Goal: Task Accomplishment & Management: Manage account settings

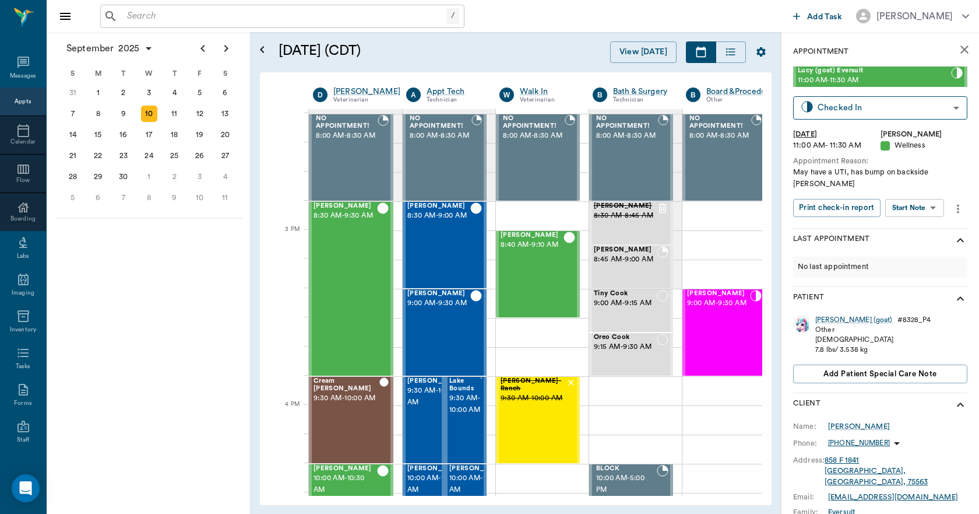
scroll to position [1109, 0]
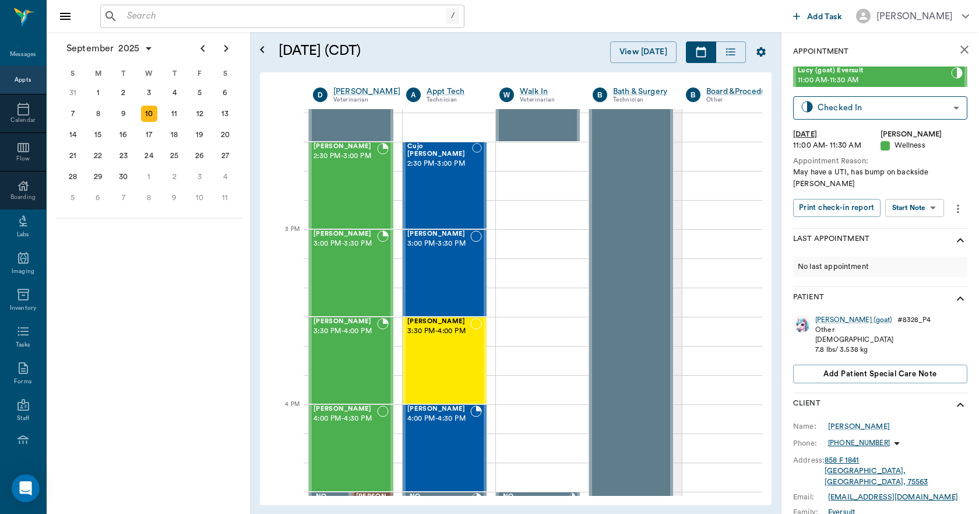
click at [152, 23] on input "text" at bounding box center [284, 16] width 324 height 16
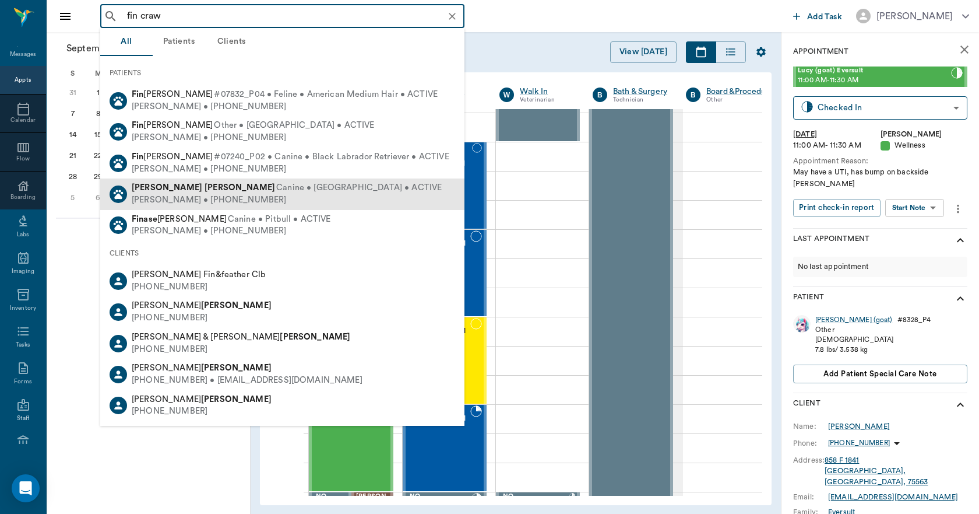
click at [276, 185] on span "Canine • Yorkie • ACTIVE" at bounding box center [359, 188] width 166 height 12
type input "fin craw"
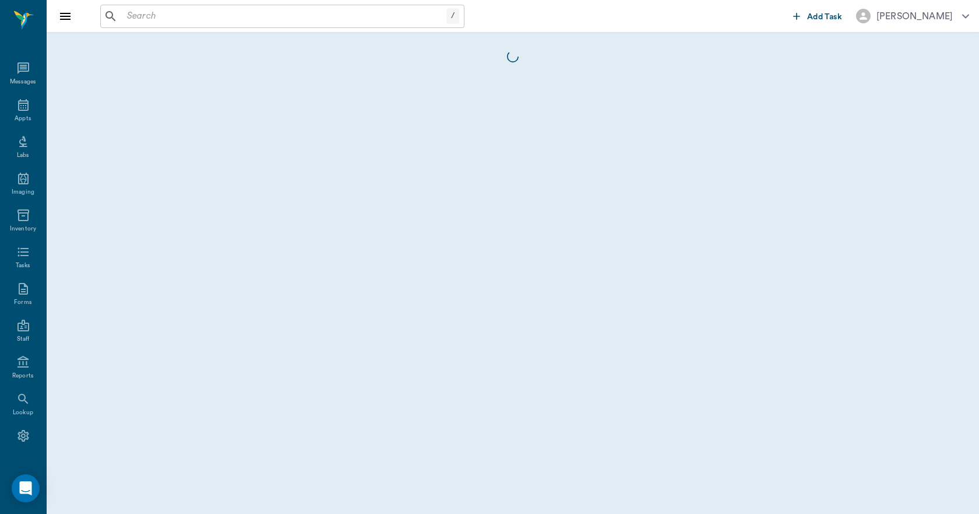
scroll to position [22, 0]
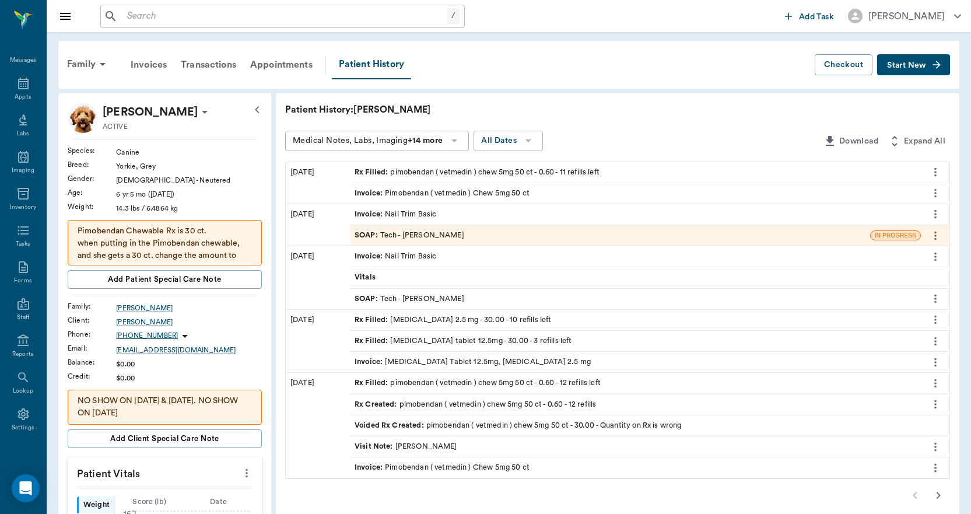
drag, startPoint x: 429, startPoint y: 316, endPoint x: 406, endPoint y: 326, distance: 25.0
click at [406, 326] on div "Rx Filled : enalapril 2.5 mg - 30.00 - 10 refills left" at bounding box center [635, 320] width 571 height 20
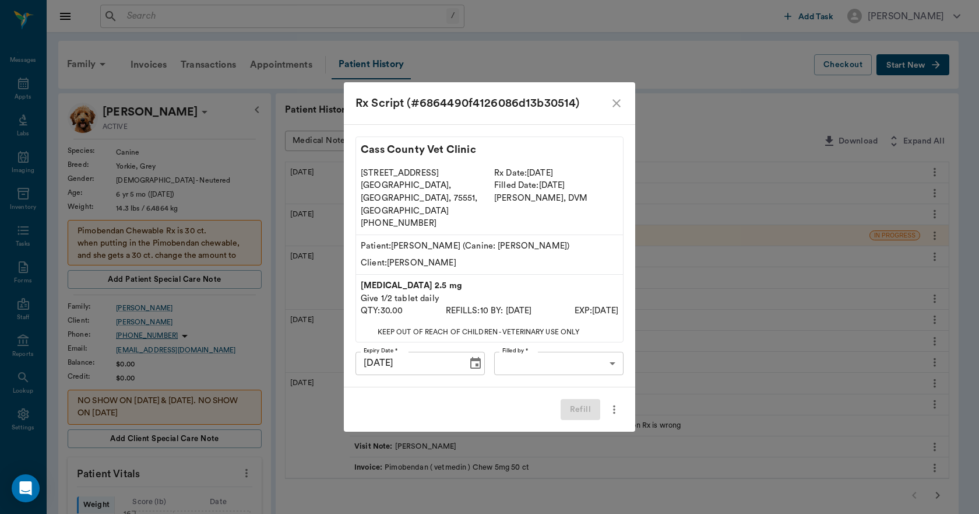
click at [616, 110] on icon "close" at bounding box center [617, 103] width 14 height 14
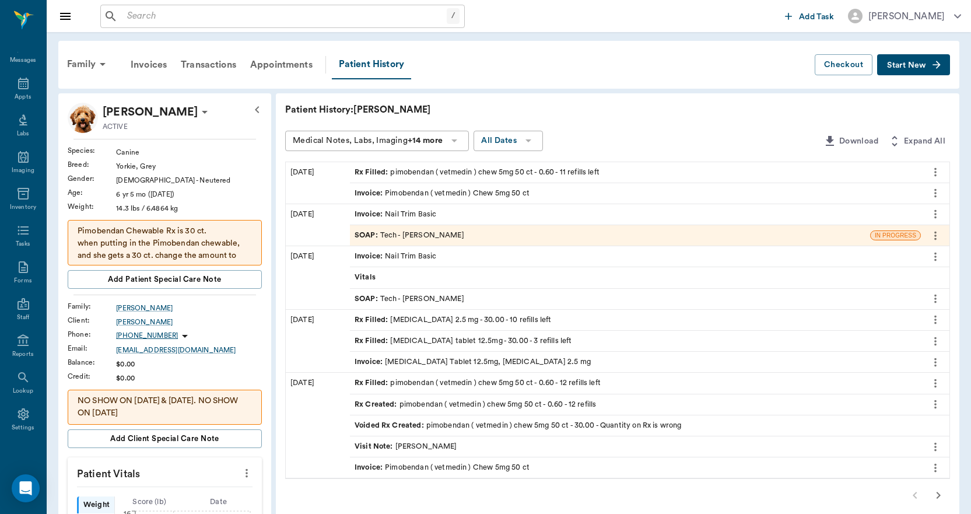
click at [407, 336] on div "Rx Filled : furosemide tablet 12.5mg - 30.00 - 3 refills left" at bounding box center [462, 340] width 217 height 11
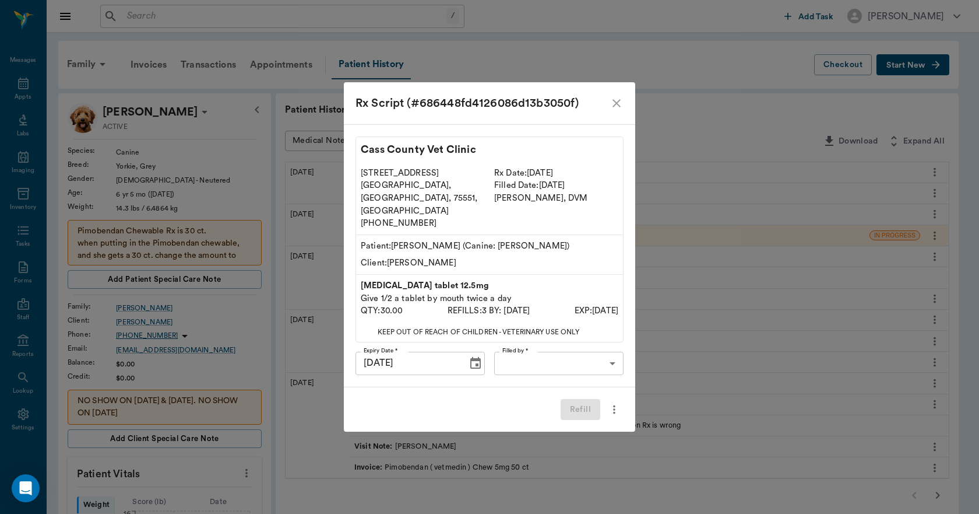
click at [574, 351] on body "/ ​ Add Task Dr. Bert Ellsworth Nectar Messages Appts Labs Imaging Inventory Ta…" at bounding box center [489, 512] width 979 height 1024
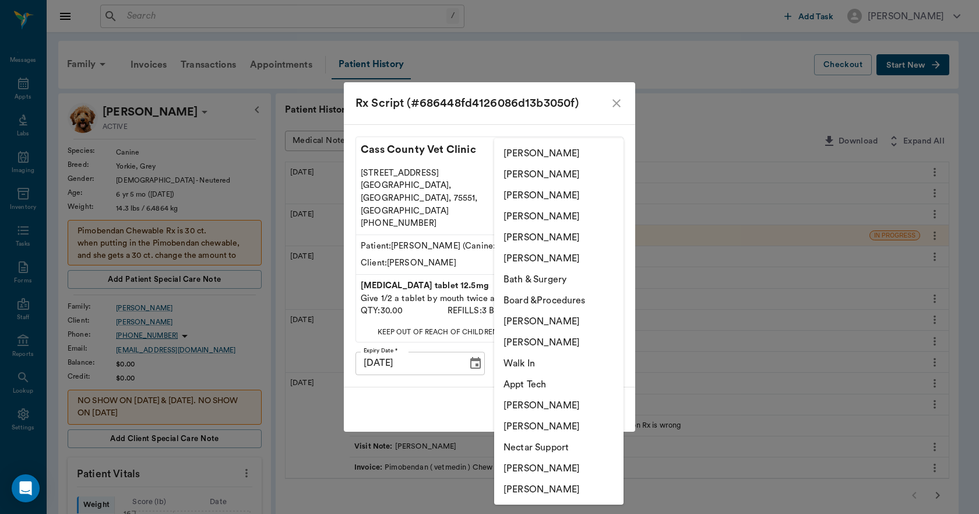
click at [539, 233] on li "Lorean Lingle" at bounding box center [558, 237] width 129 height 21
type input "63ec2ece52e12b0ba117cc90"
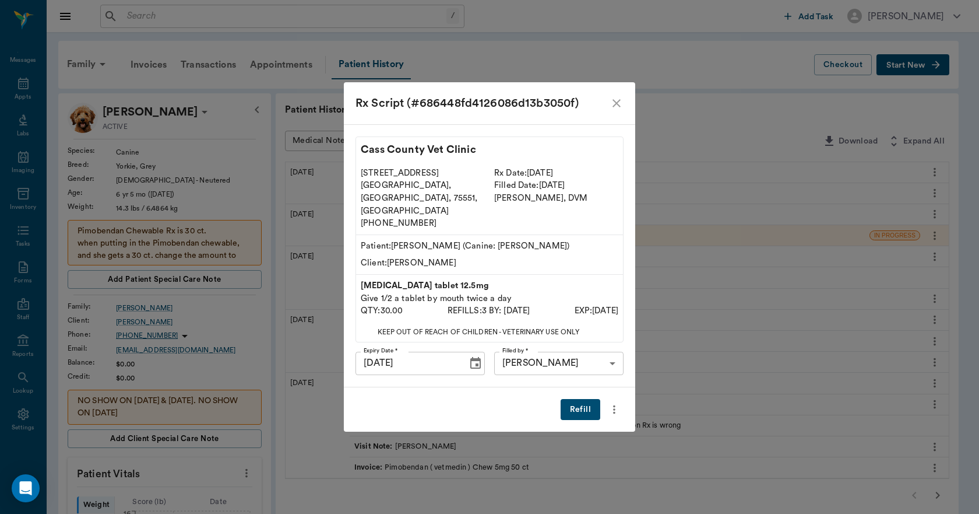
click at [579, 399] on button "Refill" at bounding box center [581, 410] width 40 height 22
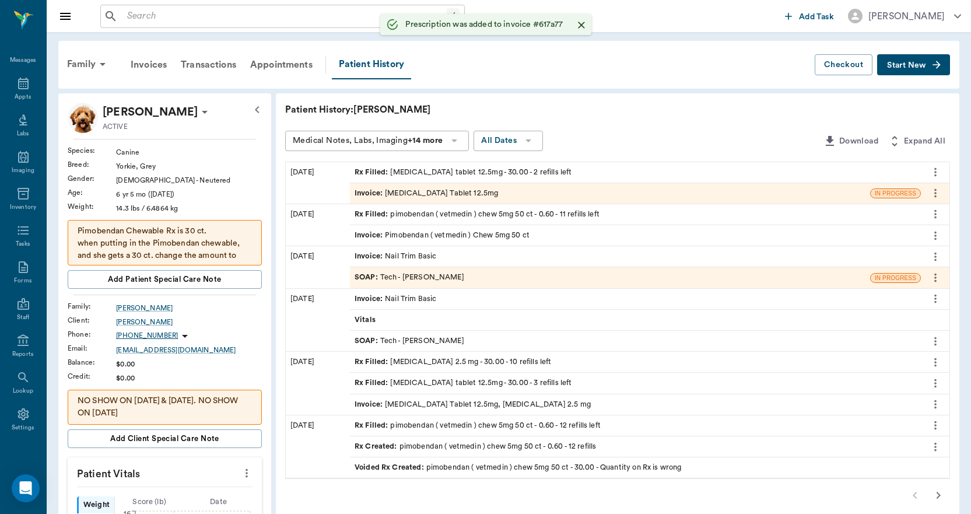
click at [431, 361] on div "Rx Filled : enalapril 2.5 mg - 30.00 - 10 refills left" at bounding box center [452, 361] width 197 height 11
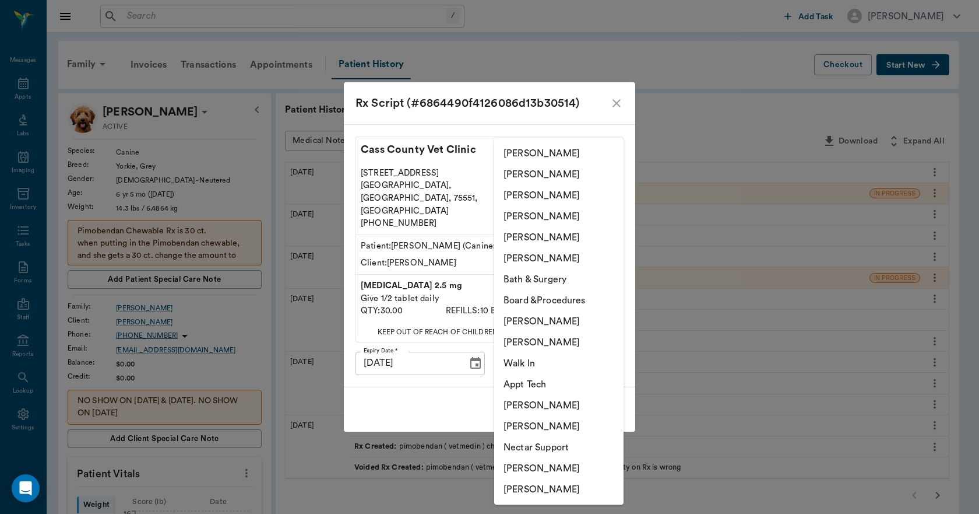
click at [528, 347] on body "/ ​ Add Task Dr. Bert Ellsworth Nectar Messages Appts Labs Imaging Inventory Ta…" at bounding box center [489, 512] width 979 height 1024
click at [539, 239] on li "Lorean Lingle" at bounding box center [558, 237] width 129 height 21
type input "63ec2ece52e12b0ba117cc90"
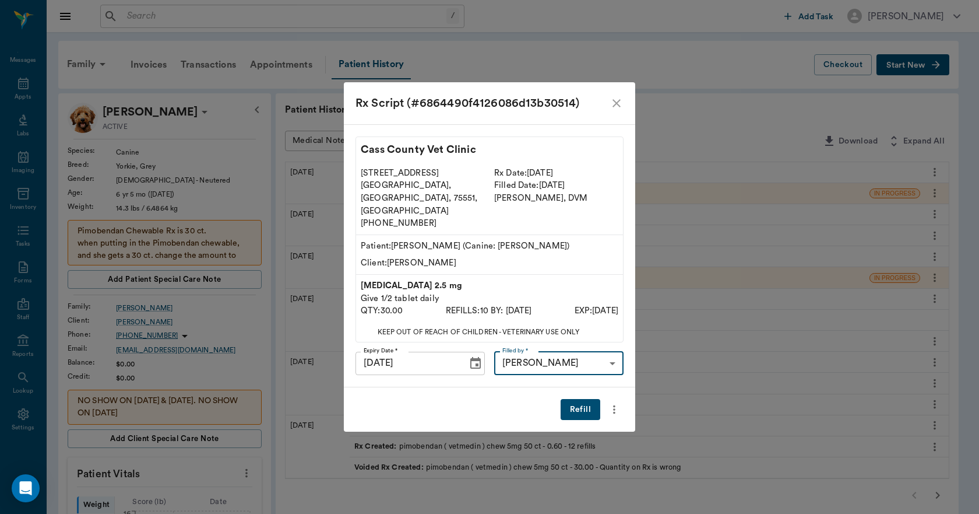
click at [573, 399] on button "Refill" at bounding box center [581, 410] width 40 height 22
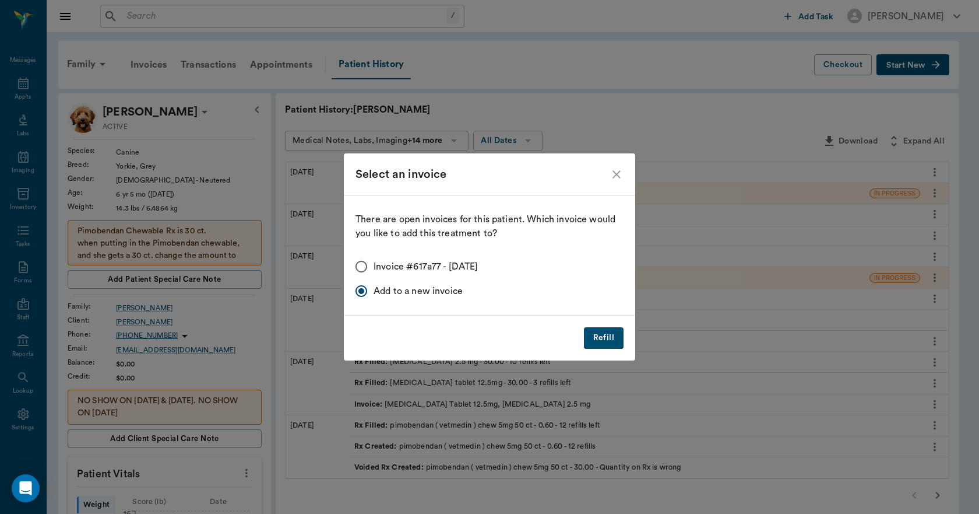
click at [360, 263] on input "Invoice #617a77 - 09/10/2025" at bounding box center [361, 266] width 24 height 24
radio input "true"
click at [598, 336] on button "Refill" at bounding box center [604, 338] width 40 height 22
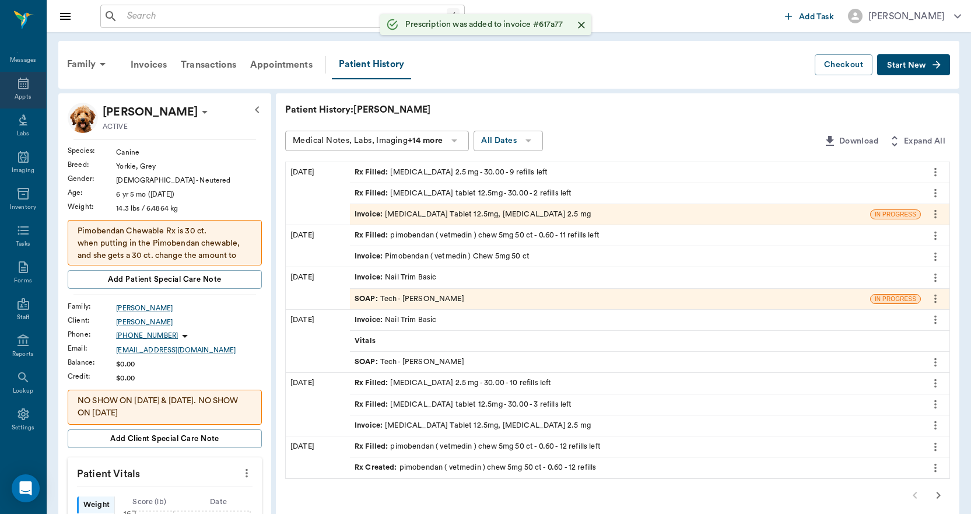
click at [25, 93] on div "Appts" at bounding box center [23, 97] width 16 height 9
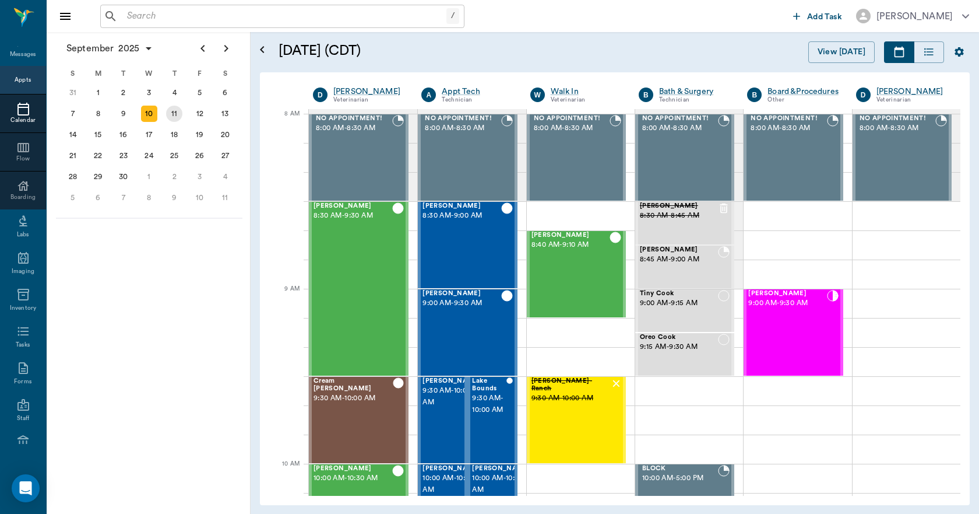
click at [175, 114] on div "11" at bounding box center [174, 114] width 16 height 16
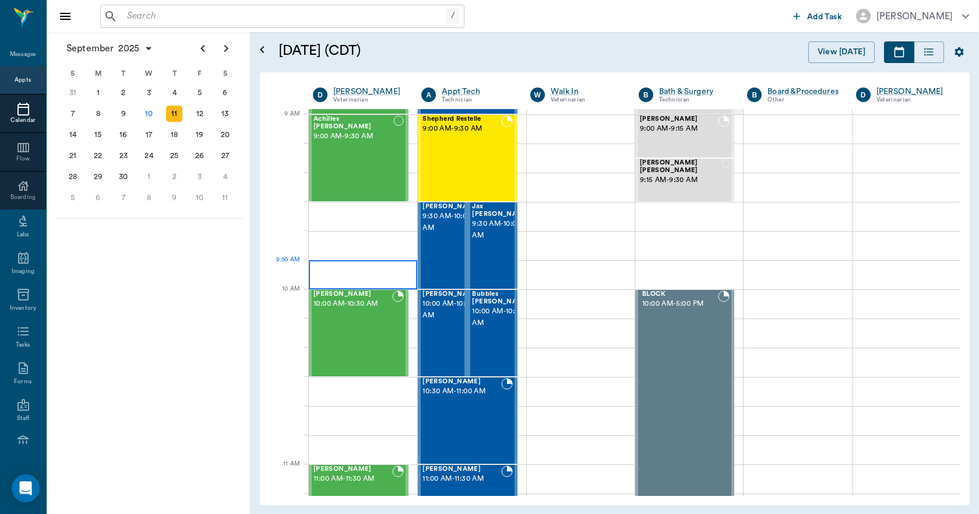
scroll to position [175, 0]
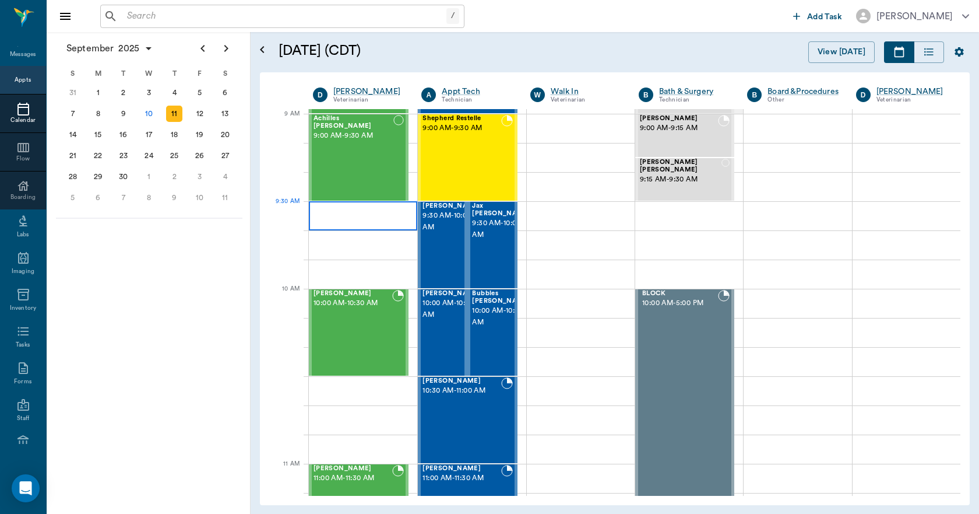
click at [349, 219] on div at bounding box center [363, 215] width 108 height 29
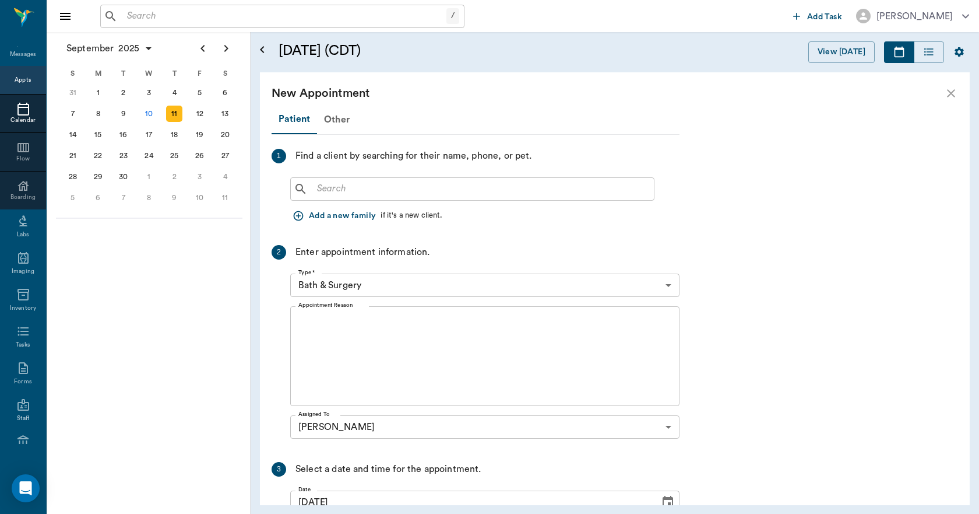
click at [331, 183] on input "text" at bounding box center [480, 189] width 337 height 16
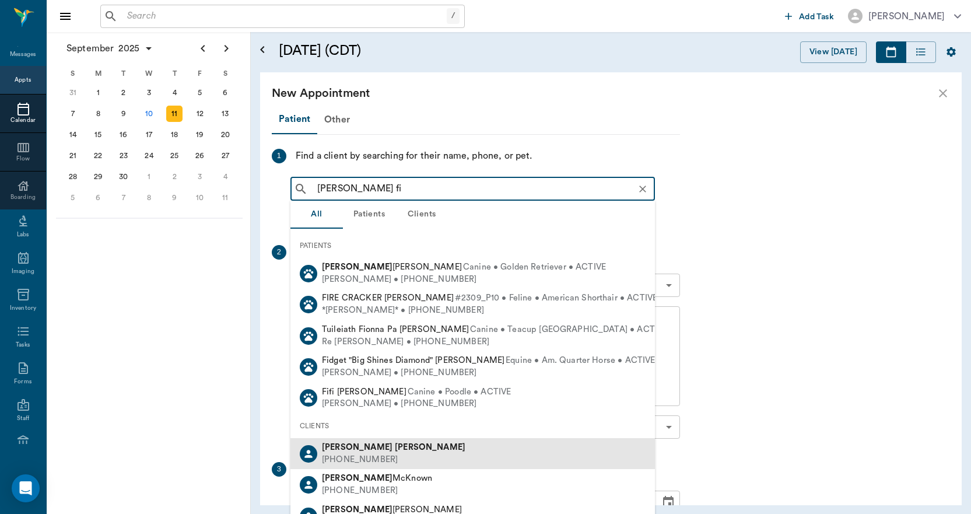
click at [343, 453] on div "(903) 244-2949" at bounding box center [393, 459] width 143 height 12
type input "brett fi"
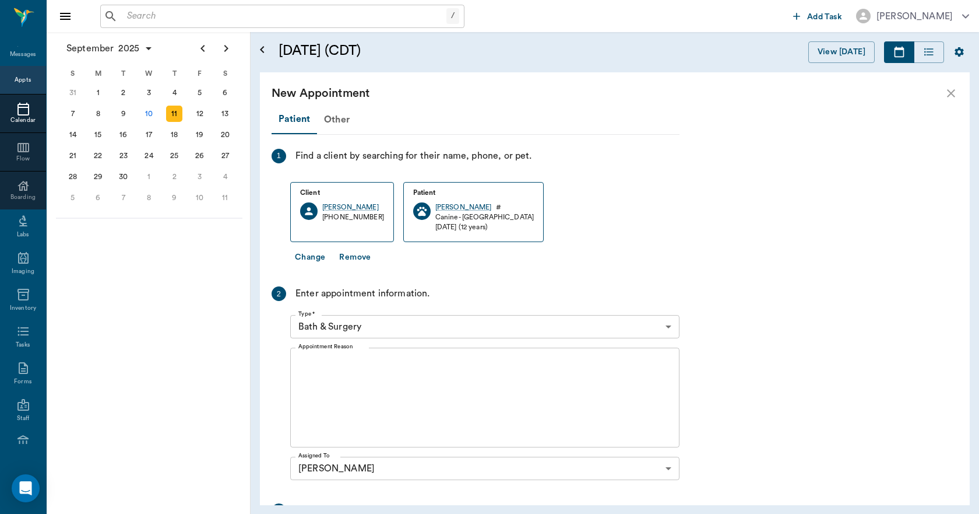
click at [951, 91] on icon "close" at bounding box center [951, 93] width 14 height 14
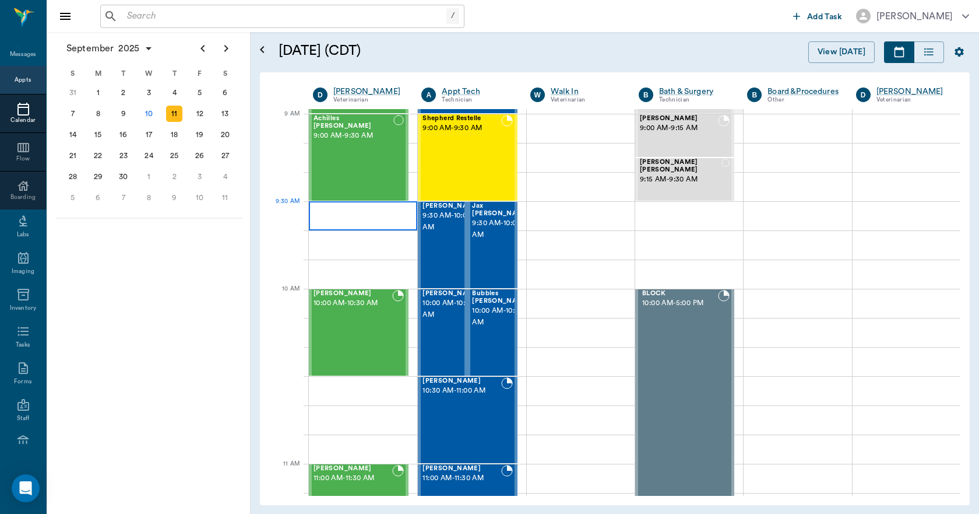
click at [346, 217] on div at bounding box center [363, 215] width 108 height 29
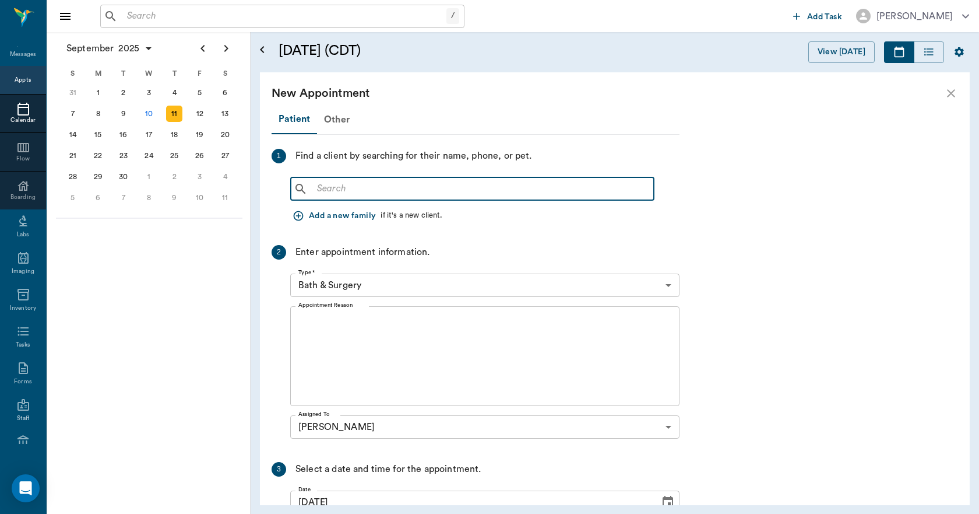
click at [339, 184] on input "text" at bounding box center [480, 189] width 337 height 16
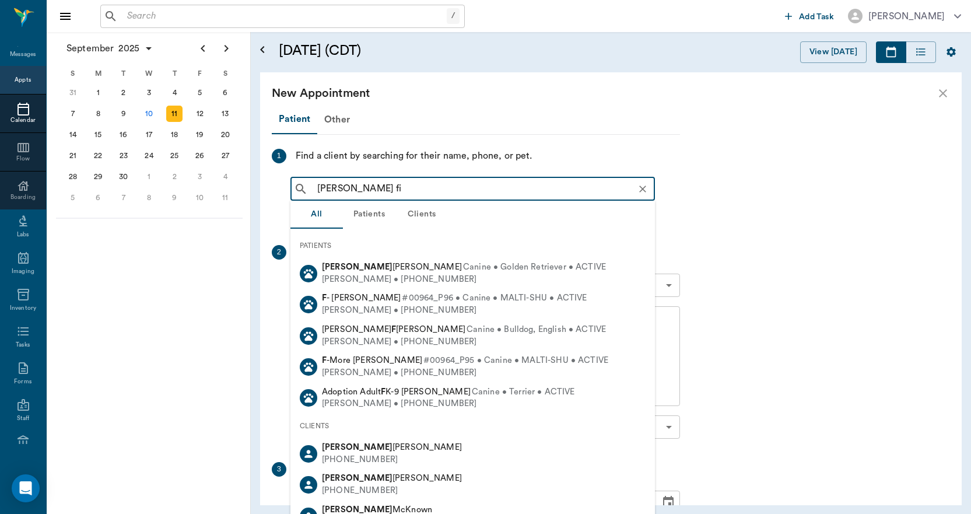
type input "brett fit"
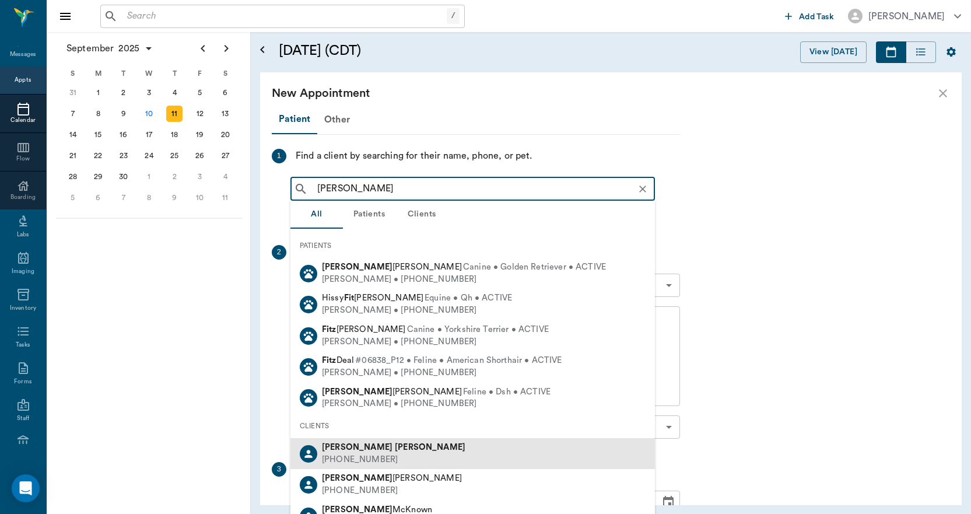
click at [338, 454] on div "(903) 244-2949" at bounding box center [393, 459] width 143 height 12
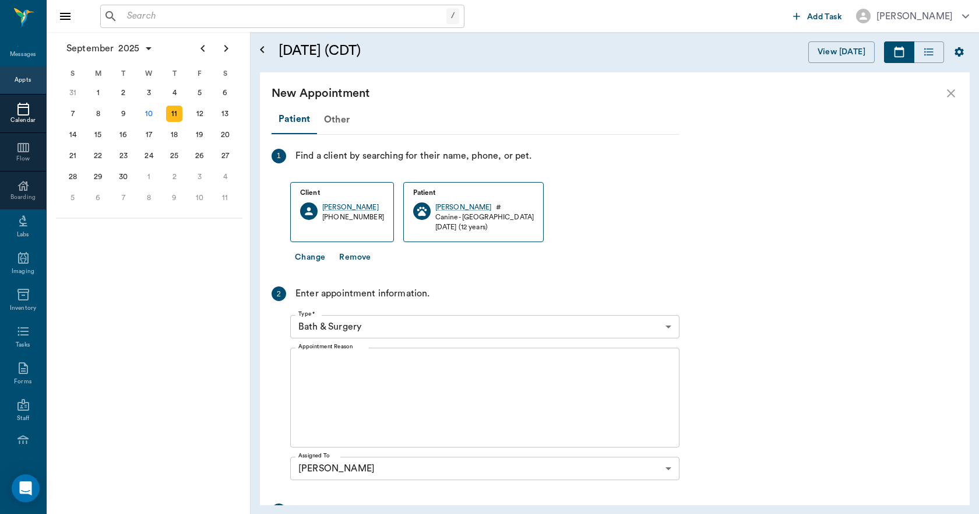
click at [394, 327] on body "/ ​ Add Task Dr. Bert Ellsworth Nectar Messages Appts Calendar Flow Boarding La…" at bounding box center [489, 257] width 979 height 514
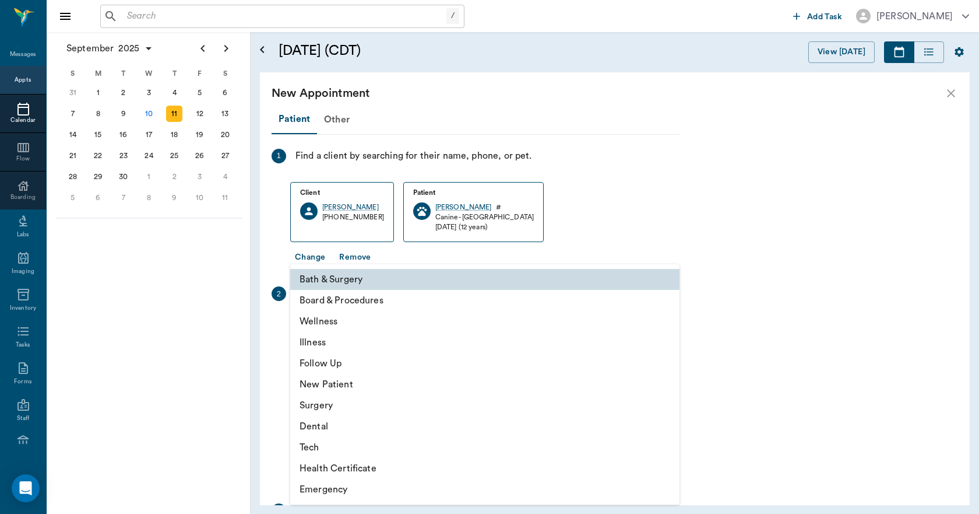
click at [329, 325] on li "Wellness" at bounding box center [484, 321] width 389 height 21
type input "65d2be4f46e3a538d89b8c14"
type input "10:00 AM"
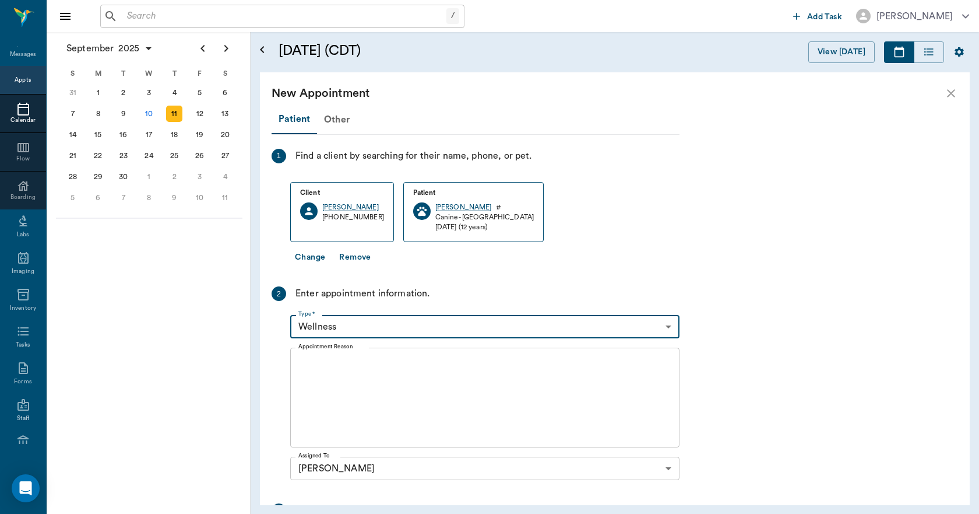
click at [344, 364] on textarea "Appointment Reason" at bounding box center [484, 397] width 373 height 80
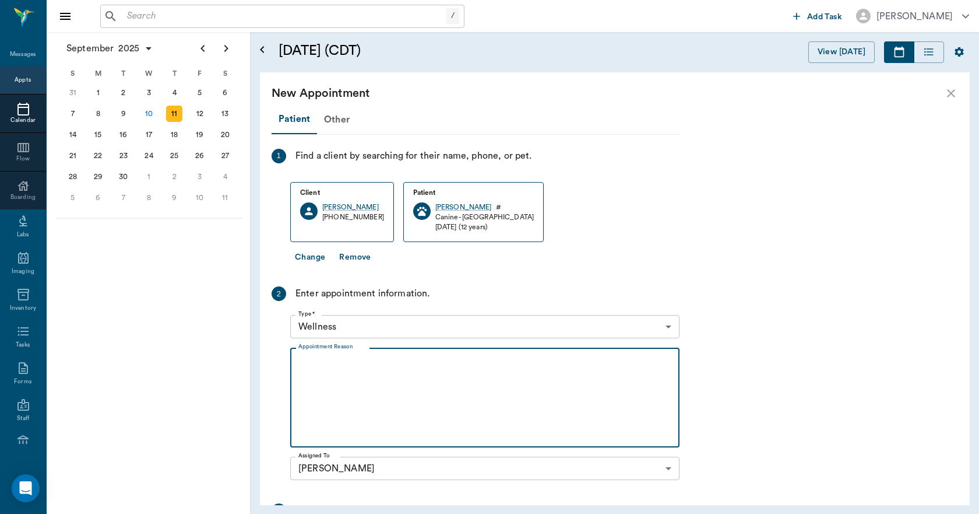
type textarea "c"
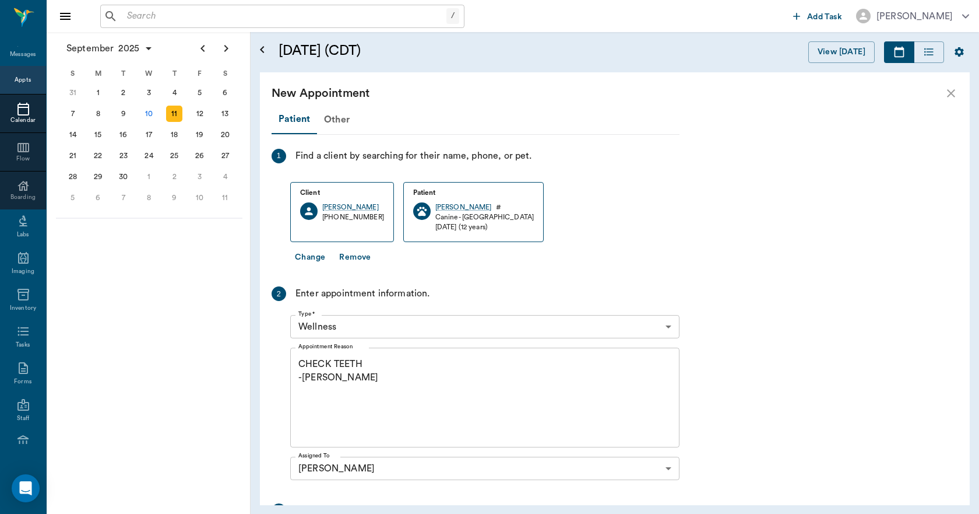
click at [388, 350] on div "CHECK TEETH -LORY x Appointment Reason" at bounding box center [484, 397] width 389 height 100
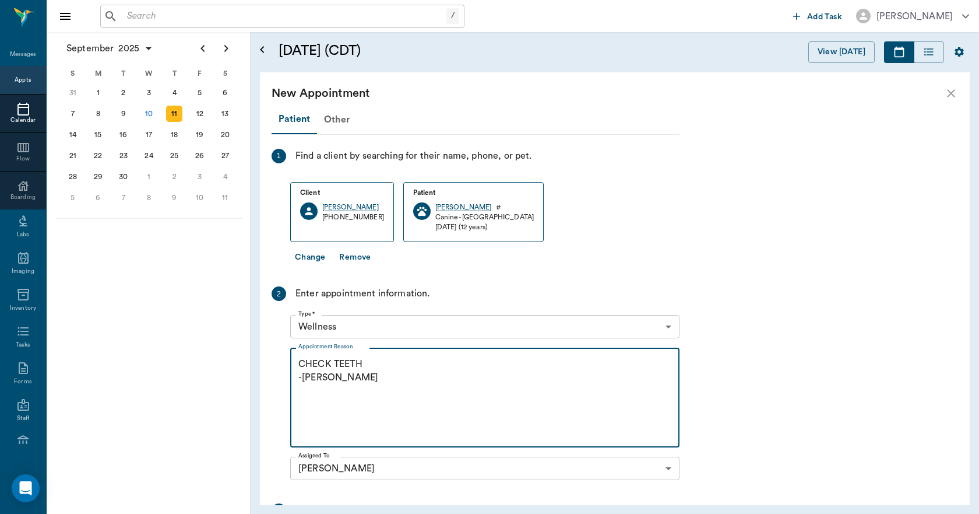
click at [375, 366] on textarea "CHECK TEETH -LORY" at bounding box center [484, 397] width 373 height 80
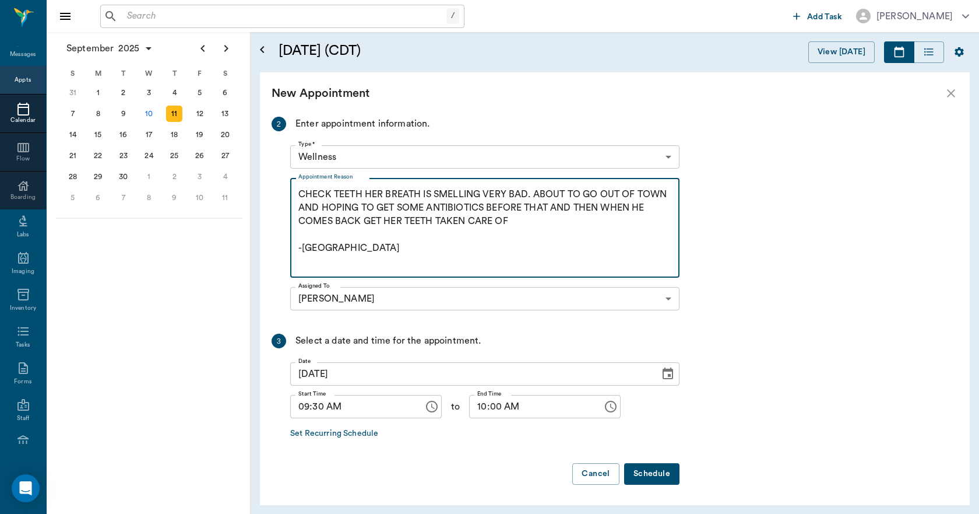
scroll to position [170, 0]
type textarea "CHECK TEETH HER BREATH IS SMELLING VERY BAD. ABOUT TO GO OUT OF TOWN AND HOPING…"
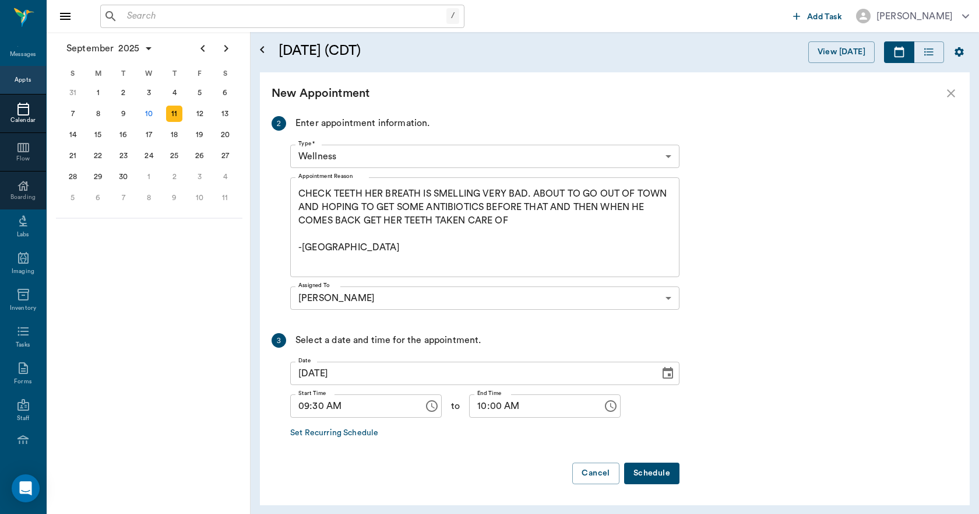
click at [644, 469] on button "Schedule" at bounding box center [651, 473] width 55 height 22
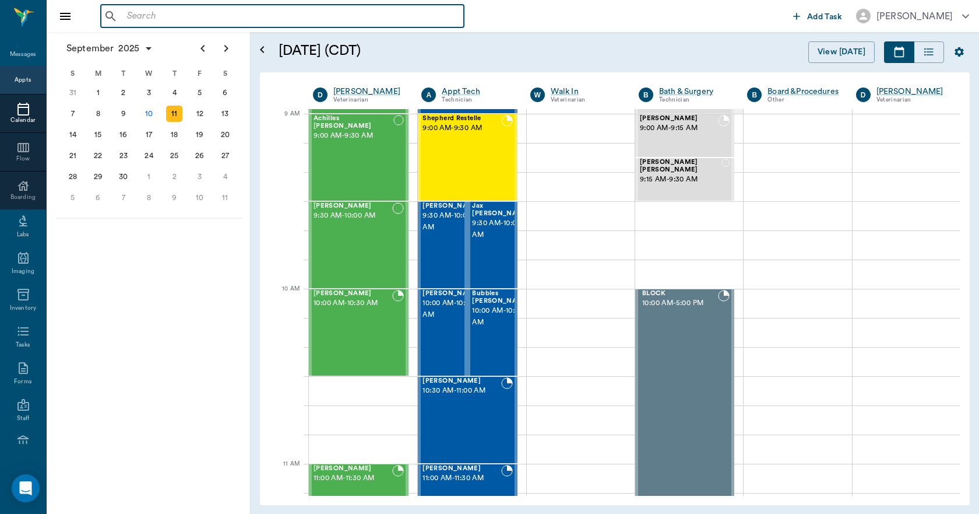
click at [217, 22] on input "text" at bounding box center [290, 16] width 337 height 16
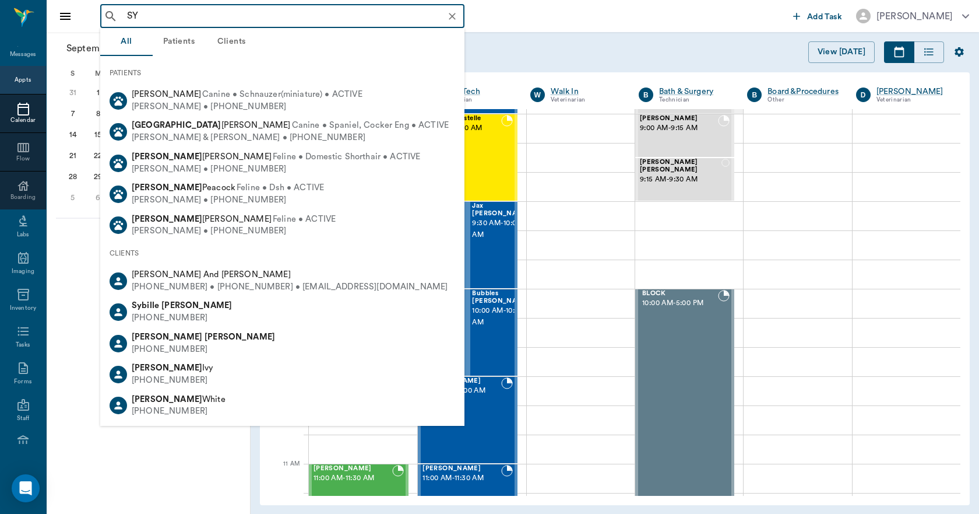
type input "S"
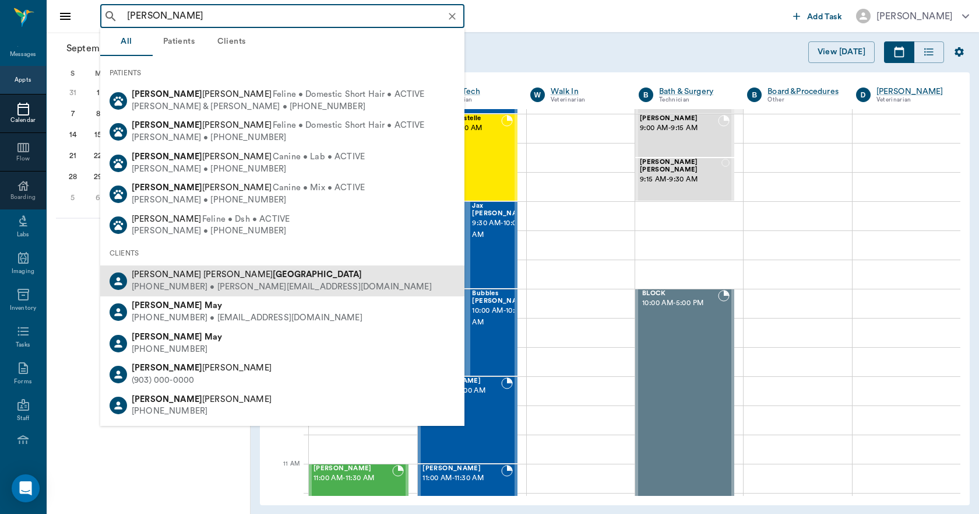
click at [126, 270] on div "Mary Lou Milano (903) 756-7041 • marylou.milano@yahoo.com" at bounding box center [282, 280] width 364 height 31
type input "MARY MILANO"
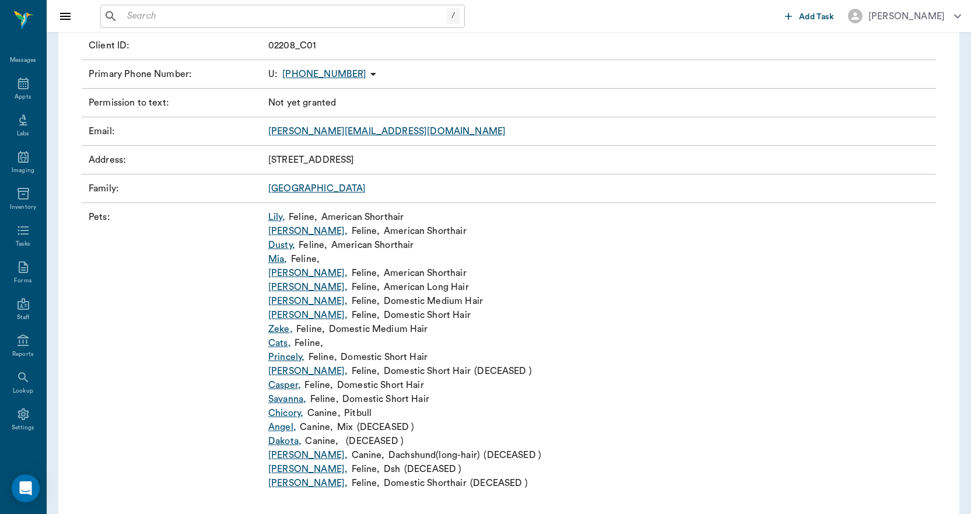
scroll to position [195, 0]
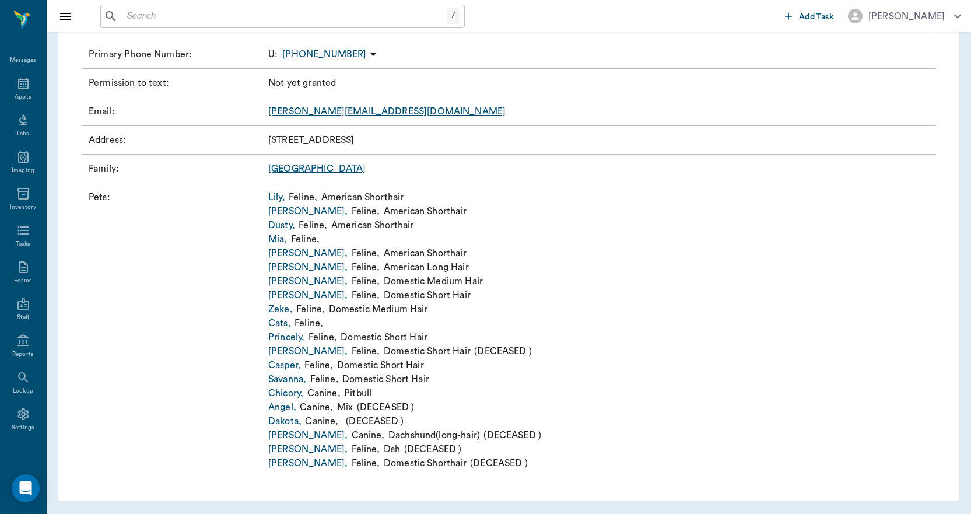
click at [286, 269] on link "Slyvester ," at bounding box center [307, 267] width 79 height 14
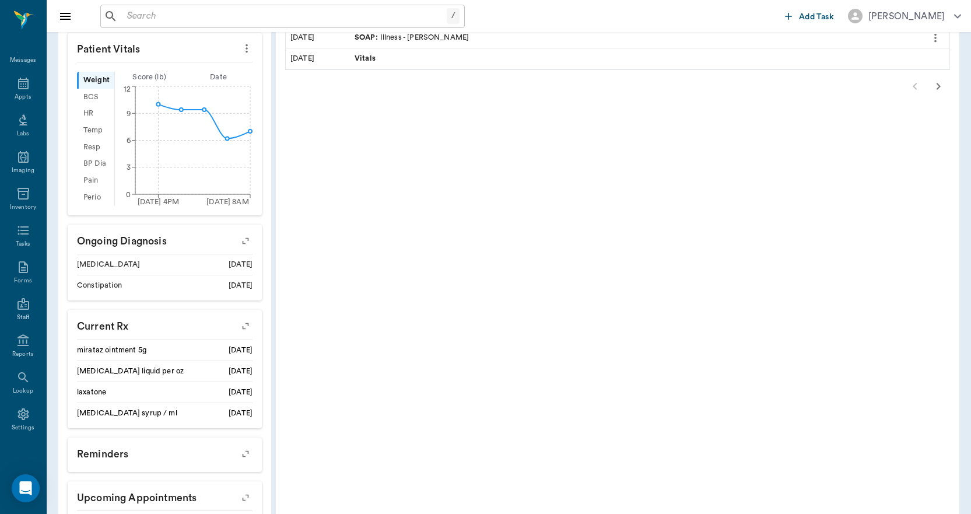
scroll to position [466, 0]
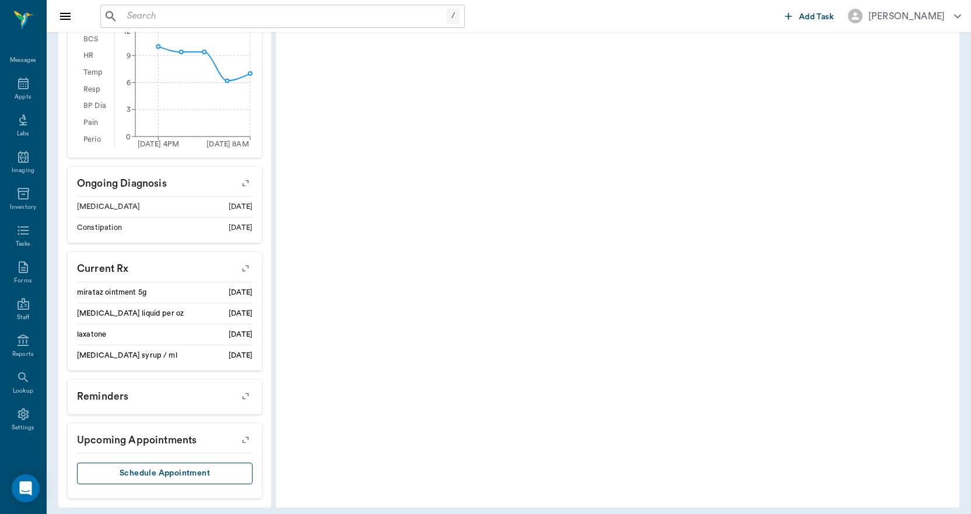
click at [196, 466] on button "Schedule Appointment" at bounding box center [164, 473] width 175 height 22
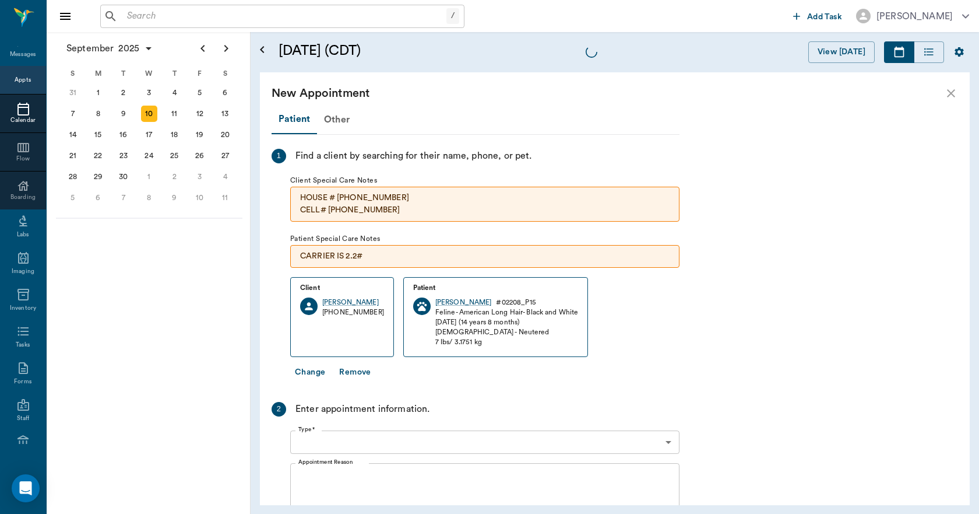
scroll to position [876, 0]
click at [953, 93] on icon "close" at bounding box center [951, 93] width 14 height 14
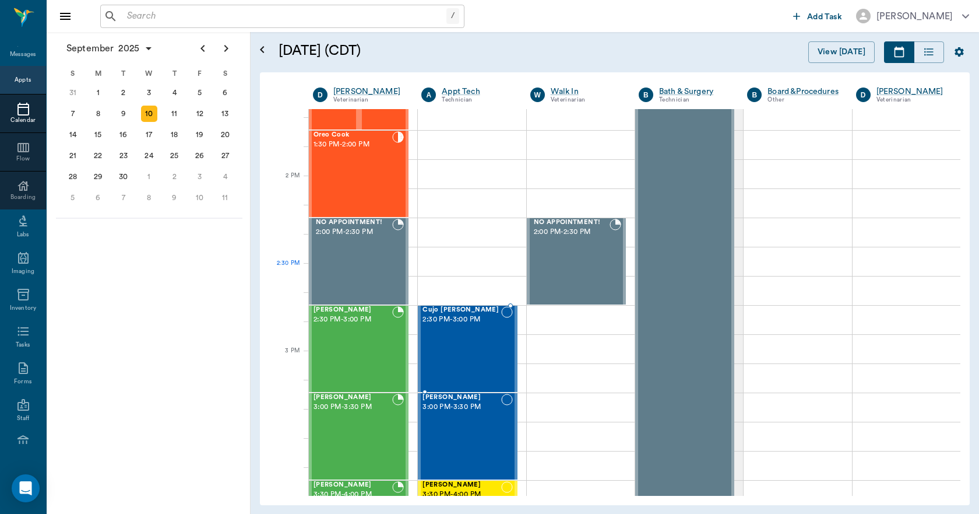
scroll to position [934, 0]
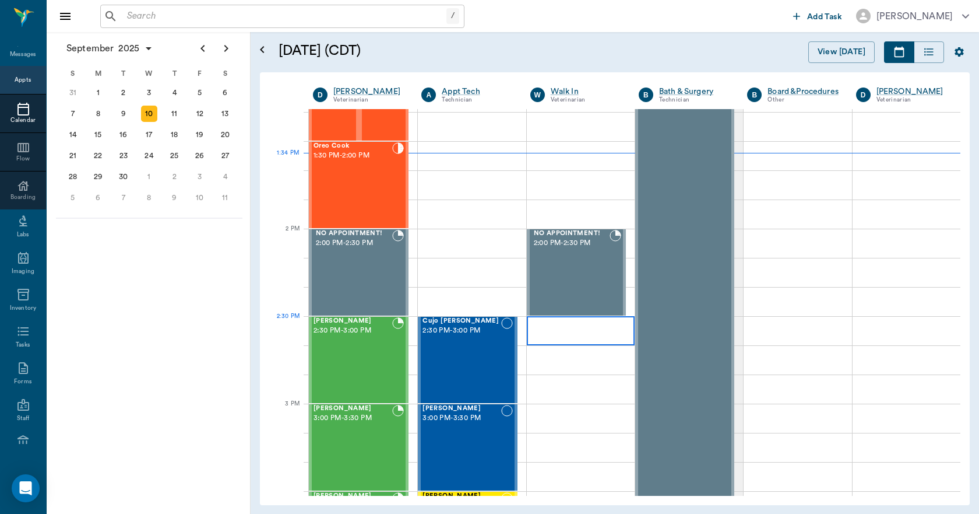
click at [575, 340] on div at bounding box center [581, 330] width 108 height 29
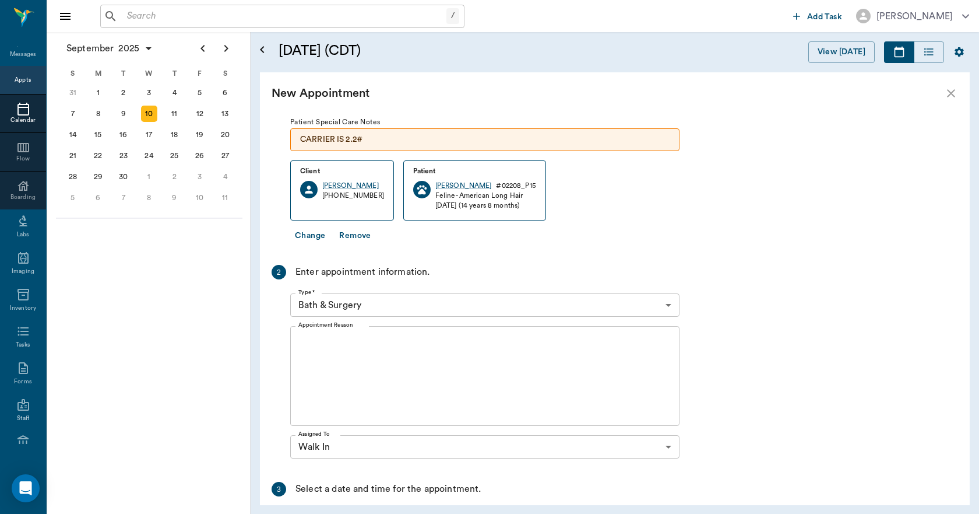
scroll to position [233, 0]
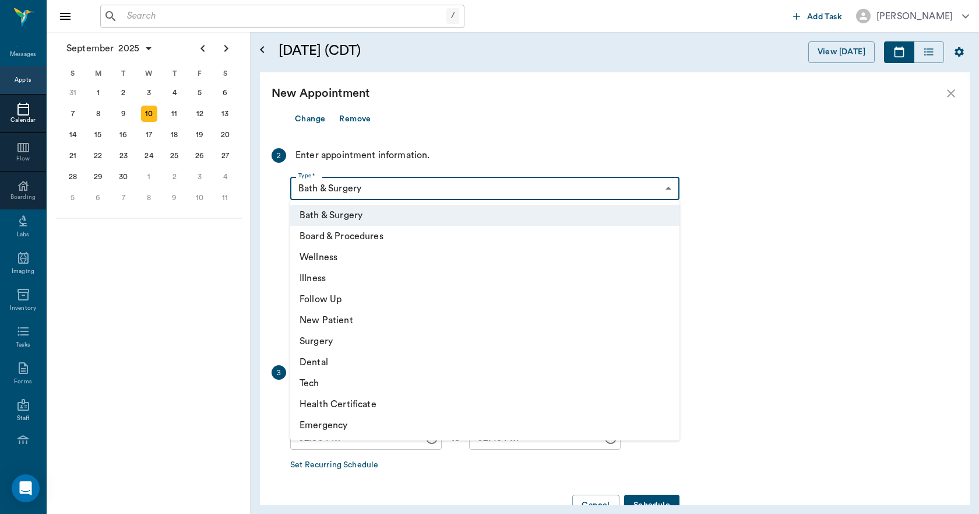
click at [418, 189] on body "/ ​ Add Task Dr. Bert Ellsworth Nectar Messages Appts Calendar Flow Boarding La…" at bounding box center [489, 257] width 979 height 514
click at [341, 301] on li "Follow Up" at bounding box center [484, 299] width 389 height 21
type input "65d2be4f46e3a538d89b8c16"
type input "03:00 PM"
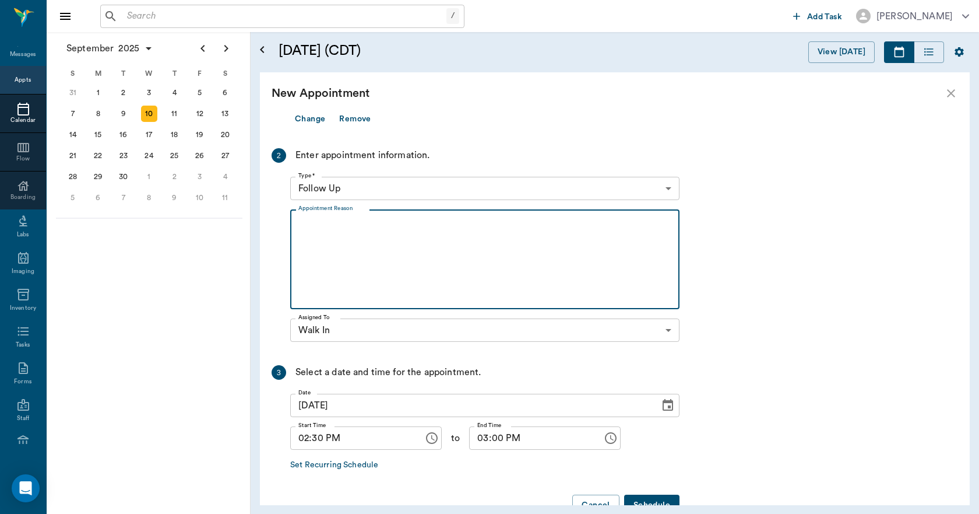
click at [353, 239] on textarea "Appointment Reason" at bounding box center [484, 259] width 373 height 80
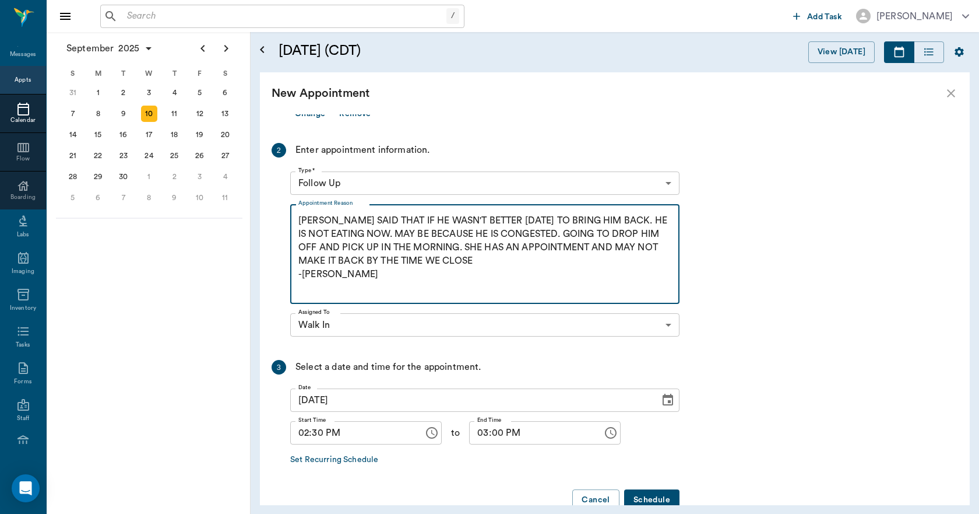
scroll to position [265, 0]
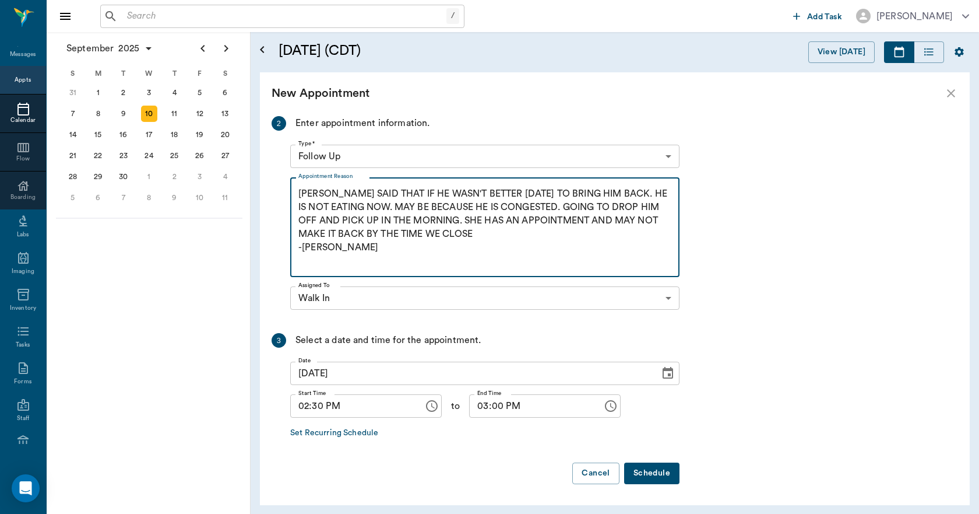
type textarea "[PERSON_NAME] SAID THAT IF HE WASN'T BETTER [DATE] TO BRING HIM BACK. HE IS NOT…"
click at [645, 466] on button "Schedule" at bounding box center [651, 473] width 55 height 22
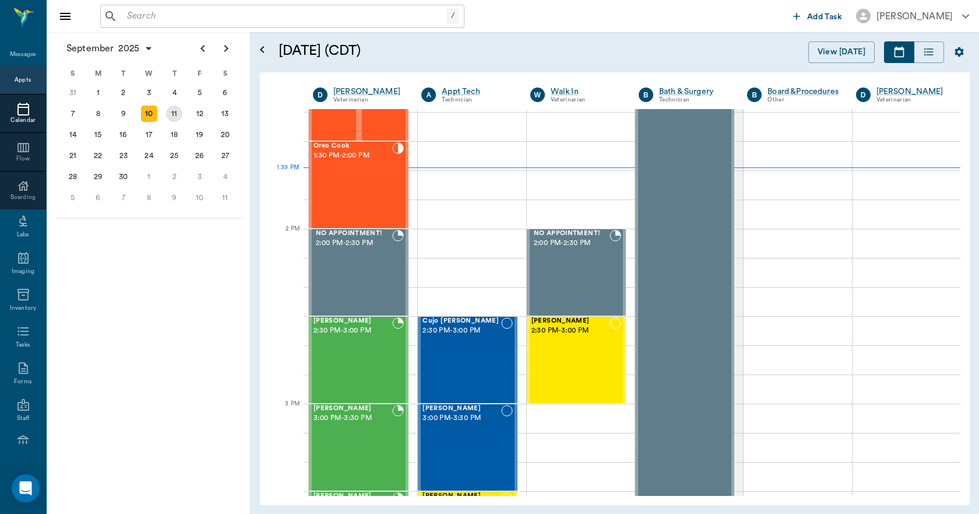
click at [173, 111] on div "11" at bounding box center [174, 114] width 16 height 16
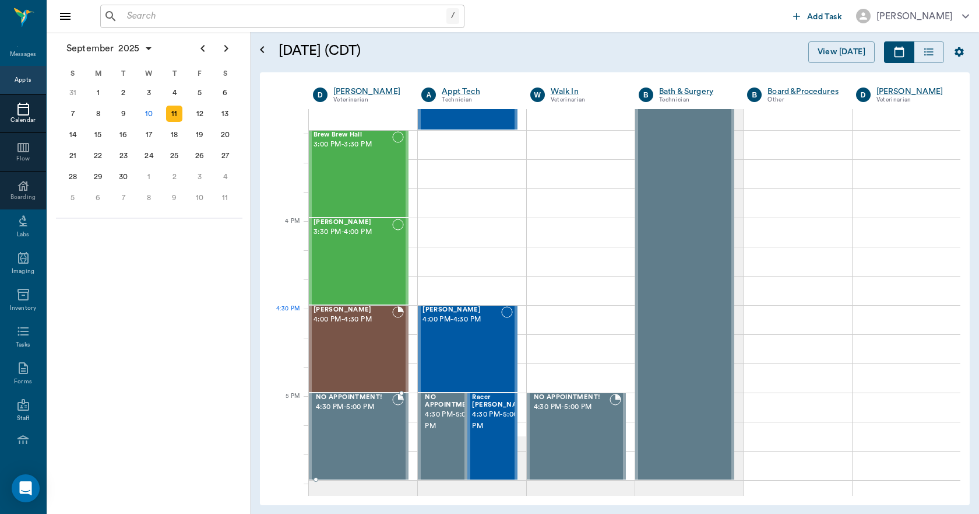
scroll to position [1166, 0]
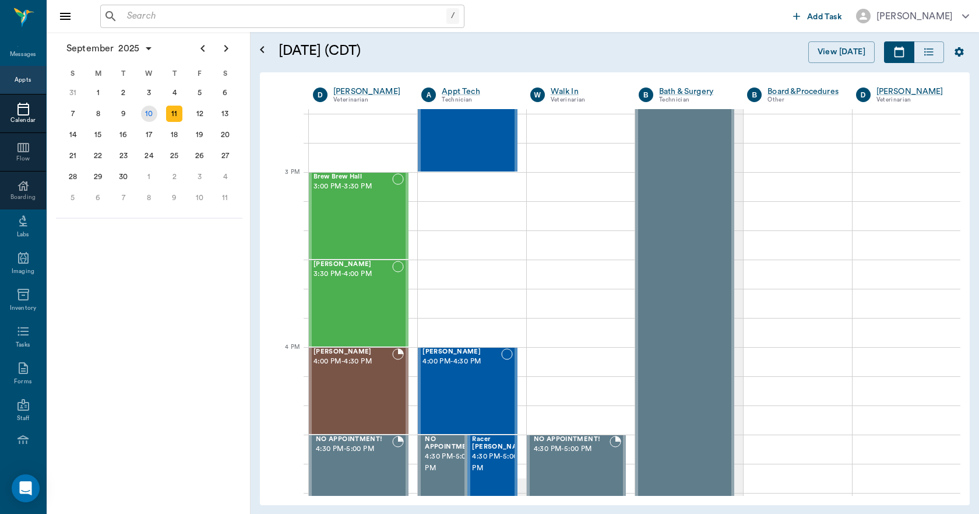
click at [146, 115] on div "10" at bounding box center [149, 114] width 16 height 16
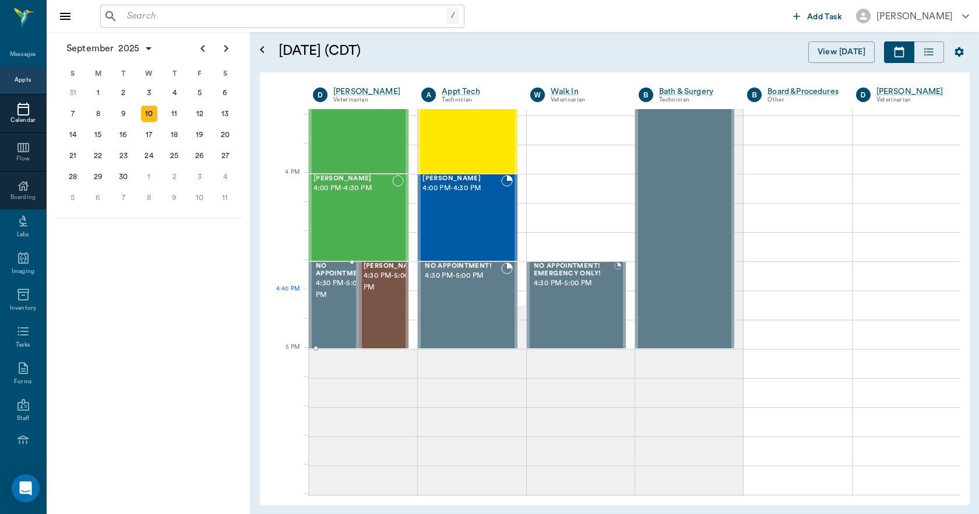
scroll to position [1341, 0]
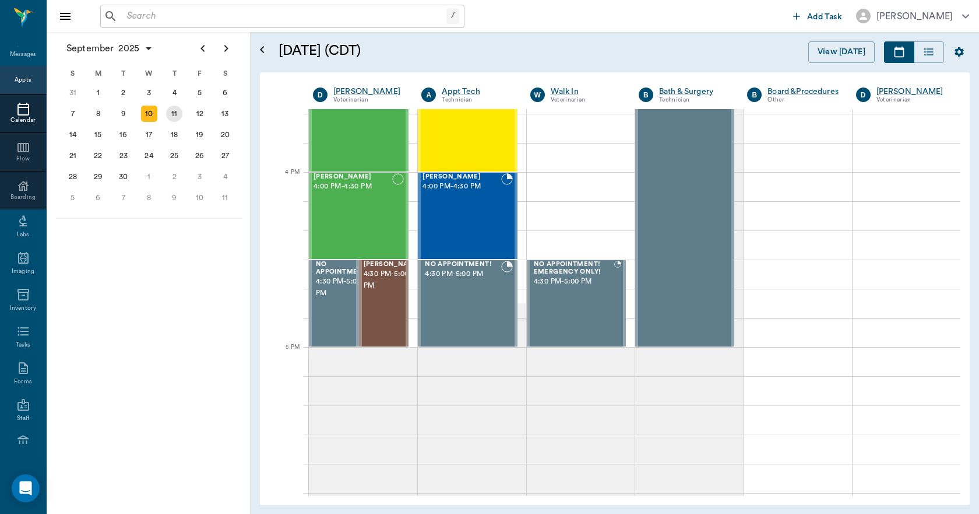
click at [175, 113] on div "11" at bounding box center [174, 114] width 16 height 16
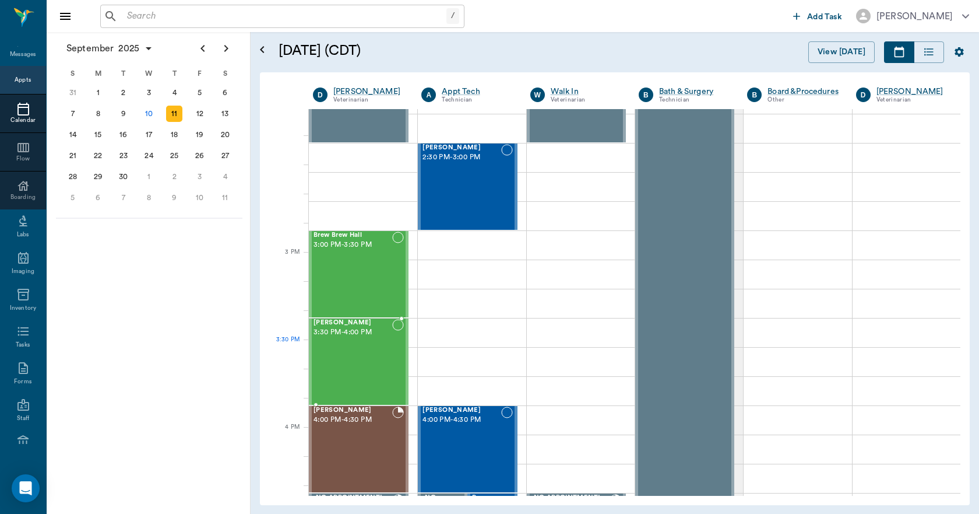
scroll to position [816, 0]
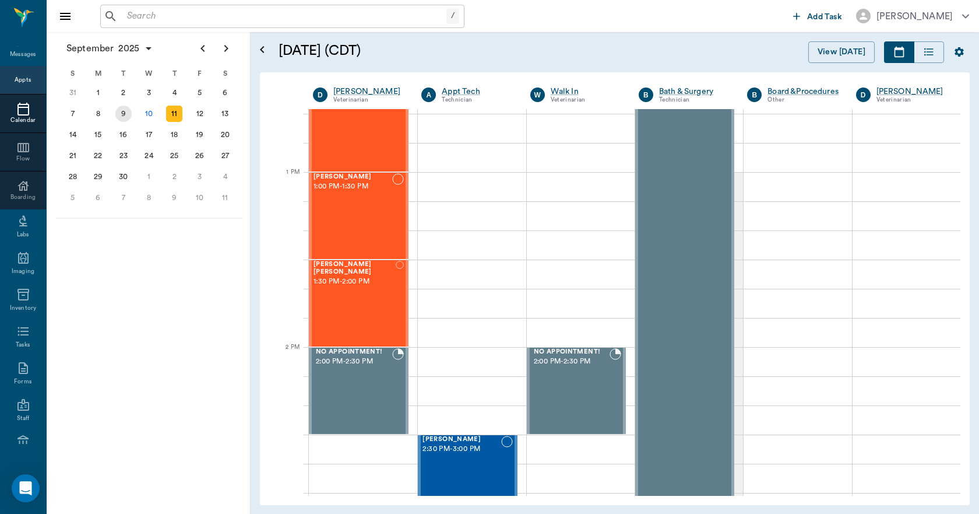
click at [130, 114] on div "9" at bounding box center [123, 114] width 16 height 16
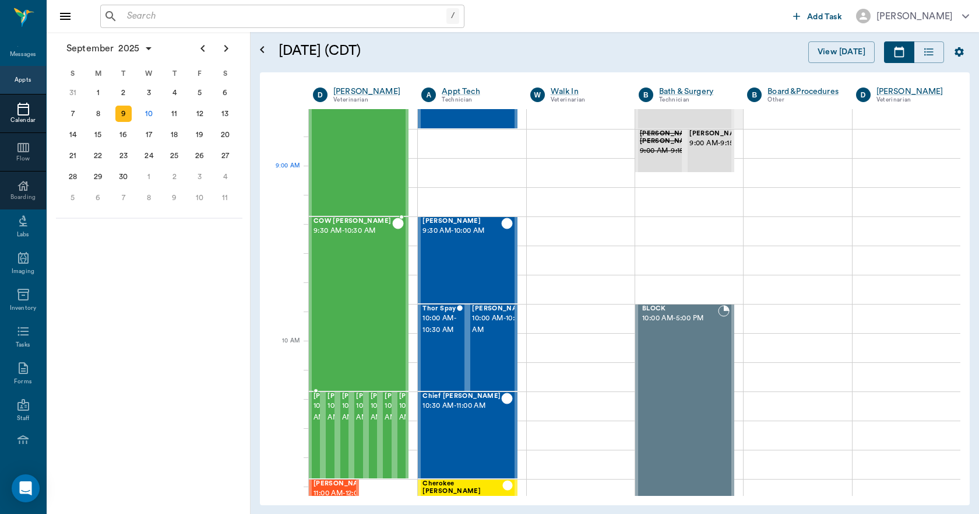
scroll to position [117, 0]
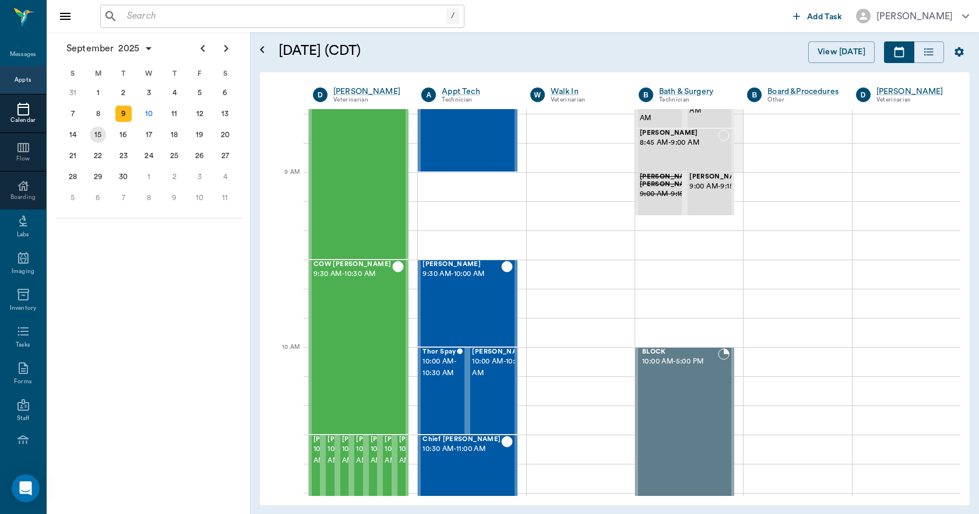
click at [99, 118] on div "8" at bounding box center [98, 114] width 16 height 16
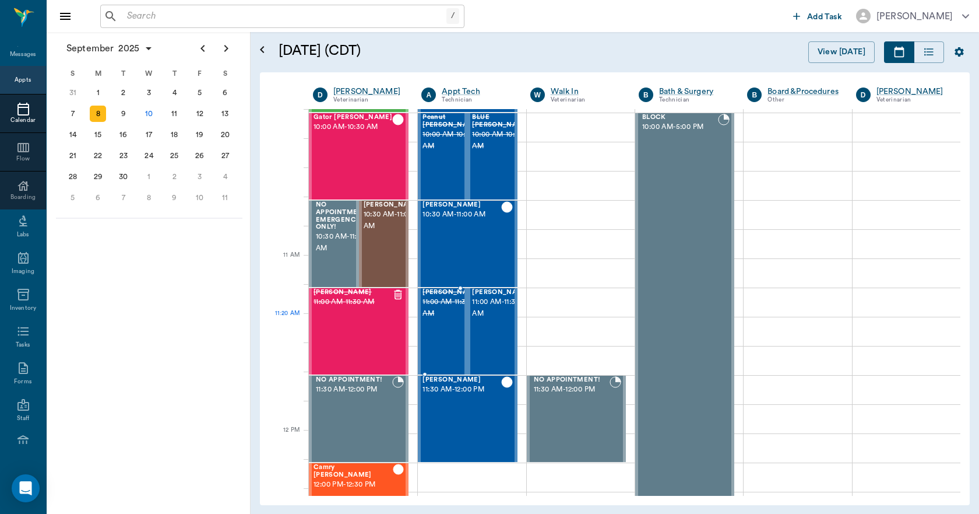
scroll to position [350, 0]
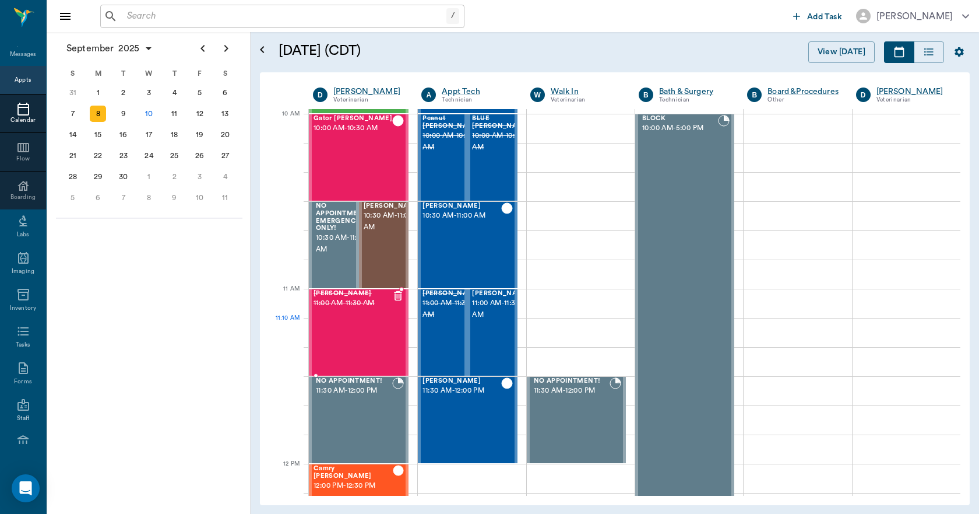
click at [367, 332] on div "Bobbi Tubbs 11:00 AM - 11:30 AM" at bounding box center [353, 332] width 79 height 85
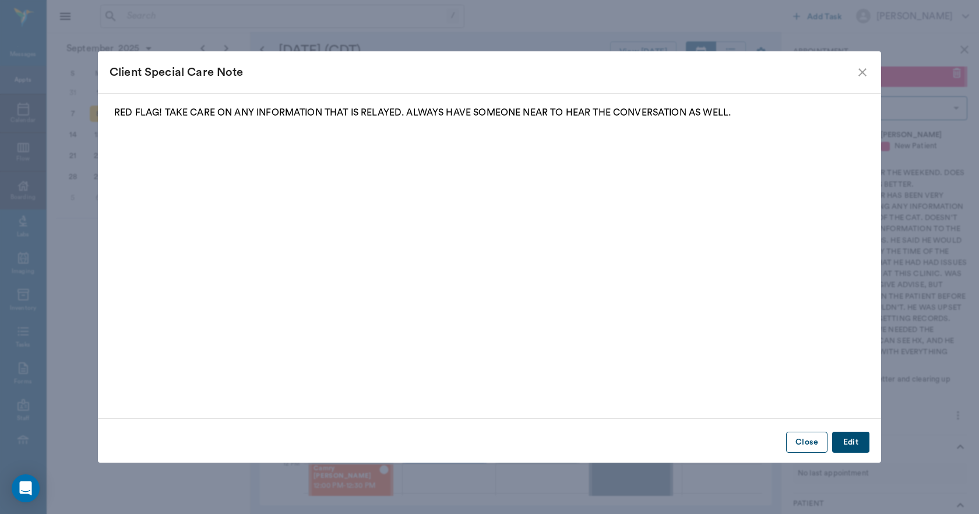
click at [817, 439] on button "Close" at bounding box center [806, 442] width 41 height 22
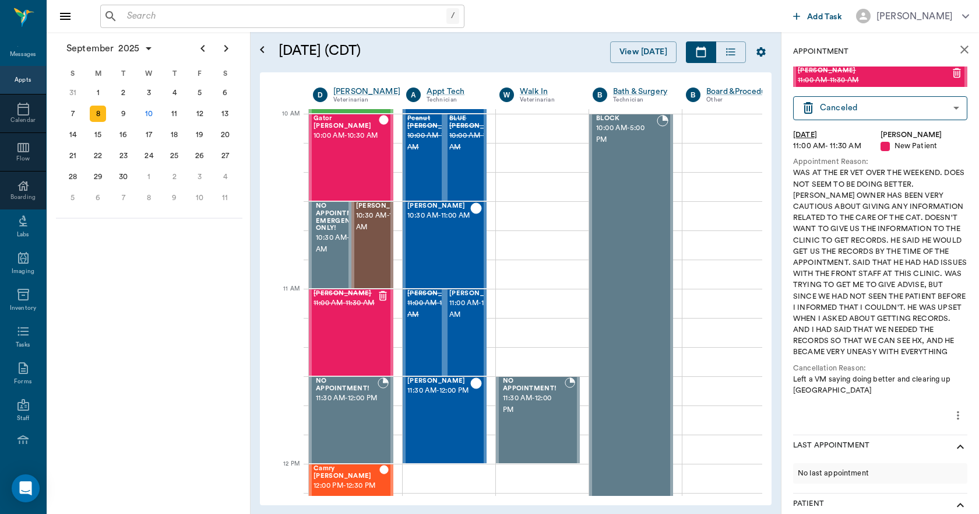
click at [959, 45] on icon "close" at bounding box center [965, 50] width 14 height 14
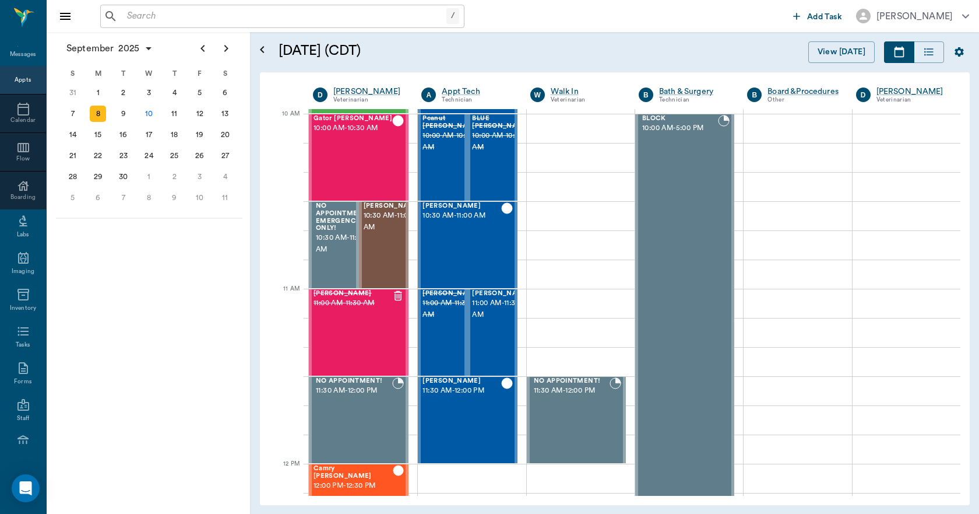
click at [170, 17] on input "text" at bounding box center [284, 16] width 324 height 16
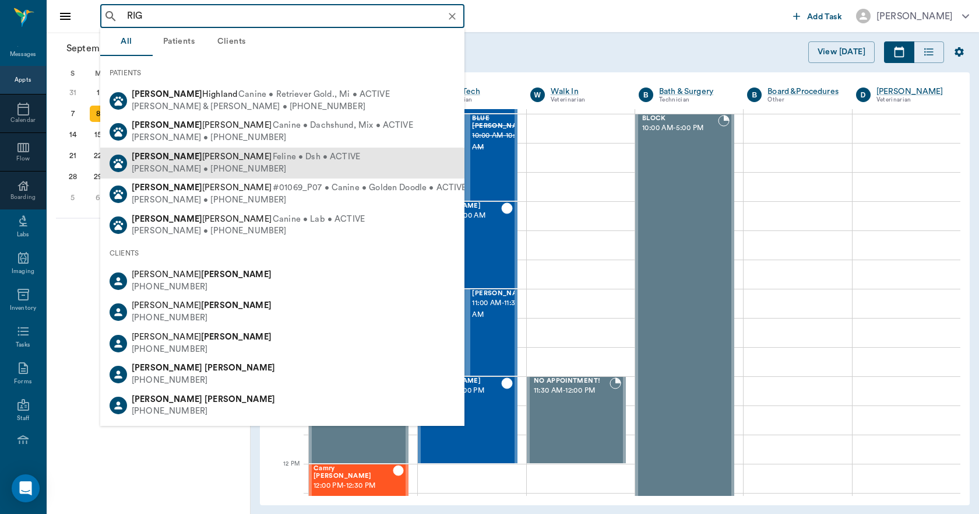
click at [153, 150] on div "Riggs Dancy Feline • Dsh • ACTIVE Shirley Dancy • (318) 519-7181" at bounding box center [282, 162] width 364 height 31
type input "RIG"
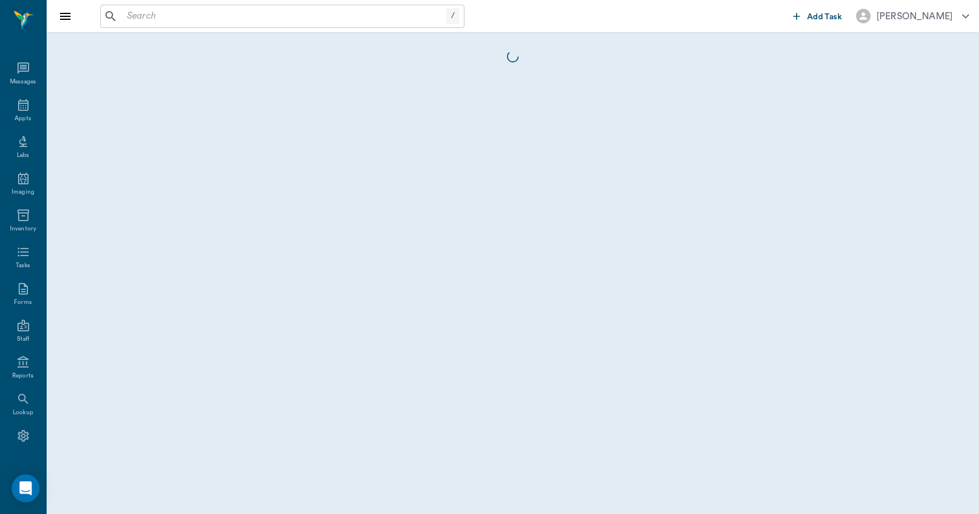
scroll to position [22, 0]
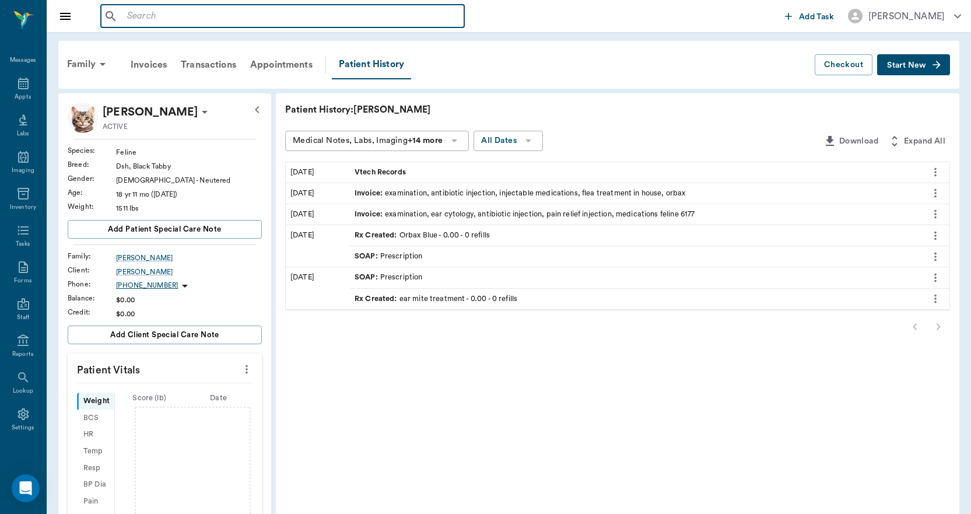
click at [150, 16] on input "text" at bounding box center [290, 16] width 337 height 16
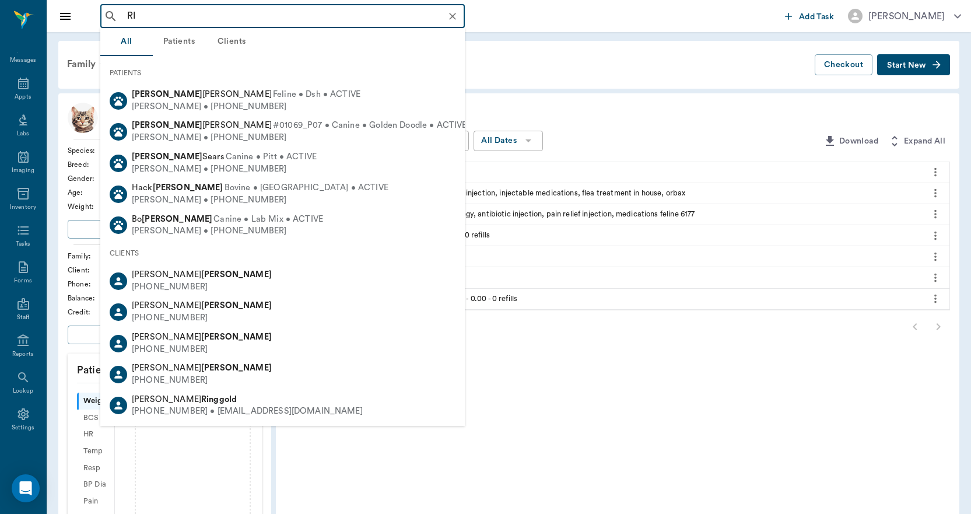
type input "R"
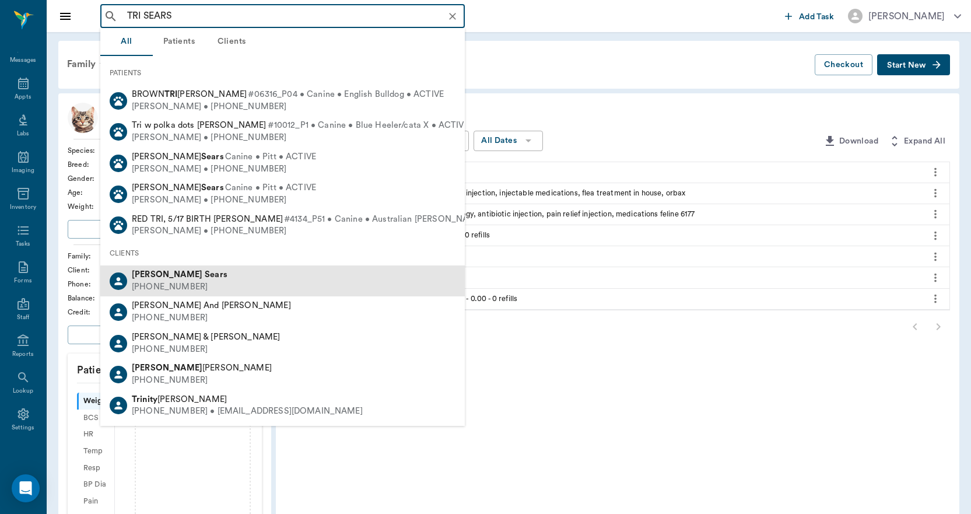
click at [184, 274] on div "Trisha Sears" at bounding box center [180, 275] width 96 height 12
type input "TRI SEARS"
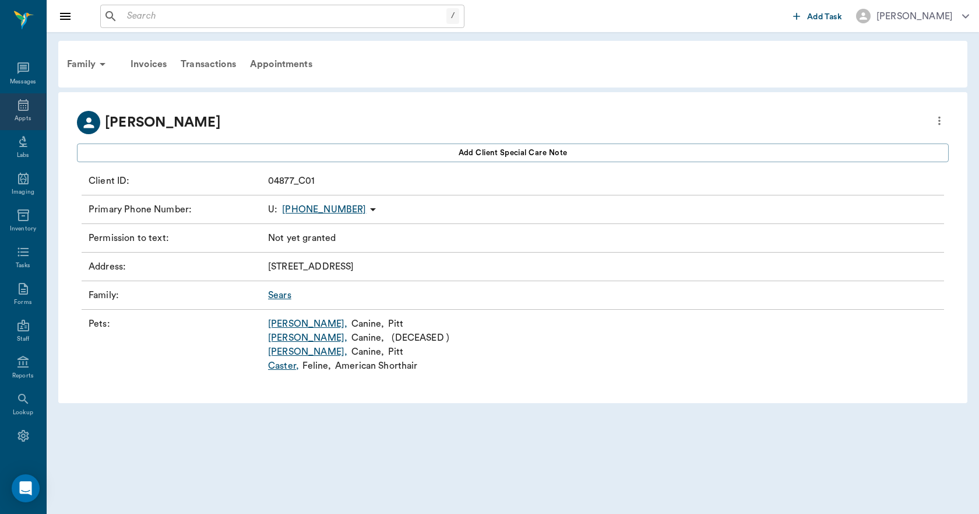
click at [22, 110] on icon at bounding box center [23, 105] width 10 height 12
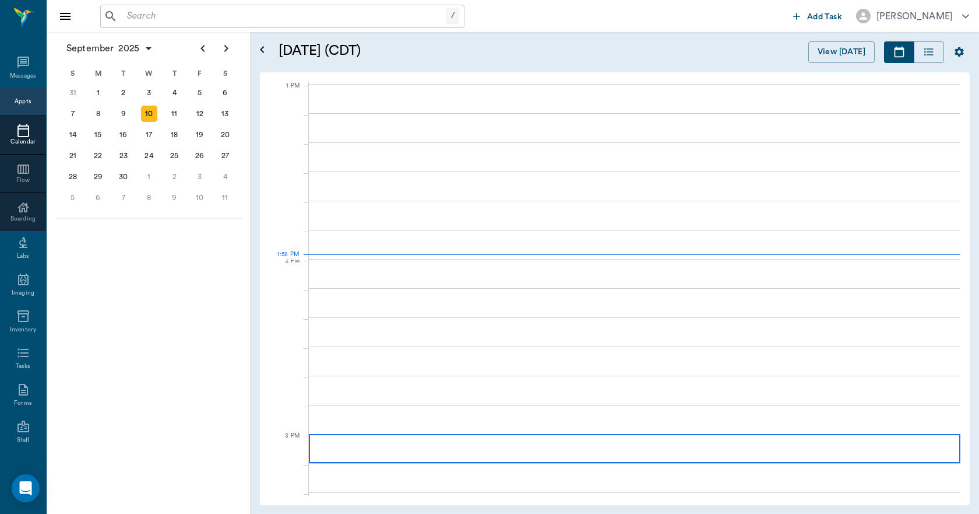
scroll to position [875, 0]
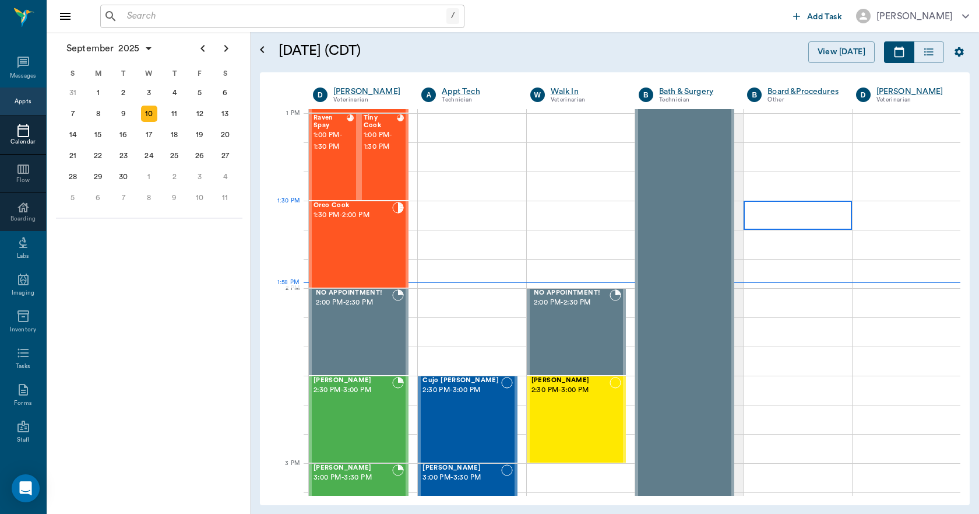
click at [783, 226] on div at bounding box center [798, 215] width 108 height 29
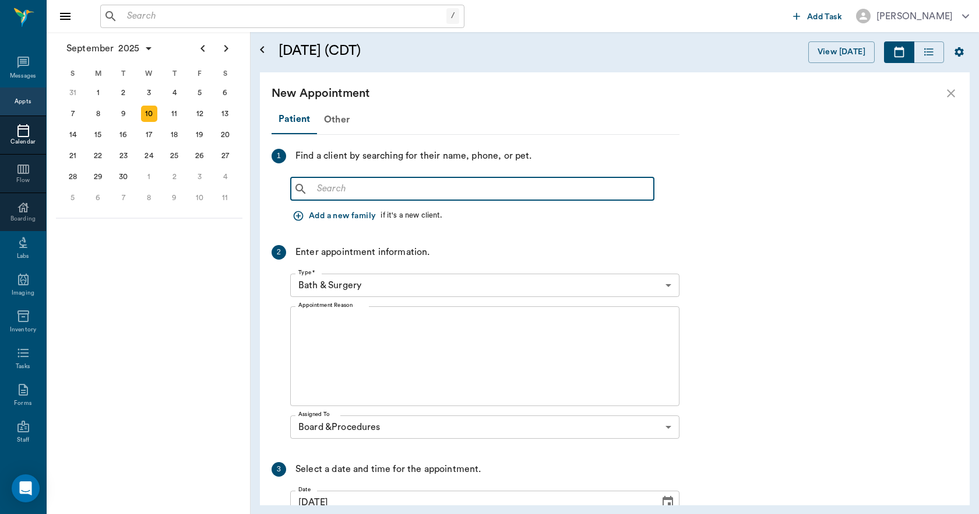
click at [351, 184] on input "text" at bounding box center [480, 189] width 337 height 16
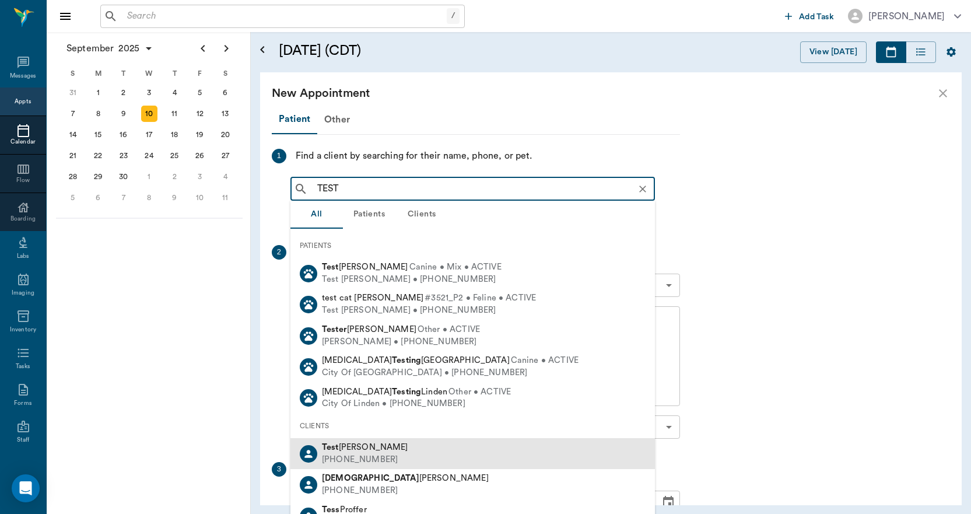
click at [339, 449] on span "Test Lee" at bounding box center [365, 446] width 86 height 9
type input "TEST"
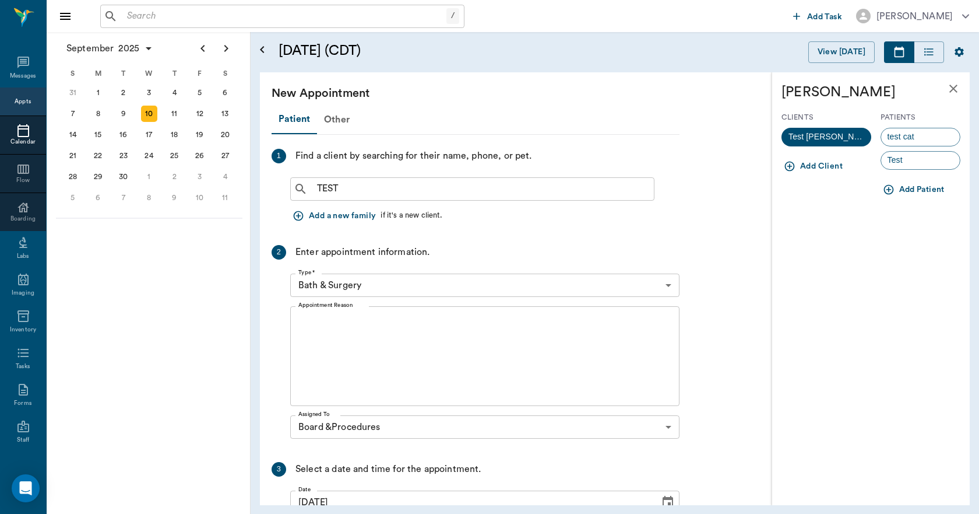
click at [923, 153] on div "Test" at bounding box center [921, 160] width 80 height 19
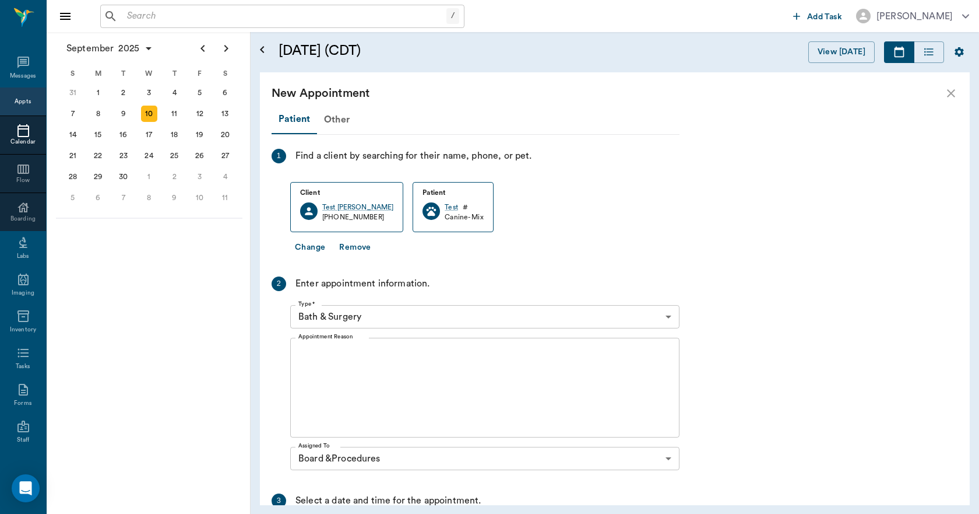
click at [372, 312] on body "/ ​ Add Task Dr. Bert Ellsworth Nectar Messages Appts Calendar Flow Boarding La…" at bounding box center [489, 257] width 979 height 514
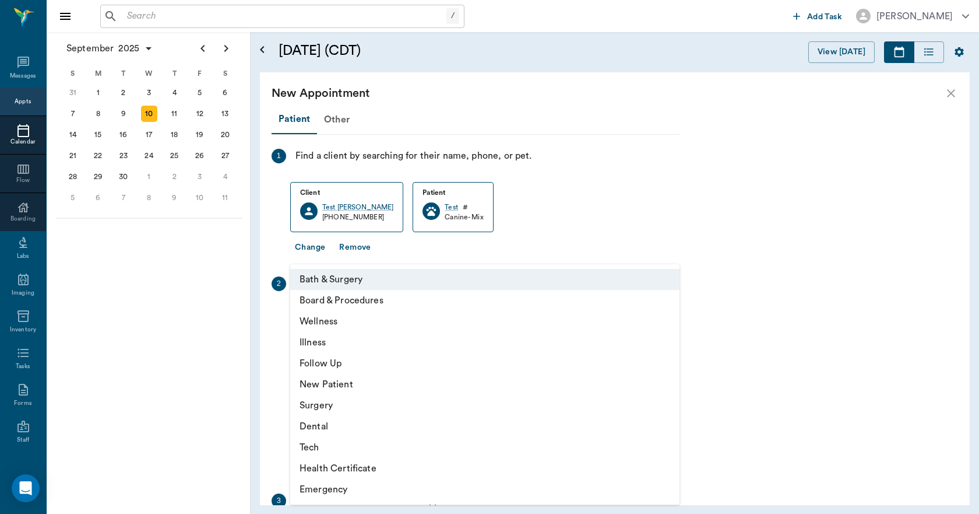
click at [333, 326] on li "Wellness" at bounding box center [484, 321] width 389 height 21
type input "65d2be4f46e3a538d89b8c14"
type input "02:00 PM"
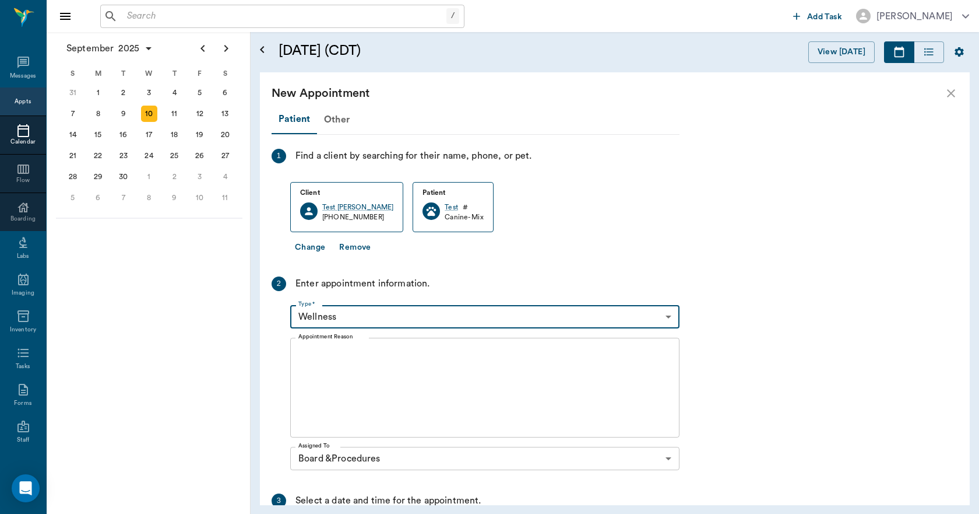
click at [371, 364] on textarea "Appointment Reason" at bounding box center [484, 387] width 373 height 80
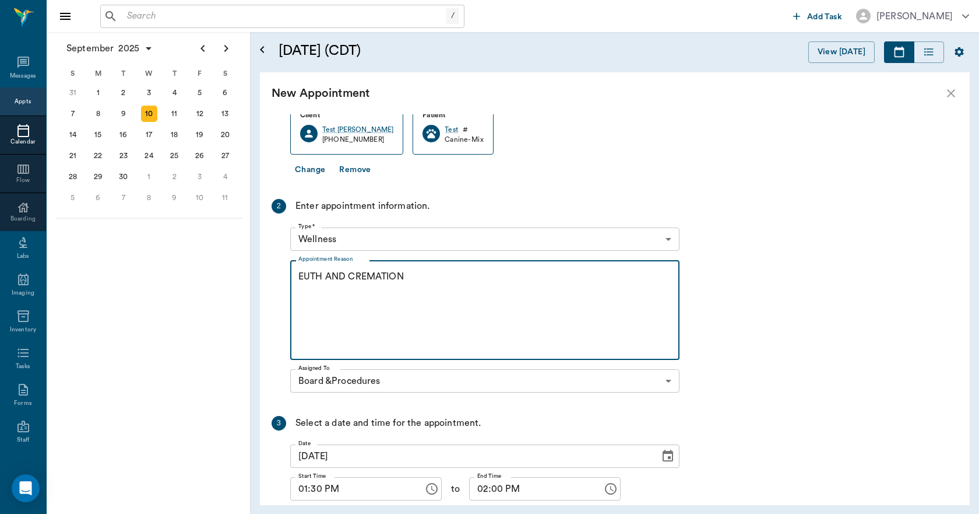
scroll to position [160, 0]
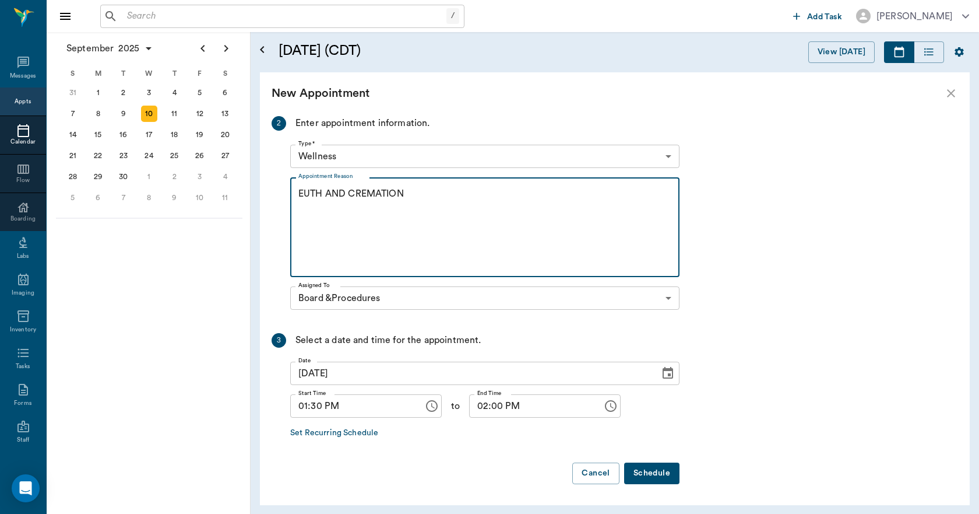
type textarea "EUTH AND CREMATION"
click at [659, 474] on button "Schedule" at bounding box center [651, 473] width 55 height 22
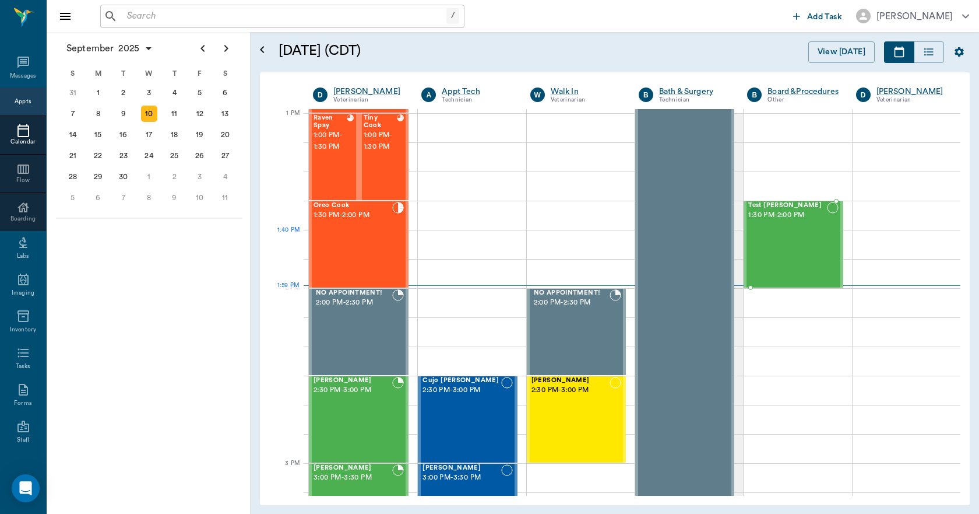
click at [775, 252] on div "Test Lee 1:30 PM - 2:00 PM" at bounding box center [787, 244] width 78 height 85
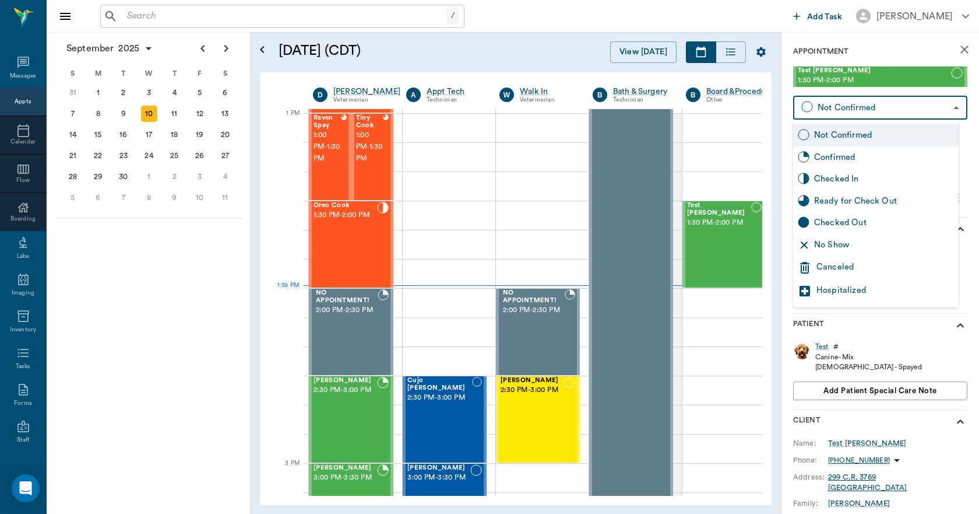
click at [848, 114] on body "/ ​ Add Task Dr. Bert Ellsworth Nectar Messages Appts Calendar Flow Boarding La…" at bounding box center [489, 257] width 979 height 514
click at [849, 174] on div "Checked In" at bounding box center [884, 179] width 140 height 13
type input "CHECKED_IN"
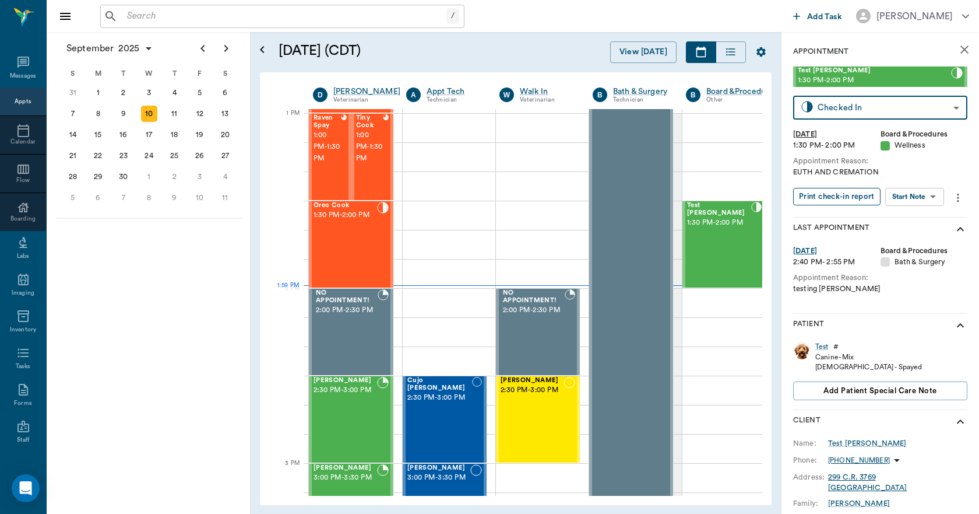
click at [856, 198] on button "Print check-in report" at bounding box center [836, 197] width 87 height 18
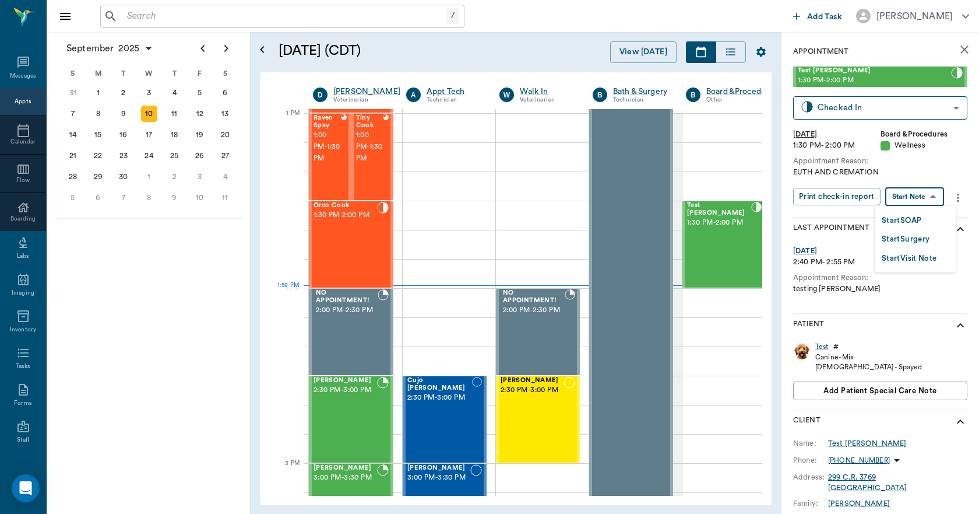
click at [905, 200] on body "/ ​ Add Task Dr. Bert Ellsworth Nectar Messages Appts Calendar Flow Boarding La…" at bounding box center [489, 257] width 979 height 514
click at [915, 215] on button "Start SOAP" at bounding box center [902, 220] width 40 height 13
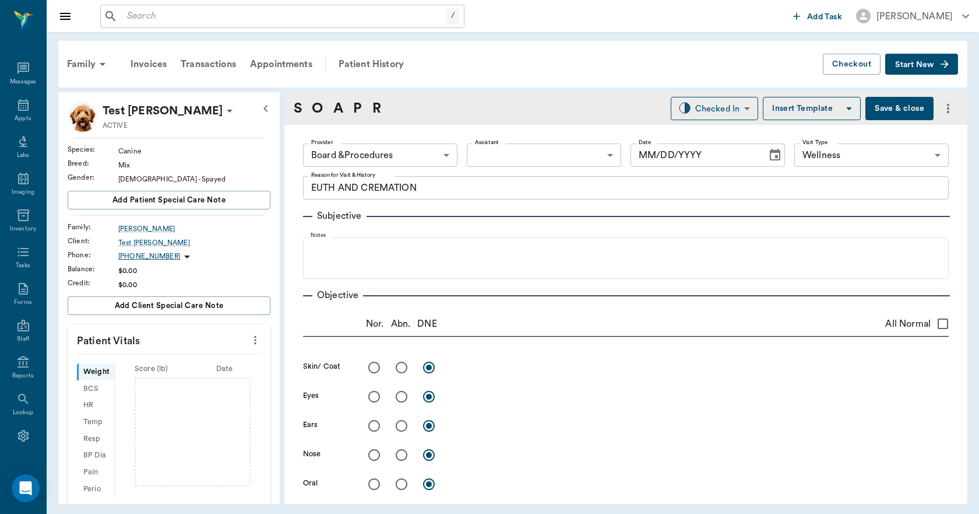
type input "63ec2f075fda476ae8351a51"
type input "65d2be4f46e3a538d89b8c14"
type textarea "EUTH AND CREMATION"
type input "09/10/2025"
click at [428, 155] on body "/ ​ Add Task Dr. Bert Ellsworth Nectar Messages Appts Labs Imaging Inventory Ta…" at bounding box center [489, 257] width 979 height 514
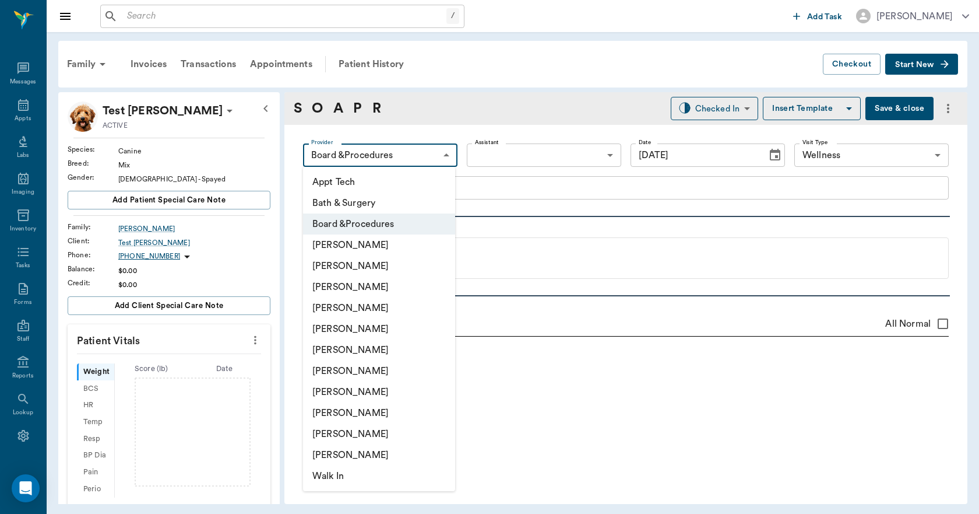
click at [391, 311] on li "[PERSON_NAME]" at bounding box center [379, 307] width 152 height 21
type input "63ec2f075fda476ae8351a4d"
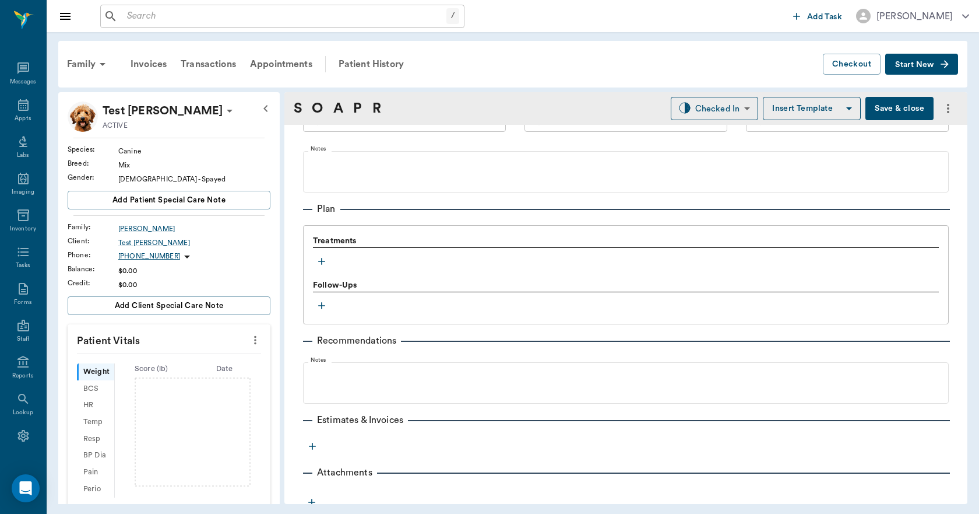
scroll to position [698, 0]
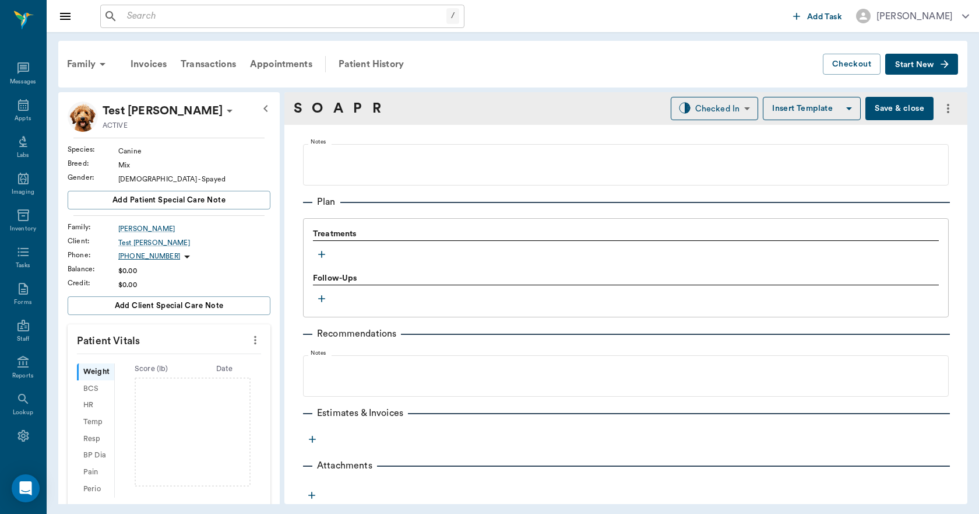
click at [325, 256] on icon "button" at bounding box center [322, 254] width 12 height 12
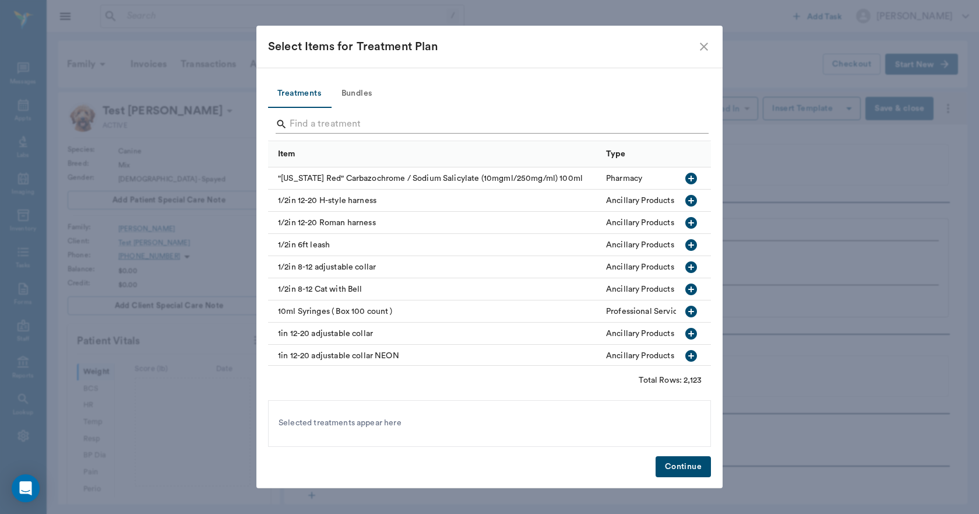
click at [371, 123] on input "Search" at bounding box center [491, 124] width 402 height 19
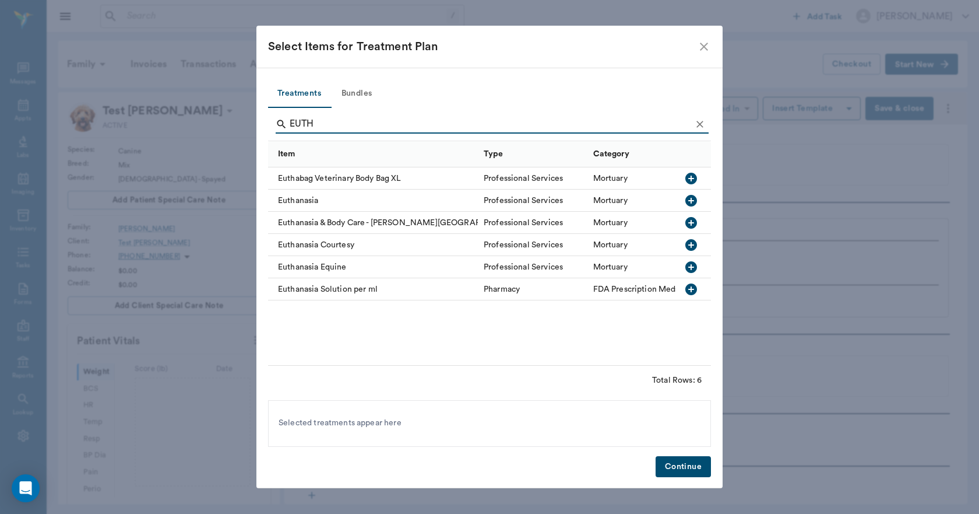
click at [690, 196] on icon "button" at bounding box center [691, 201] width 12 height 12
type input "E"
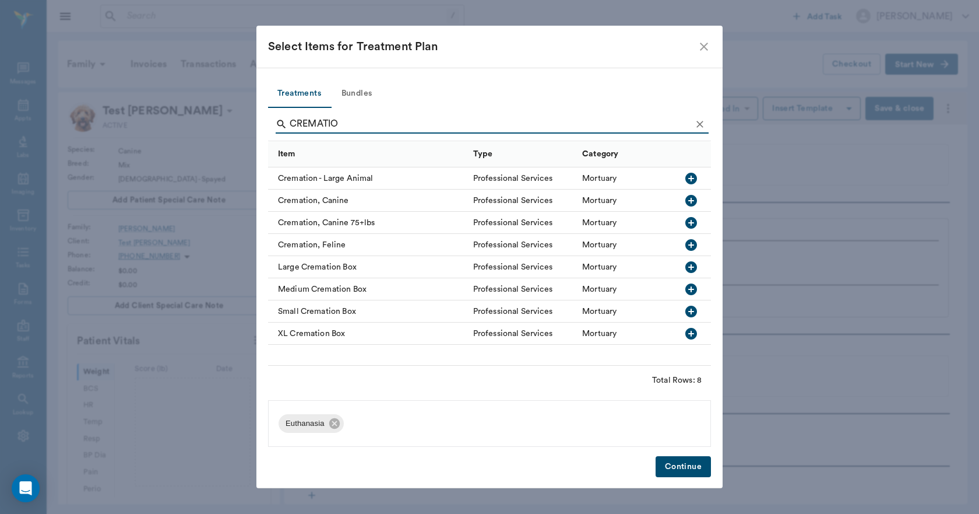
type input "CREMATIO"
click at [689, 218] on icon "button" at bounding box center [691, 223] width 12 height 12
click at [702, 469] on button "Continue" at bounding box center [683, 467] width 55 height 22
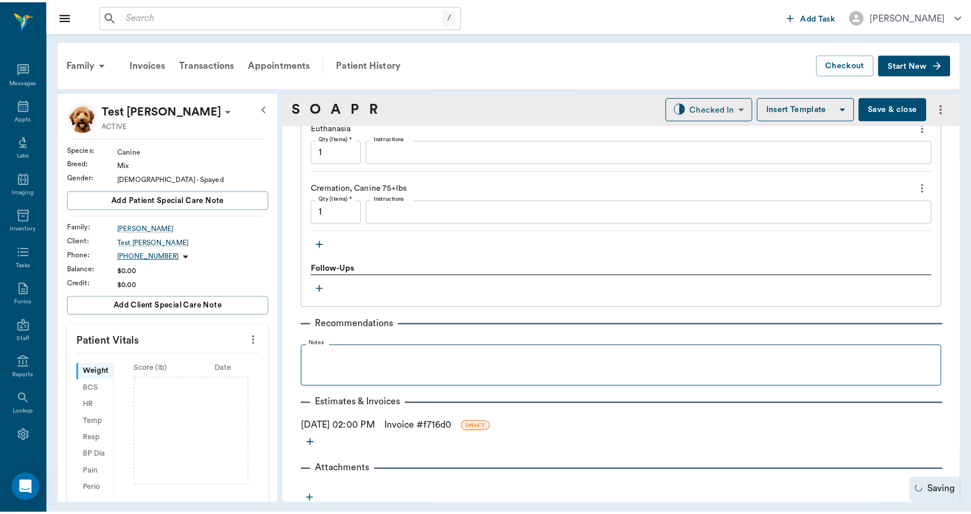
scroll to position [837, 0]
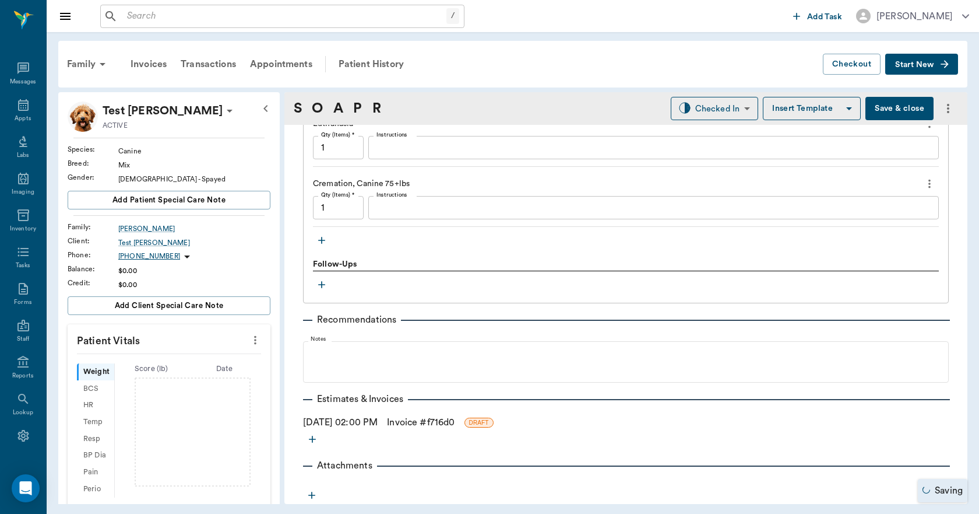
click at [442, 423] on link "Invoice # f716d0" at bounding box center [421, 422] width 68 height 14
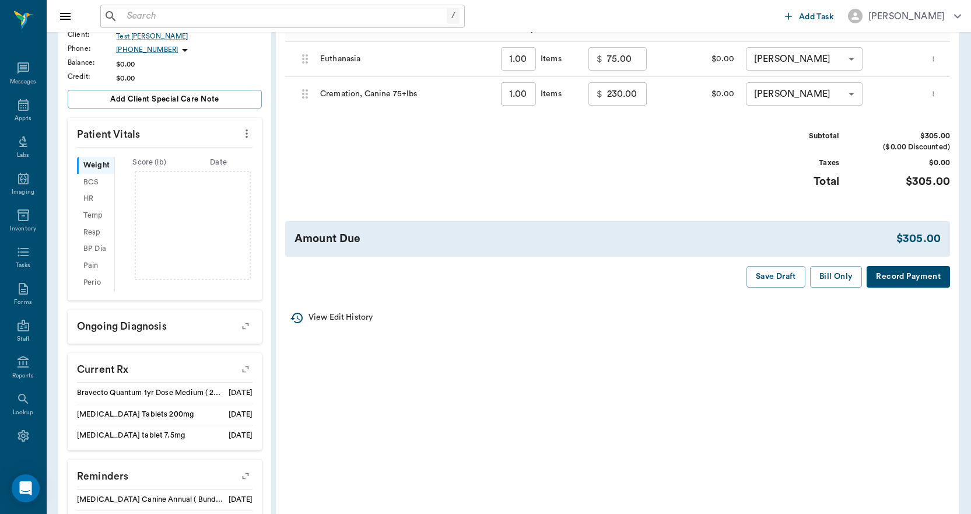
scroll to position [65, 0]
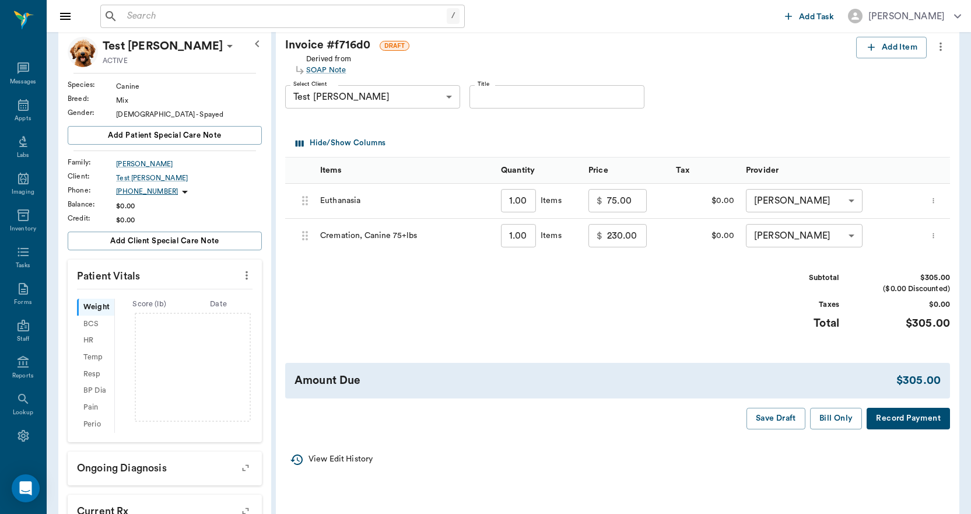
click at [937, 50] on icon "more" at bounding box center [940, 47] width 13 height 14
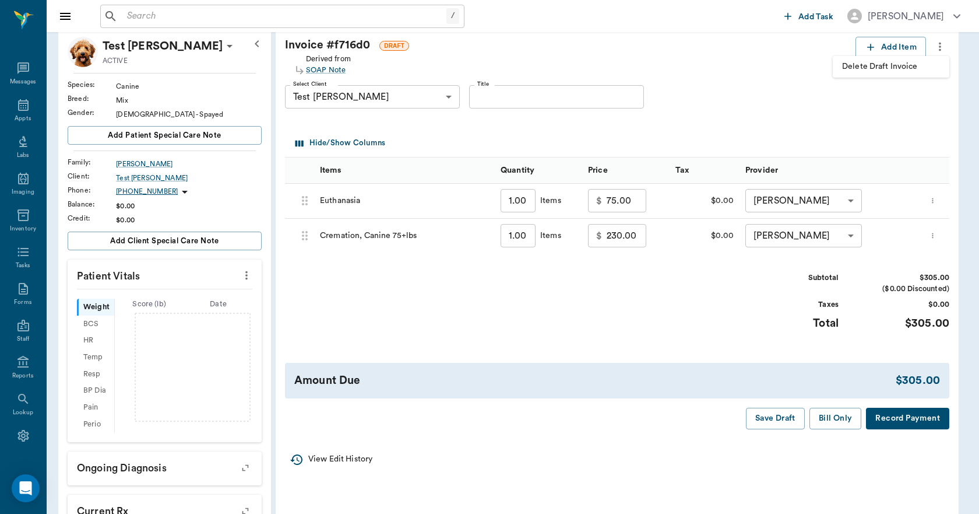
click at [927, 64] on span "Delete Draft Invoice" at bounding box center [891, 67] width 98 height 12
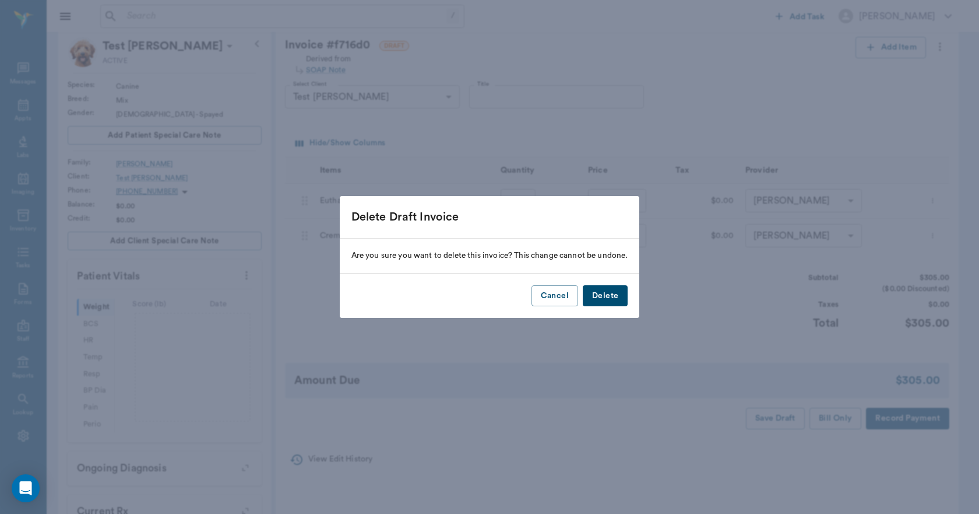
click at [625, 296] on button "Delete" at bounding box center [605, 296] width 45 height 22
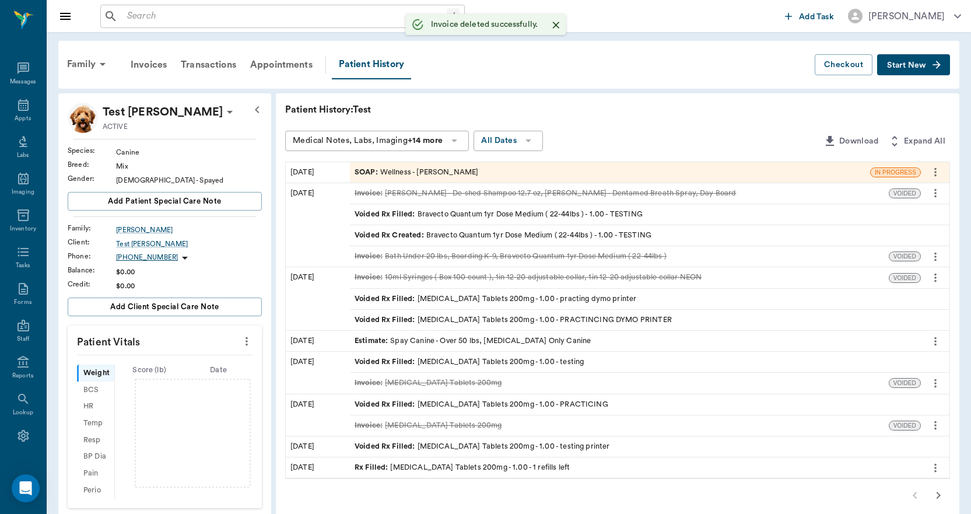
click at [933, 168] on icon "more" at bounding box center [935, 172] width 13 height 14
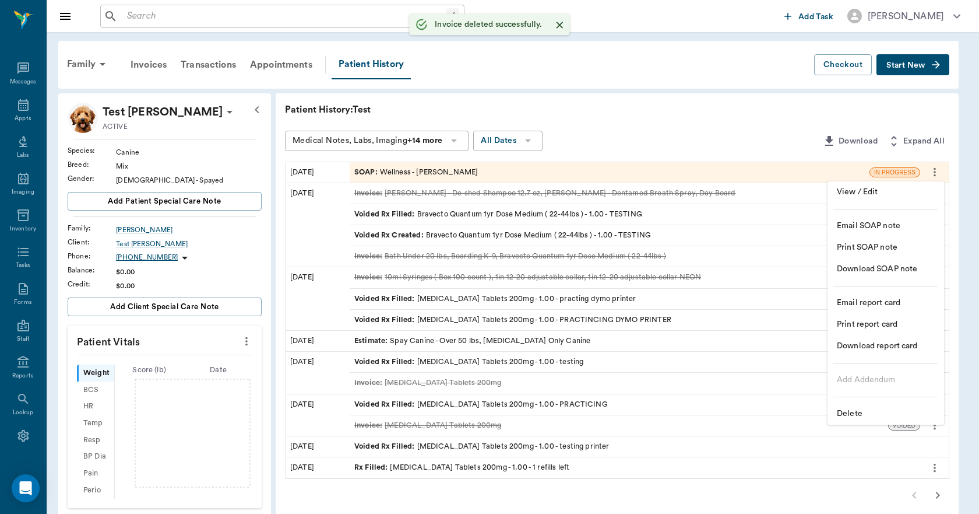
click at [859, 413] on span "Delete" at bounding box center [886, 413] width 98 height 12
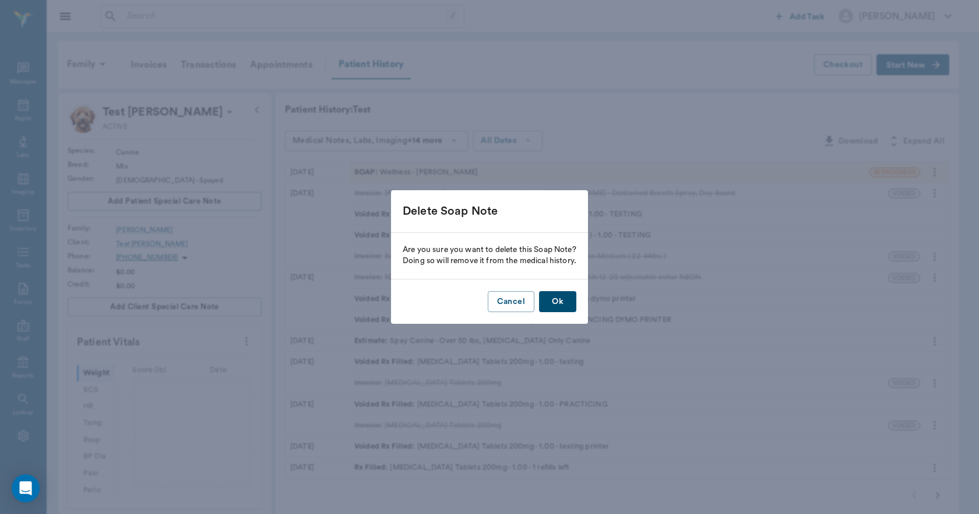
click at [568, 303] on button "Ok" at bounding box center [557, 302] width 37 height 22
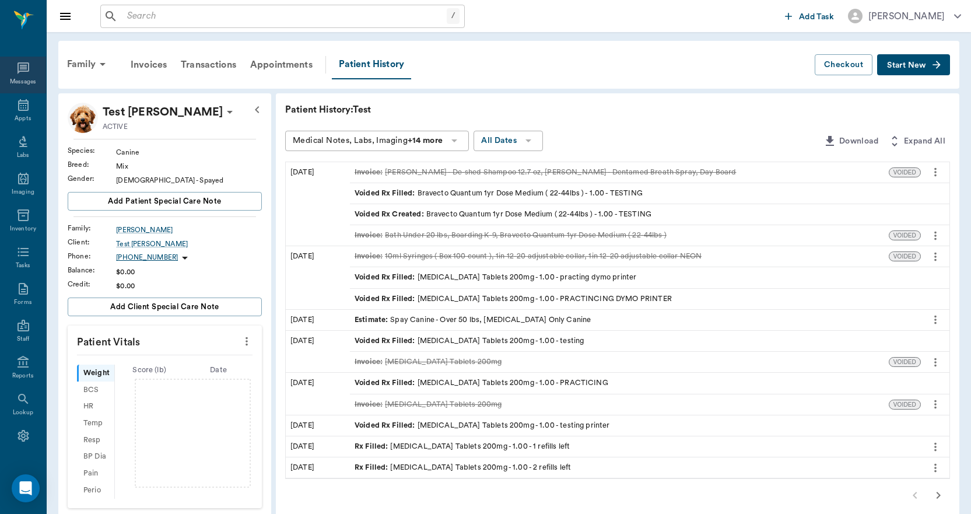
click at [18, 72] on icon at bounding box center [23, 68] width 14 height 14
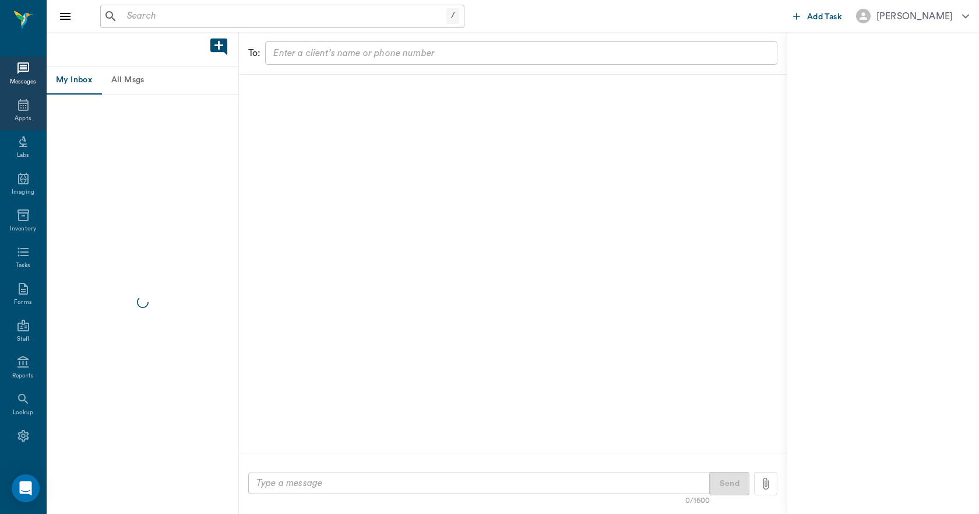
click at [26, 112] on div "Appts" at bounding box center [23, 111] width 46 height 37
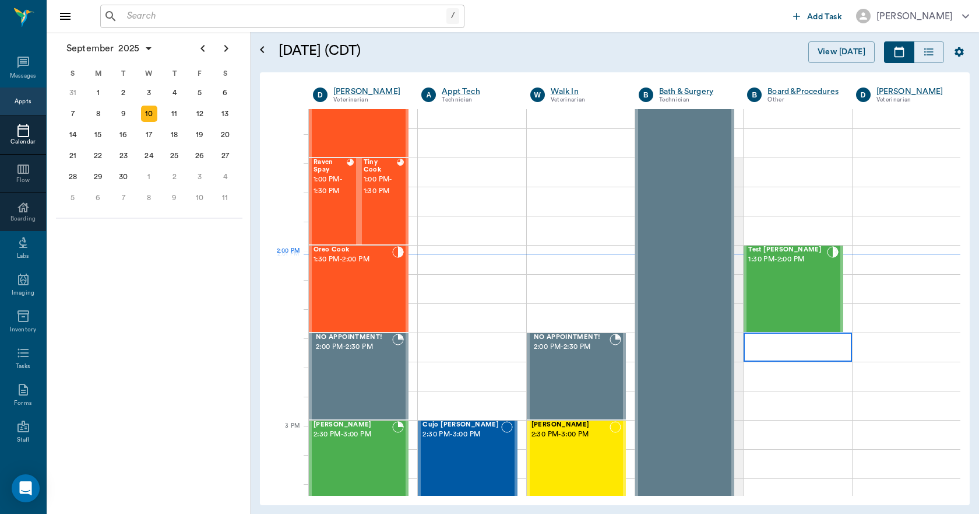
scroll to position [817, 0]
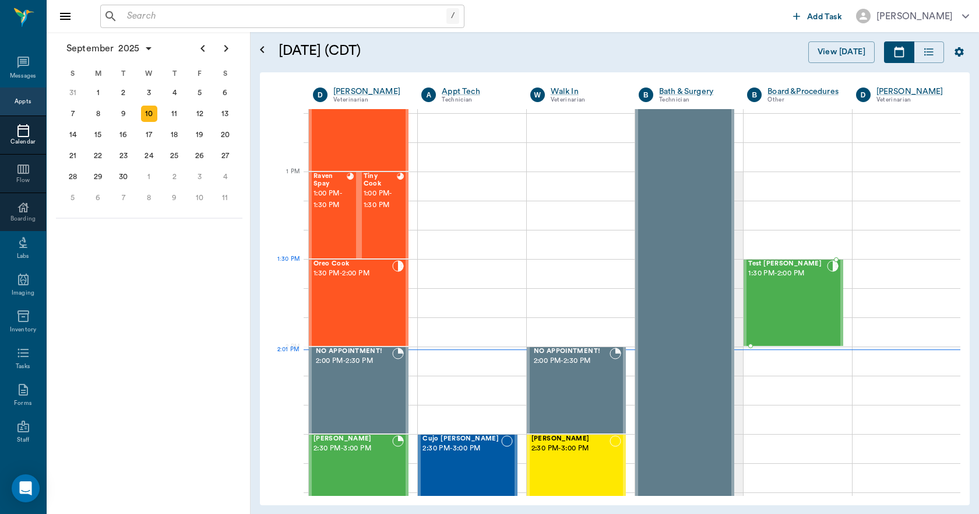
click at [791, 289] on div "Test Lee 1:30 PM - 2:00 PM" at bounding box center [787, 302] width 78 height 85
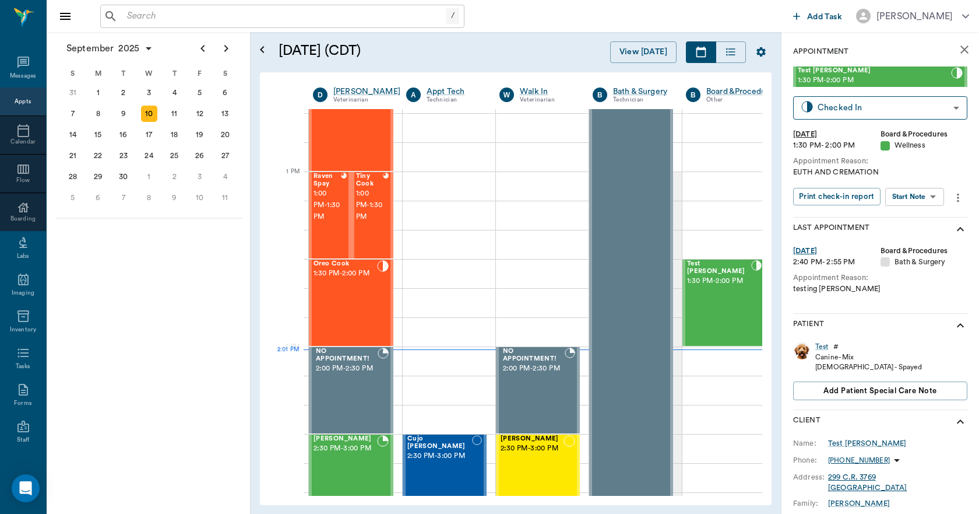
click at [954, 194] on icon "more" at bounding box center [958, 198] width 13 height 14
click at [890, 288] on li "Delete appointment" at bounding box center [906, 295] width 117 height 22
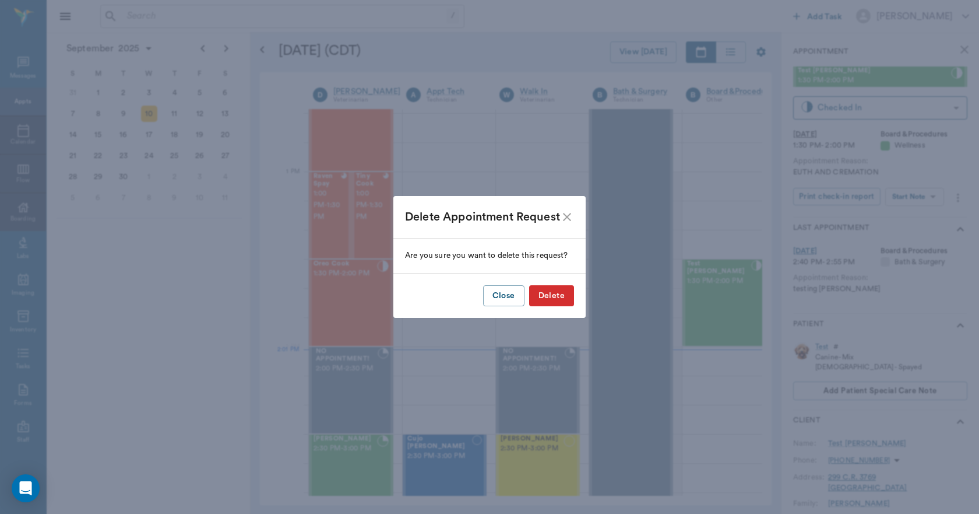
click at [547, 294] on button "Delete" at bounding box center [551, 296] width 45 height 22
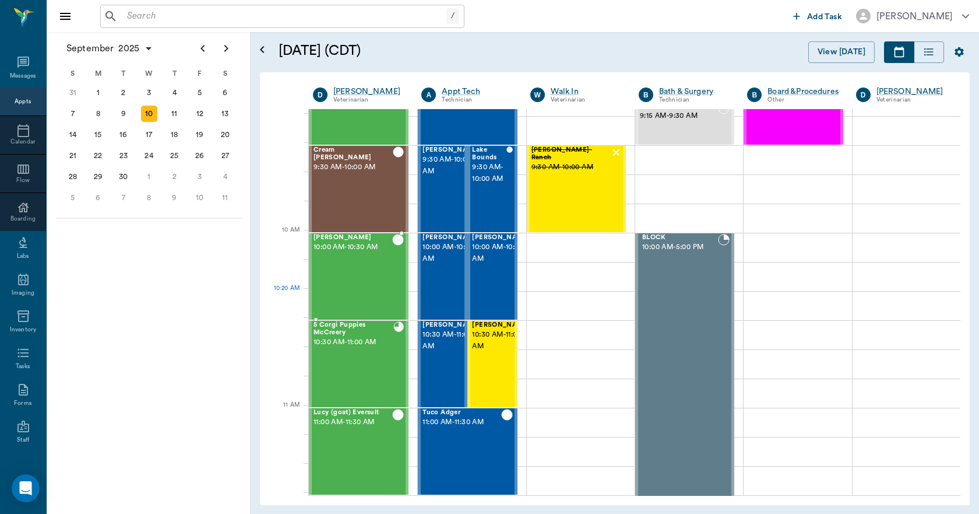
scroll to position [234, 0]
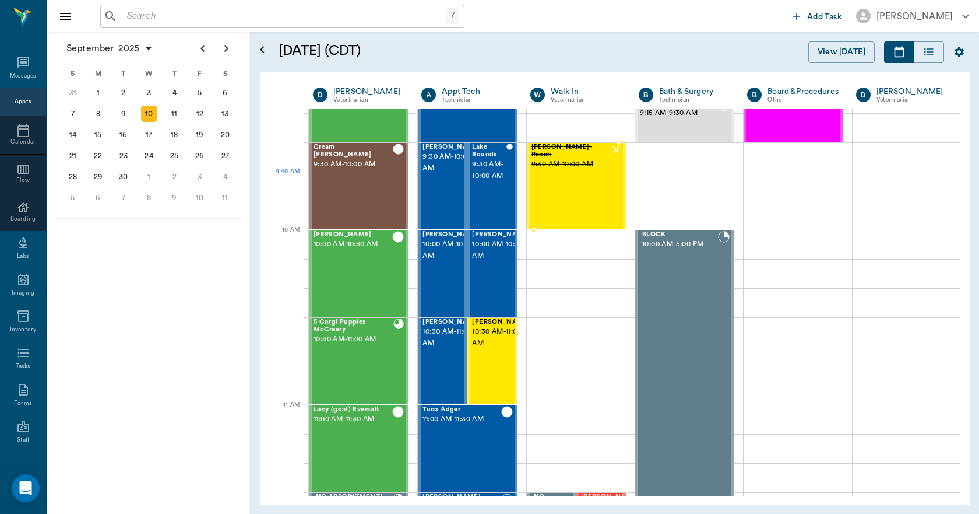
click at [564, 188] on div "Gabby Reynolds- Ranch 9:30 AM - 10:00 AM" at bounding box center [571, 185] width 79 height 85
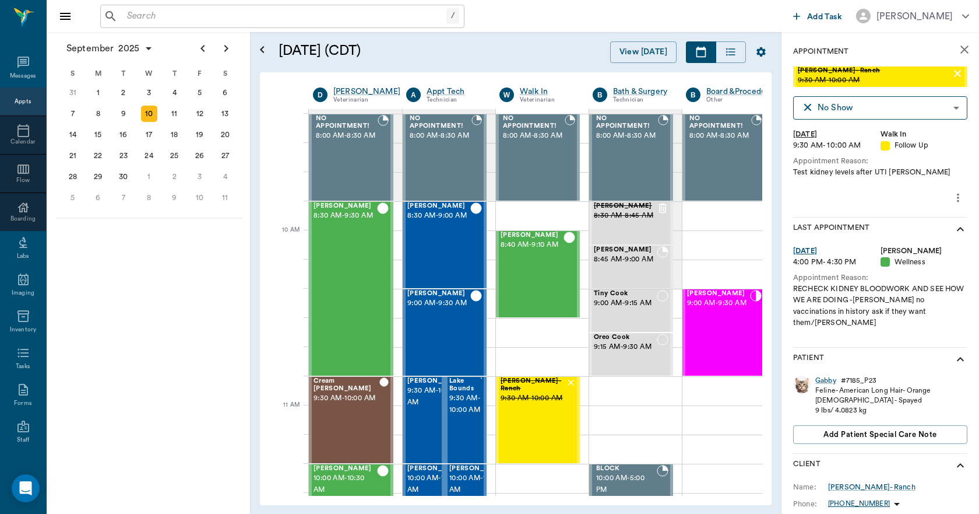
scroll to position [234, 0]
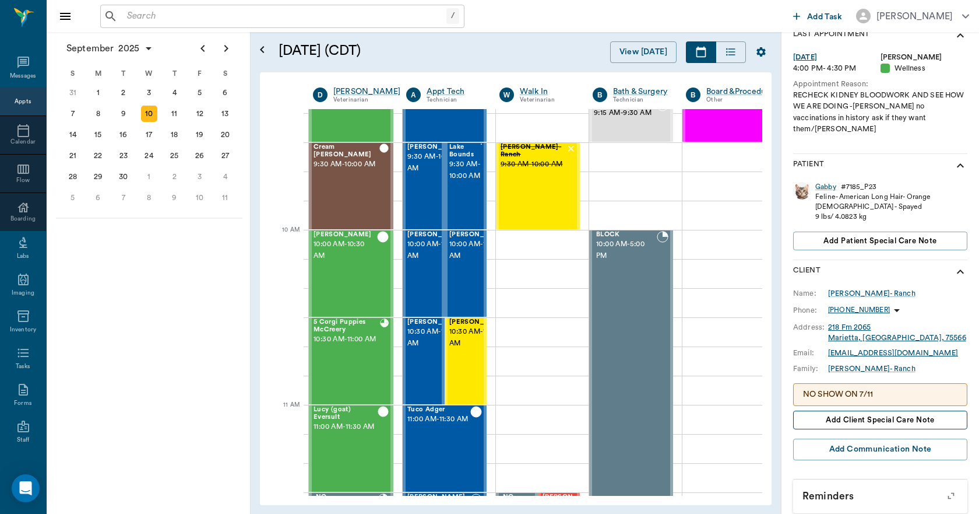
click at [870, 413] on span "Add client Special Care Note" at bounding box center [880, 419] width 109 height 13
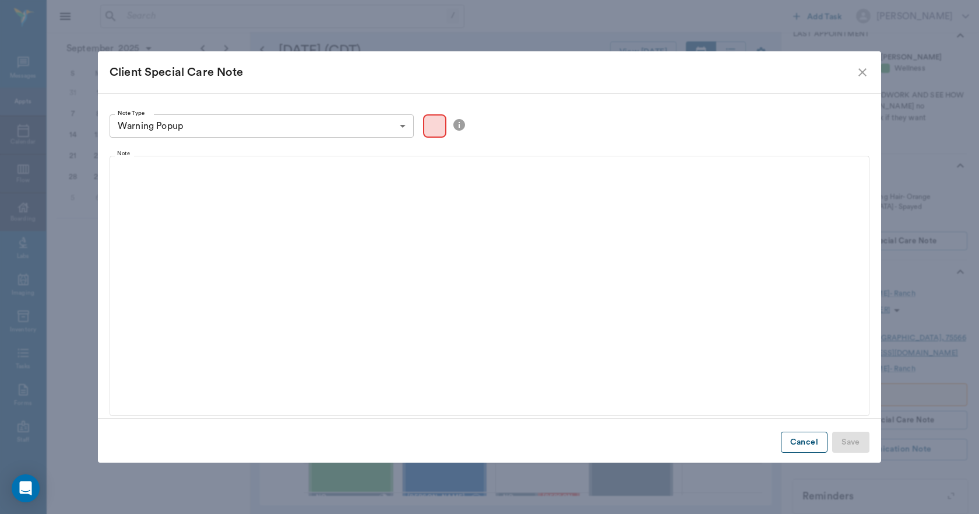
click at [802, 435] on button "Cancel" at bounding box center [804, 442] width 47 height 22
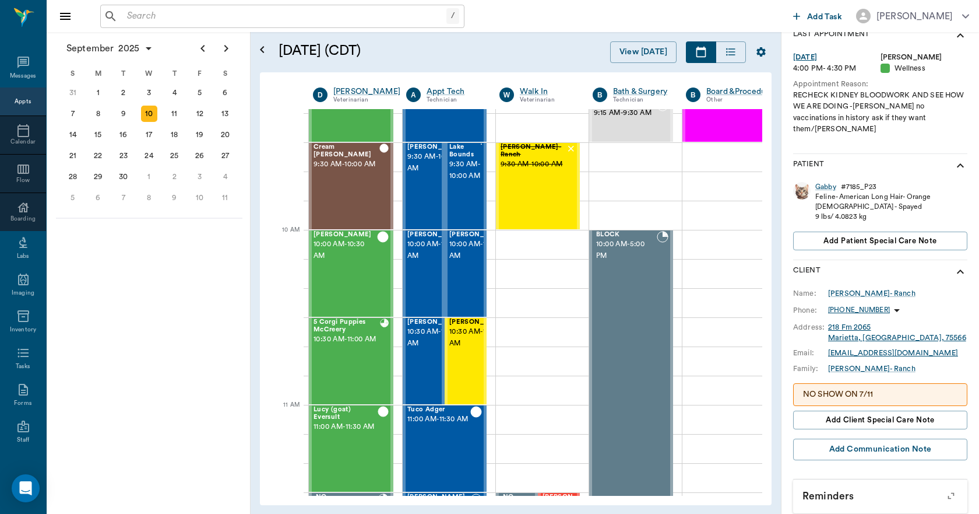
click at [895, 388] on p "NO SHOW ON 7/11" at bounding box center [880, 394] width 154 height 12
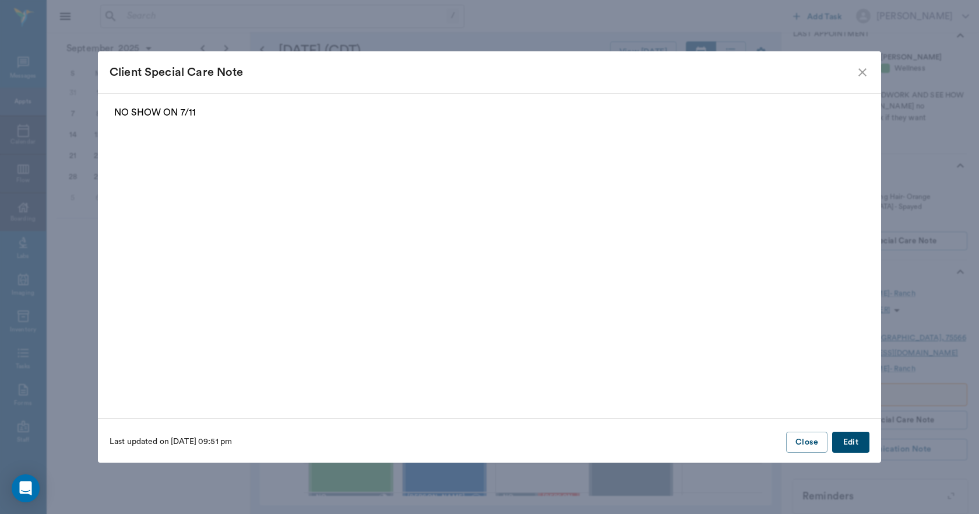
click at [845, 444] on button "Edit" at bounding box center [850, 442] width 37 height 22
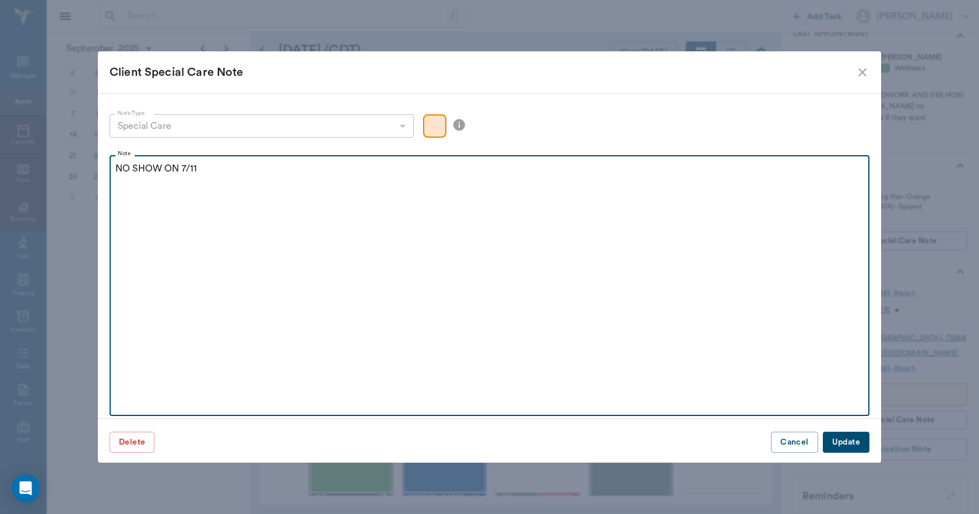
click at [202, 166] on p "NO SHOW ON 7/11" at bounding box center [489, 168] width 748 height 14
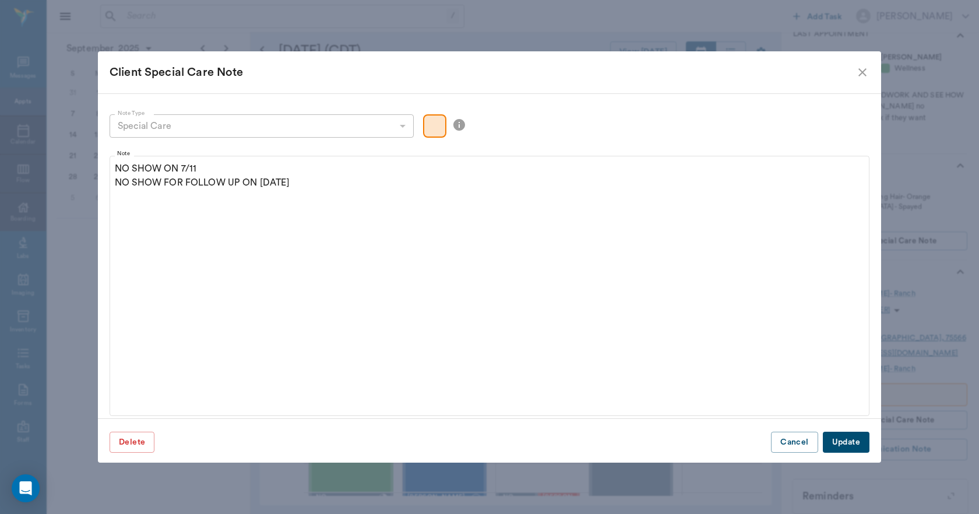
click at [852, 442] on button "Update" at bounding box center [846, 442] width 47 height 22
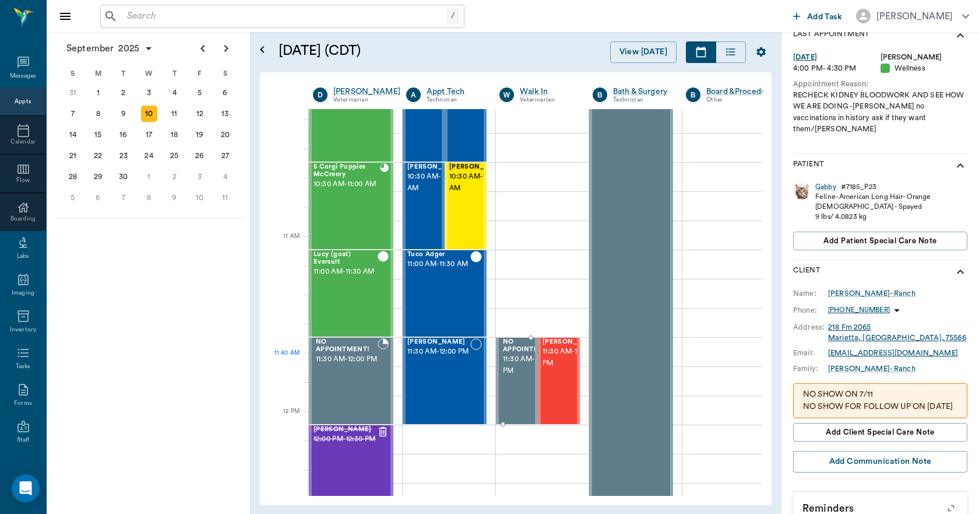
scroll to position [409, 0]
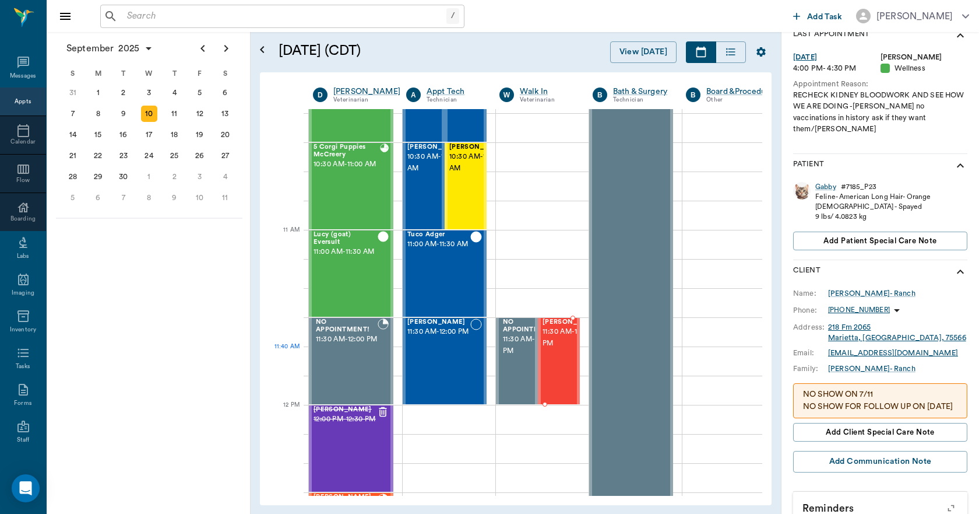
click at [554, 349] on span "11:30 AM - 12:00 PM" at bounding box center [572, 337] width 58 height 23
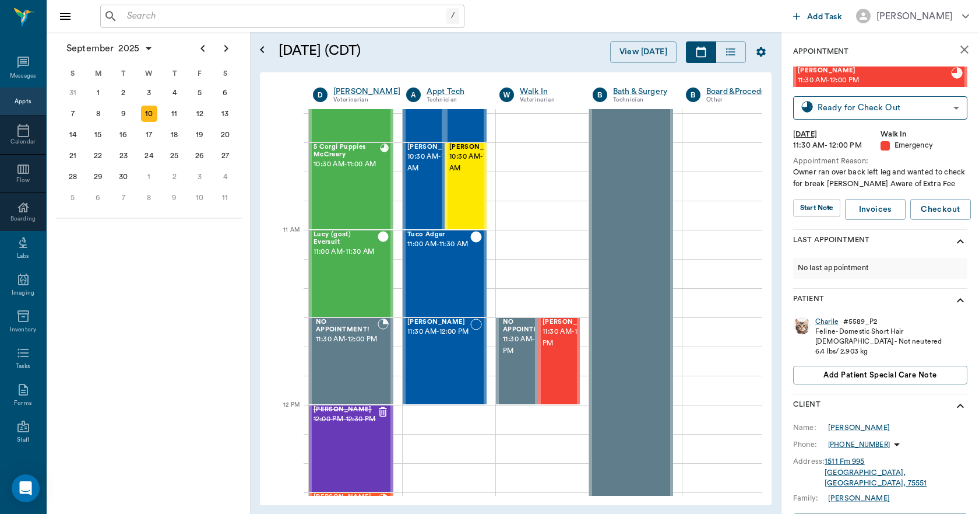
click at [961, 50] on icon "close" at bounding box center [965, 49] width 8 height 8
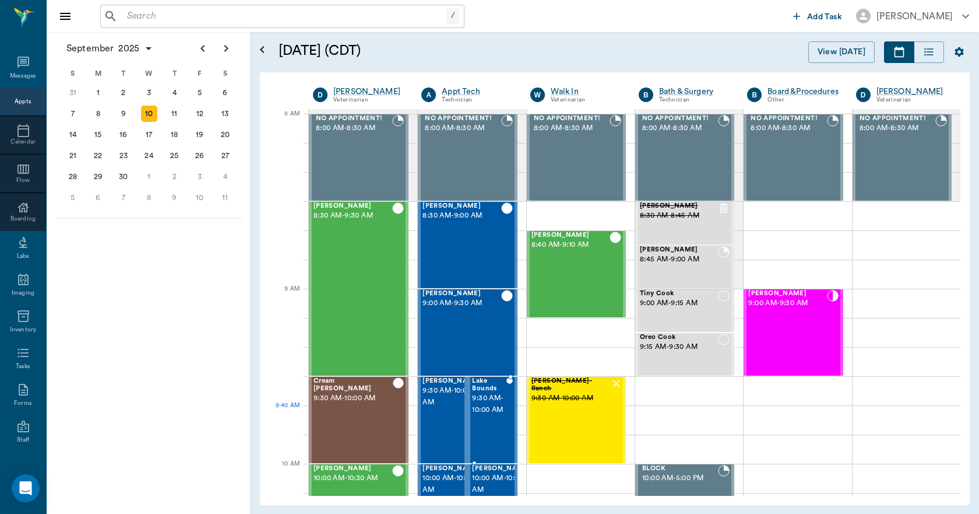
click at [494, 422] on div "Lake Bounds 9:30 AM - 10:00 AM" at bounding box center [489, 419] width 34 height 85
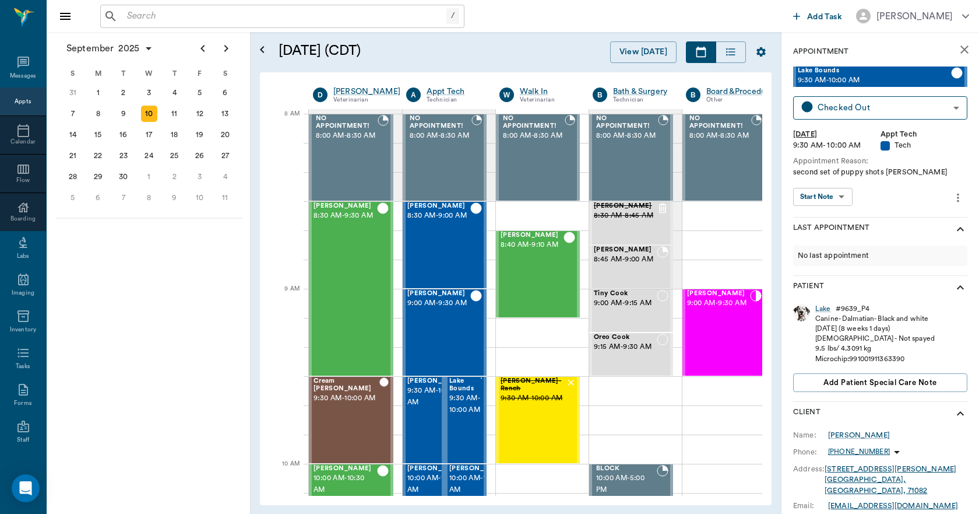
click at [153, 114] on div "10" at bounding box center [149, 114] width 16 height 16
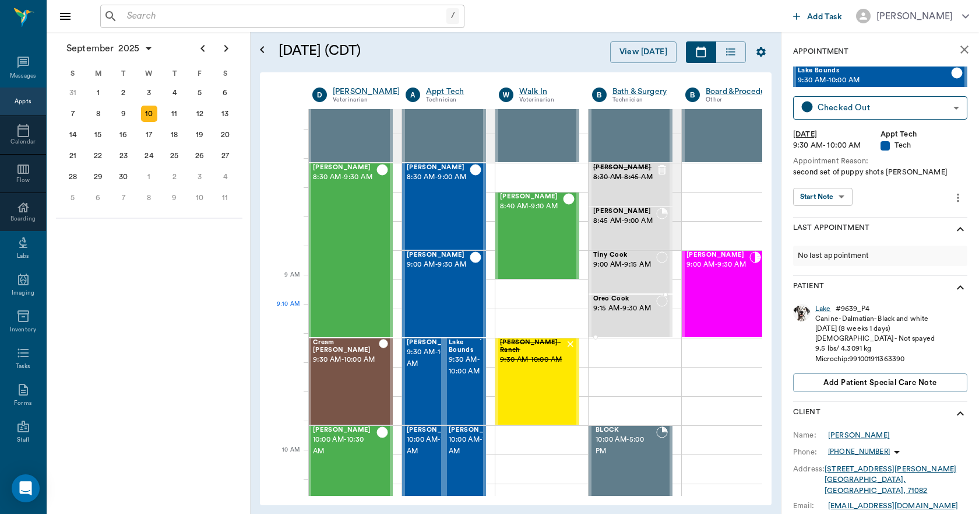
scroll to position [58, 1]
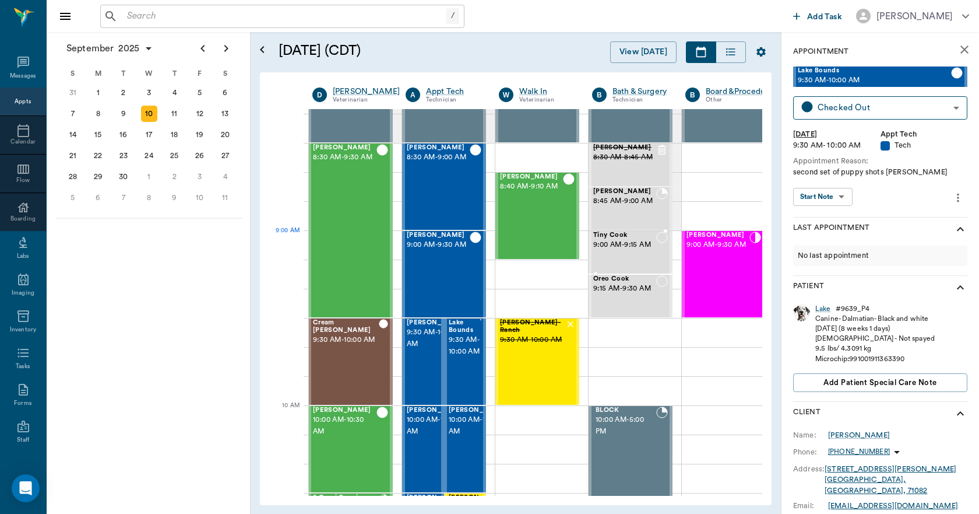
click at [641, 237] on span "Tiny Cook" at bounding box center [624, 235] width 63 height 8
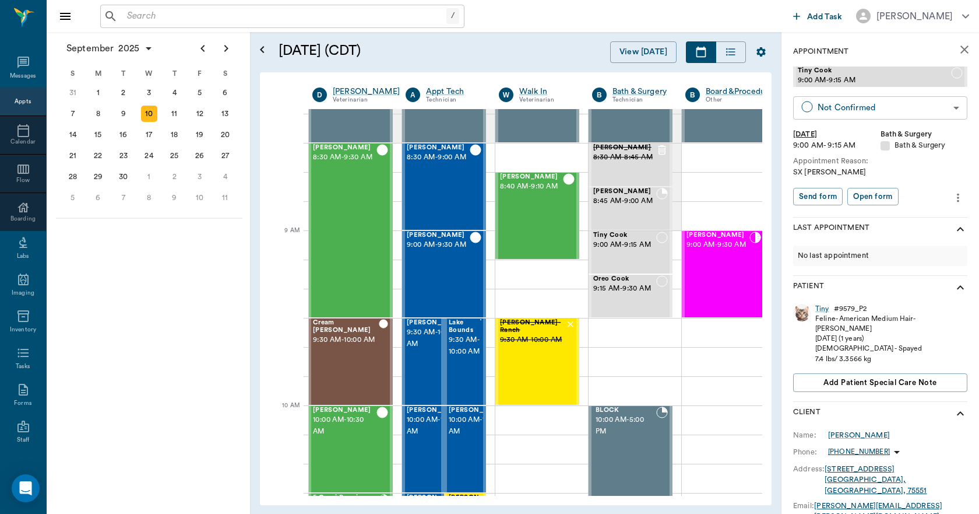
click at [861, 111] on body "/ ​ Add Task Dr. Bert Ellsworth Nectar Messages Appts Calendar Flow Boarding La…" at bounding box center [489, 257] width 979 height 514
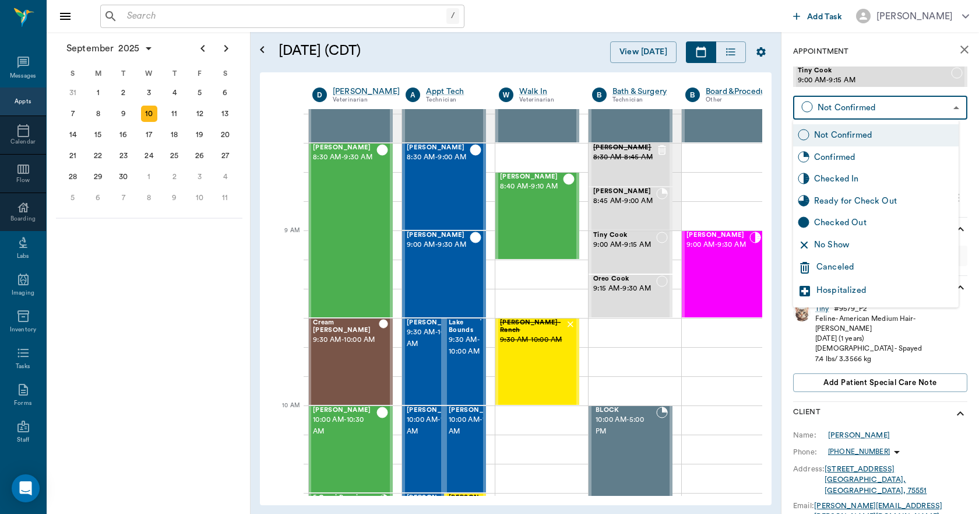
click at [880, 180] on div "Checked In" at bounding box center [884, 179] width 140 height 13
type input "CHECKED_IN"
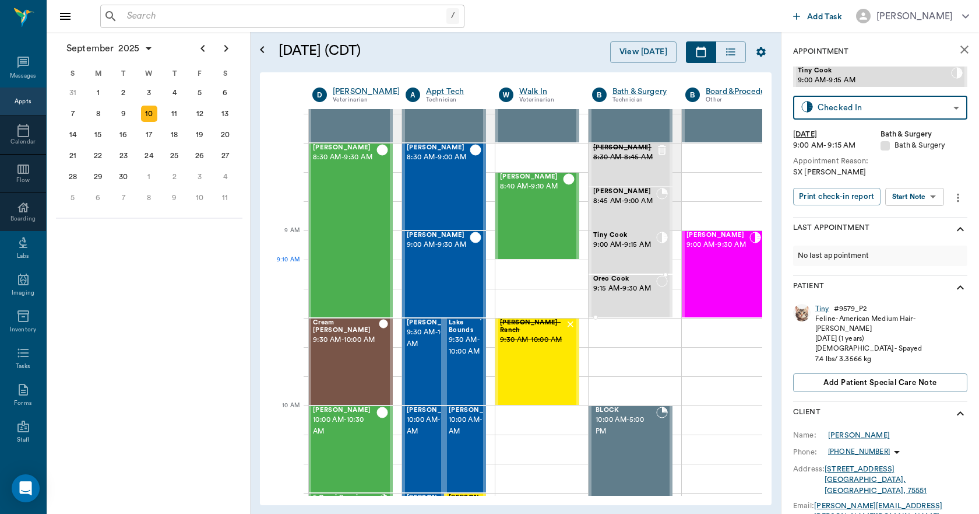
click at [653, 288] on span "9:15 AM - 9:30 AM" at bounding box center [624, 289] width 63 height 12
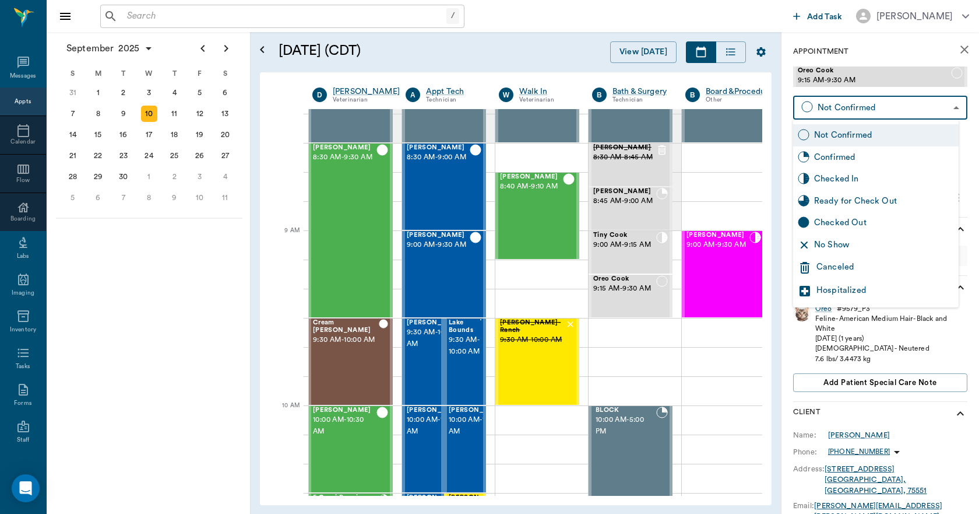
click at [858, 113] on body "/ ​ Add Task Dr. Bert Ellsworth Nectar Messages Appts Calendar Flow Boarding La…" at bounding box center [489, 257] width 979 height 514
click at [878, 177] on div "Checked In" at bounding box center [884, 179] width 140 height 13
type input "CHECKED_IN"
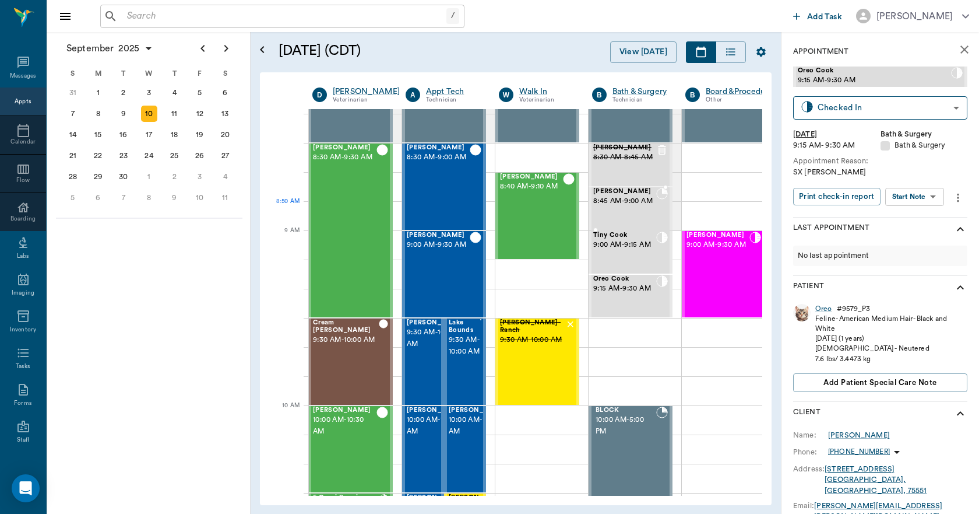
click at [630, 207] on span "8:45 AM - 9:00 AM" at bounding box center [624, 201] width 63 height 12
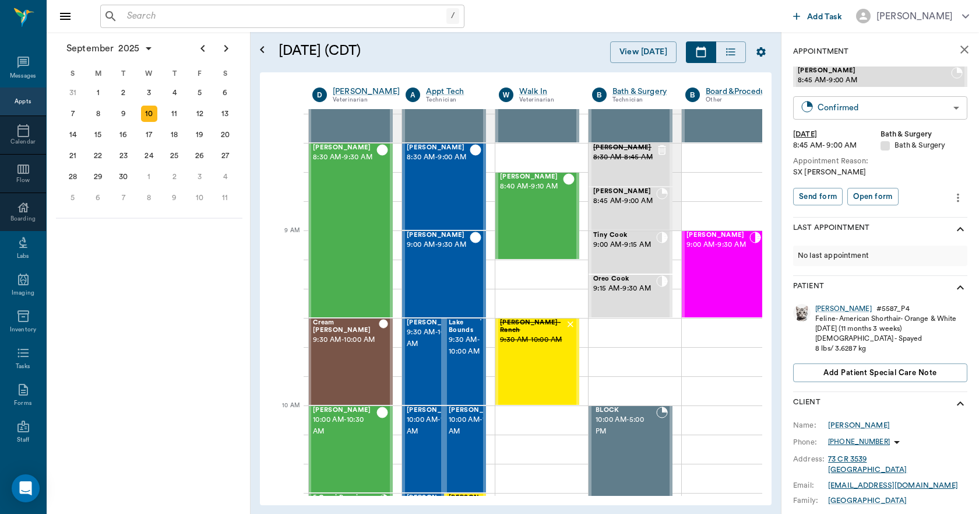
click at [850, 110] on body "/ ​ Add Task Dr. Bert Ellsworth Nectar Messages Appts Calendar Flow Boarding La…" at bounding box center [489, 257] width 979 height 514
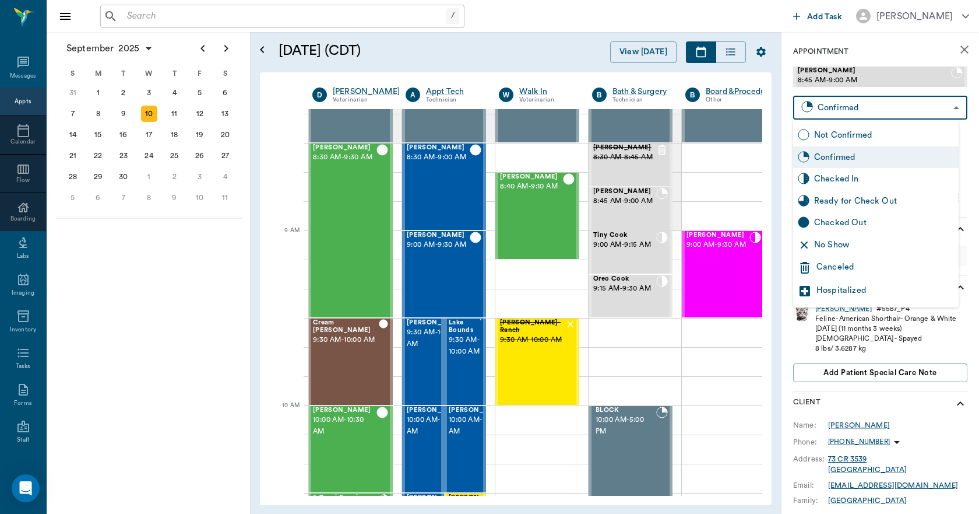
click at [855, 178] on div "Checked In" at bounding box center [884, 179] width 140 height 13
type input "CHECKED_IN"
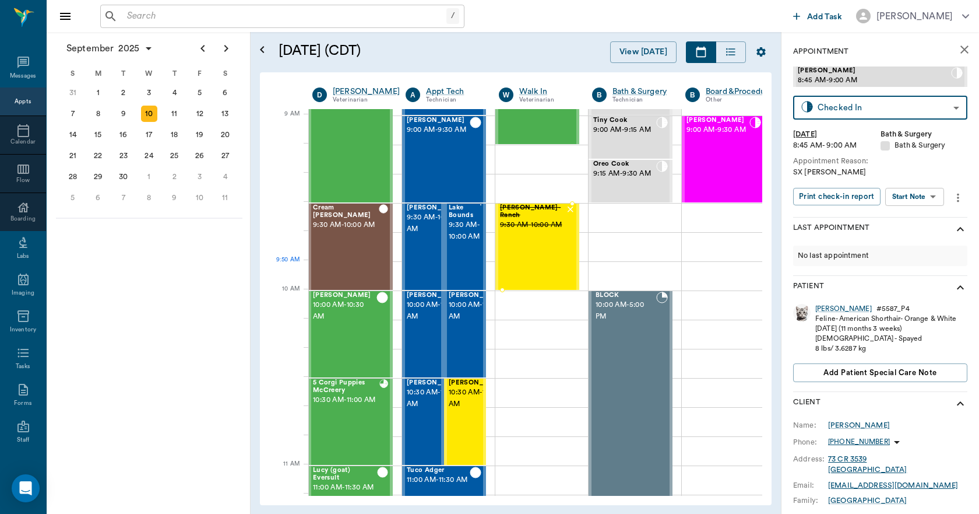
scroll to position [175, 1]
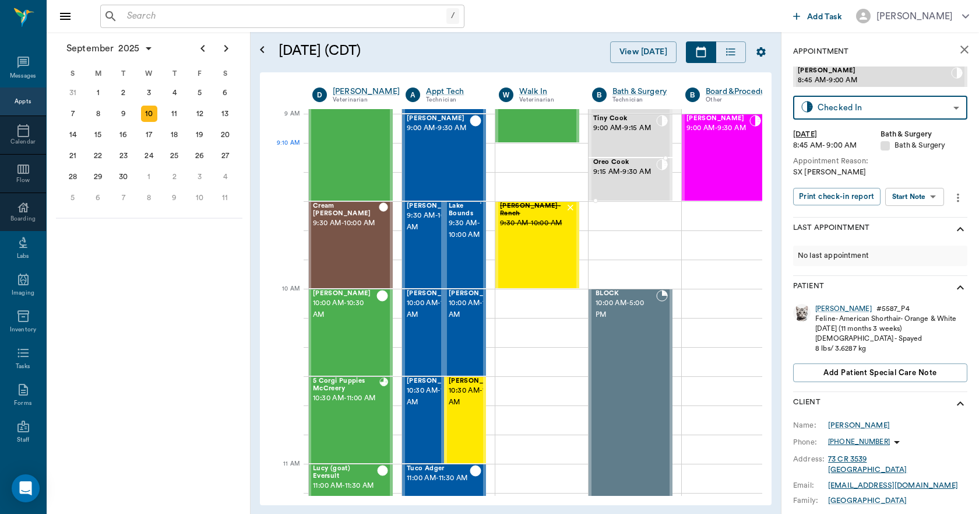
click at [624, 149] on div "Tiny Cook 9:00 AM - 9:15 AM" at bounding box center [624, 135] width 63 height 41
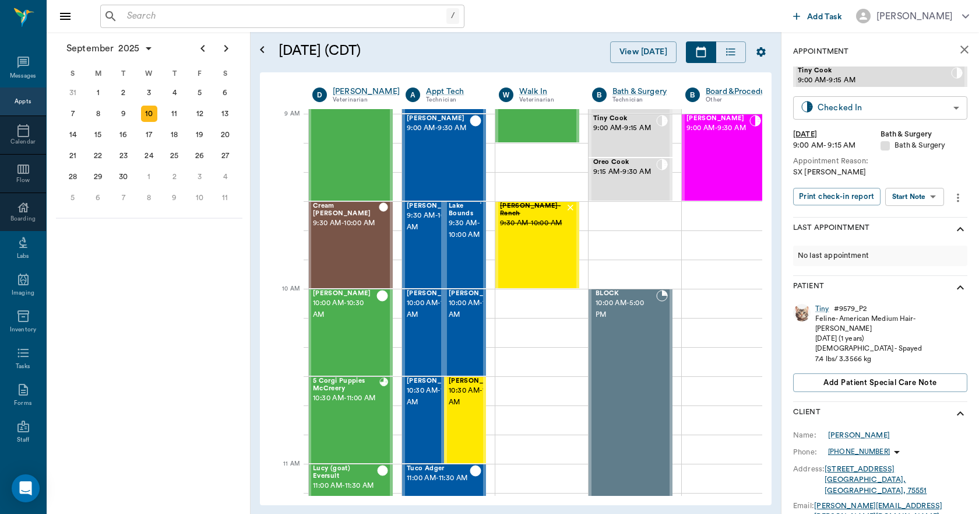
click at [809, 107] on body "/ ​ Add Task Dr. Bert Ellsworth Nectar Messages Appts Calendar Flow Boarding La…" at bounding box center [489, 257] width 979 height 514
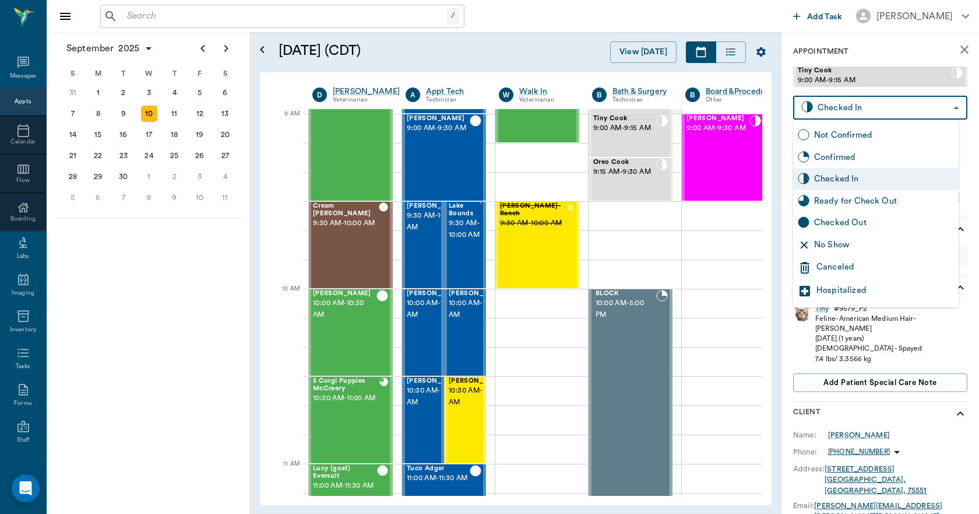
drag, startPoint x: 835, startPoint y: 207, endPoint x: 826, endPoint y: 206, distance: 9.4
click at [835, 207] on div "Ready for Check Out" at bounding box center [884, 201] width 140 height 13
type input "READY_TO_CHECKOUT"
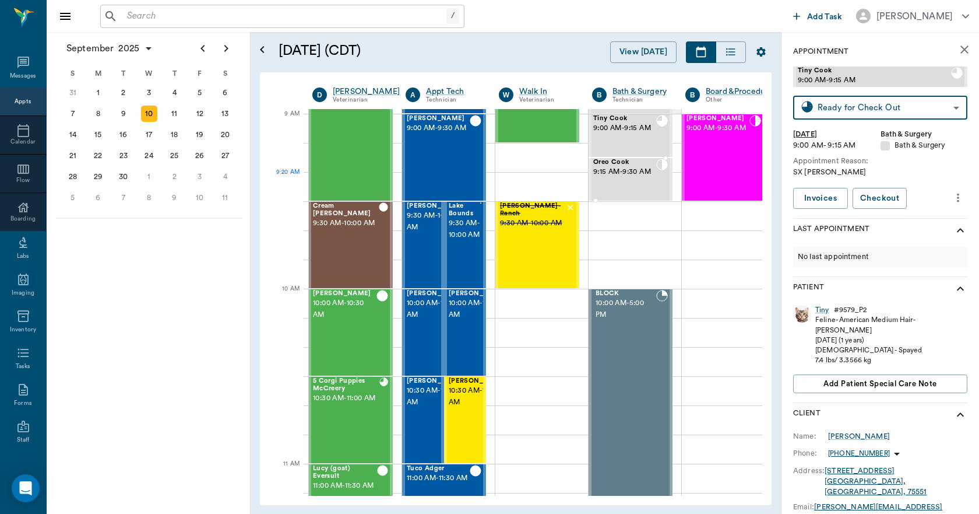
click at [648, 181] on div "Oreo Cook 9:15 AM - 9:30 AM" at bounding box center [624, 179] width 63 height 41
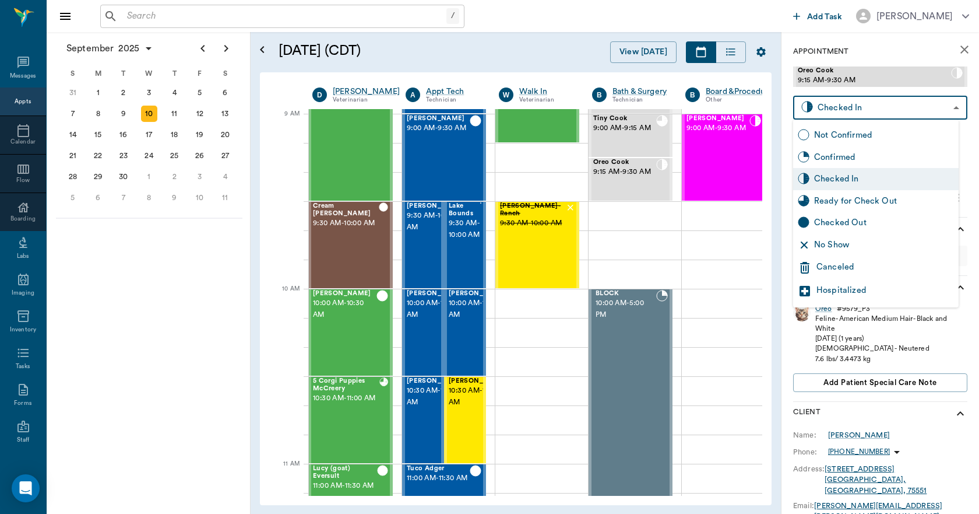
click at [825, 109] on body "/ ​ Add Task Dr. Bert Ellsworth Nectar Messages Appts Calendar Flow Boarding La…" at bounding box center [489, 257] width 979 height 514
click at [841, 206] on div "Ready for Check Out" at bounding box center [884, 201] width 140 height 13
type input "READY_TO_CHECKOUT"
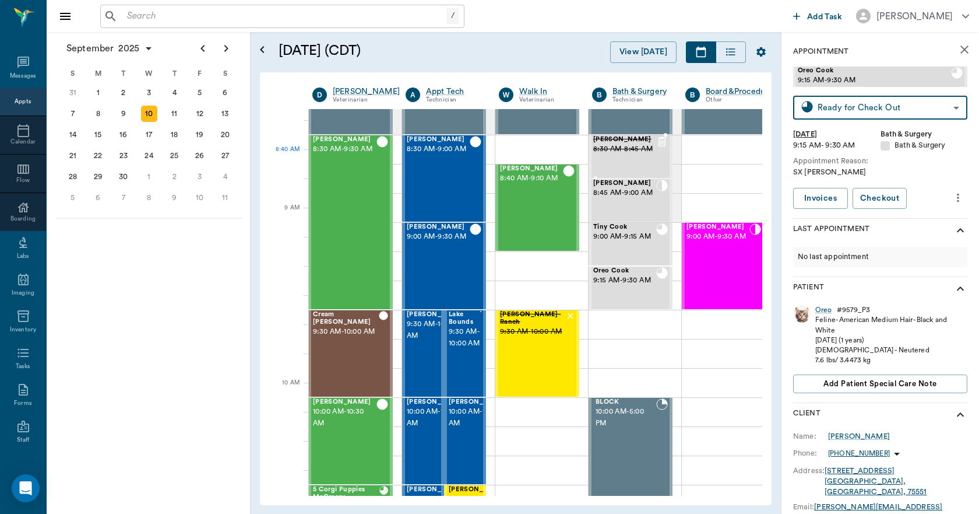
scroll to position [58, 1]
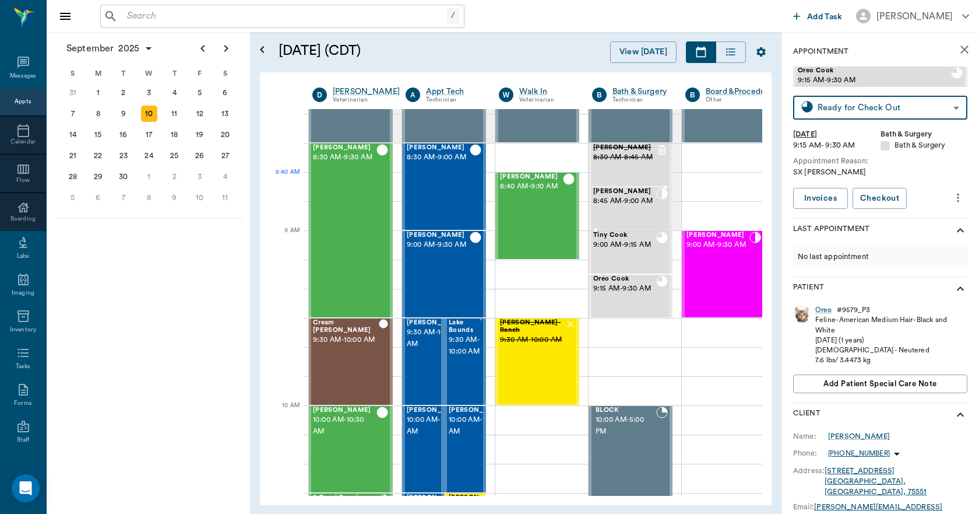
click at [646, 199] on span "8:45 AM - 9:00 AM" at bounding box center [624, 201] width 63 height 12
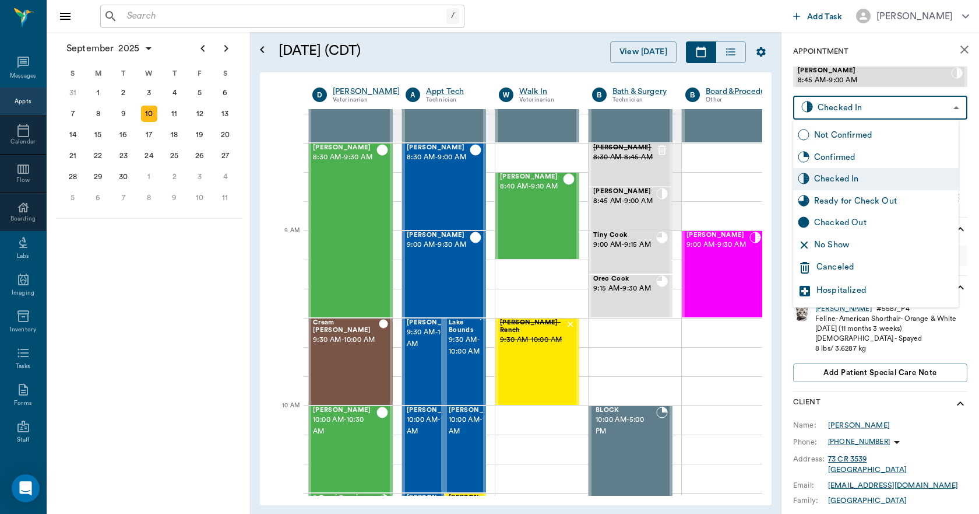
click at [820, 110] on body "/ ​ Add Task Dr. Bert Ellsworth Nectar Messages Appts Calendar Flow Boarding La…" at bounding box center [489, 257] width 979 height 514
click at [845, 198] on div "Ready for Check Out" at bounding box center [884, 201] width 140 height 13
type input "READY_TO_CHECKOUT"
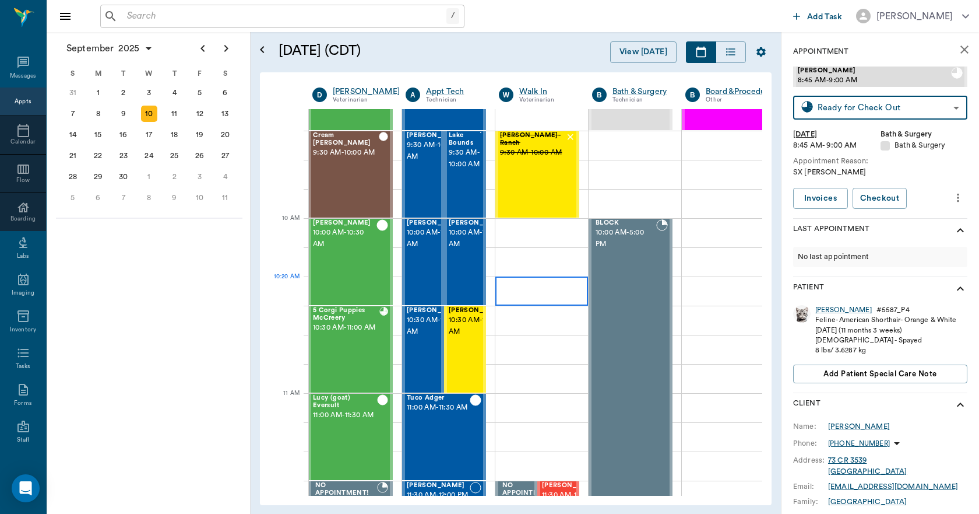
scroll to position [291, 1]
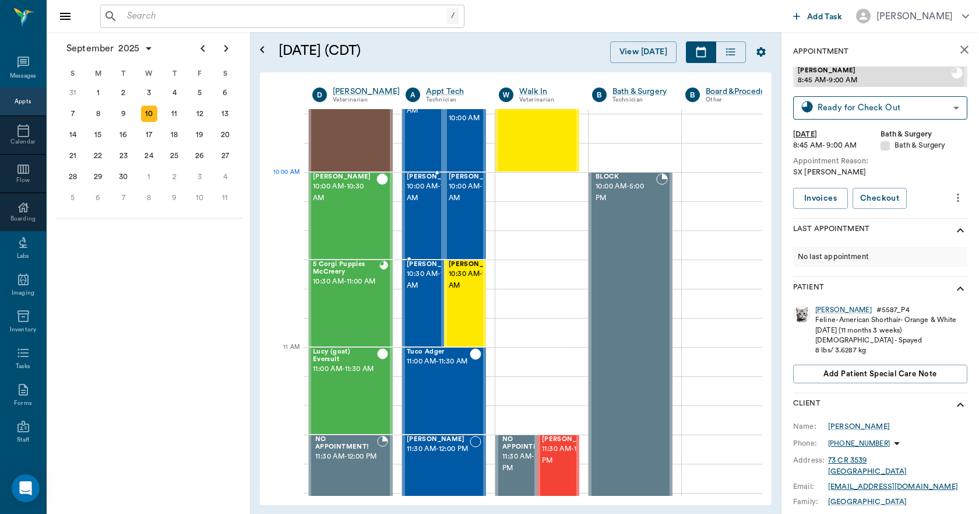
click at [414, 195] on span "10:00 AM - 10:30 AM" at bounding box center [436, 192] width 58 height 23
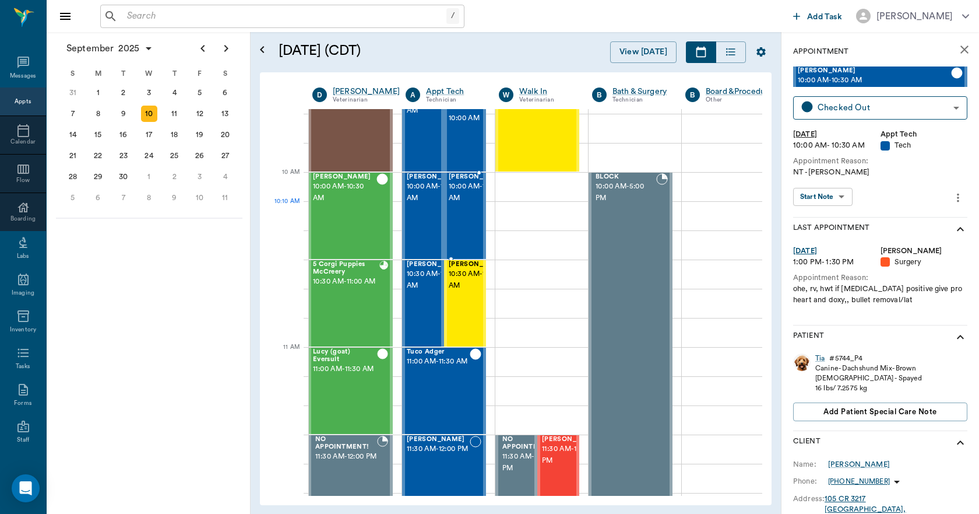
click at [461, 204] on span "10:00 AM - 10:30 AM" at bounding box center [478, 192] width 58 height 23
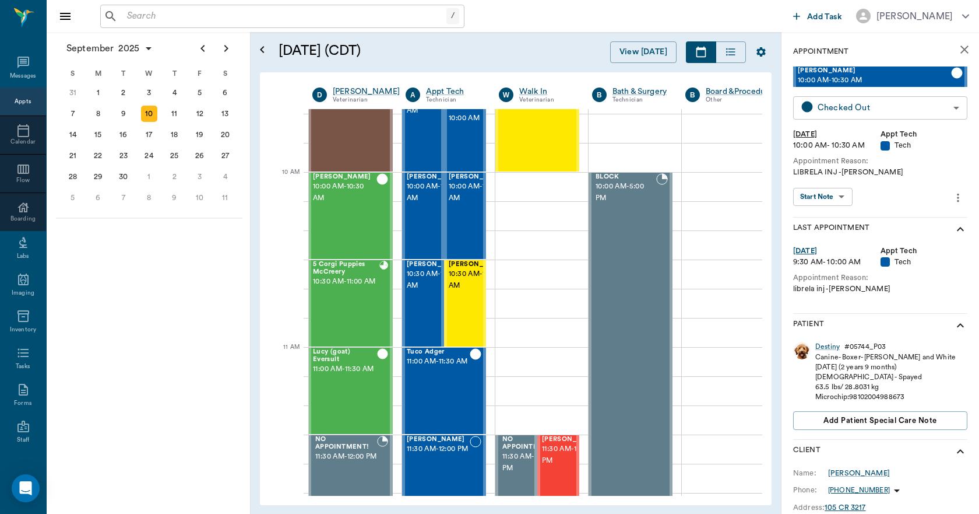
click at [836, 111] on body "/ ​ Add Task Dr. Bert Ellsworth Nectar Messages Appts Calendar Flow Boarding La…" at bounding box center [489, 257] width 979 height 514
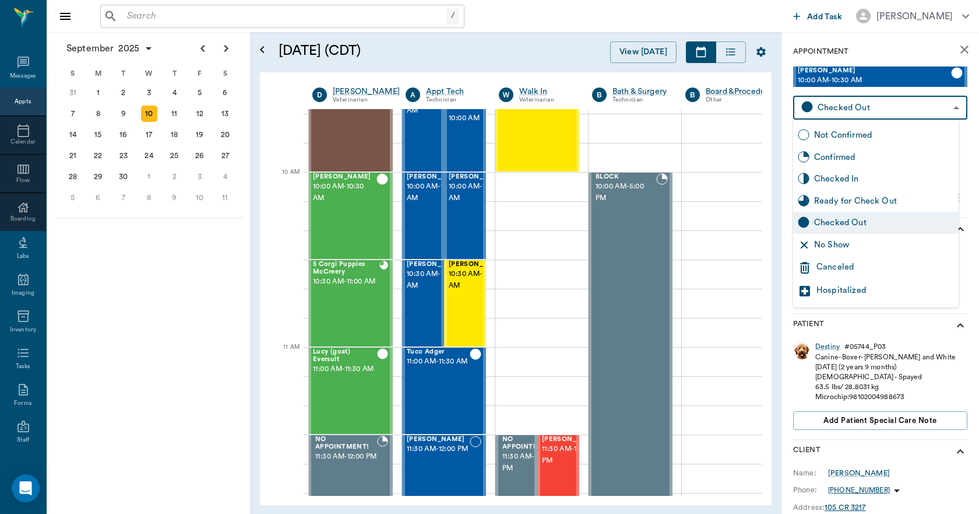
click at [858, 223] on div "Checked Out" at bounding box center [884, 222] width 140 height 13
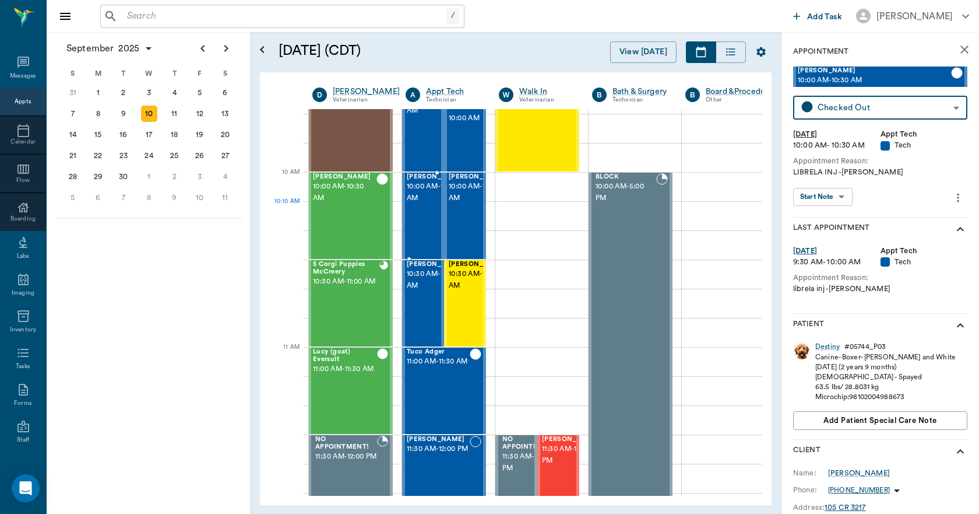
click at [429, 204] on span "10:00 AM - 10:30 AM" at bounding box center [436, 192] width 58 height 23
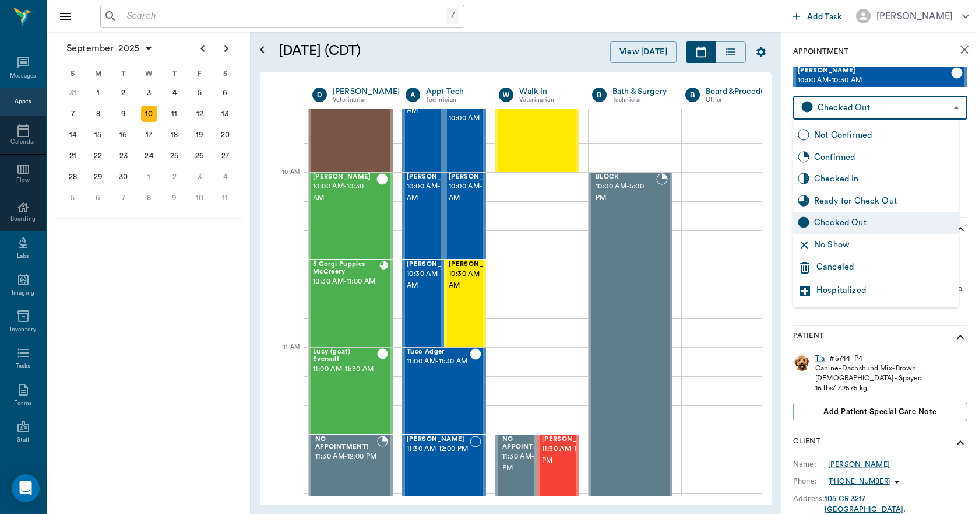
click at [852, 104] on body "/ ​ Add Task Dr. Bert Ellsworth Nectar Messages Appts Calendar Flow Boarding La…" at bounding box center [489, 257] width 979 height 514
click at [861, 217] on div "Checked Out" at bounding box center [884, 222] width 140 height 13
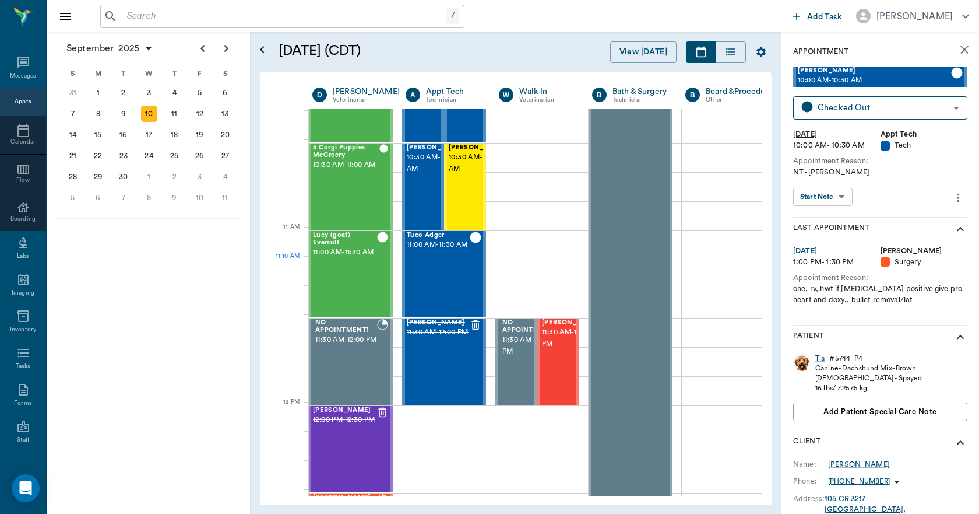
scroll to position [466, 1]
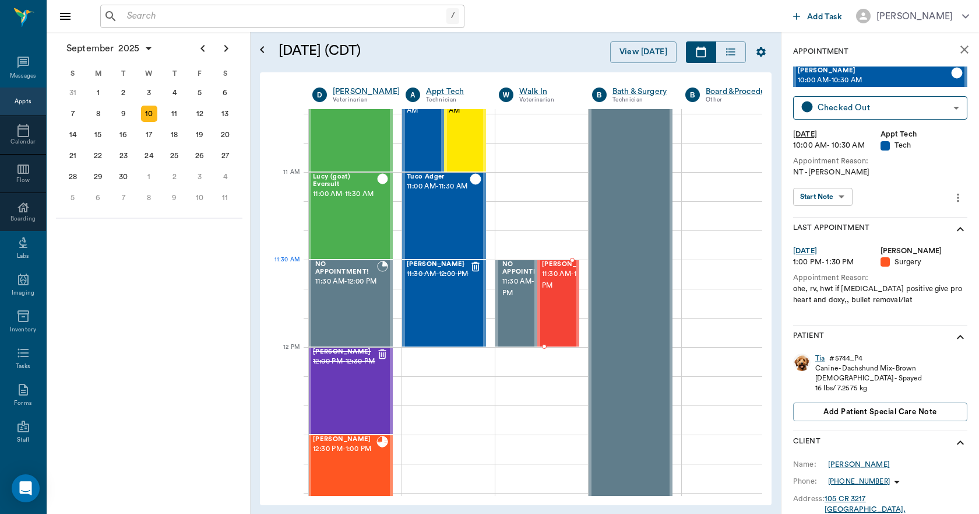
click at [560, 268] on span "[PERSON_NAME]" at bounding box center [571, 265] width 58 height 8
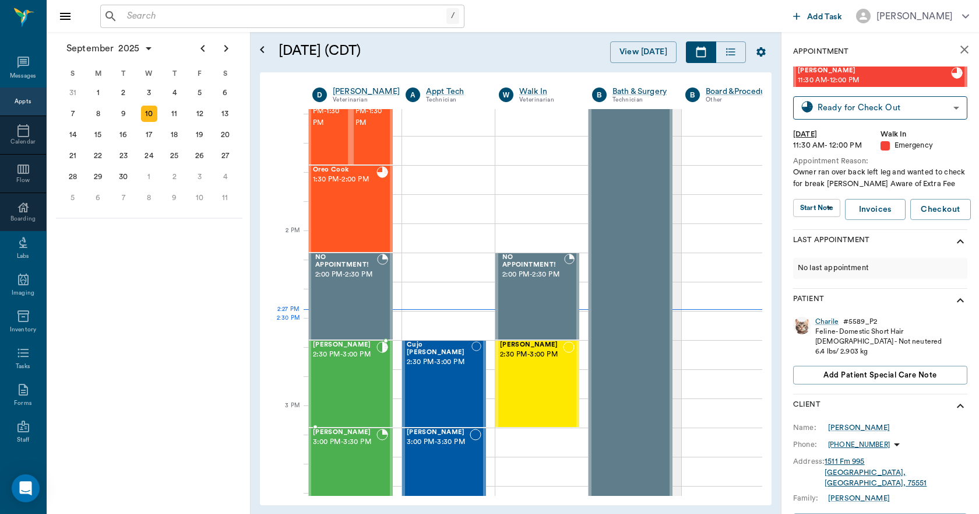
scroll to position [933, 1]
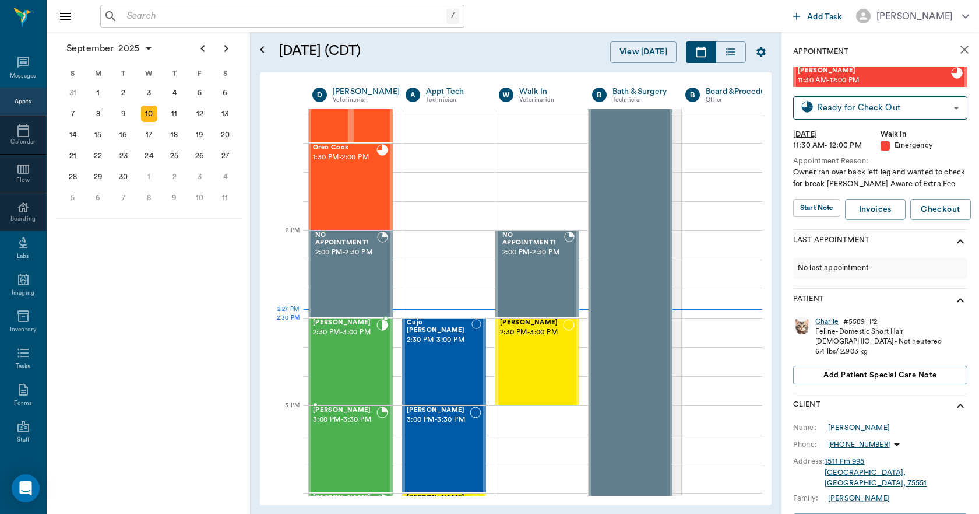
click at [361, 345] on div "[PERSON_NAME] 2:30 PM - 3:00 PM" at bounding box center [345, 361] width 64 height 85
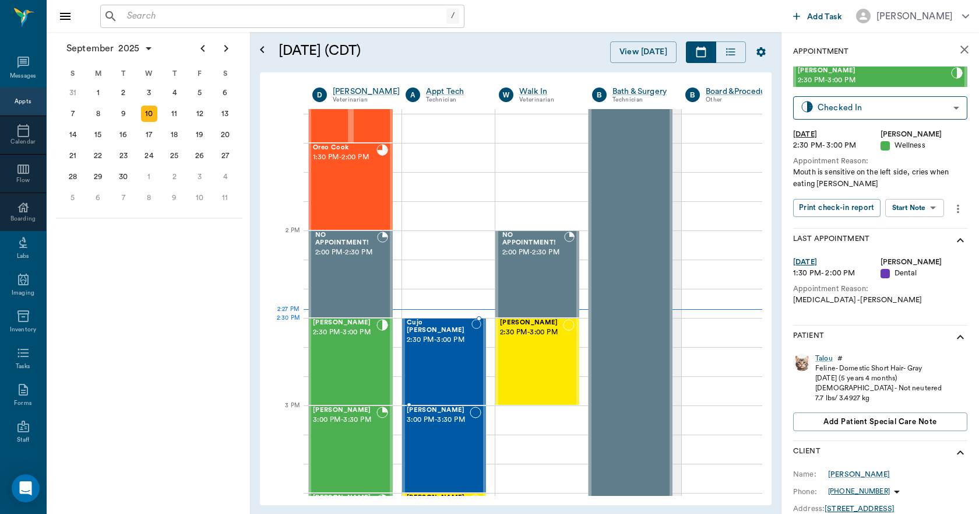
click at [442, 334] on span "2:30 PM - 3:00 PM" at bounding box center [439, 340] width 65 height 12
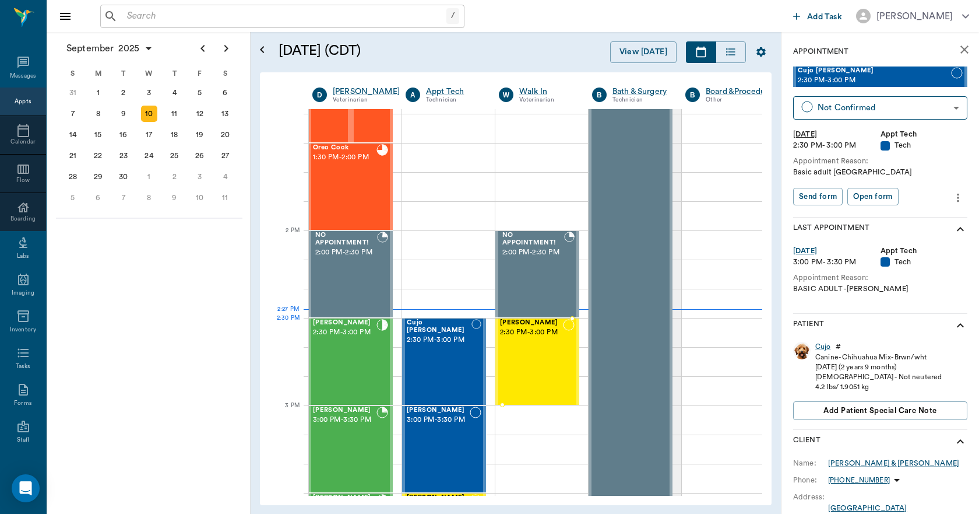
click at [537, 341] on div "Slyvester Milano 2:30 PM - 3:00 PM" at bounding box center [531, 361] width 63 height 85
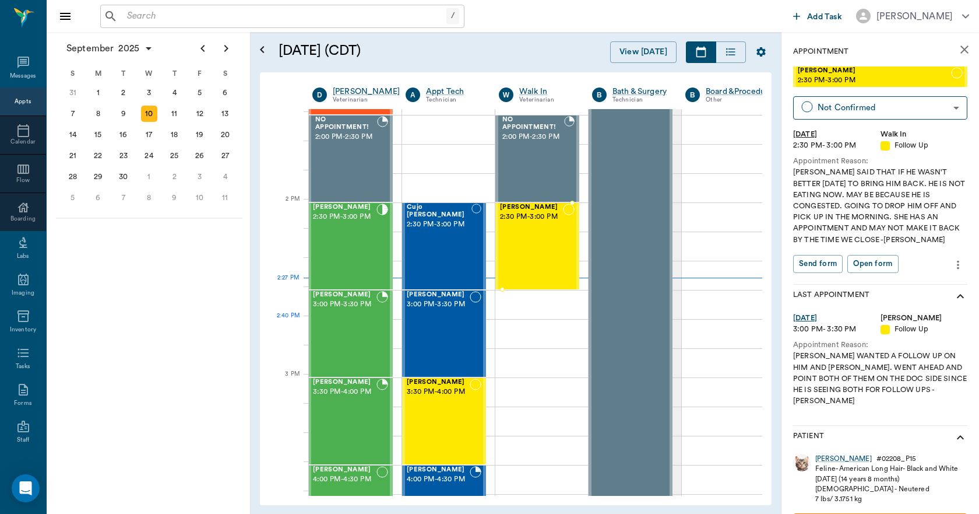
scroll to position [1049, 1]
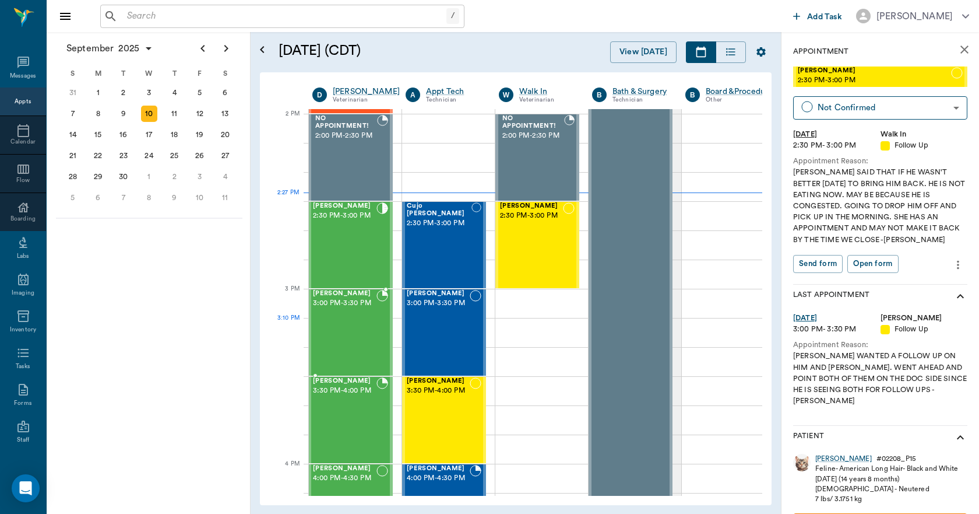
click at [361, 321] on div "Logan Caver 3:00 PM - 3:30 PM" at bounding box center [345, 332] width 64 height 85
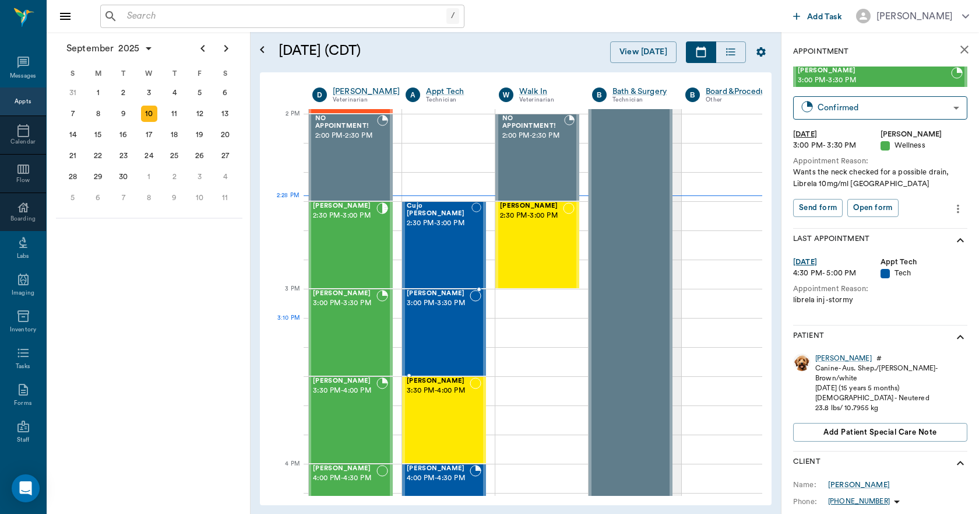
click at [471, 319] on div at bounding box center [476, 332] width 12 height 85
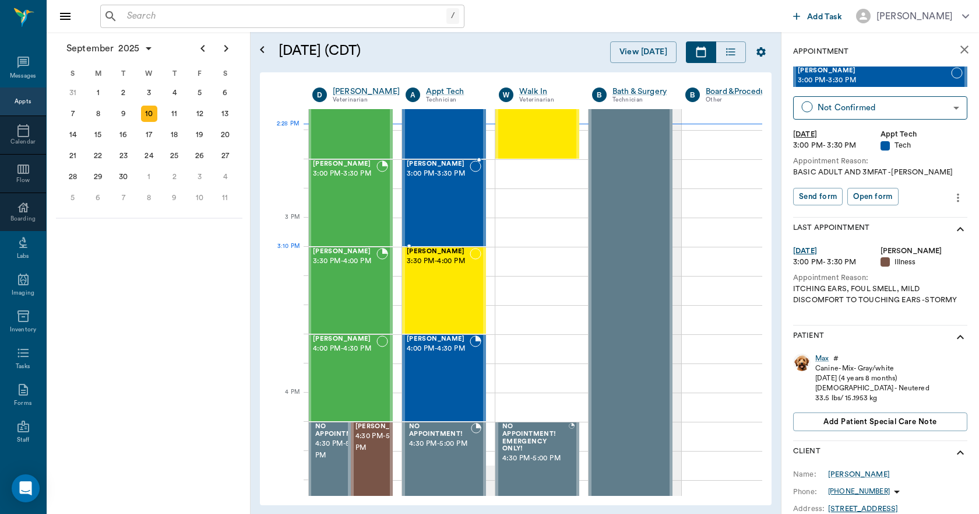
scroll to position [1224, 1]
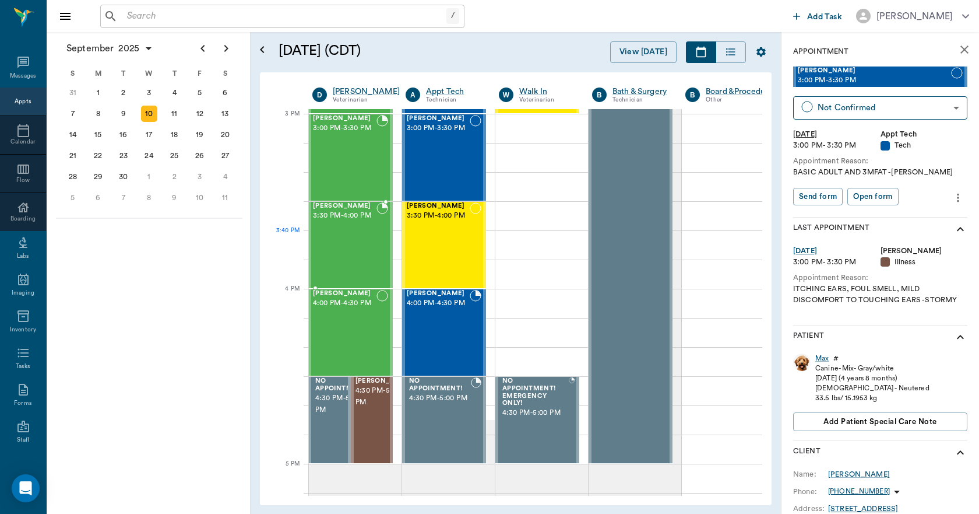
click at [360, 245] on div "Gigi SHEARIN 3:30 PM - 4:00 PM" at bounding box center [345, 244] width 64 height 85
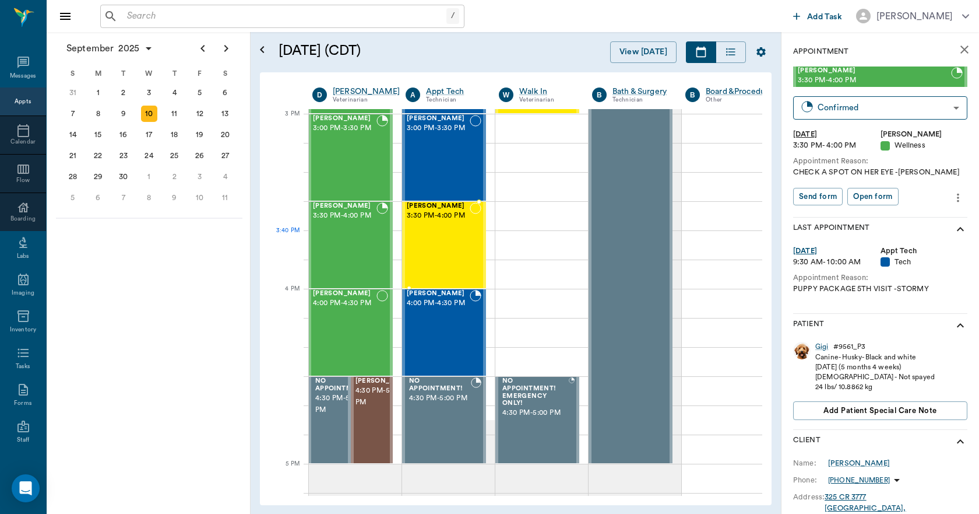
click at [448, 237] on div "[PERSON_NAME] 3:30 PM - 4:00 PM" at bounding box center [438, 244] width 63 height 85
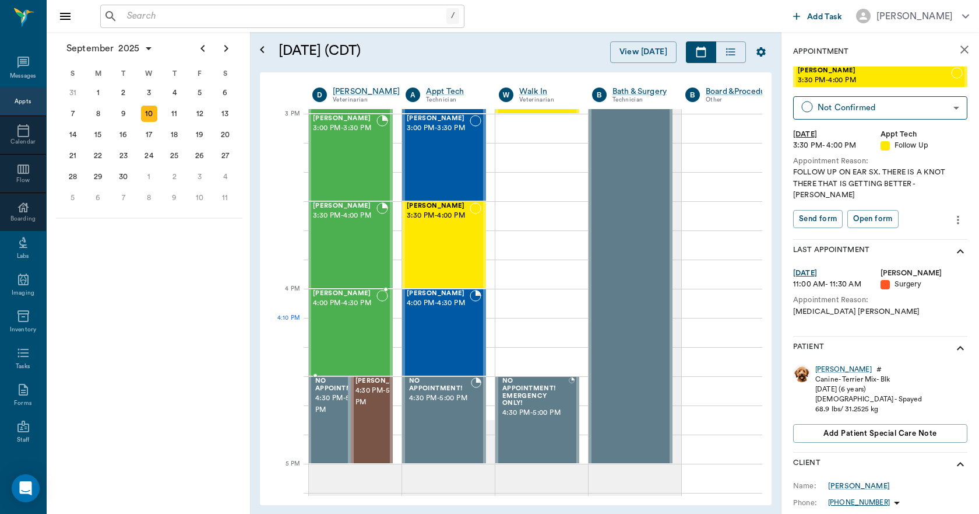
click at [352, 325] on div "Beni Mahon 4:00 PM - 4:30 PM" at bounding box center [345, 332] width 64 height 85
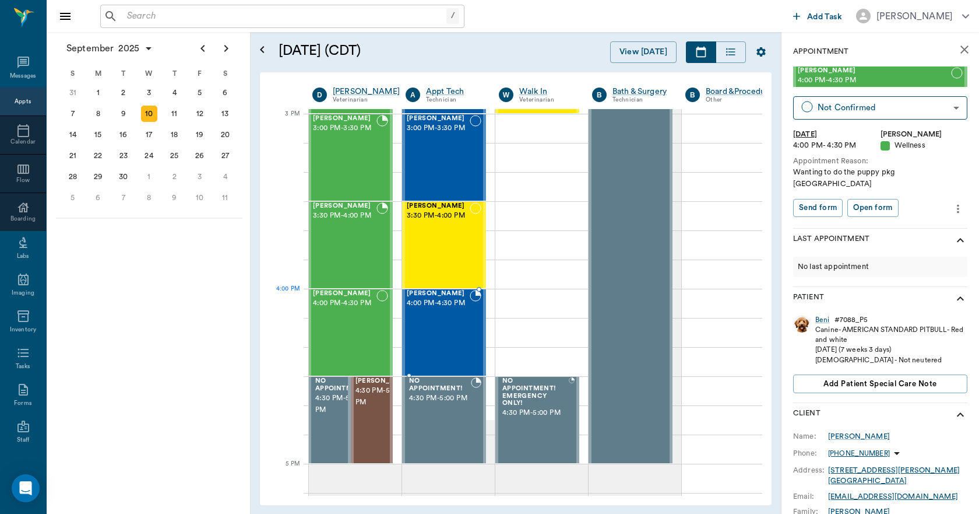
click at [433, 309] on span "4:00 PM - 4:30 PM" at bounding box center [438, 303] width 63 height 12
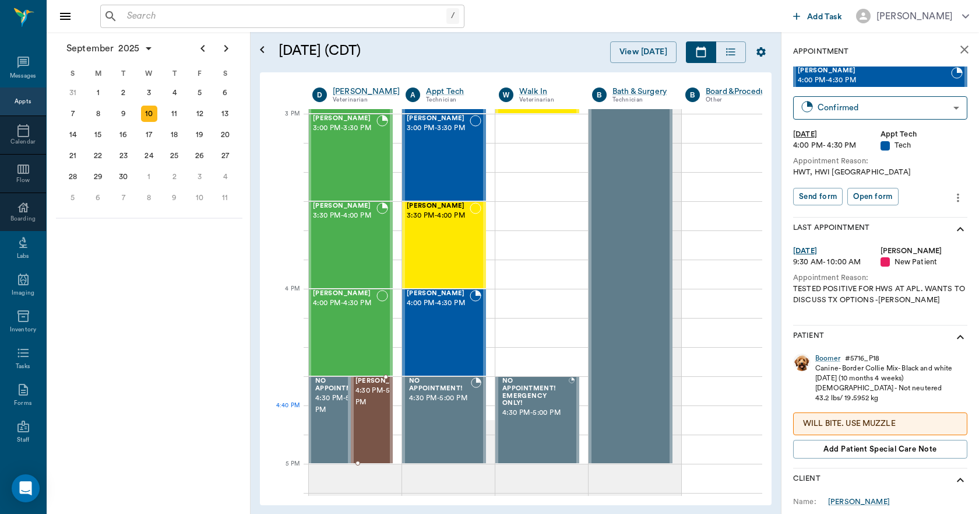
click at [373, 408] on span "4:30 PM - 5:00 PM" at bounding box center [385, 396] width 58 height 23
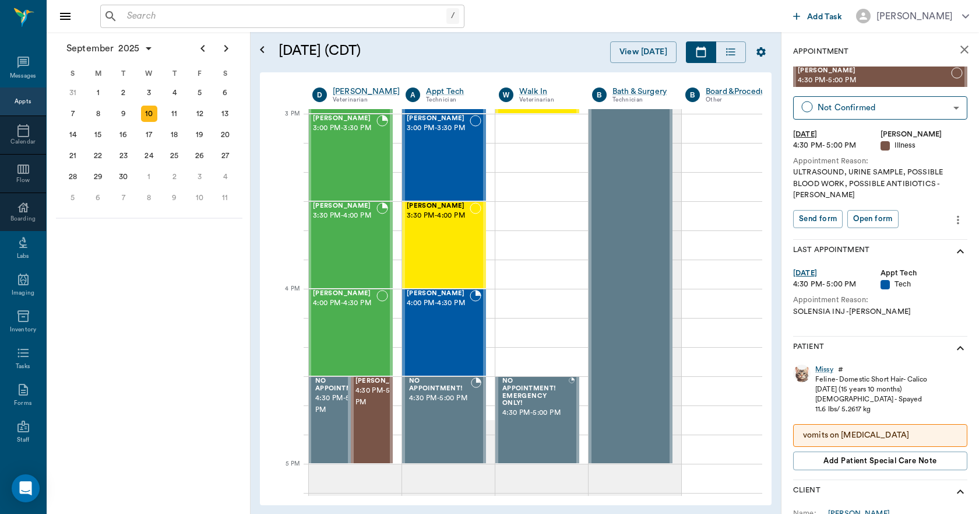
click at [958, 55] on icon "close" at bounding box center [965, 50] width 14 height 14
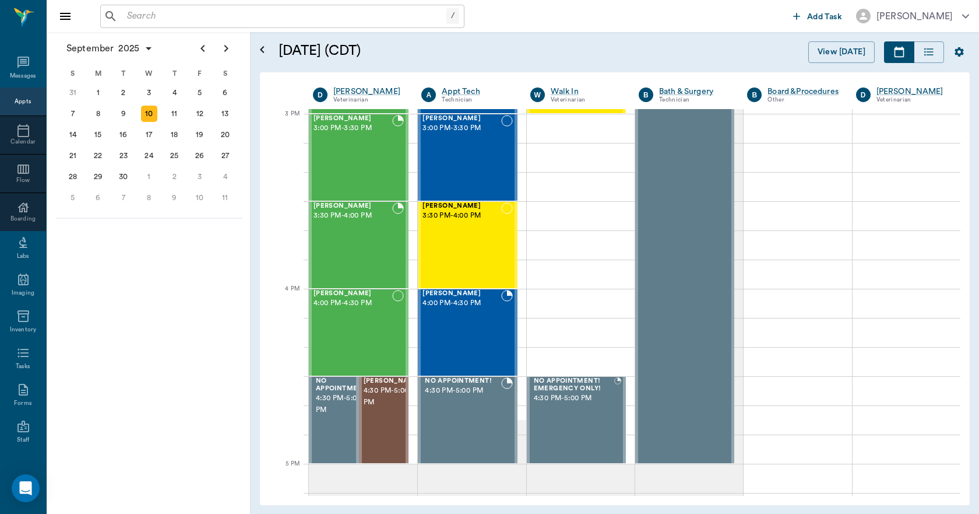
scroll to position [1224, 0]
click at [205, 116] on div "12" at bounding box center [200, 114] width 16 height 16
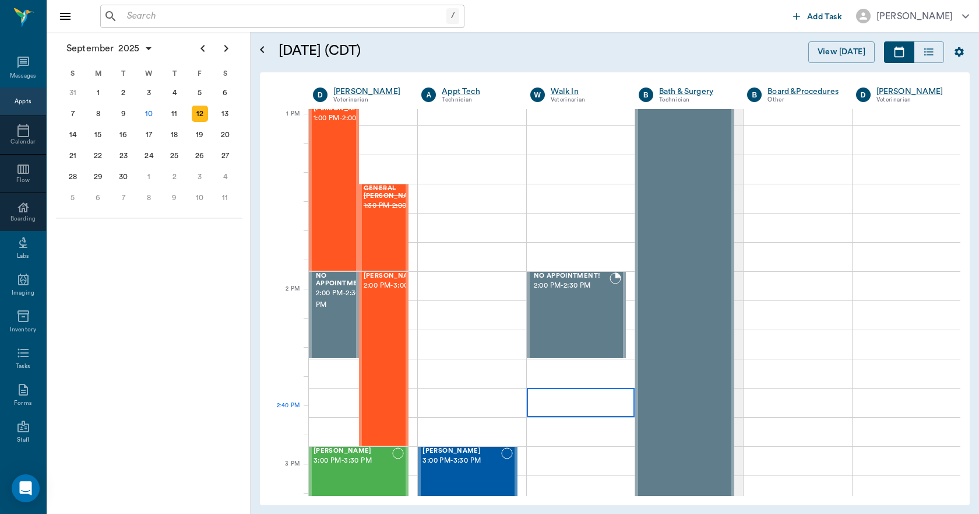
scroll to position [874, 0]
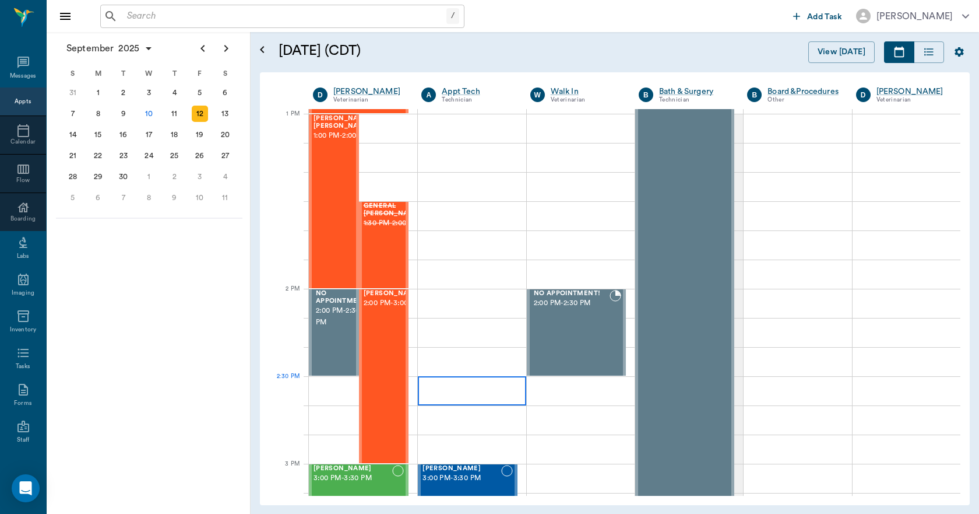
click at [481, 396] on div at bounding box center [472, 390] width 108 height 29
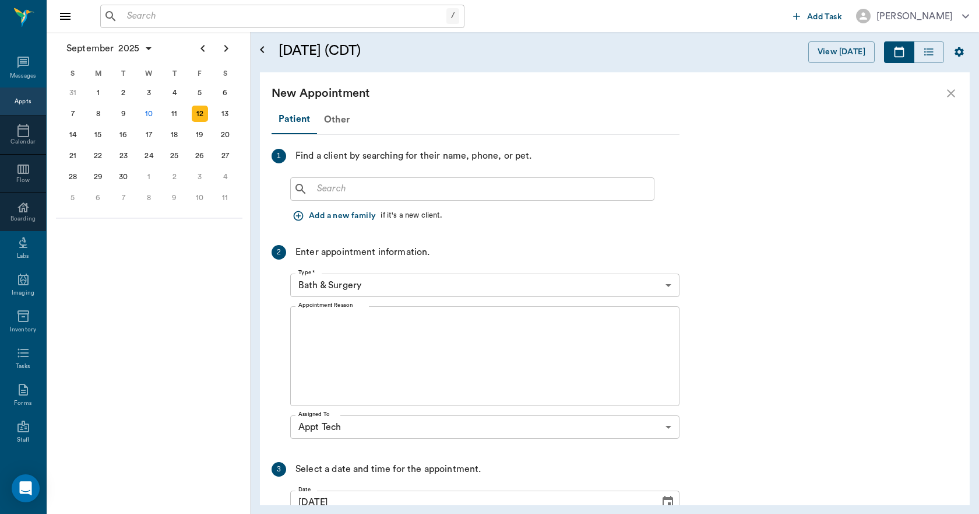
click at [311, 184] on div "​" at bounding box center [472, 188] width 364 height 23
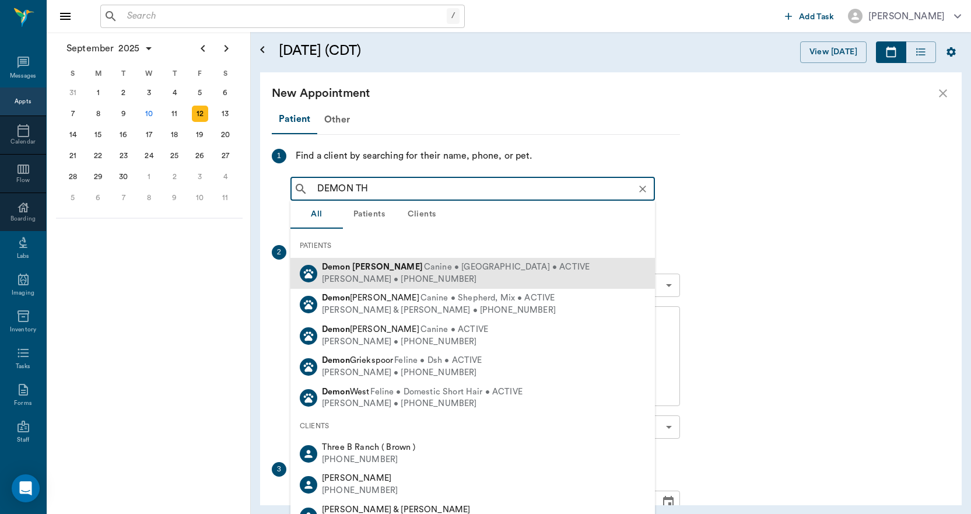
click at [356, 268] on b "Thompson" at bounding box center [387, 266] width 71 height 9
type input "DEMON TH"
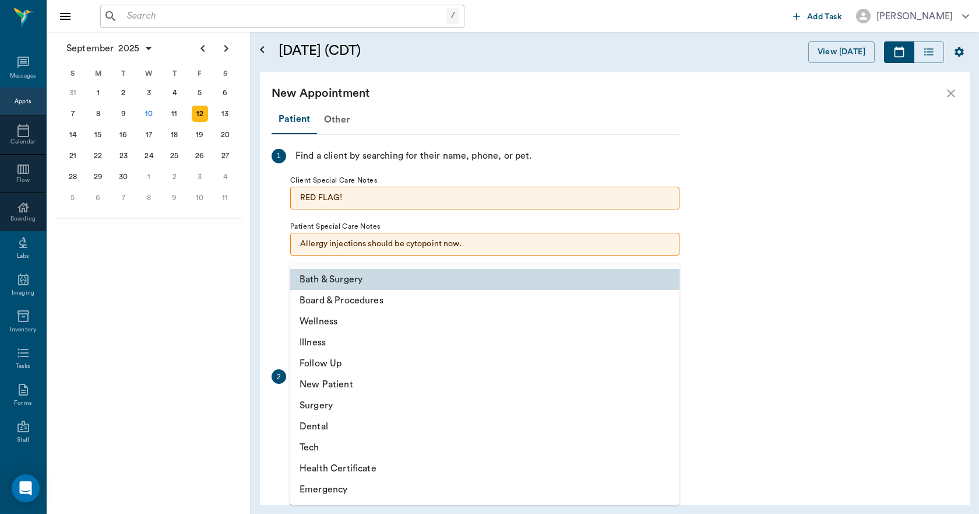
click at [369, 400] on body "/ ​ Add Task Dr. Bert Ellsworth Nectar Messages Appts Calendar Flow Boarding La…" at bounding box center [489, 257] width 979 height 514
click at [326, 441] on li "Tech" at bounding box center [484, 447] width 389 height 21
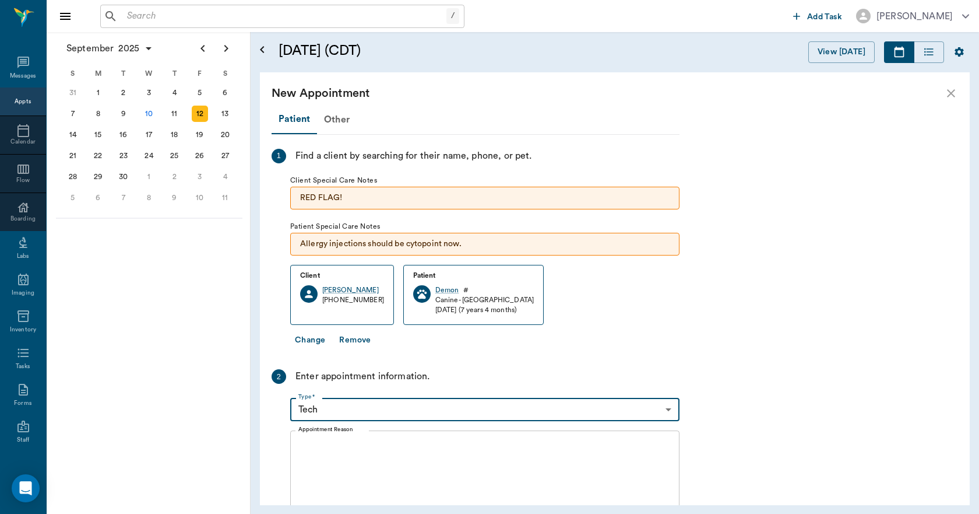
type input "65d2be4f46e3a538d89b8c1a"
type input "03:00 PM"
click at [365, 455] on textarea "Appointment Reason" at bounding box center [484, 480] width 373 height 80
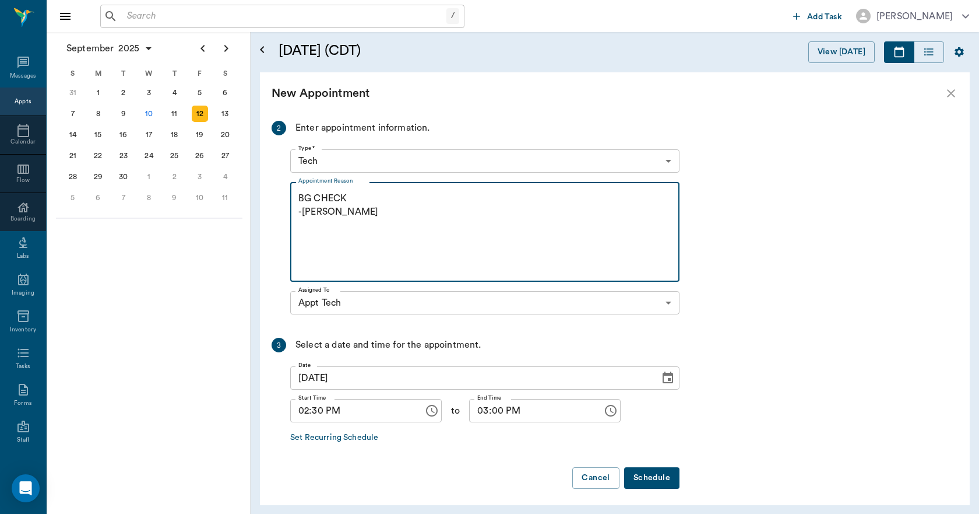
scroll to position [253, 0]
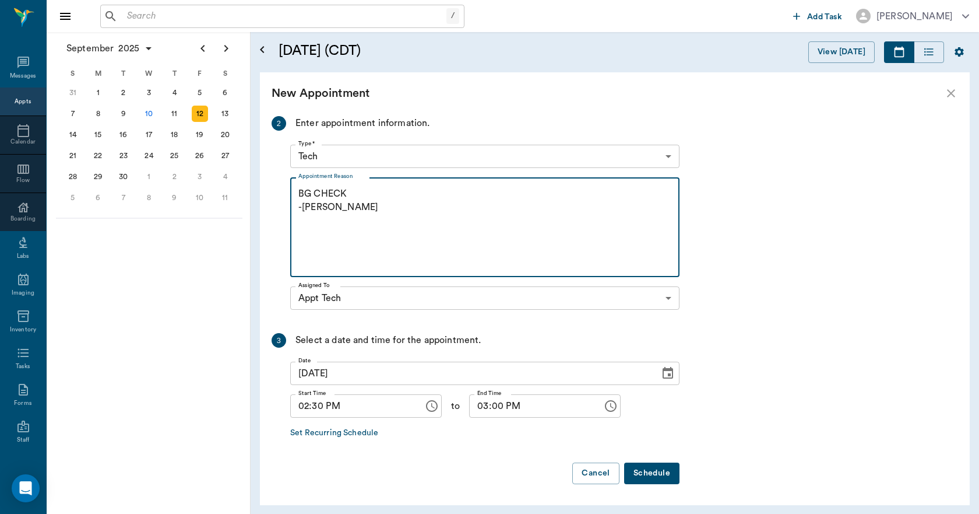
type textarea "BG CHECK -LORY"
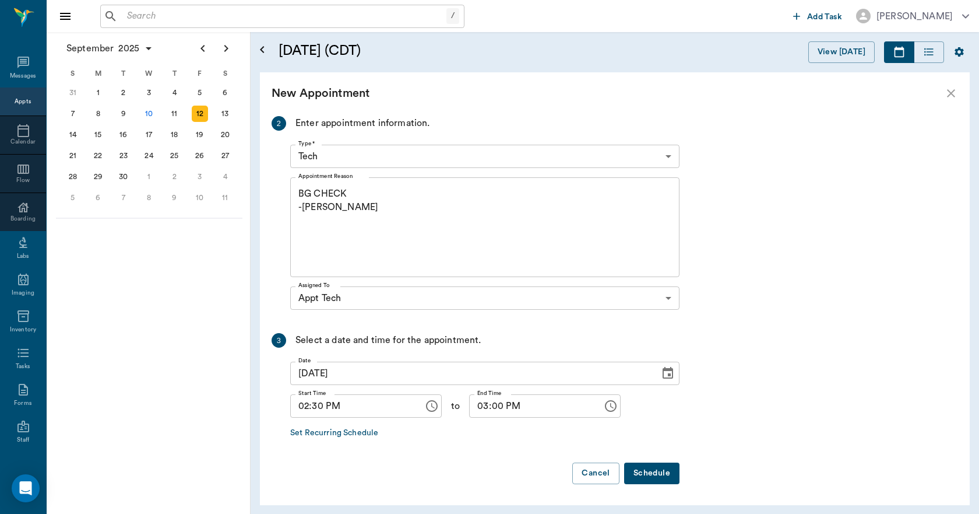
click at [669, 465] on button "Schedule" at bounding box center [651, 473] width 55 height 22
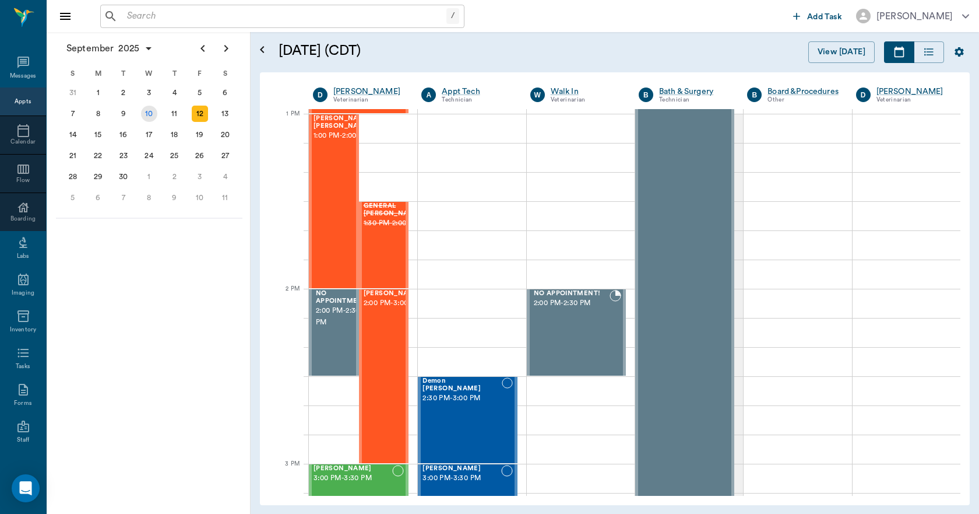
click at [159, 120] on div "10" at bounding box center [149, 113] width 26 height 21
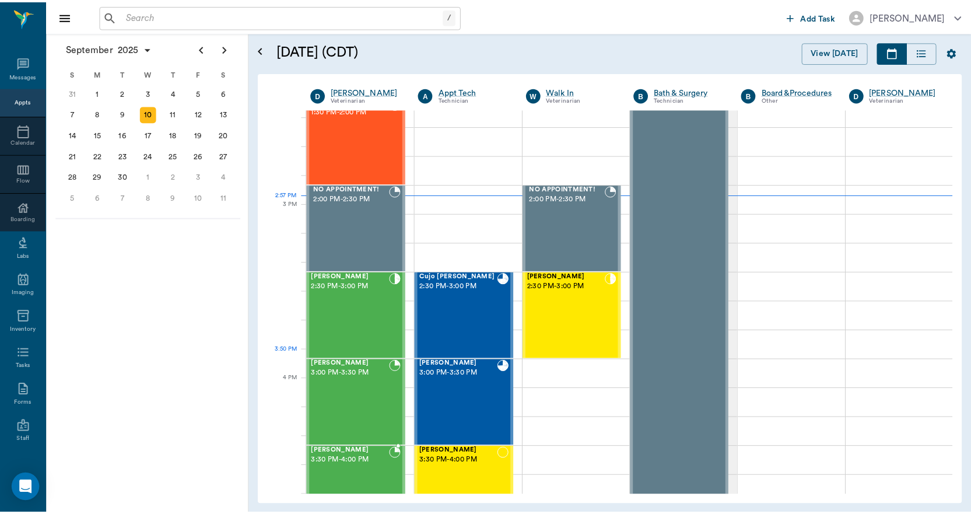
scroll to position [1166, 0]
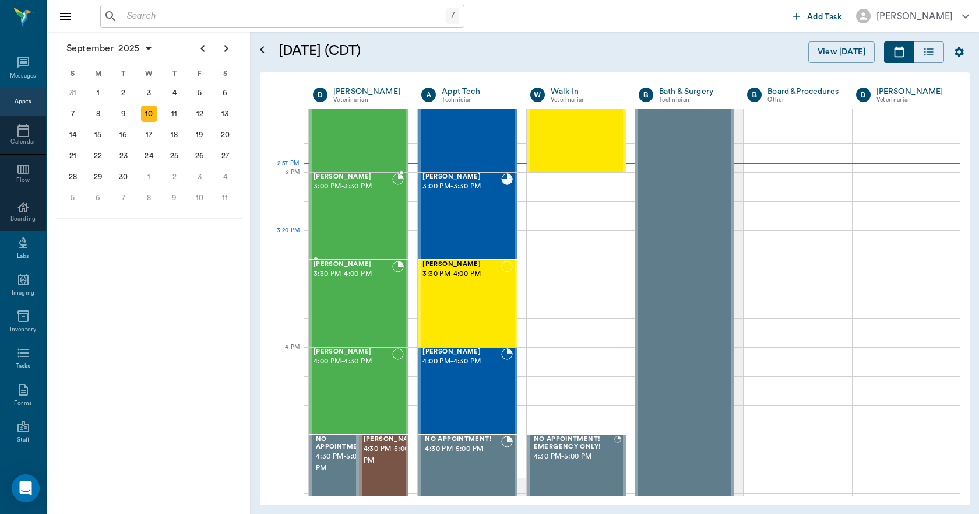
click at [372, 213] on div "Logan Caver 3:00 PM - 3:30 PM" at bounding box center [353, 215] width 79 height 85
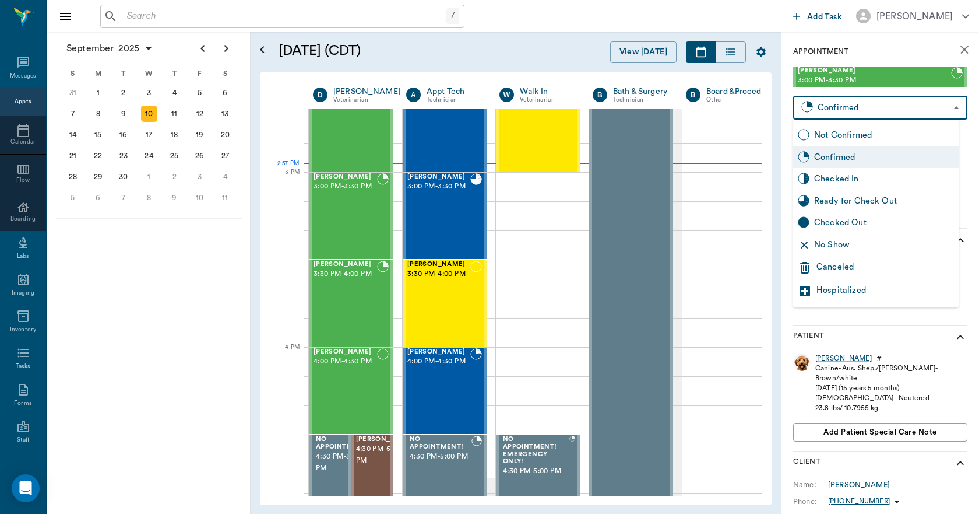
click at [891, 104] on body "/ ​ Add Task Dr. Bert Ellsworth Nectar Messages Appts Calendar Flow Boarding La…" at bounding box center [489, 257] width 979 height 514
click at [868, 178] on div "Checked In" at bounding box center [884, 179] width 140 height 13
type input "CHECKED_IN"
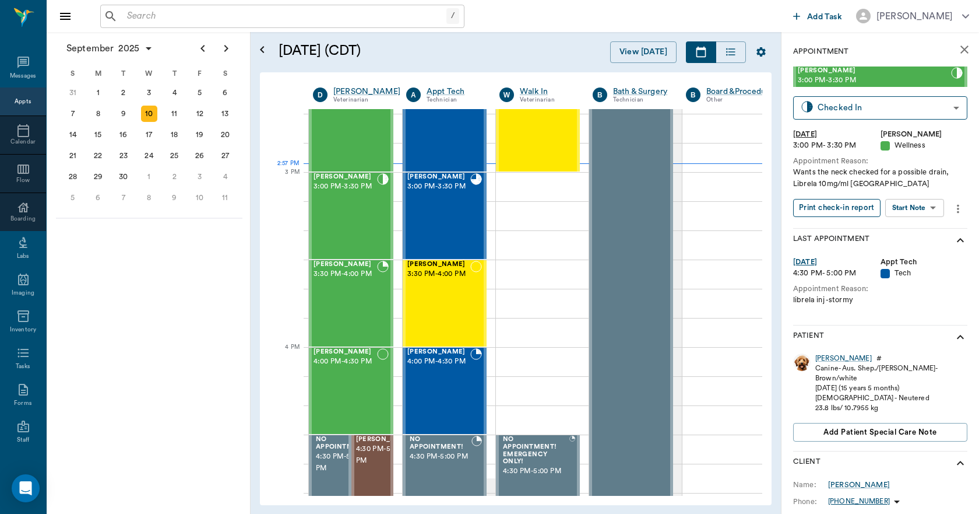
click at [861, 206] on button "Print check-in report" at bounding box center [836, 208] width 87 height 18
click at [475, 225] on div at bounding box center [476, 215] width 12 height 85
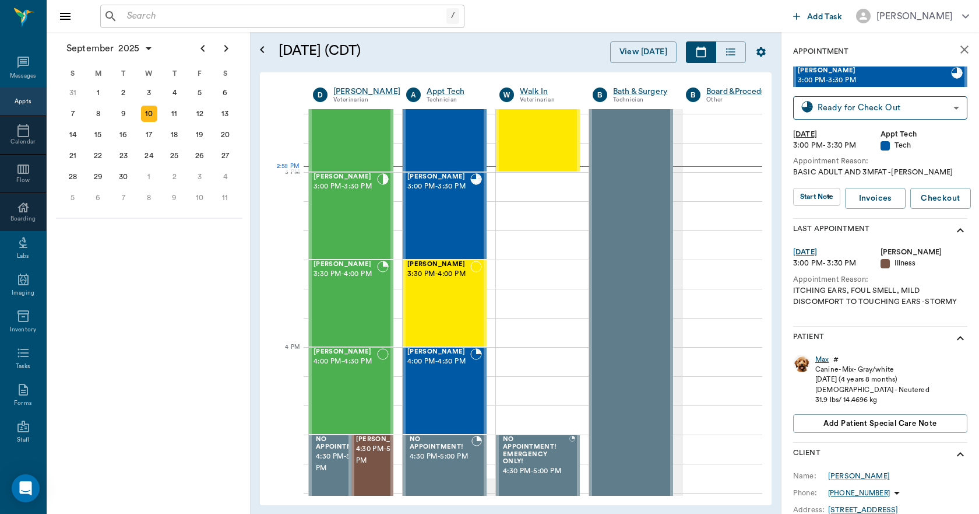
click at [821, 355] on div "Max" at bounding box center [821, 359] width 13 height 10
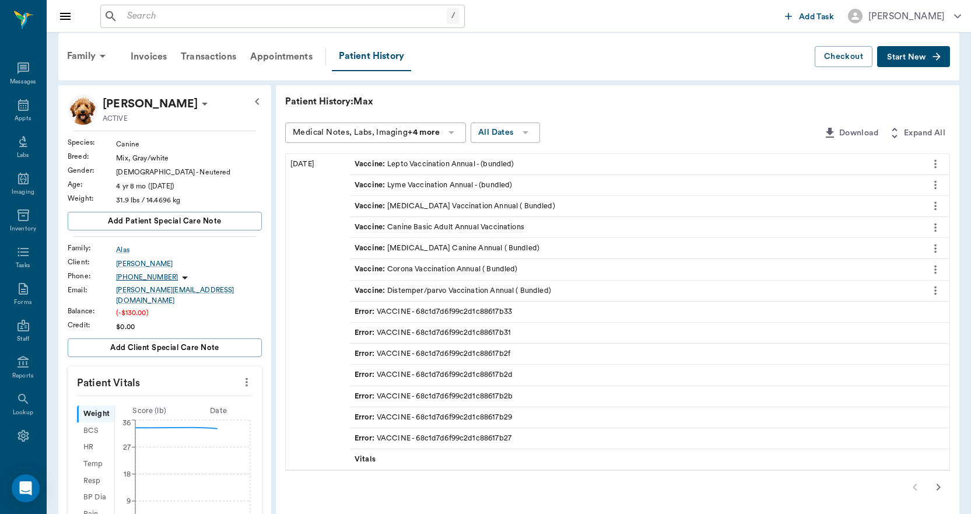
scroll to position [233, 0]
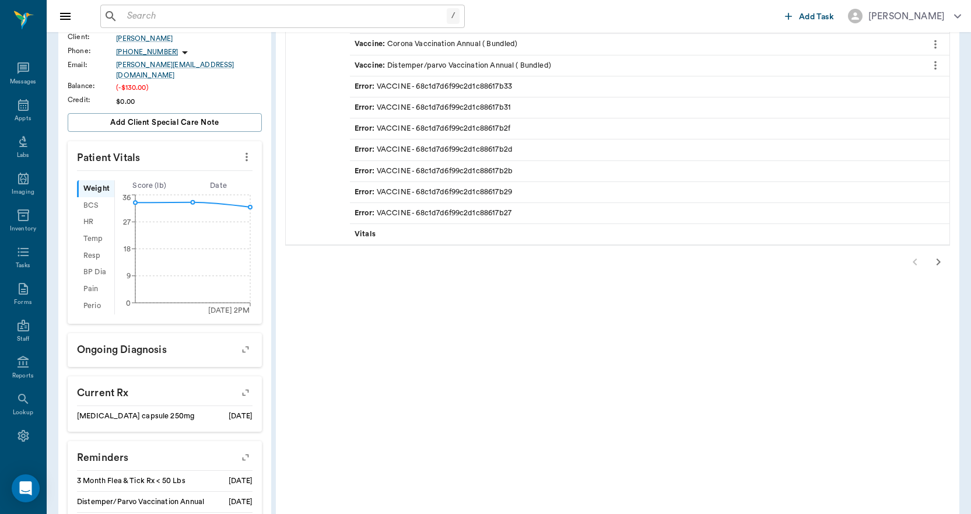
click at [943, 261] on icon "button" at bounding box center [938, 262] width 14 height 14
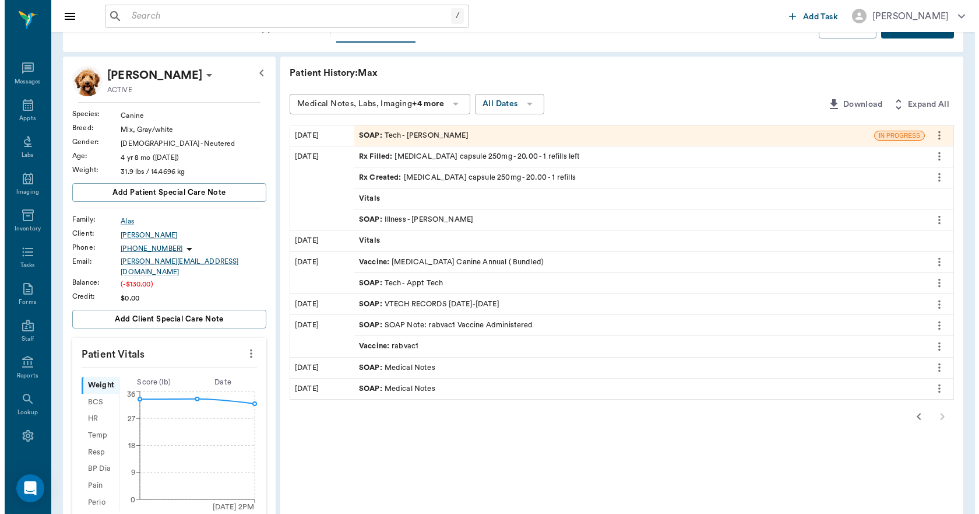
scroll to position [0, 0]
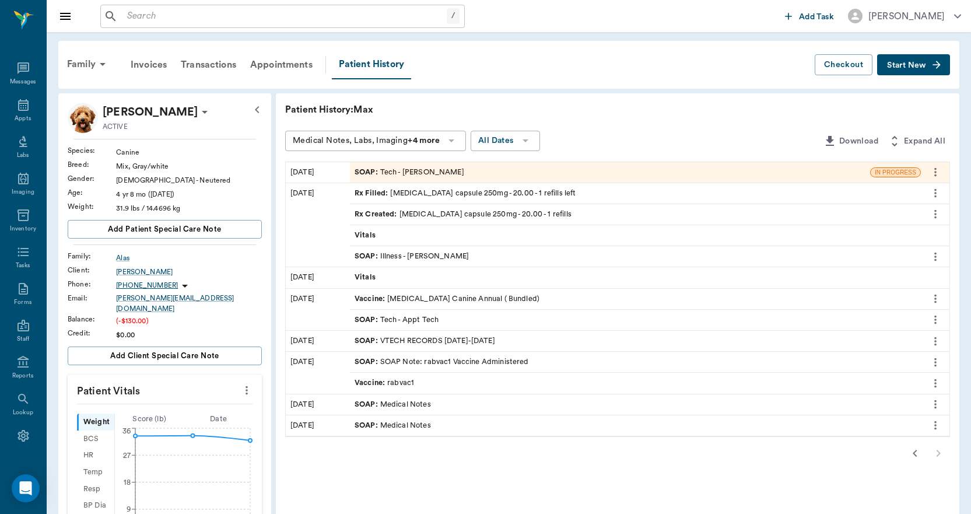
click at [911, 449] on icon "button" at bounding box center [915, 453] width 14 height 14
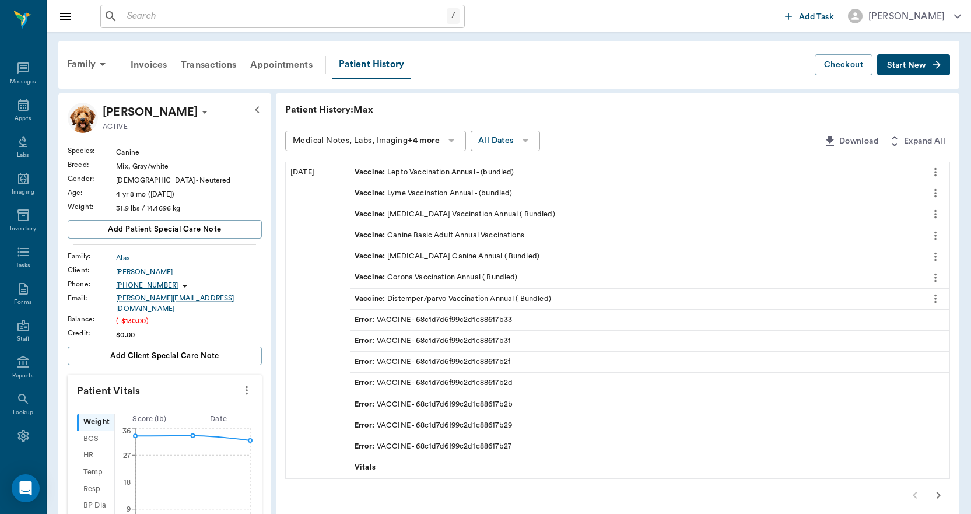
click at [938, 489] on icon "button" at bounding box center [938, 495] width 14 height 14
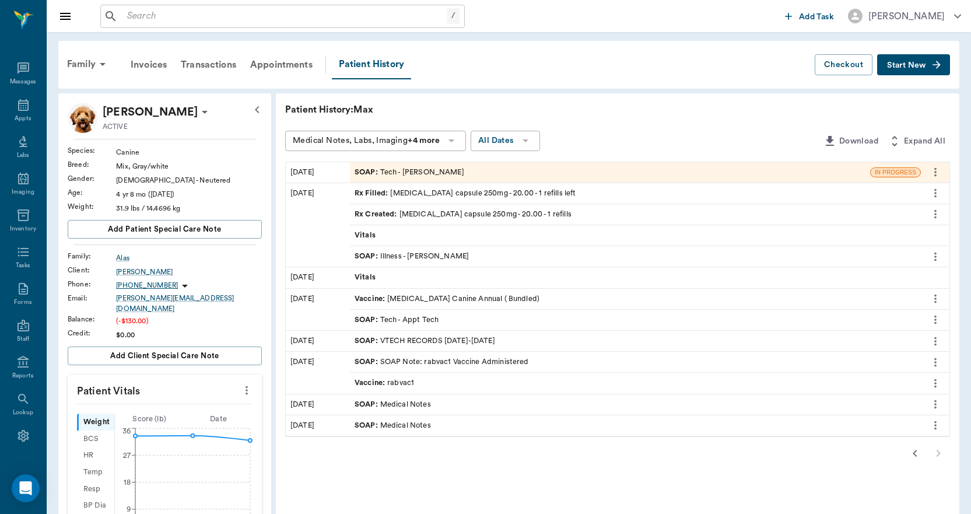
click at [419, 171] on div "SOAP : Tech - Daniel Virnala" at bounding box center [409, 172] width 110 height 11
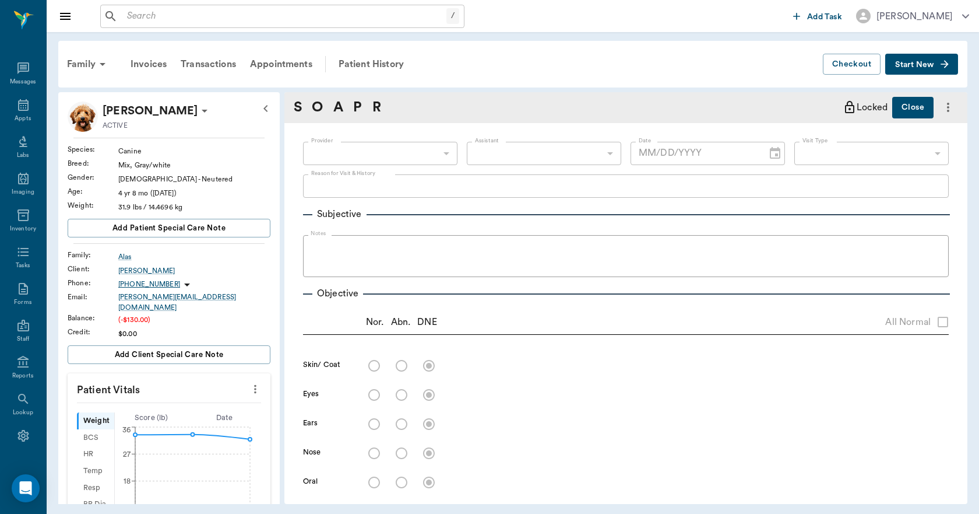
type input "642ef10e332a41444de2bad1"
type input "65d2be4f46e3a538d89b8c1a"
type textarea "BASIC ADULT AND 3MFAT -LORY"
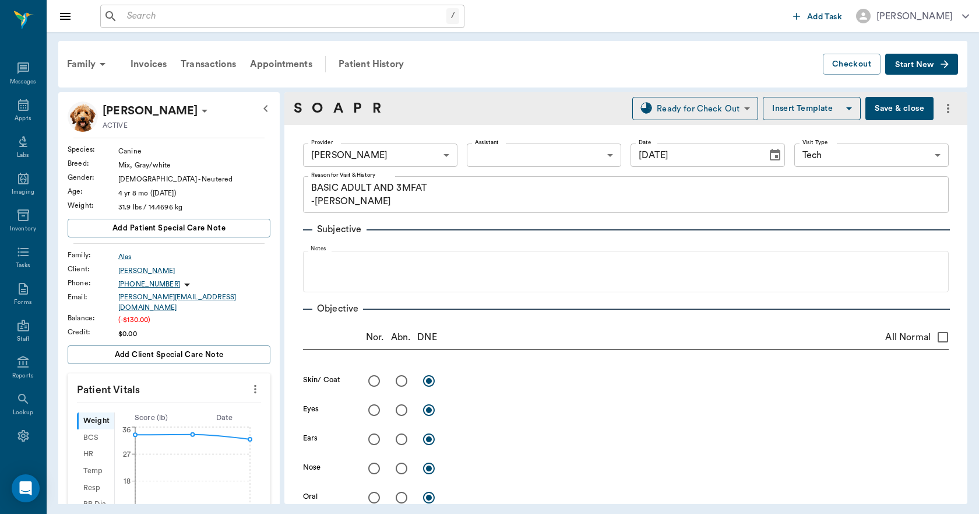
type input "09/10/2025"
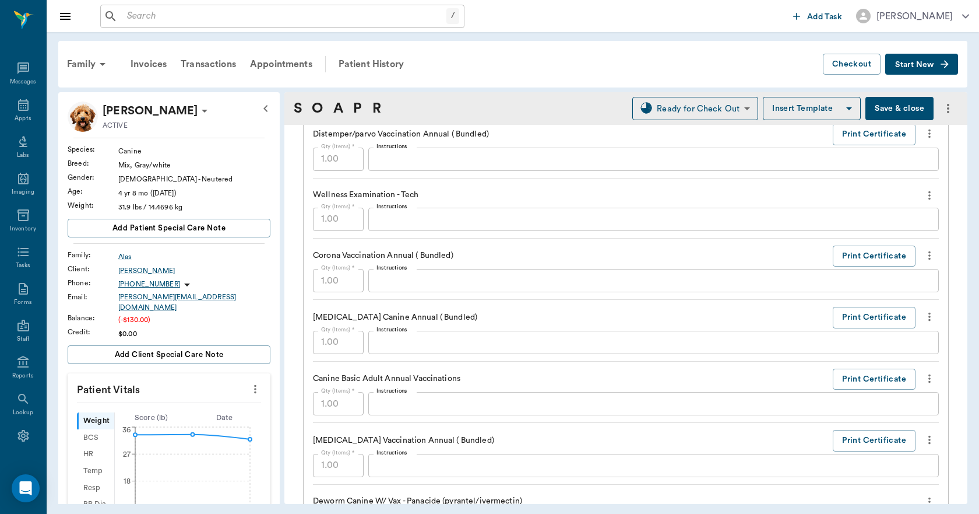
scroll to position [832, 0]
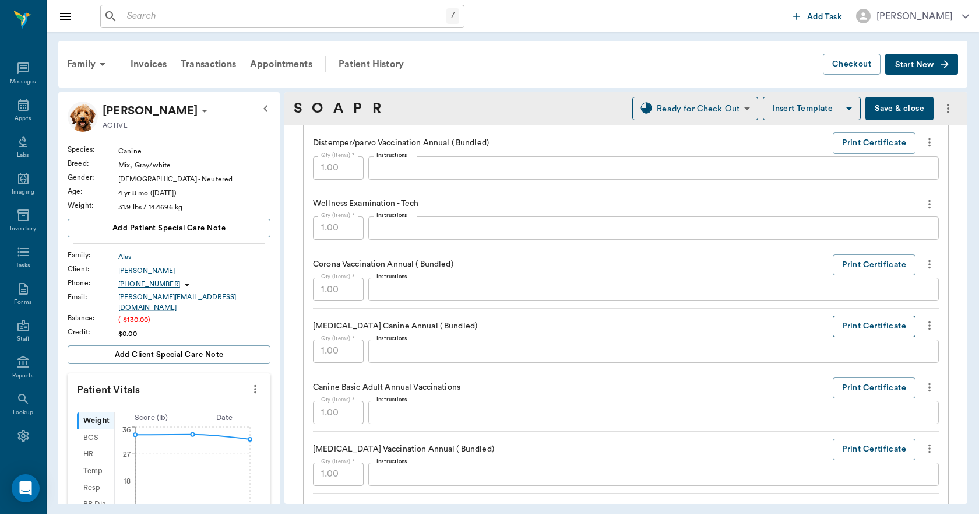
click at [862, 322] on button "Print Certificate" at bounding box center [874, 326] width 83 height 22
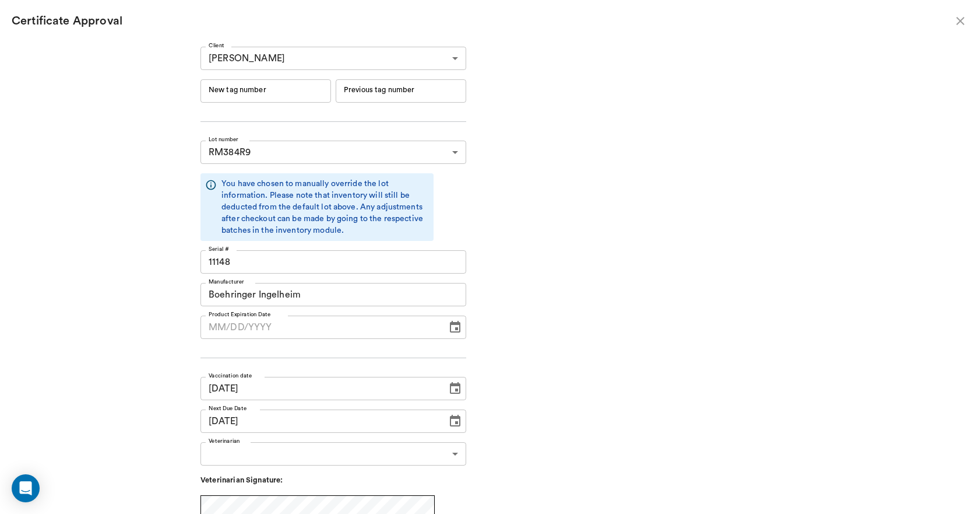
type input "06/19/2026"
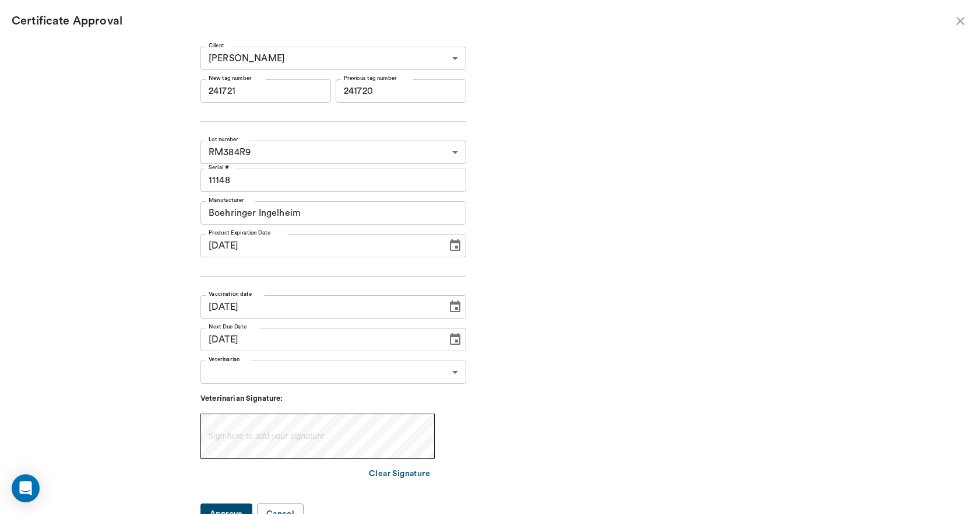
type input "241721"
type input "241720"
type input "10/03/2025"
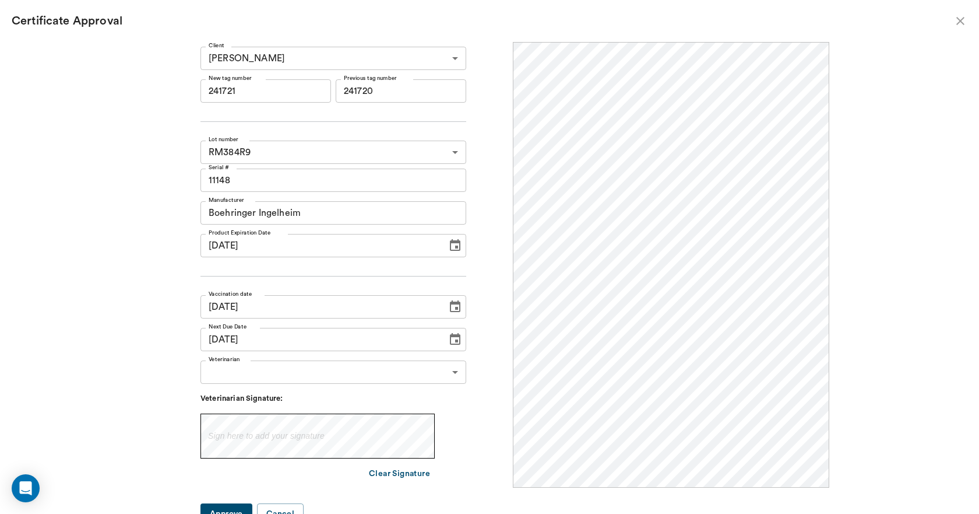
scroll to position [0, 0]
click at [285, 91] on input "241721" at bounding box center [266, 90] width 131 height 23
type input "2"
type input "251160"
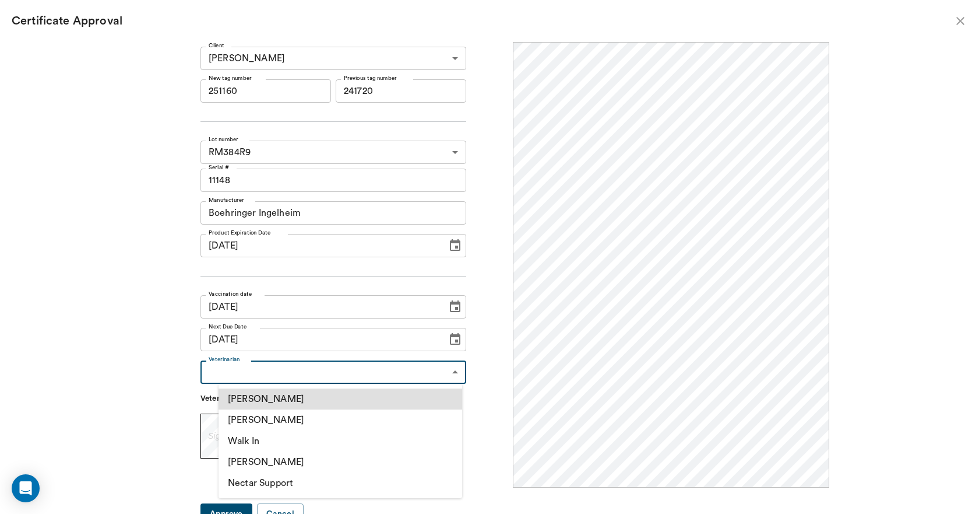
click at [283, 372] on body "/ ​ Add Task Dr. Bert Ellsworth Nectar Messages Appts Labs Imaging Inventory Ta…" at bounding box center [489, 257] width 979 height 514
click at [277, 420] on li "[PERSON_NAME]" at bounding box center [341, 419] width 244 height 21
type input "63ec2f075fda476ae8351a4d"
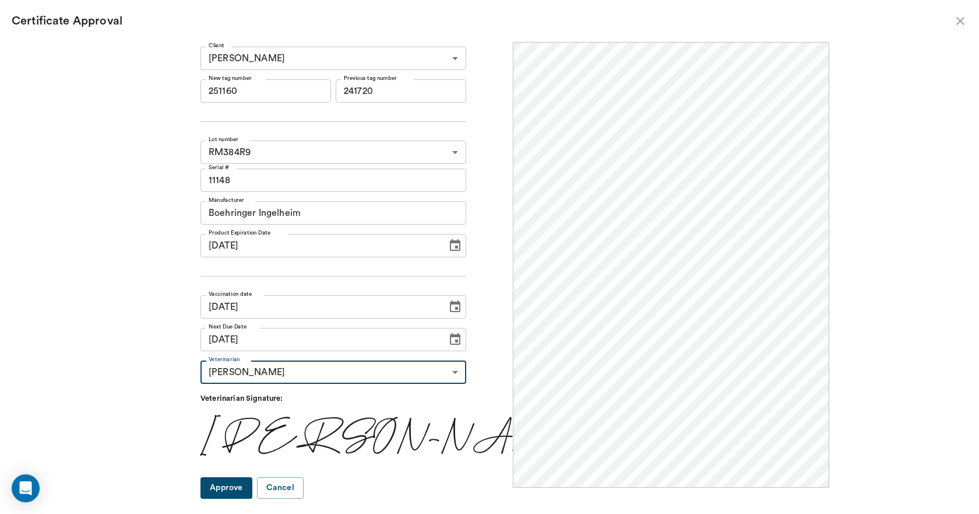
click at [252, 494] on button "Approve" at bounding box center [227, 488] width 52 height 22
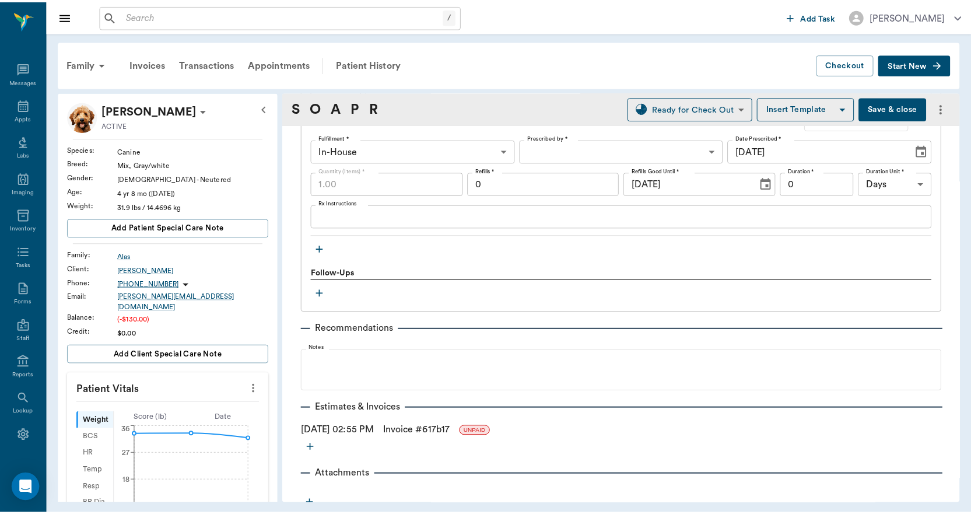
scroll to position [1415, 0]
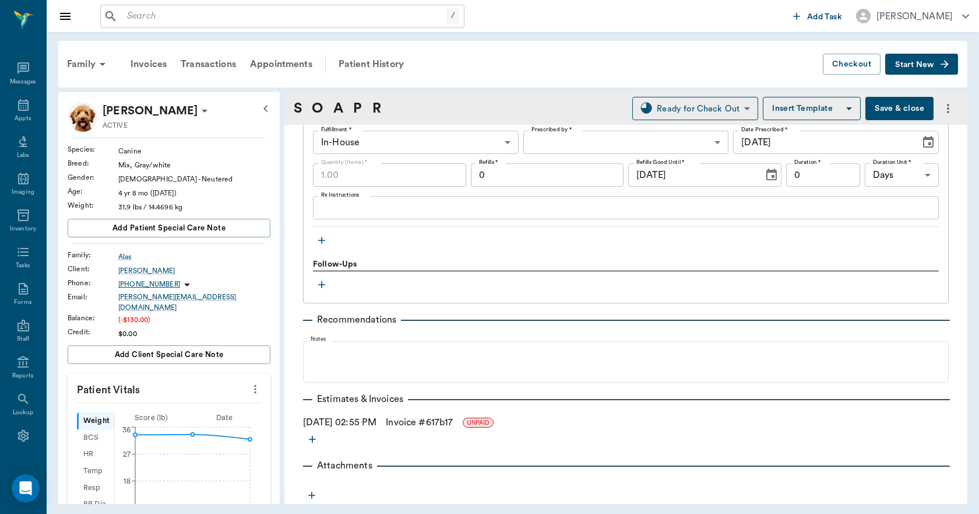
click at [431, 420] on link "Invoice # 617b17" at bounding box center [419, 422] width 67 height 14
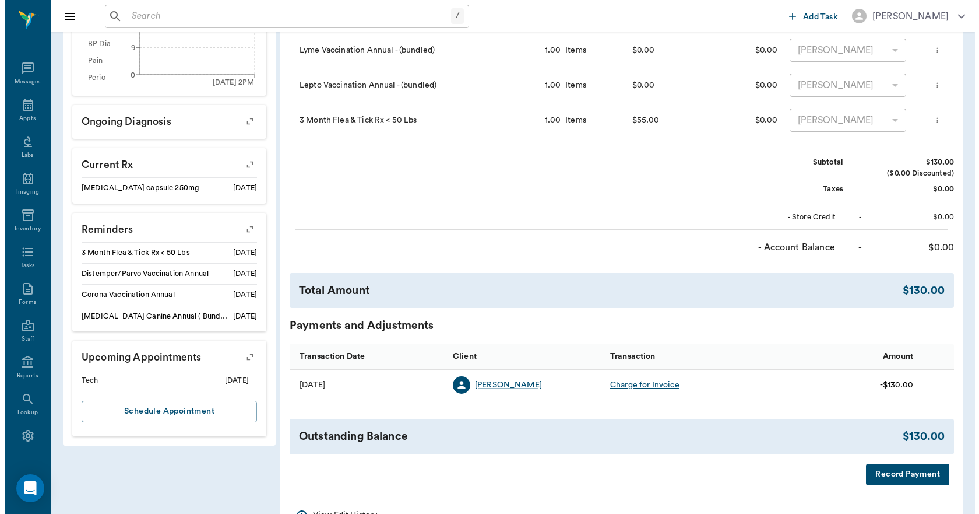
scroll to position [505, 0]
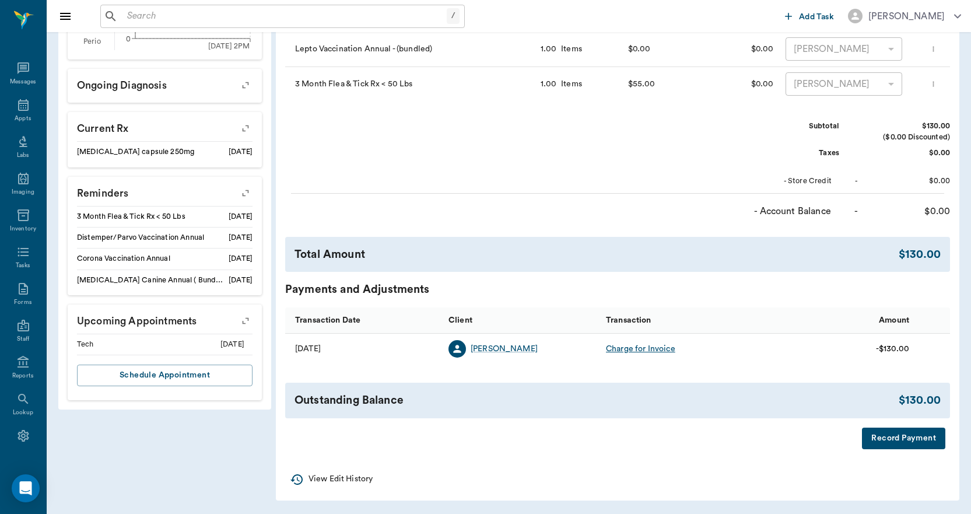
click at [896, 433] on button "Record Payment" at bounding box center [903, 438] width 83 height 22
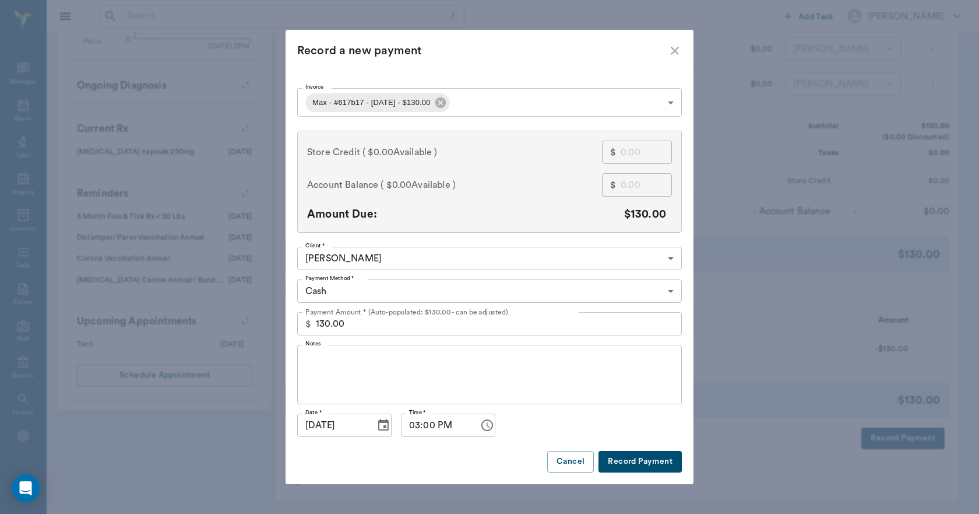
click at [420, 290] on body "/ ​ Add Task Dr. Bert Ellsworth Nectar Messages Appts Labs Imaging Inventory Ta…" at bounding box center [489, 9] width 979 height 1010
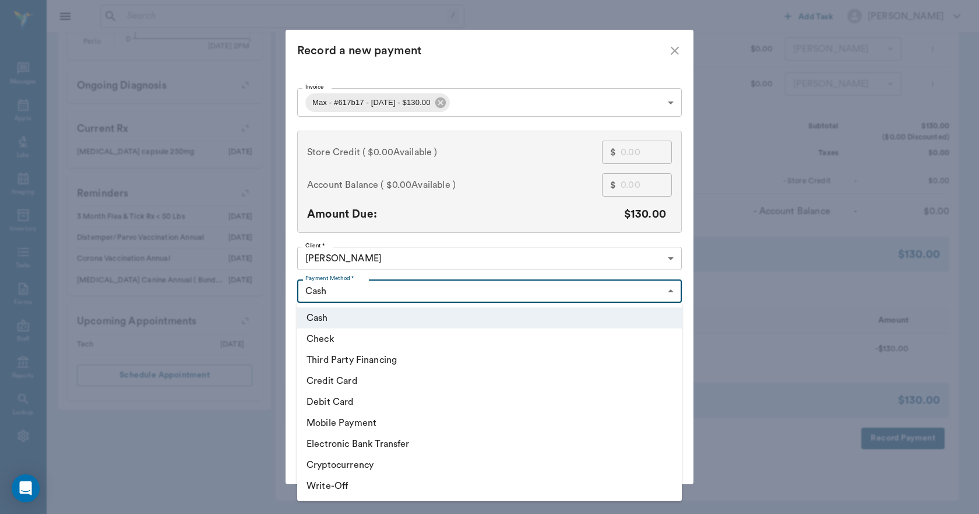
click at [339, 377] on li "Credit Card" at bounding box center [489, 380] width 385 height 21
type input "CREDIT_CARD"
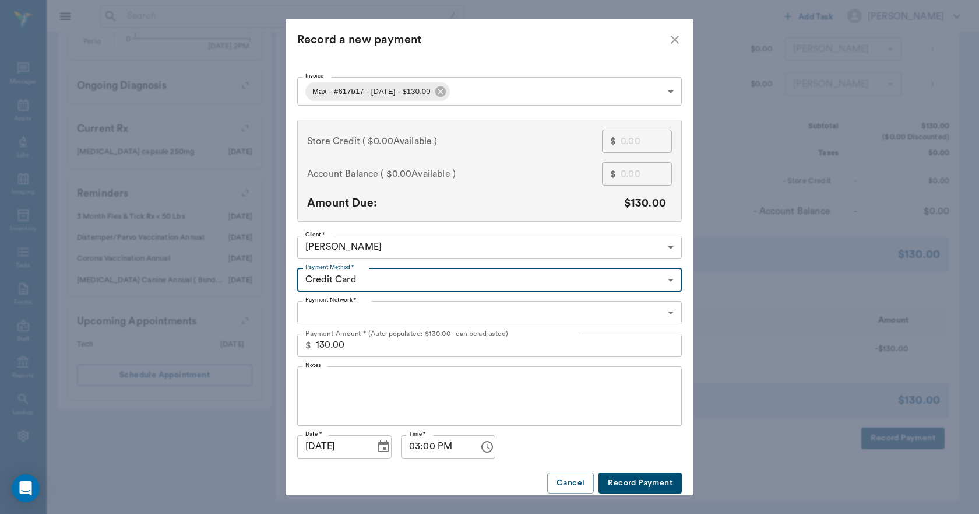
click at [339, 302] on label "Payment Network *" at bounding box center [330, 300] width 51 height 8
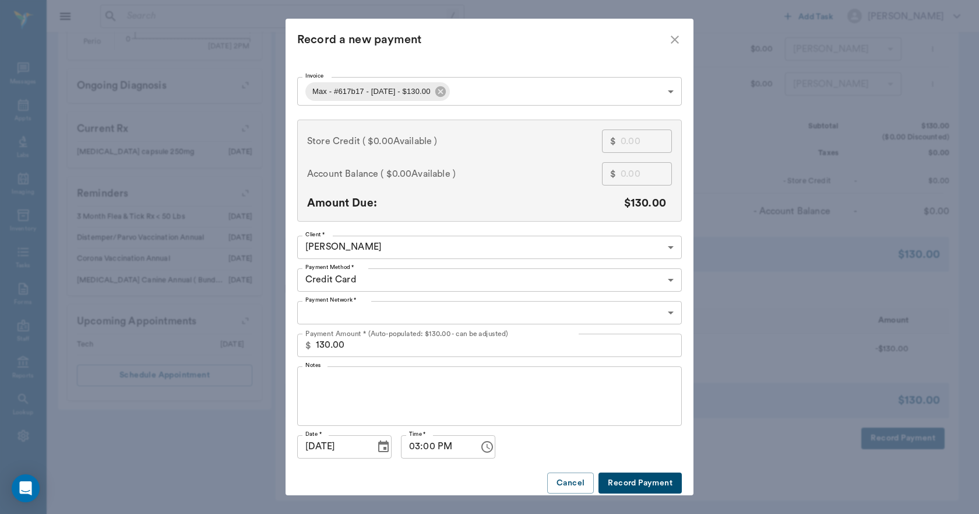
click at [340, 313] on body "/ ​ Add Task Dr. Bert Ellsworth Nectar Messages Appts Labs Imaging Inventory Ta…" at bounding box center [489, 9] width 979 height 1010
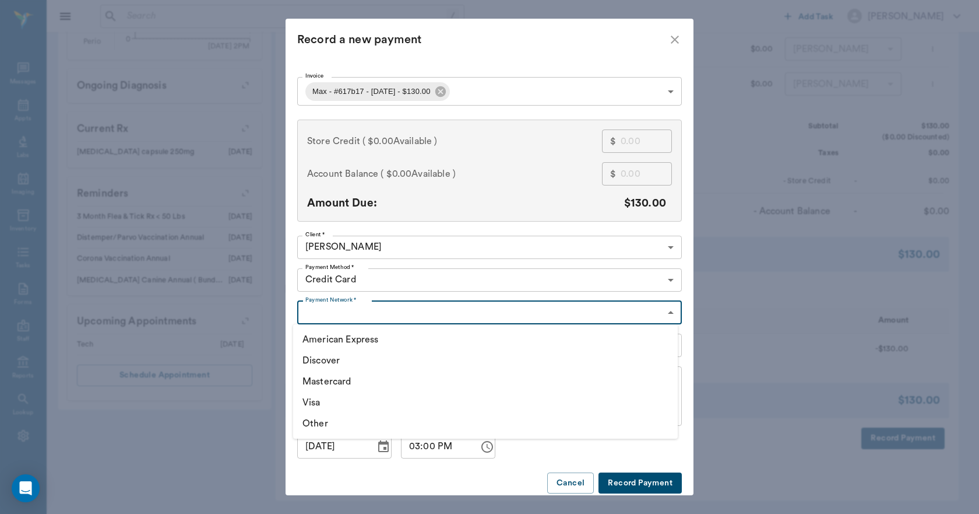
click at [319, 402] on li "Visa" at bounding box center [485, 402] width 385 height 21
type input "VISA"
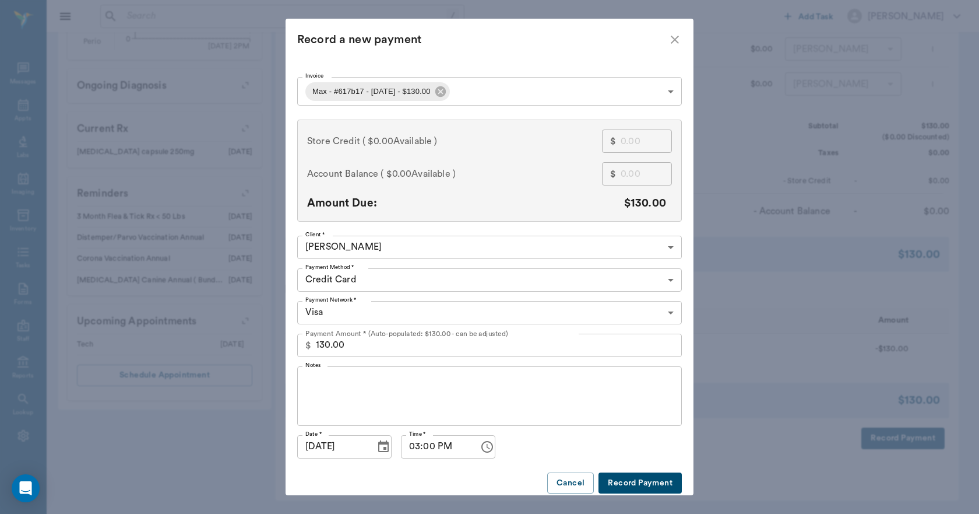
click at [611, 477] on button "Record Payment" at bounding box center [640, 483] width 83 height 22
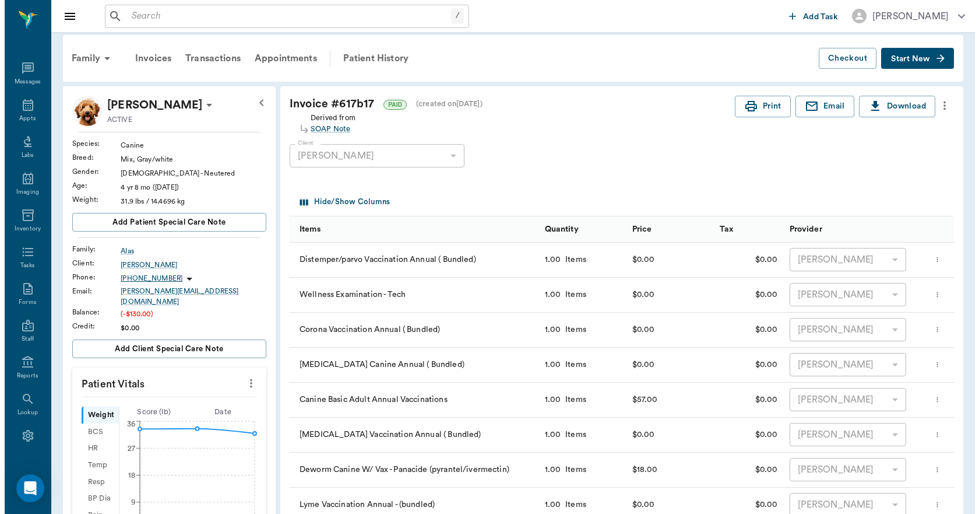
scroll to position [0, 0]
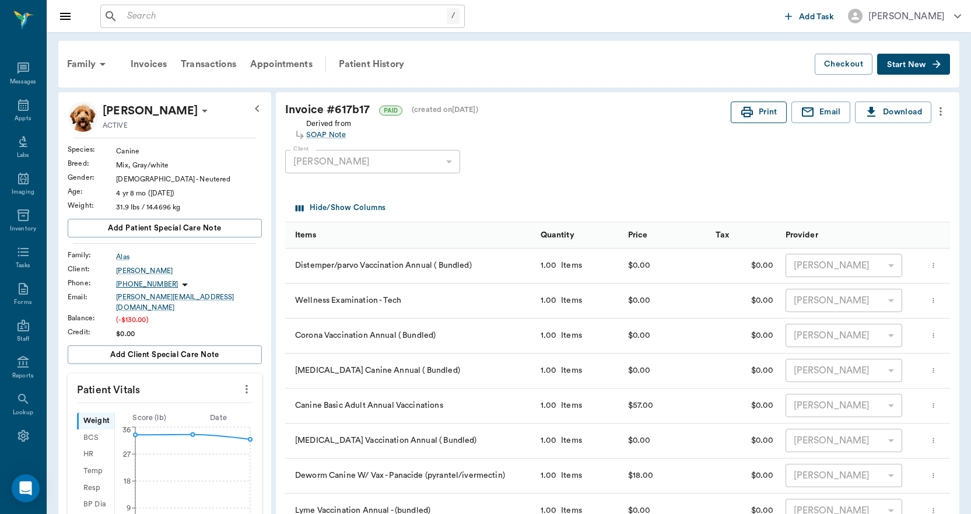
click at [757, 113] on button "Print" at bounding box center [758, 112] width 56 height 22
click at [21, 111] on icon at bounding box center [23, 105] width 14 height 14
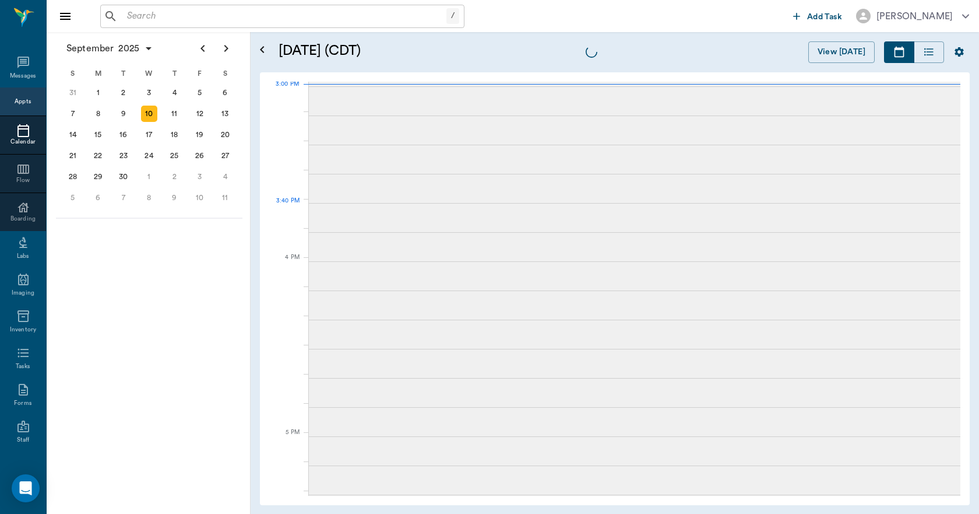
scroll to position [1226, 0]
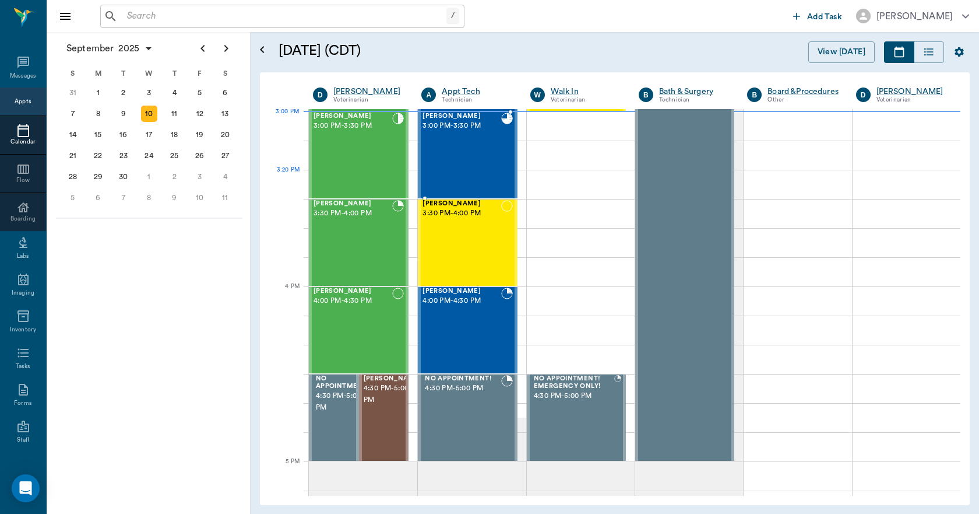
click at [472, 155] on div "Max Alas 3:00 PM - 3:30 PM" at bounding box center [462, 154] width 78 height 85
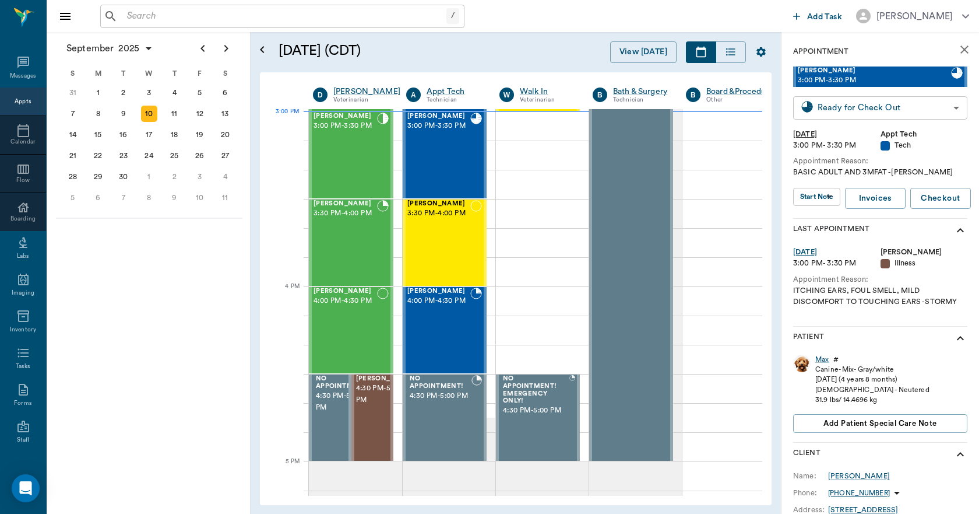
click at [836, 101] on body "/ ​ Add Task Dr. Bert Ellsworth Nectar Messages Appts Calendar Flow Boarding La…" at bounding box center [489, 257] width 979 height 514
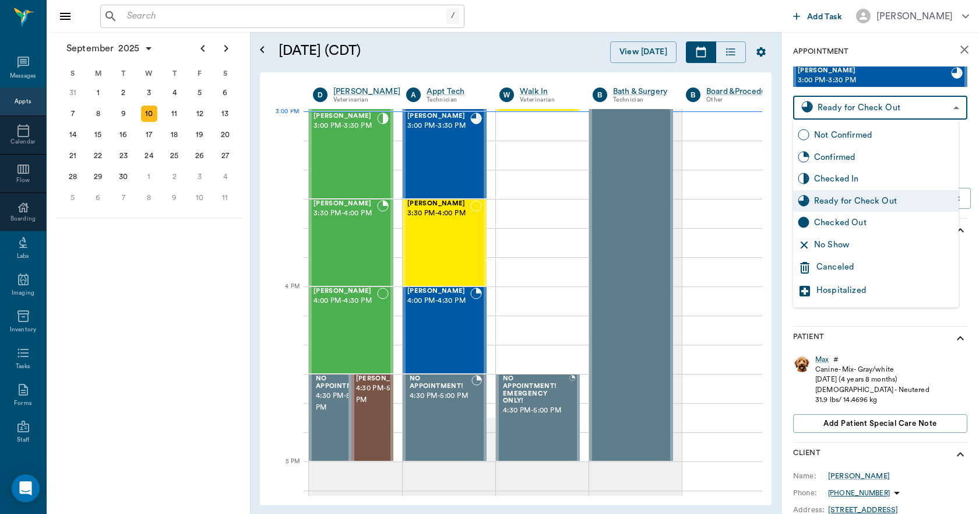
click at [848, 220] on div "Checked Out" at bounding box center [884, 222] width 140 height 13
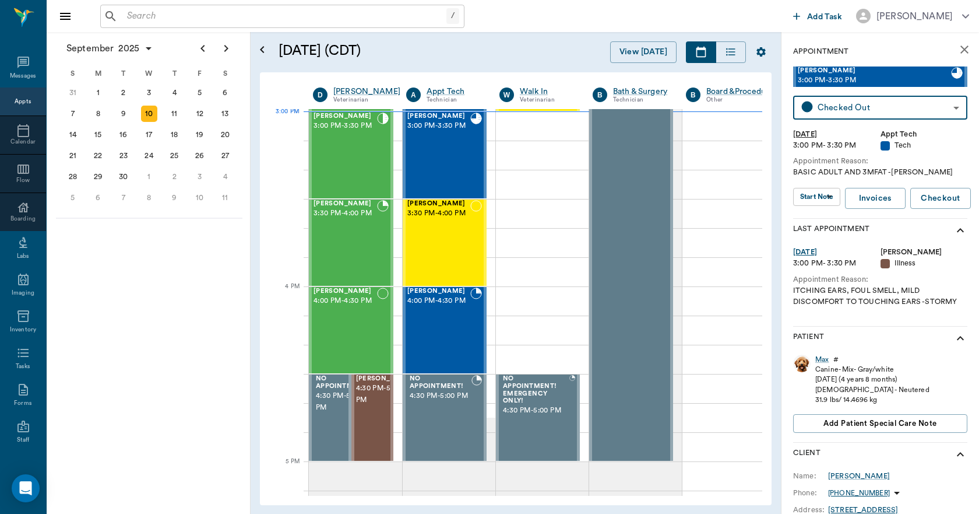
type input "CHECKED_OUT"
click at [182, 27] on div "/ ​" at bounding box center [282, 16] width 364 height 23
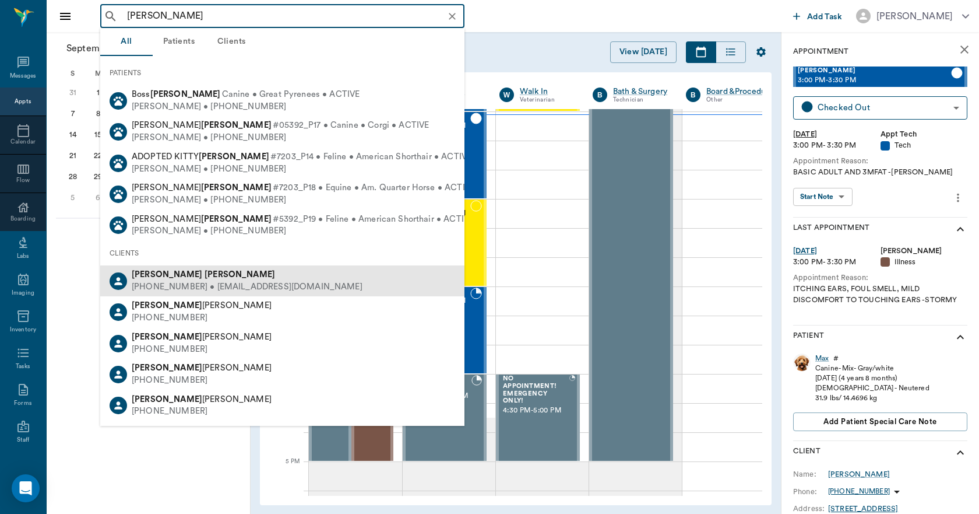
drag, startPoint x: 195, startPoint y: 262, endPoint x: 195, endPoint y: 273, distance: 11.1
click at [195, 273] on li "CLIENTS Melissa Trotter (706) 228-0167 • mstanfield8765@gmail.com Melissa Haala…" at bounding box center [282, 331] width 364 height 180
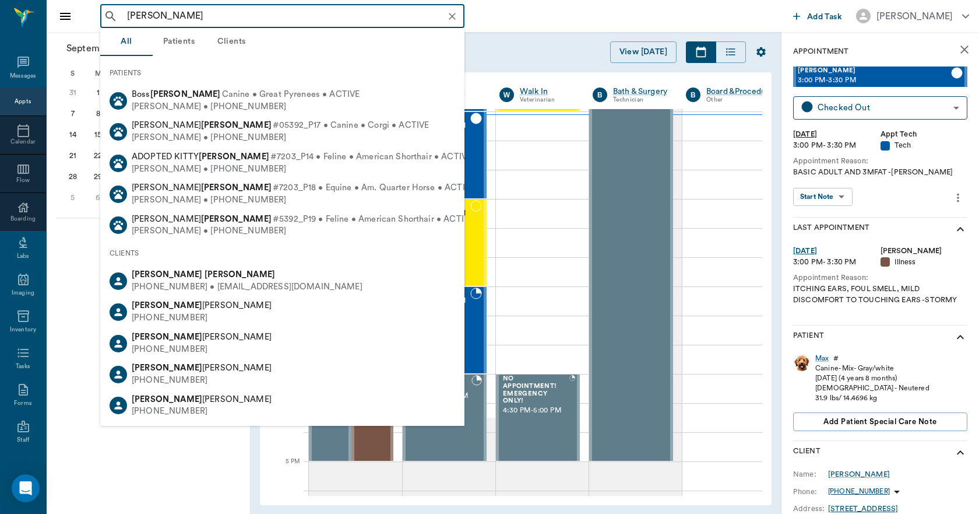
drag, startPoint x: 195, startPoint y: 273, endPoint x: 194, endPoint y: 291, distance: 18.1
click at [194, 292] on div "Melissa Trotter (706) 228-0167 • mstanfield8765@gmail.com" at bounding box center [244, 281] width 235 height 24
type input "MELISSA TROT"
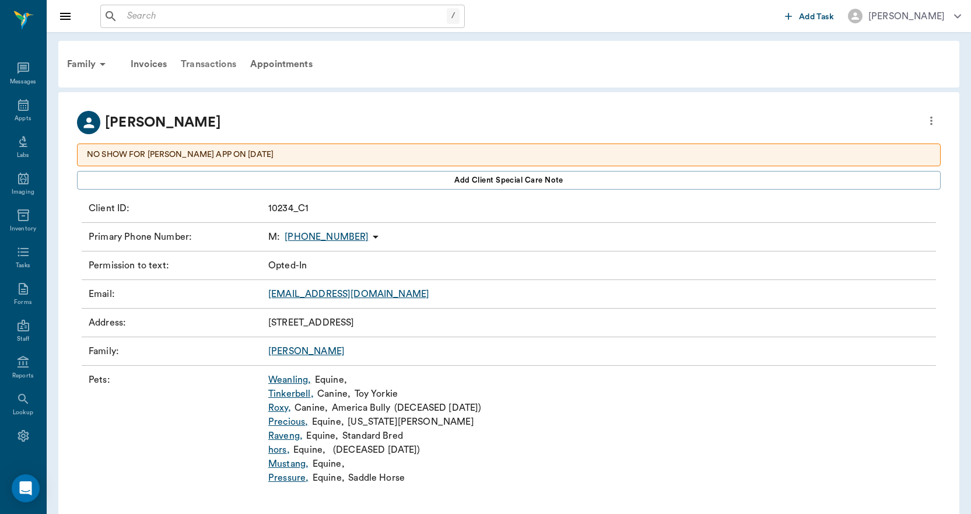
click at [214, 61] on div "Transactions" at bounding box center [208, 64] width 69 height 28
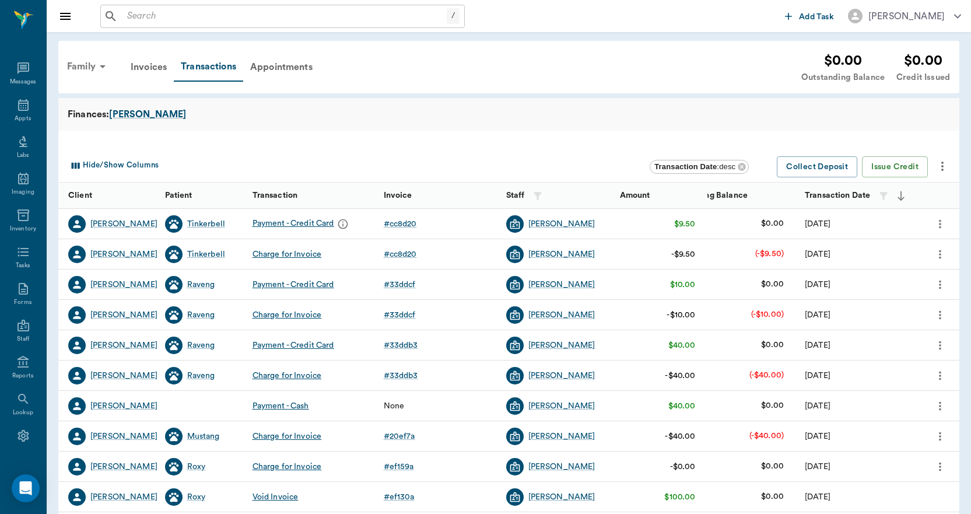
click at [79, 62] on div "Family" at bounding box center [88, 66] width 57 height 28
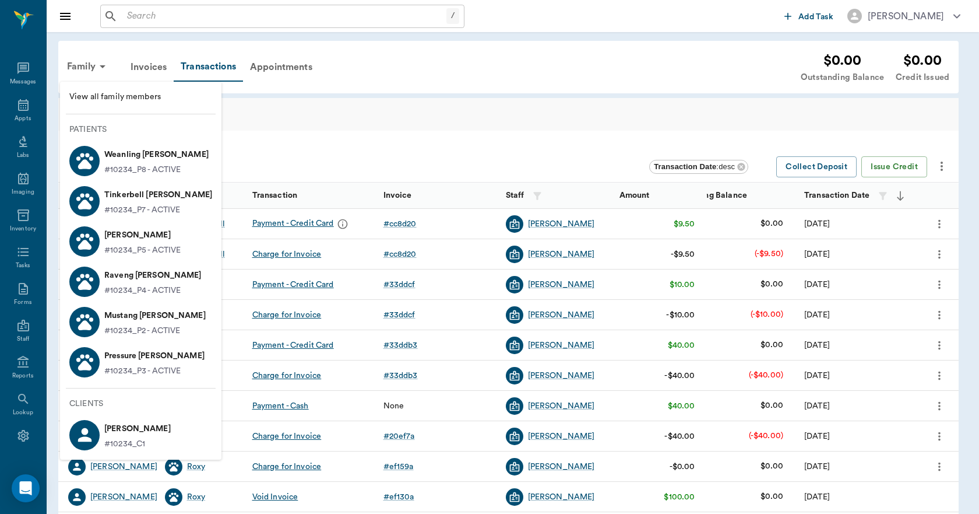
click at [131, 313] on p "Mustang Trotter" at bounding box center [154, 315] width 101 height 19
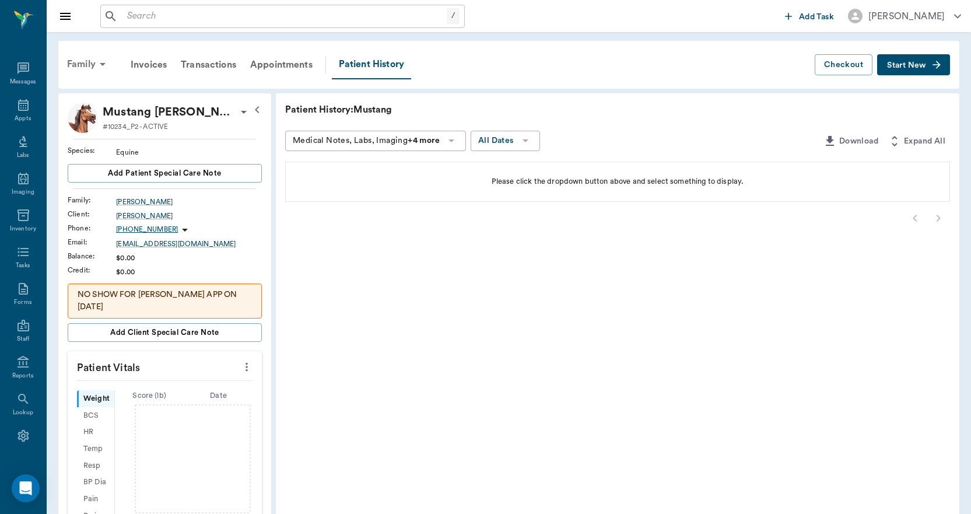
click at [75, 60] on div "Family" at bounding box center [88, 64] width 57 height 28
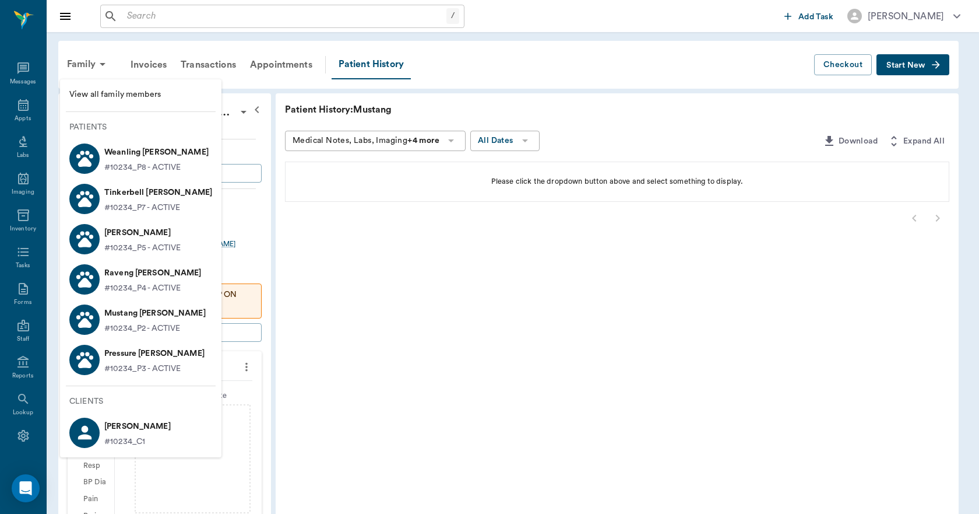
click at [139, 276] on p "Raveng Trotter" at bounding box center [152, 272] width 97 height 19
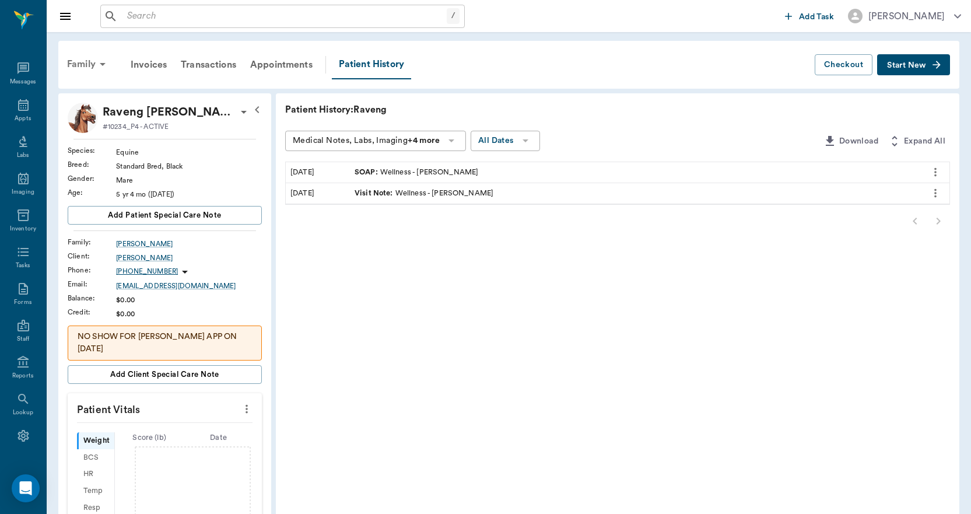
click at [78, 67] on div "Family" at bounding box center [88, 64] width 57 height 28
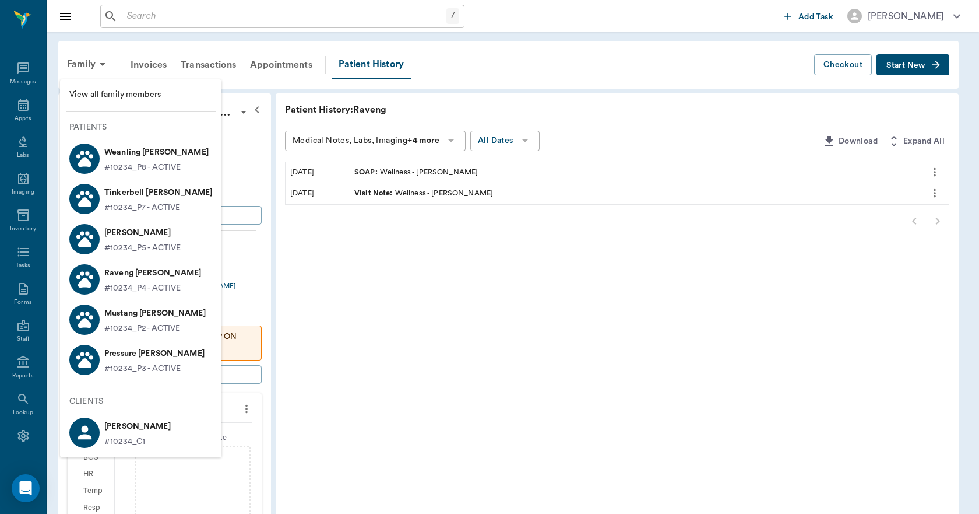
click at [133, 365] on p "#10234_P3 - ACTIVE" at bounding box center [142, 369] width 76 height 12
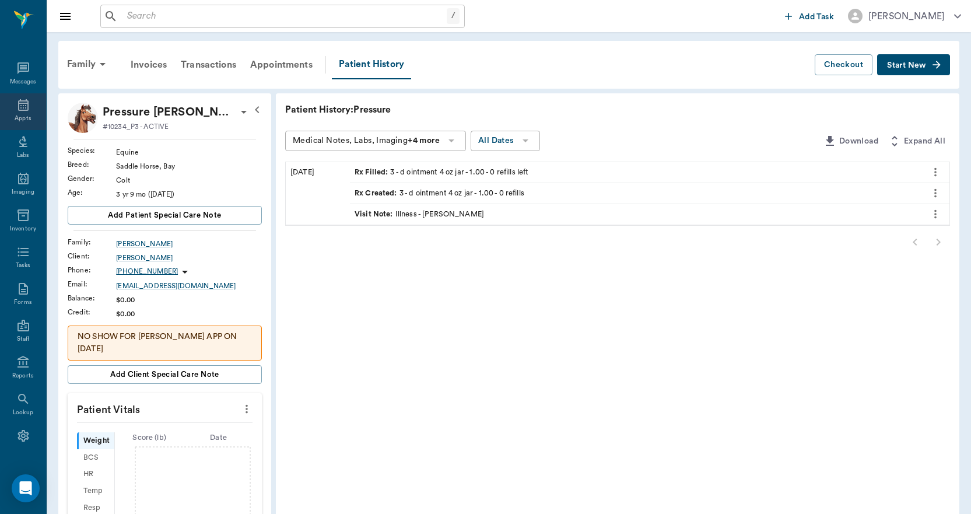
click at [17, 116] on div "Appts" at bounding box center [23, 118] width 16 height 9
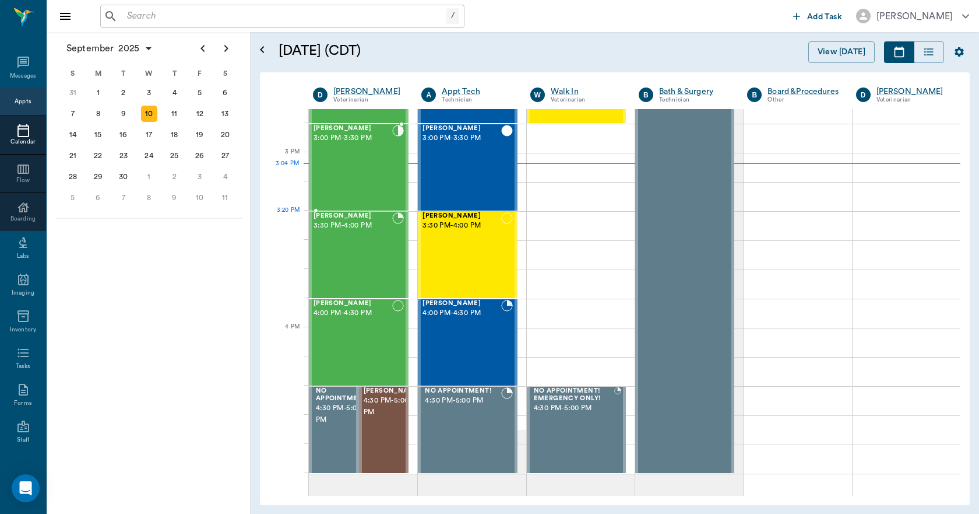
scroll to position [1224, 0]
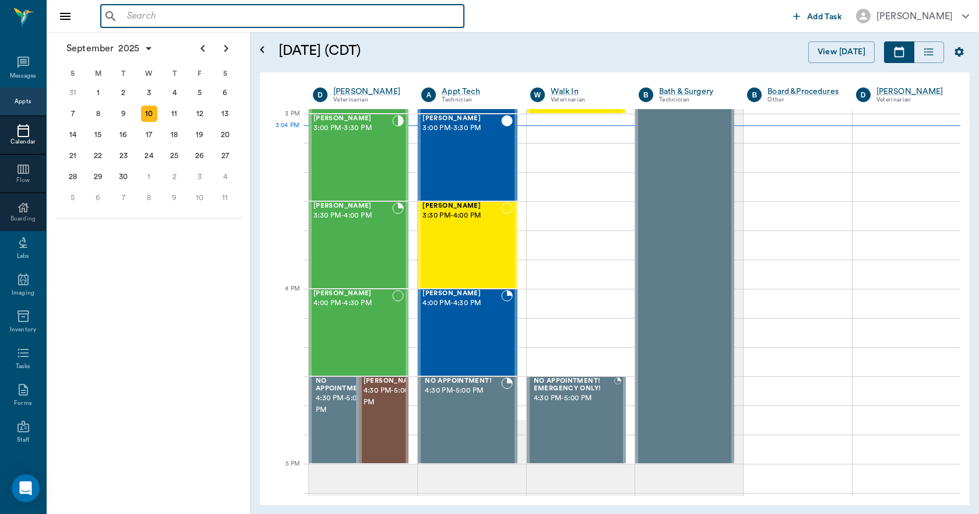
click at [188, 22] on input "text" at bounding box center [290, 16] width 337 height 16
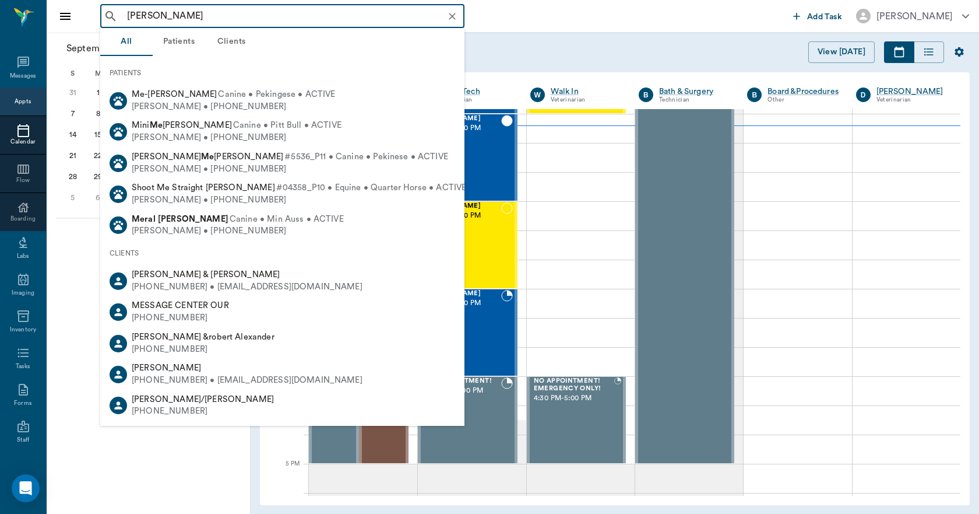
type input "MELISSA TROT"
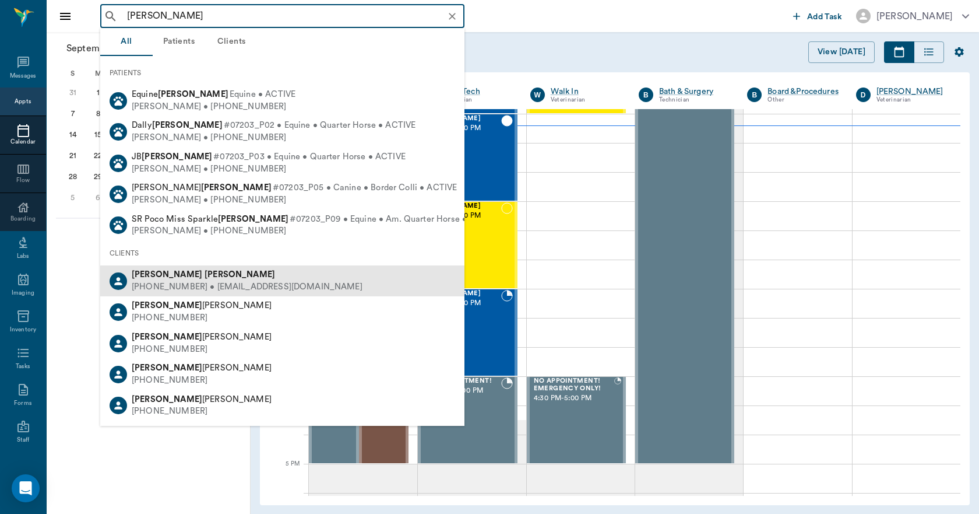
click at [194, 283] on div "(706) 228-0167 • mstanfield8765@gmail.com" at bounding box center [247, 287] width 231 height 12
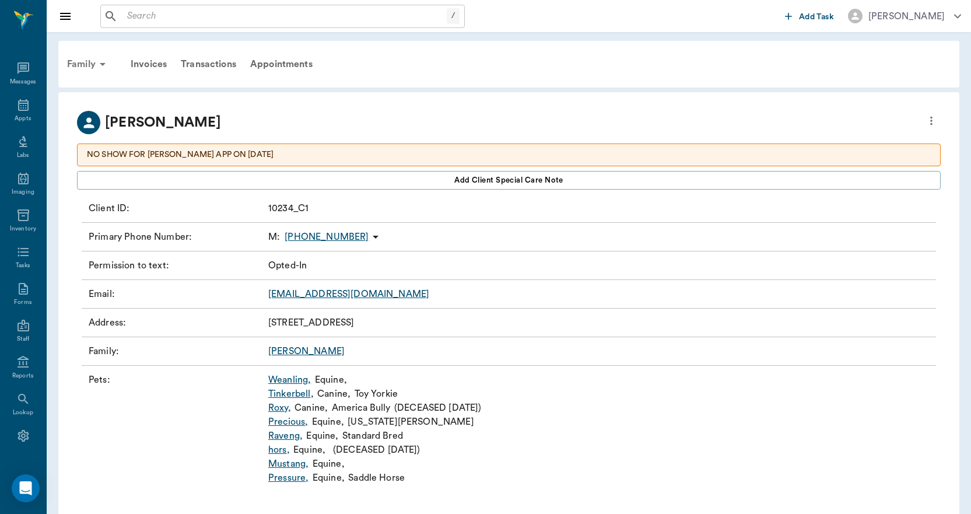
click at [85, 62] on div "Family" at bounding box center [88, 64] width 57 height 28
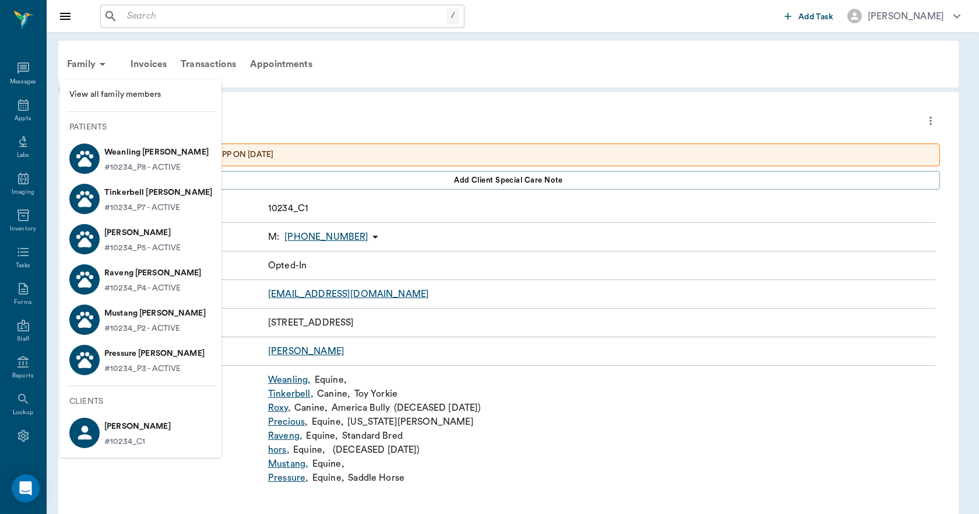
click at [124, 149] on p "Weanling Trotter" at bounding box center [156, 152] width 104 height 19
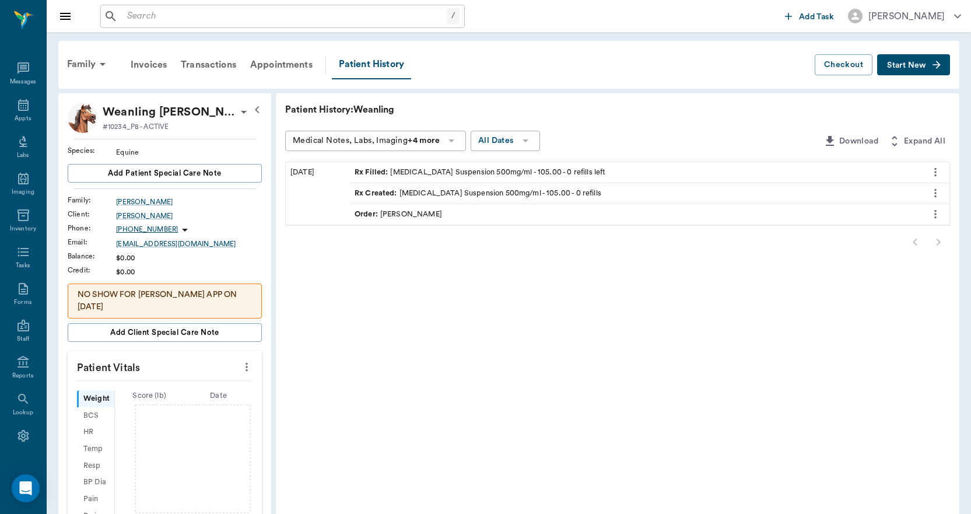
click at [413, 213] on div "Order : Dr. Bert Ellsworth" at bounding box center [397, 214] width 87 height 11
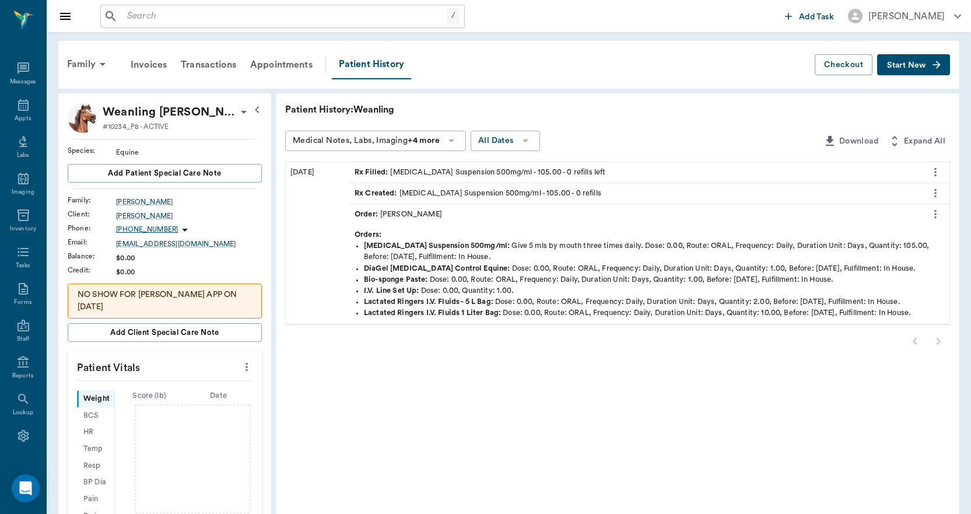
click at [936, 213] on icon "more" at bounding box center [935, 214] width 2 height 9
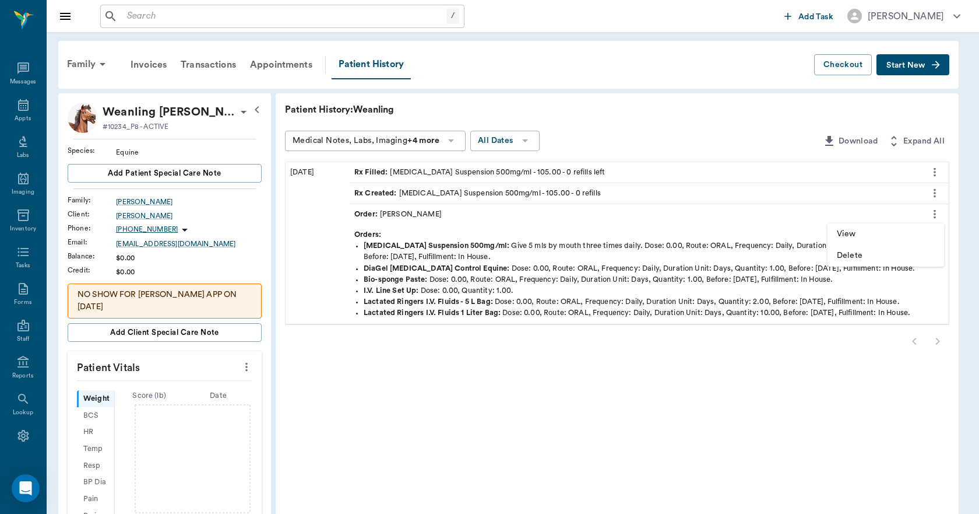
click at [859, 232] on span "View" at bounding box center [886, 234] width 98 height 12
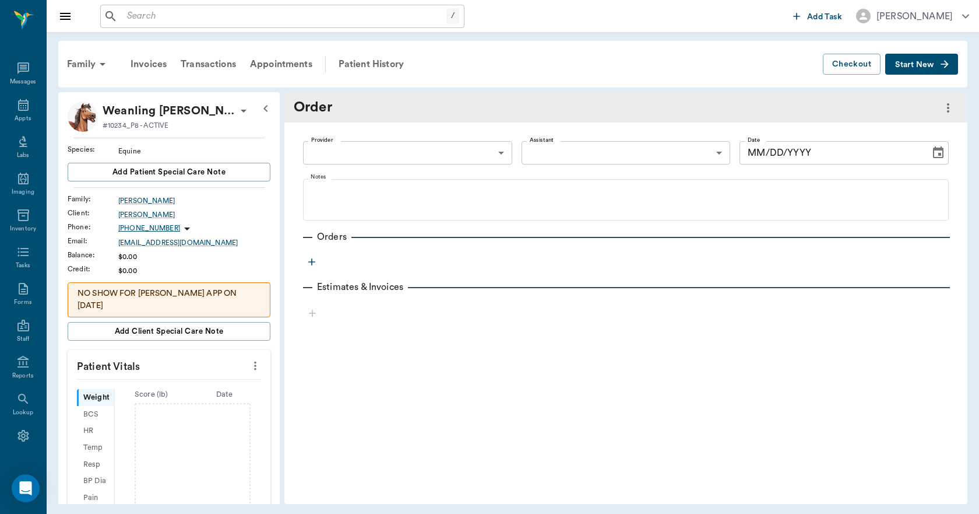
type input "63ec2f075fda476ae8351a4d"
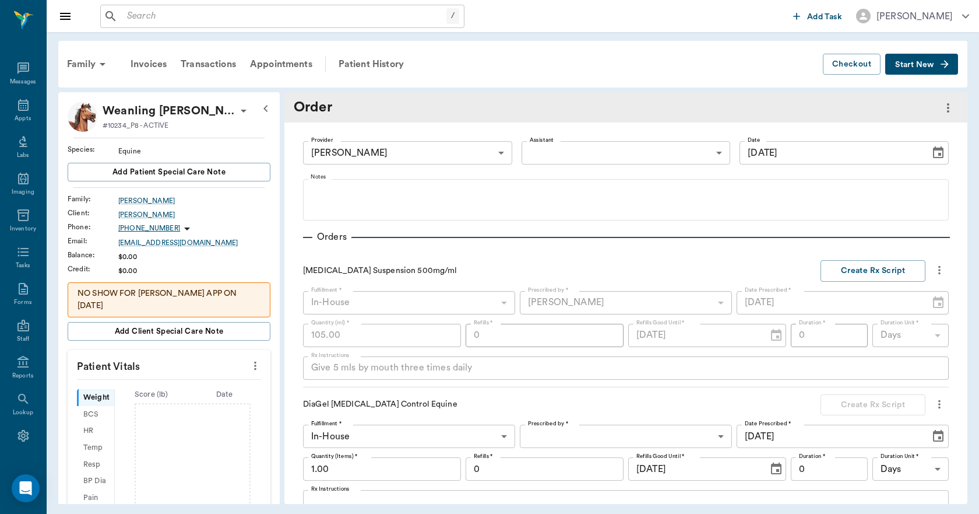
type input "09/10/2025"
click at [358, 61] on div "Patient History" at bounding box center [371, 64] width 79 height 28
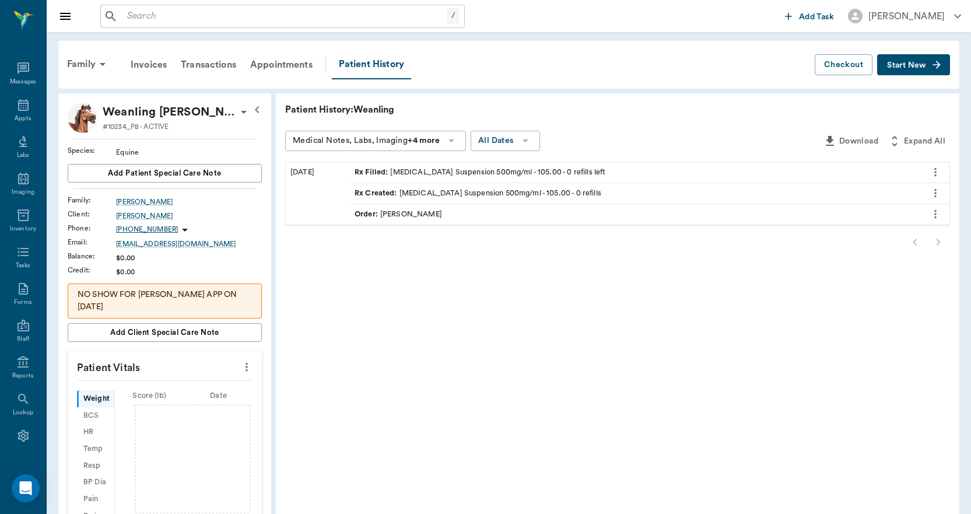
click at [458, 140] on icon at bounding box center [451, 140] width 14 height 14
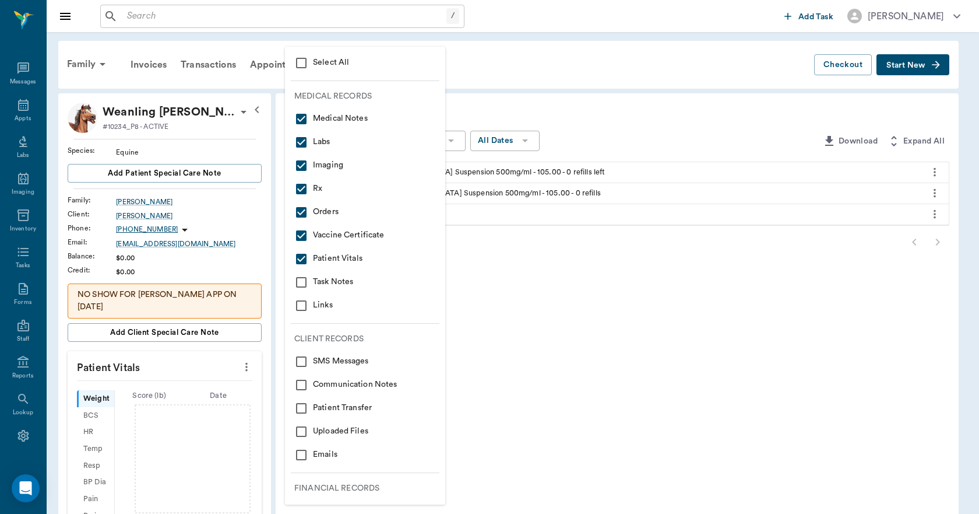
click at [301, 64] on input "checkbox" at bounding box center [301, 63] width 14 height 14
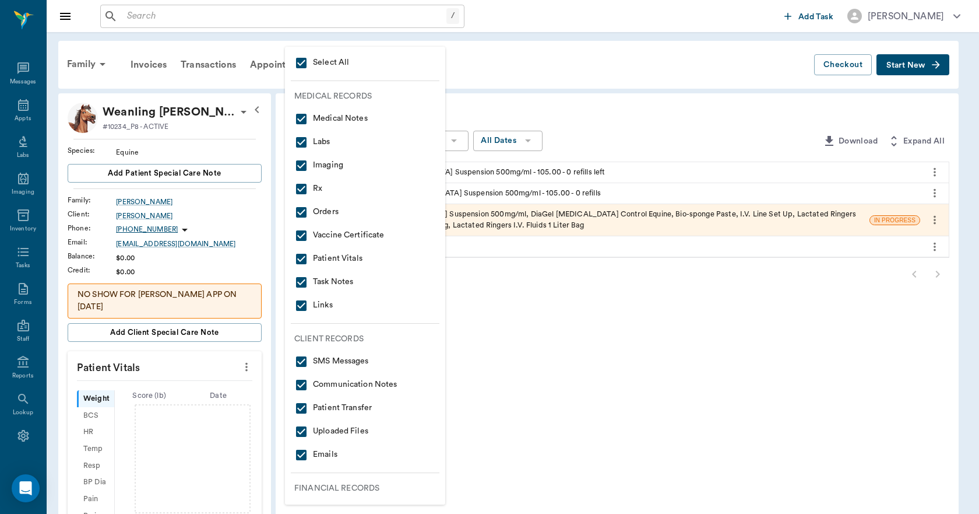
click at [506, 110] on div at bounding box center [489, 257] width 979 height 514
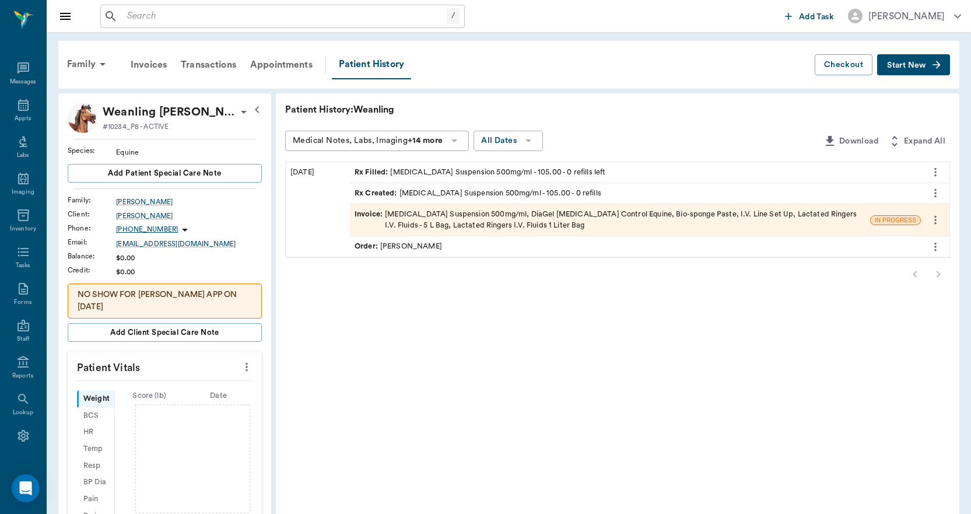
click at [464, 213] on div "Invoice : Metronidazole Suspension 500mg/ml, DiaGel Diarrhea Control Equine, Bi…" at bounding box center [609, 220] width 511 height 22
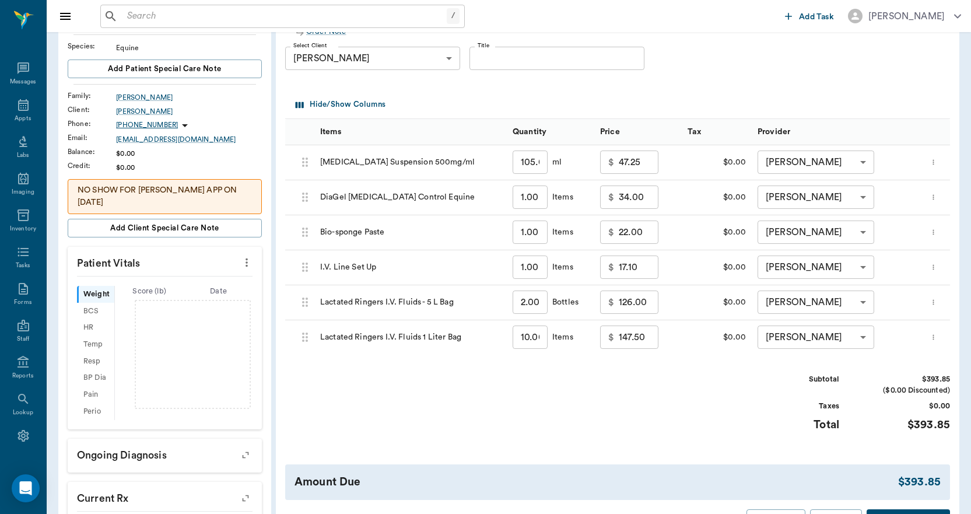
scroll to position [233, 0]
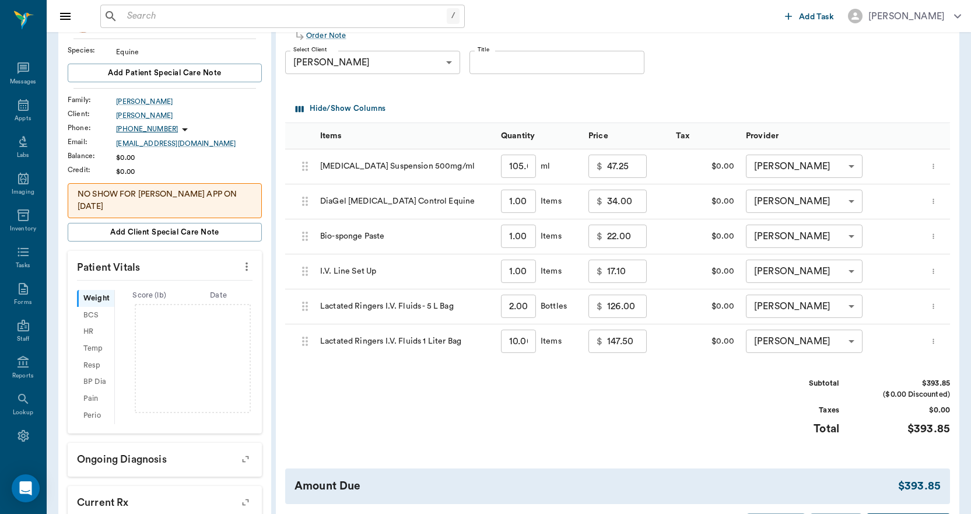
scroll to position [117, 0]
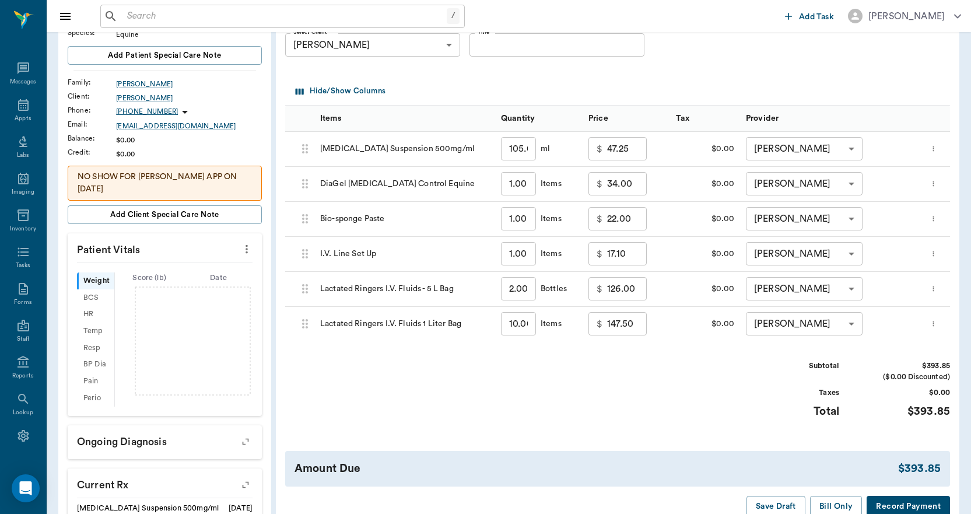
click at [937, 323] on icon "more" at bounding box center [933, 324] width 8 height 14
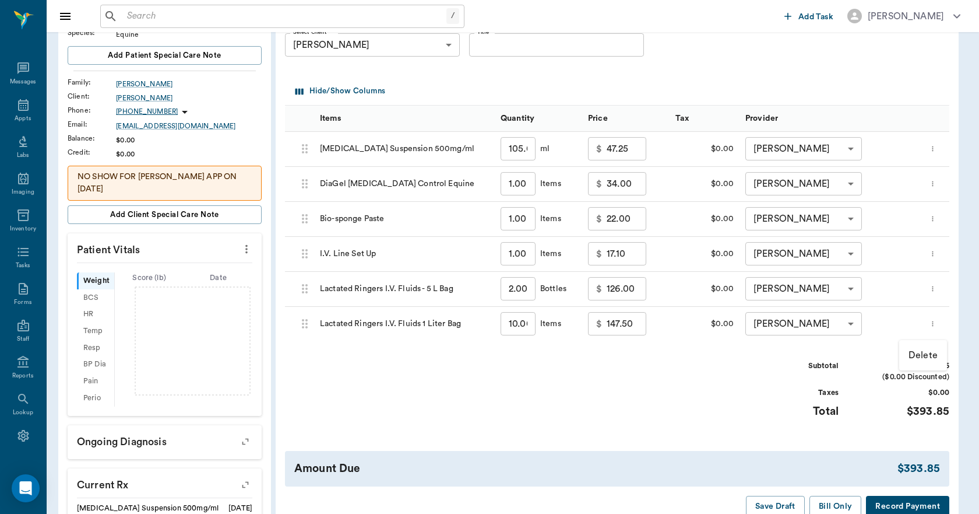
click at [915, 355] on p "Delete" at bounding box center [923, 355] width 29 height 14
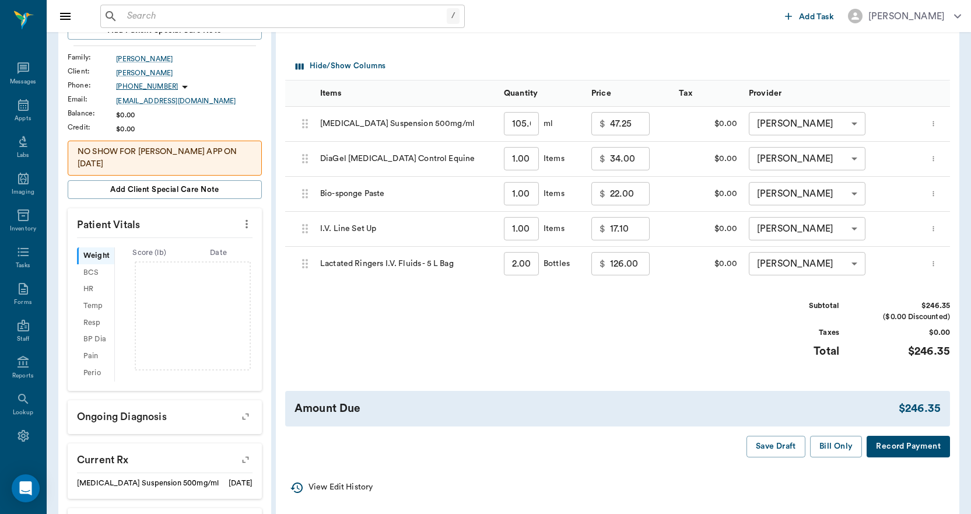
scroll to position [175, 0]
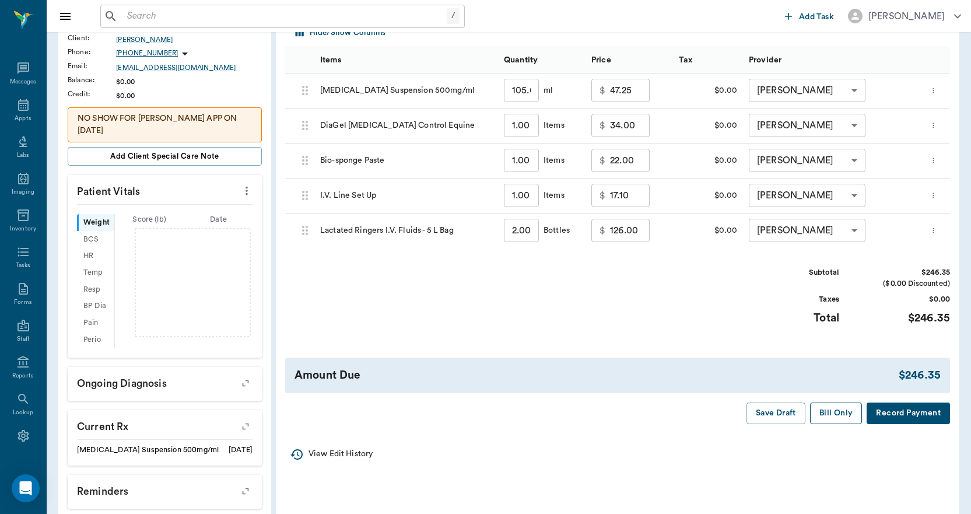
click at [844, 412] on button "Bill Only" at bounding box center [836, 413] width 52 height 22
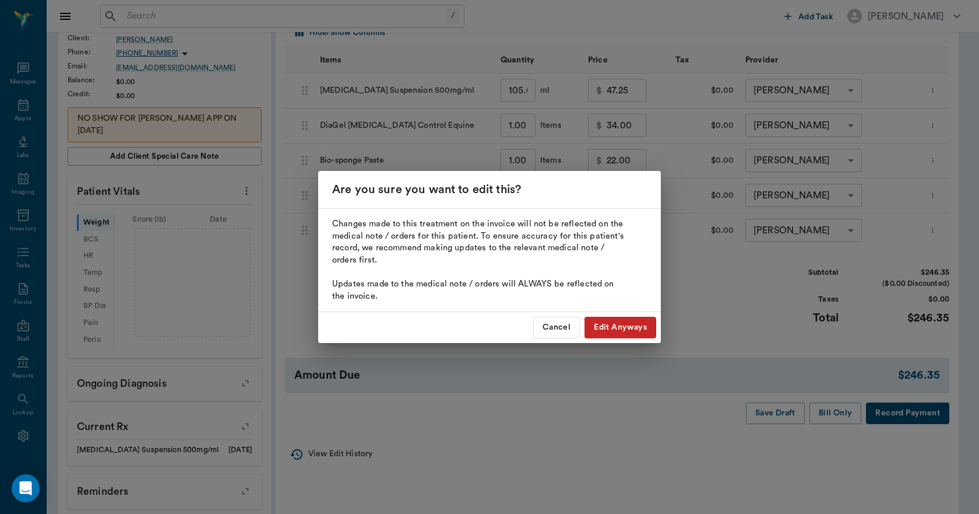
click at [614, 324] on button "Edit Anyways" at bounding box center [621, 328] width 72 height 22
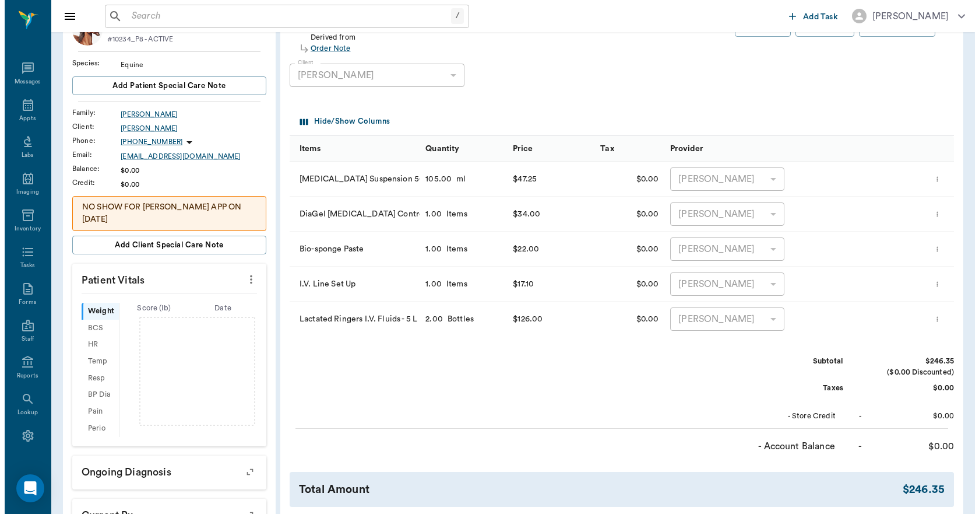
scroll to position [0, 0]
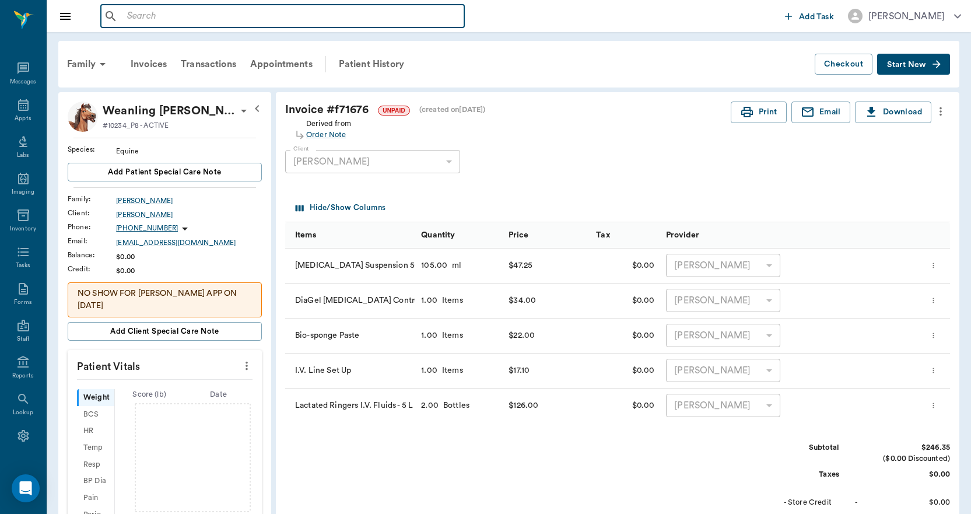
click at [138, 15] on input "text" at bounding box center [290, 16] width 337 height 16
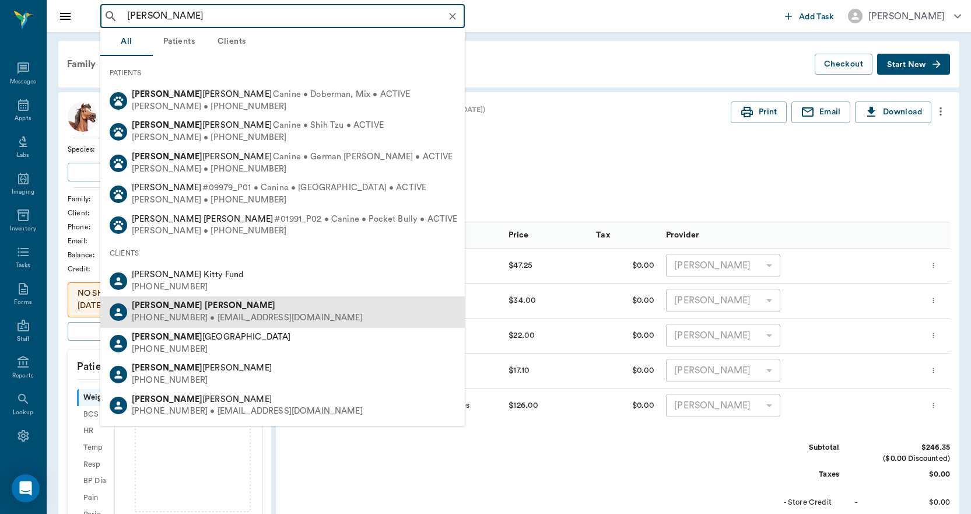
click at [178, 309] on div "Lisa Taylor" at bounding box center [247, 306] width 231 height 12
type input "LISA TAYLOR"
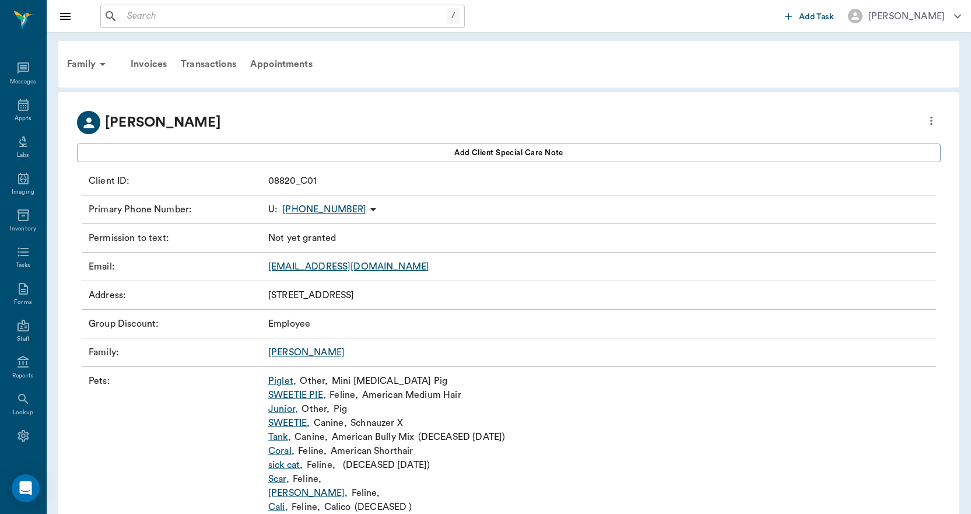
click at [285, 422] on link "SWEETIE ," at bounding box center [288, 423] width 41 height 14
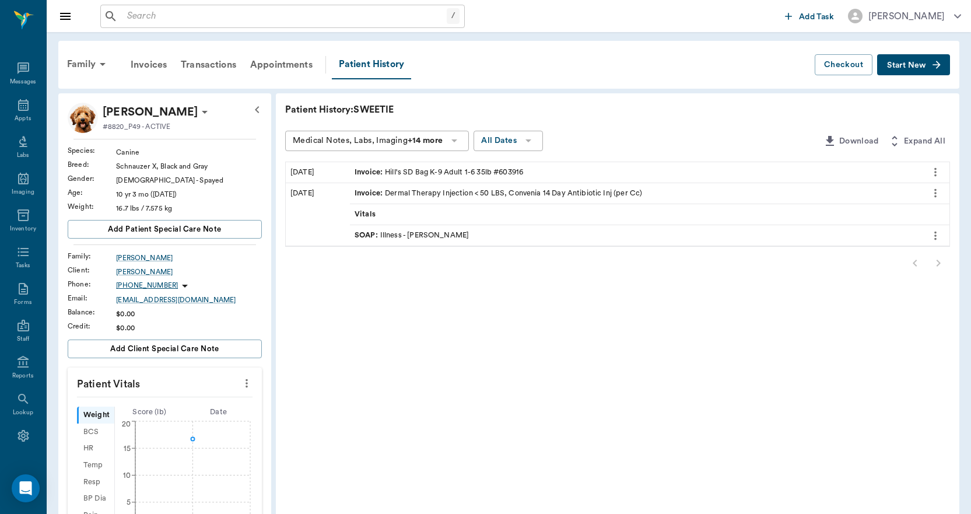
click at [898, 65] on span "Start New" at bounding box center [906, 65] width 39 height 0
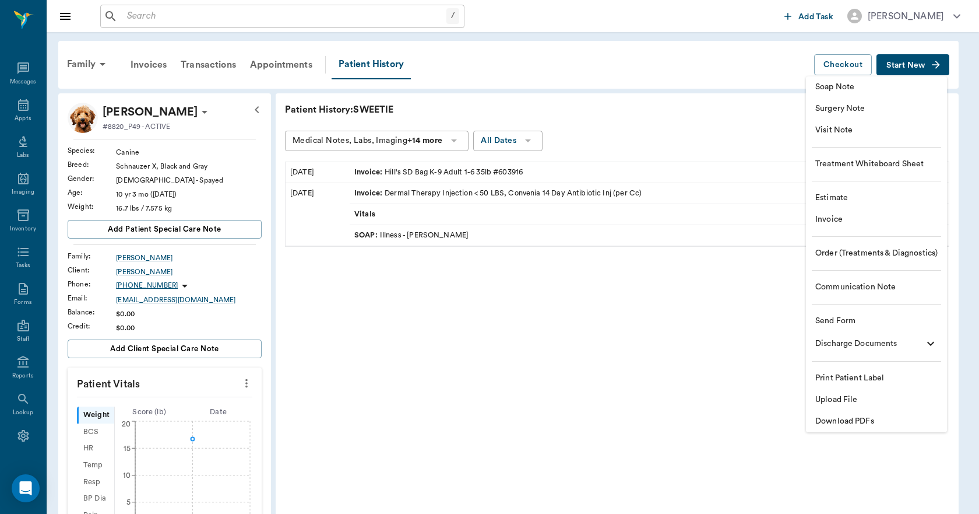
click at [833, 224] on span "Invoice" at bounding box center [876, 219] width 122 height 12
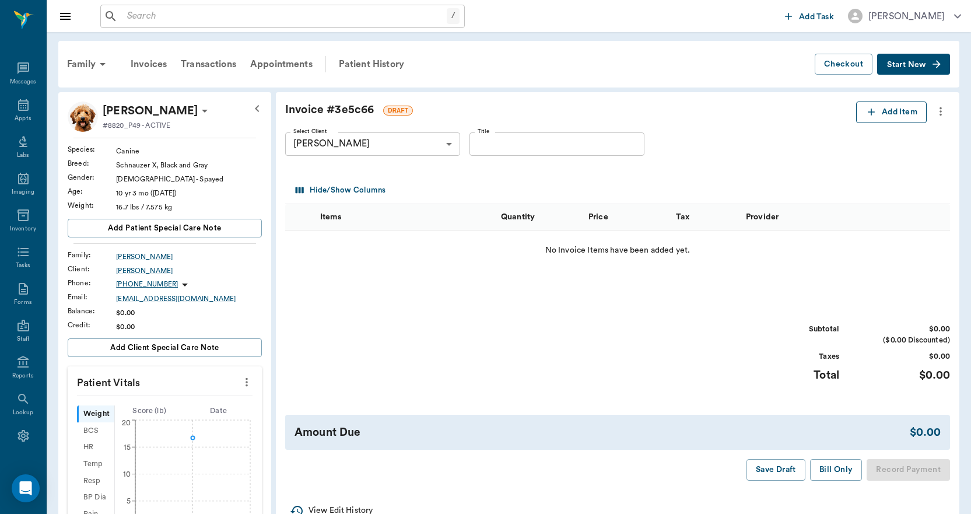
click at [871, 111] on icon "button" at bounding box center [871, 112] width 12 height 12
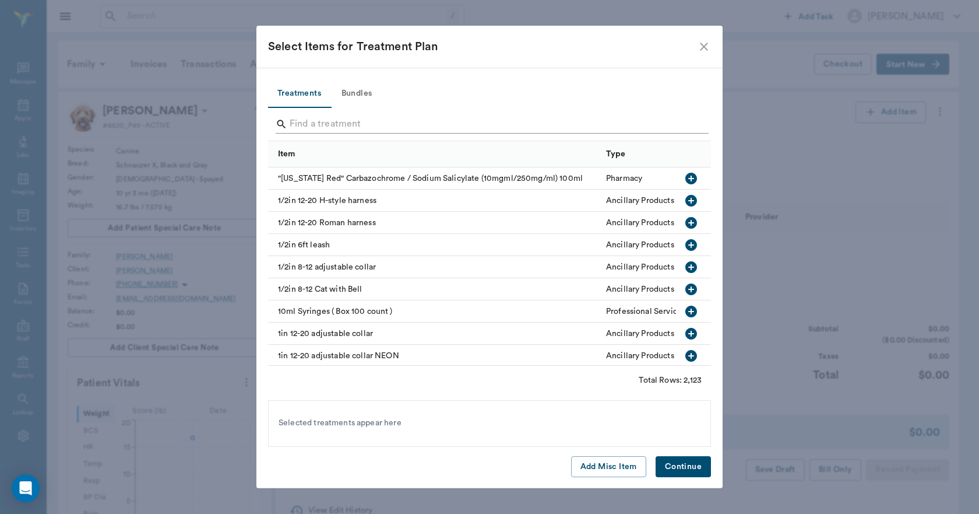
click at [299, 124] on input "Search" at bounding box center [491, 124] width 402 height 19
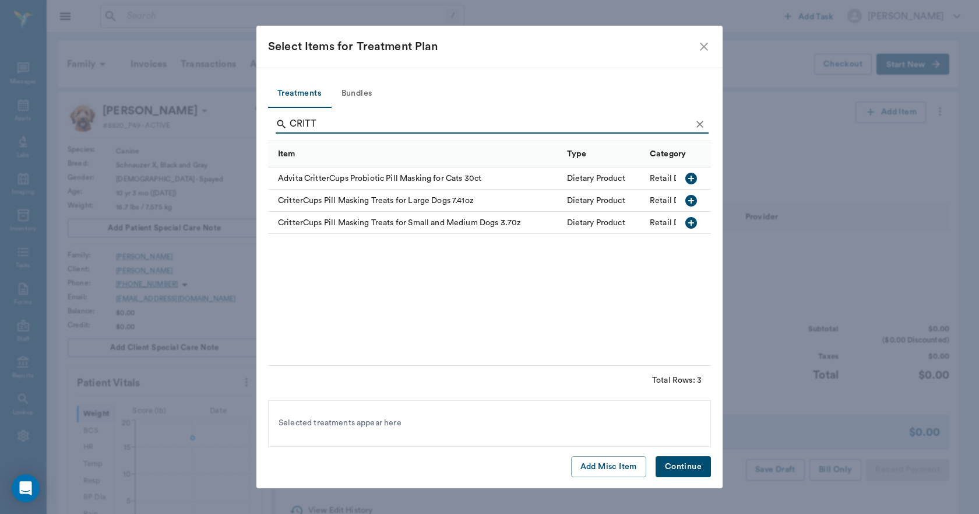
type input "CRITT"
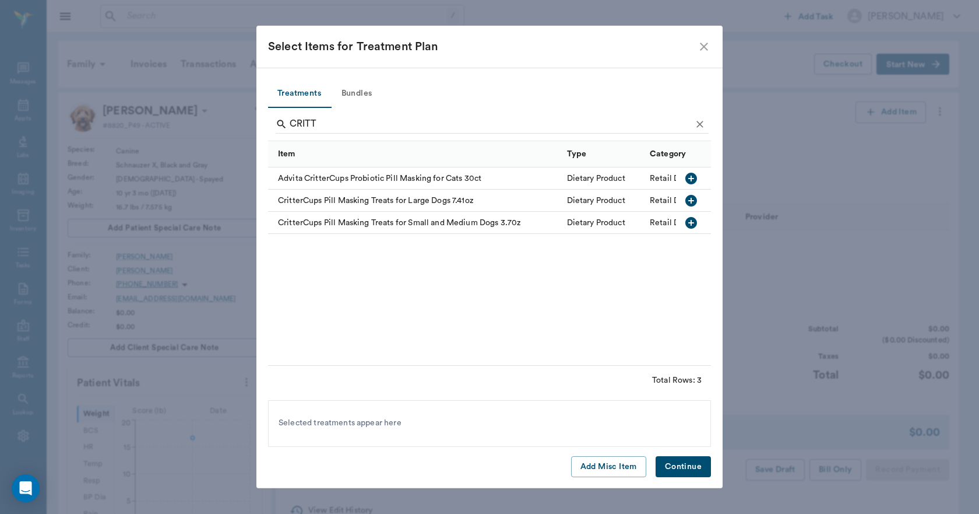
click at [692, 198] on icon "button" at bounding box center [691, 201] width 12 height 12
click at [683, 463] on button "Continue" at bounding box center [683, 467] width 55 height 22
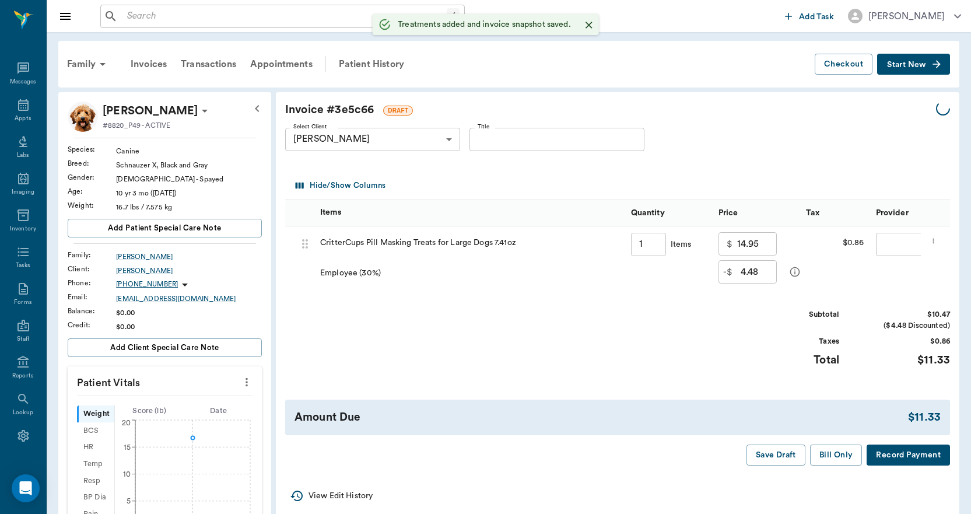
type input "1.00"
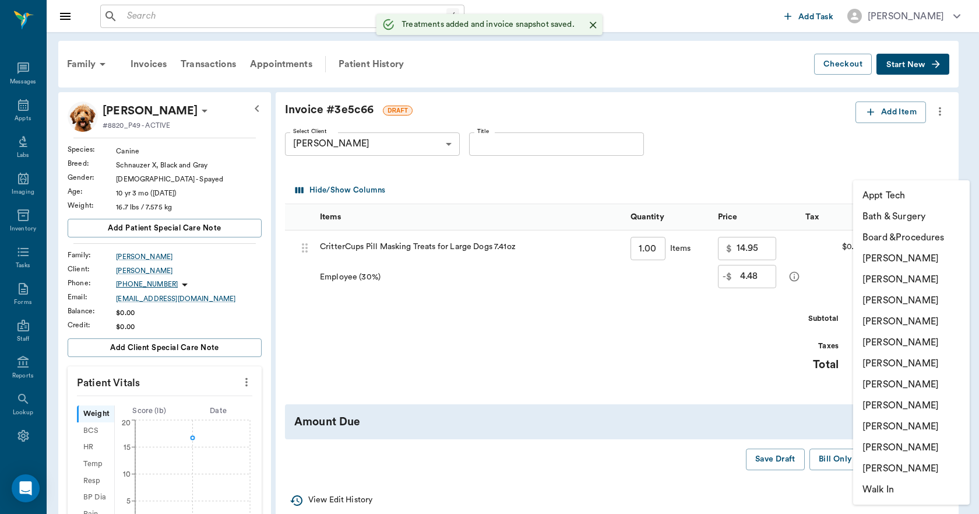
click at [890, 249] on body "/ ​ Add Task Dr. Bert Ellsworth Nectar Messages Appts Labs Imaging Inventory Ta…" at bounding box center [489, 392] width 979 height 785
click at [884, 427] on li "Lisa Taylor" at bounding box center [911, 426] width 117 height 21
type input "none-63ec2ede52e12b0ba117d0d7"
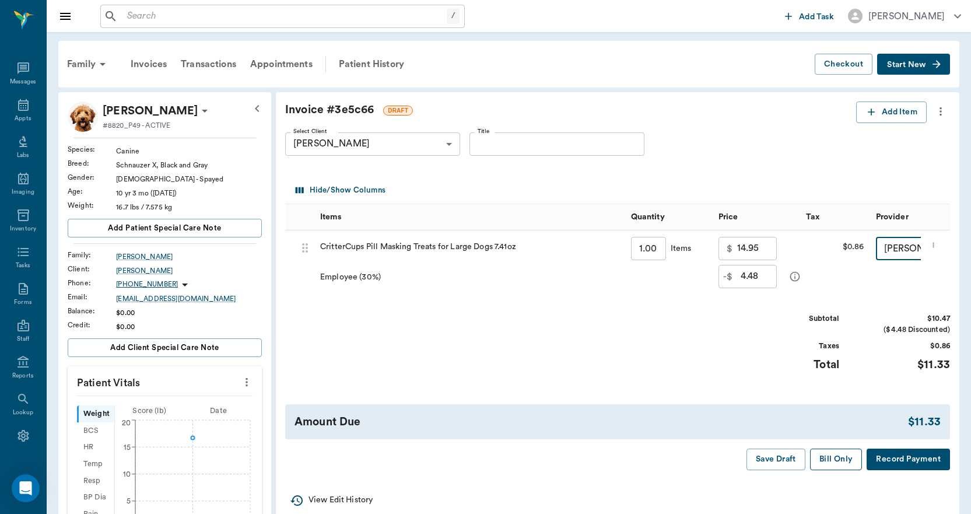
click at [839, 466] on button "Bill Only" at bounding box center [836, 459] width 52 height 22
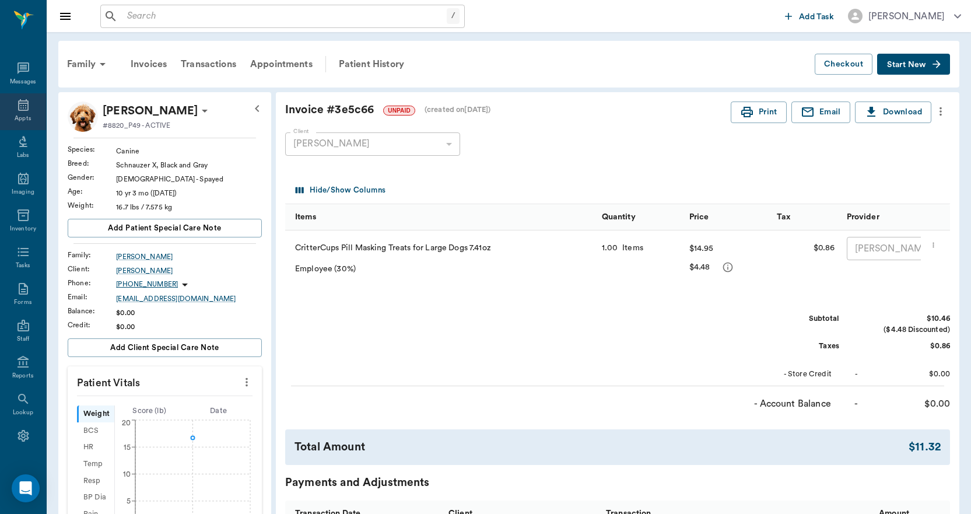
click at [20, 108] on icon at bounding box center [23, 105] width 14 height 14
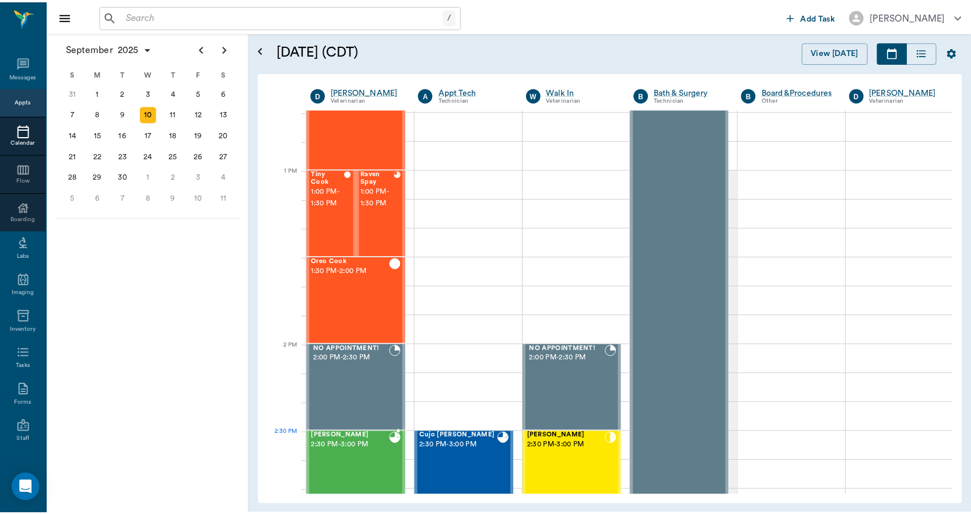
scroll to position [818, 0]
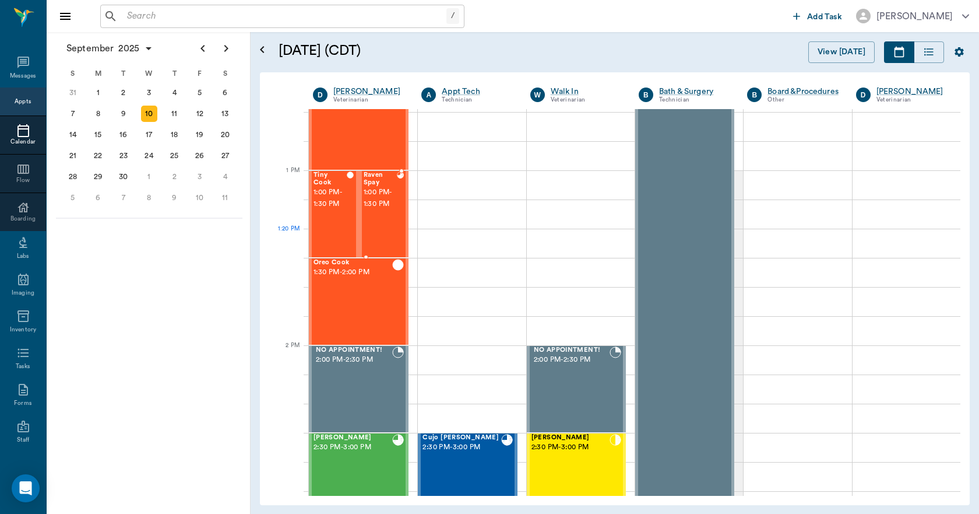
click at [388, 229] on div "Raven Spay 1:00 PM - 1:30 PM" at bounding box center [380, 213] width 33 height 85
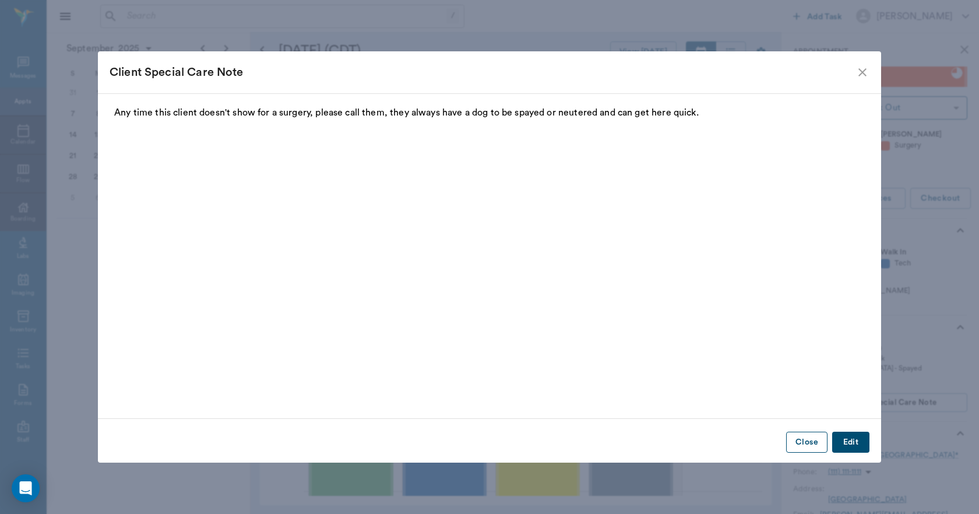
click at [813, 442] on button "Close" at bounding box center [806, 442] width 41 height 22
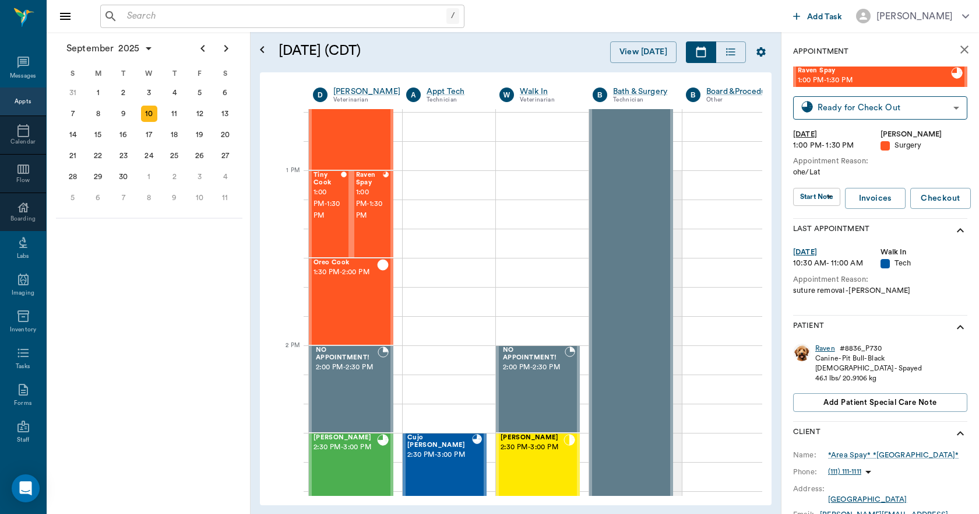
click at [829, 347] on div "Raven" at bounding box center [825, 348] width 20 height 10
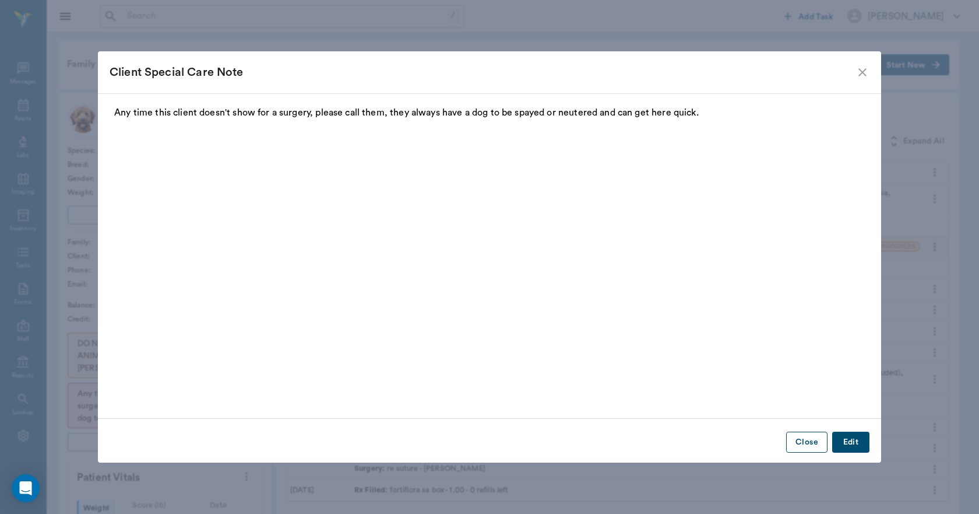
click at [813, 440] on button "Close" at bounding box center [806, 442] width 41 height 22
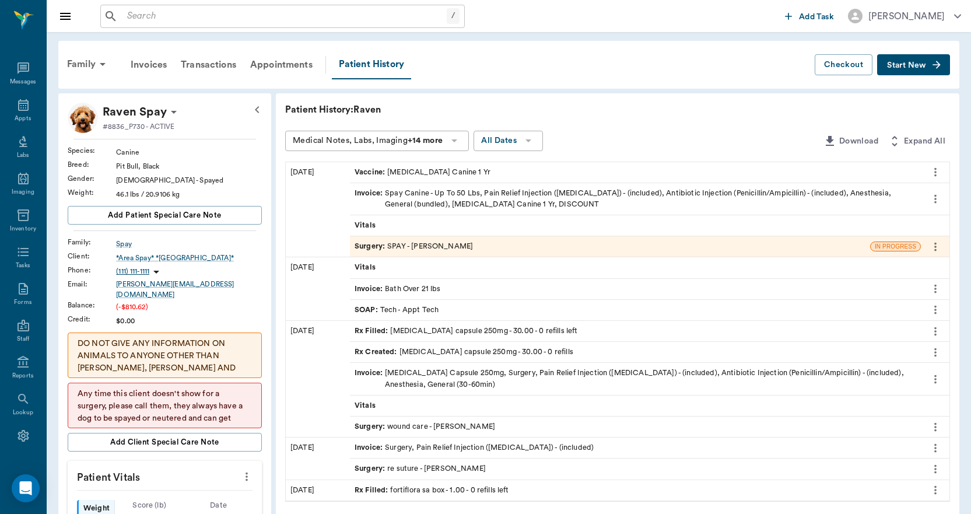
click at [359, 193] on span "Invoice :" at bounding box center [369, 199] width 30 height 22
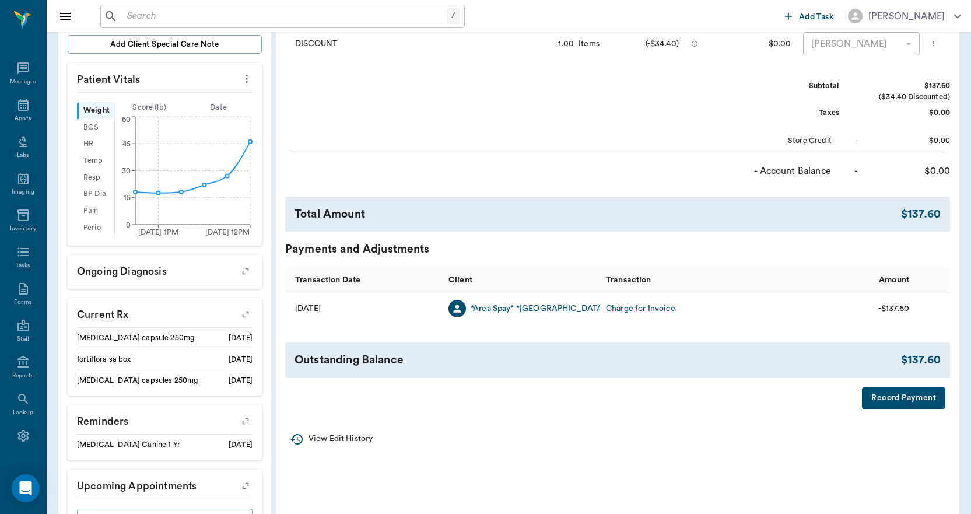
scroll to position [267, 0]
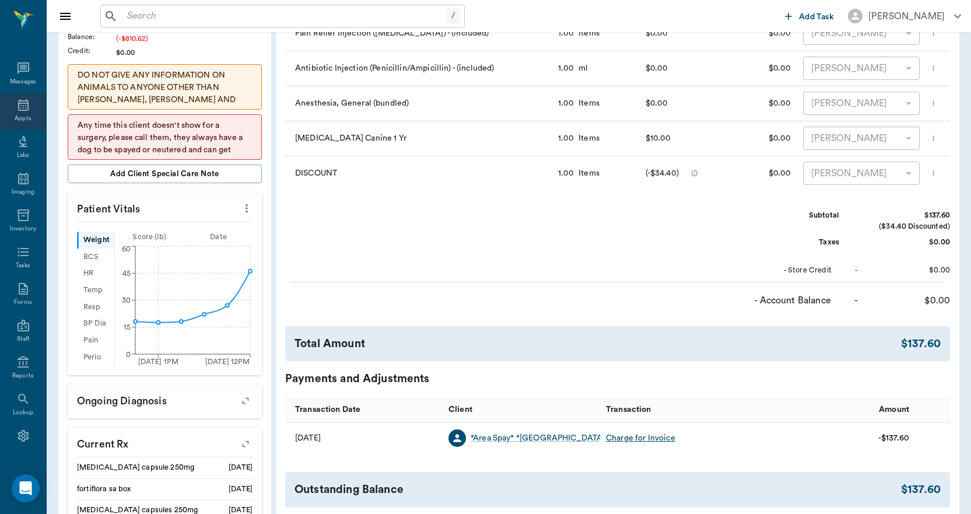
click at [20, 107] on icon at bounding box center [23, 105] width 14 height 14
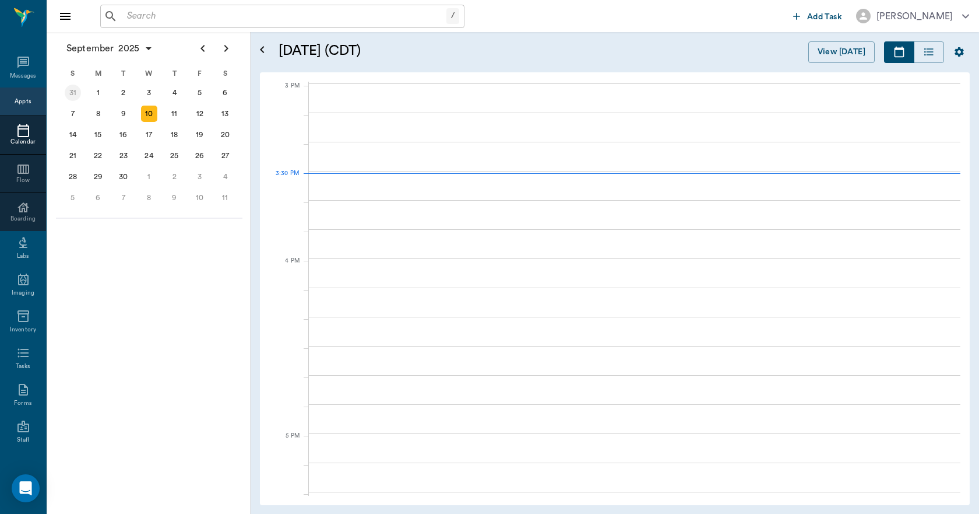
scroll to position [1225, 0]
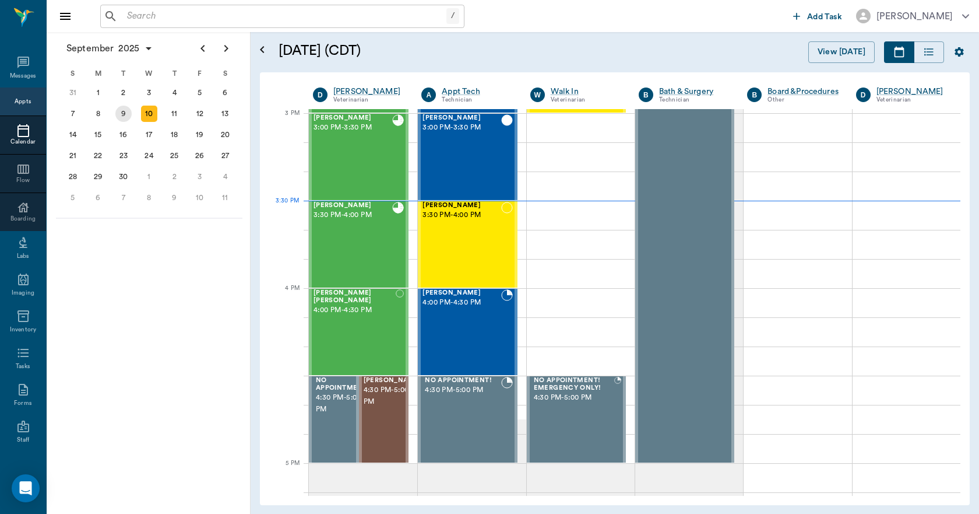
click at [128, 118] on div "9" at bounding box center [123, 114] width 16 height 16
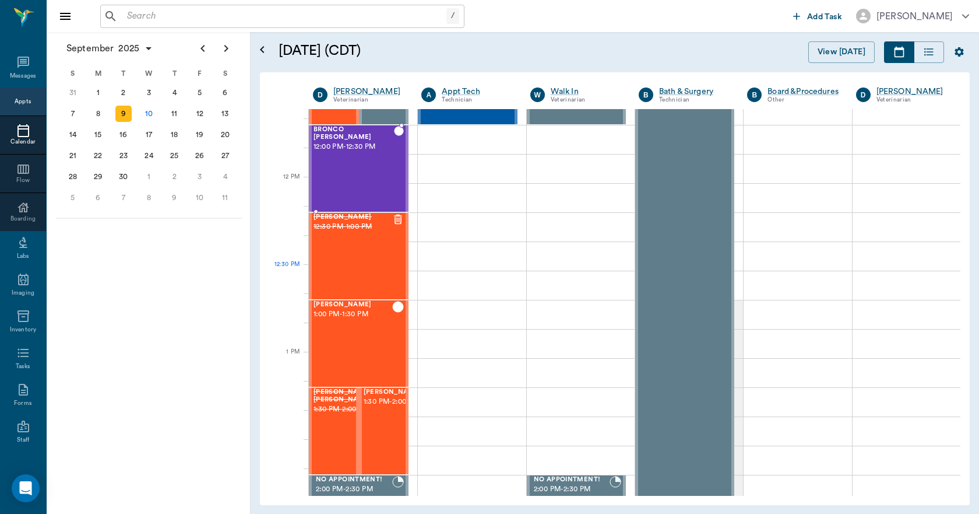
scroll to position [699, 0]
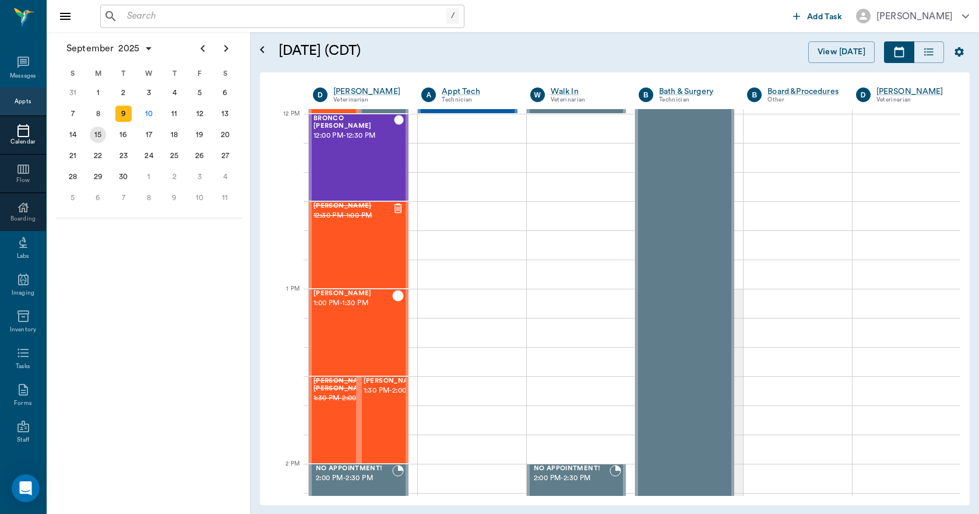
click at [99, 133] on div "15" at bounding box center [98, 134] width 16 height 16
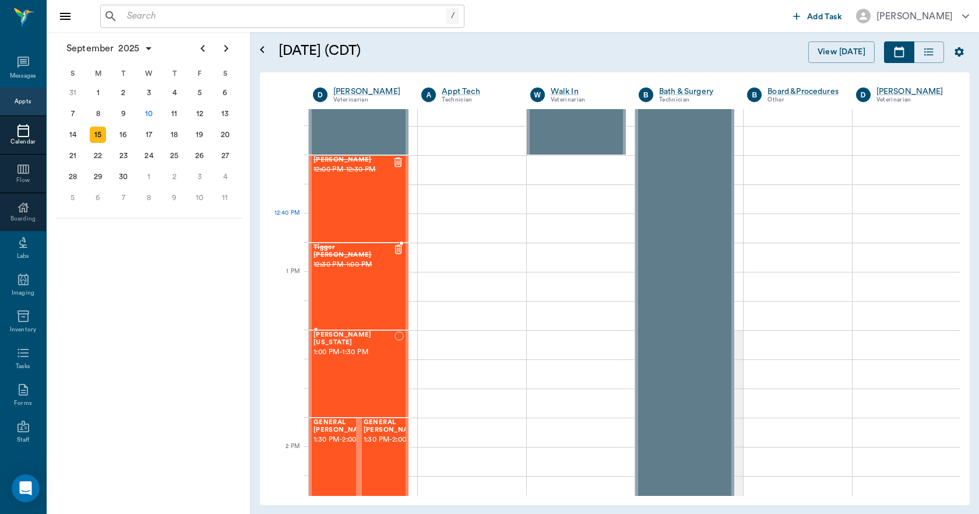
scroll to position [641, 0]
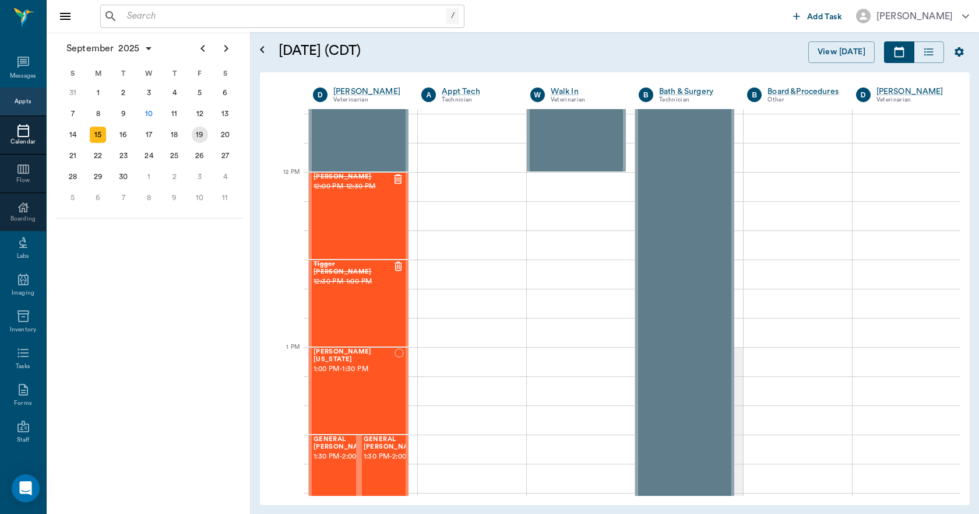
click at [201, 135] on div "19" at bounding box center [200, 134] width 16 height 16
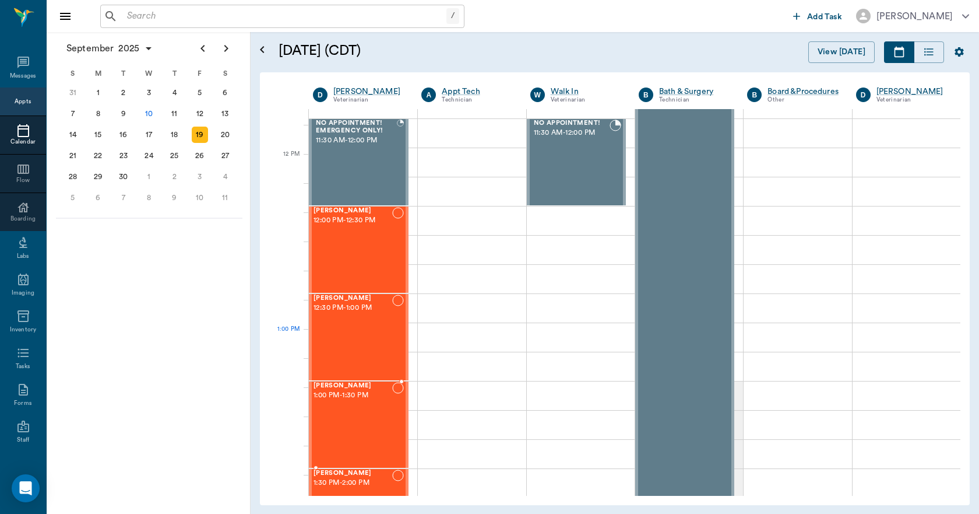
scroll to position [583, 0]
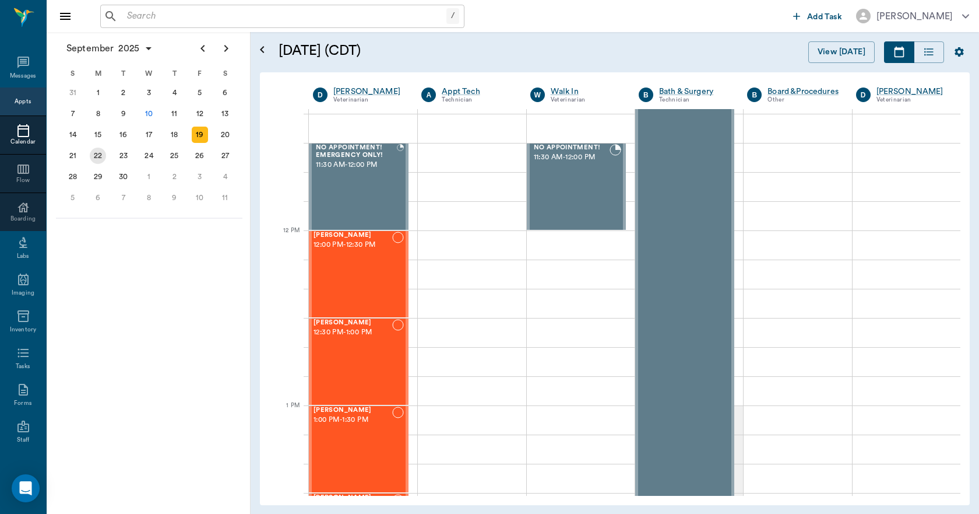
click at [106, 160] on div "22" at bounding box center [99, 155] width 26 height 21
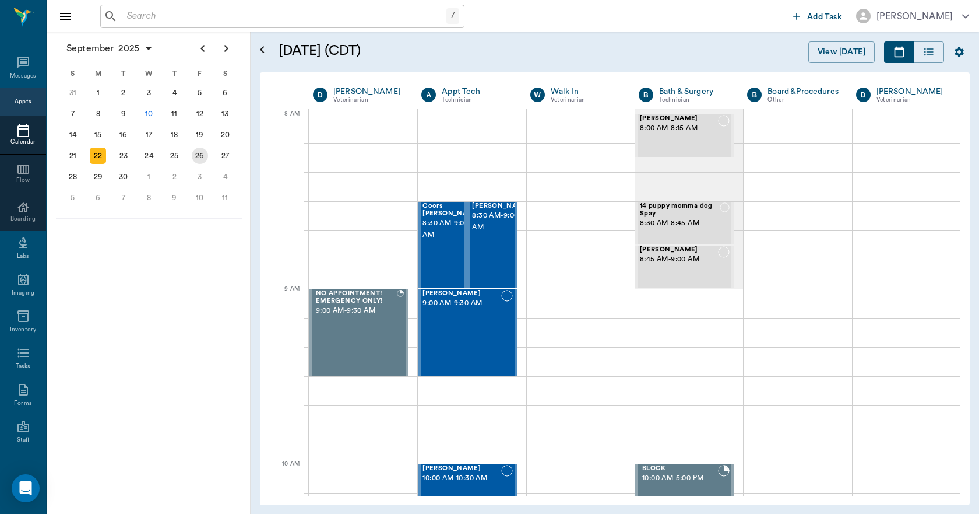
click at [201, 157] on div "26" at bounding box center [200, 155] width 16 height 16
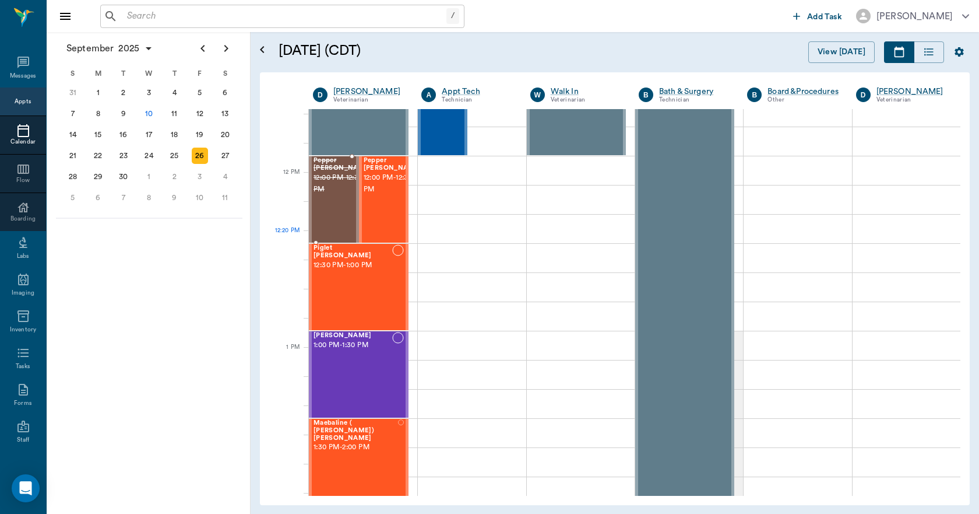
scroll to position [641, 0]
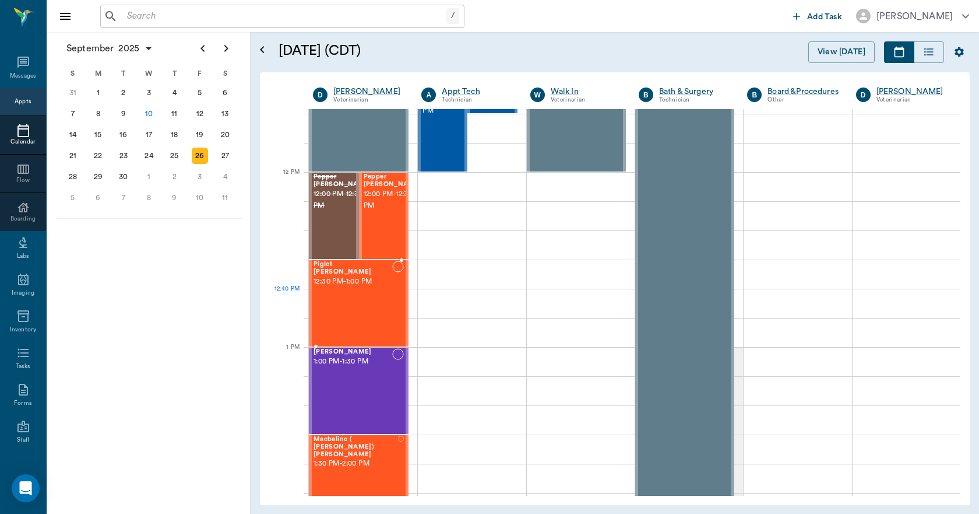
click at [354, 292] on div "Piglet Taylor 12:30 PM - 1:00 PM" at bounding box center [353, 303] width 79 height 85
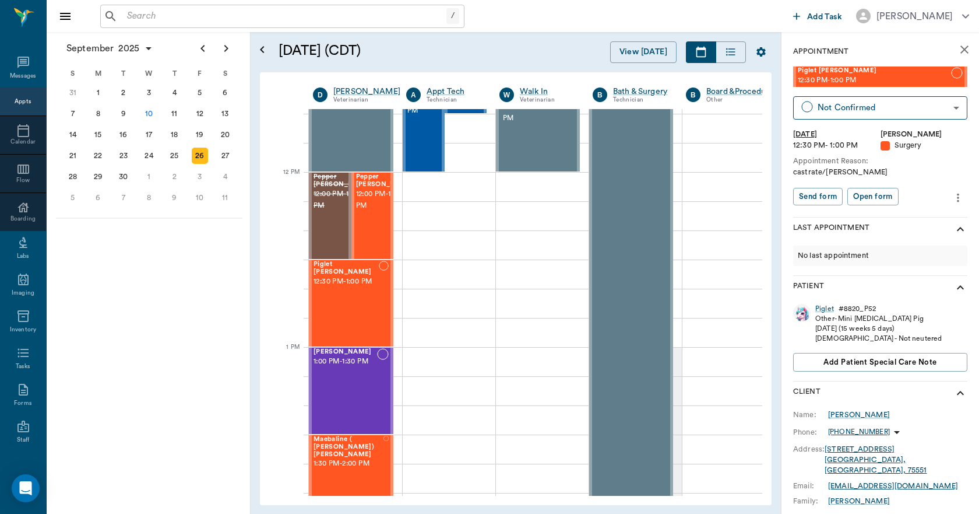
click at [952, 198] on icon "more" at bounding box center [958, 198] width 13 height 14
click at [877, 216] on span "Edit appointment" at bounding box center [901, 218] width 98 height 12
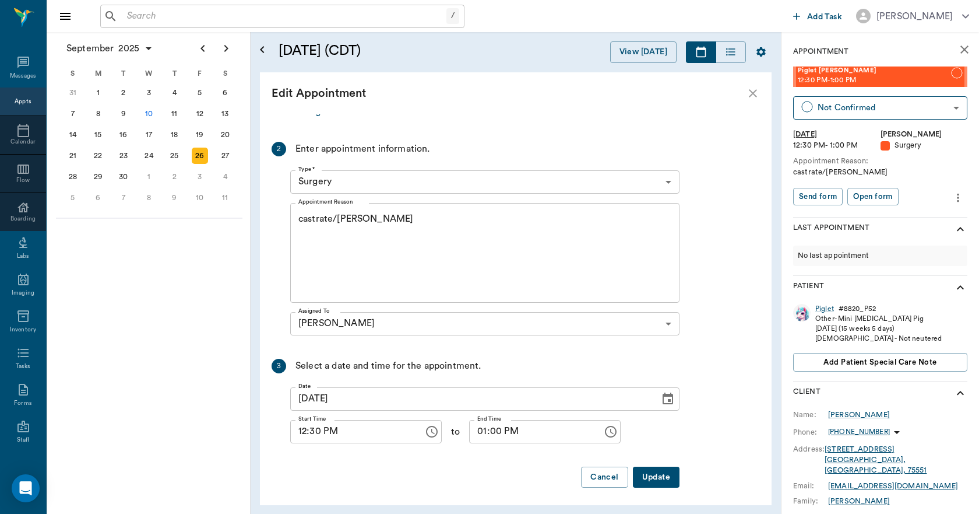
scroll to position [124, 0]
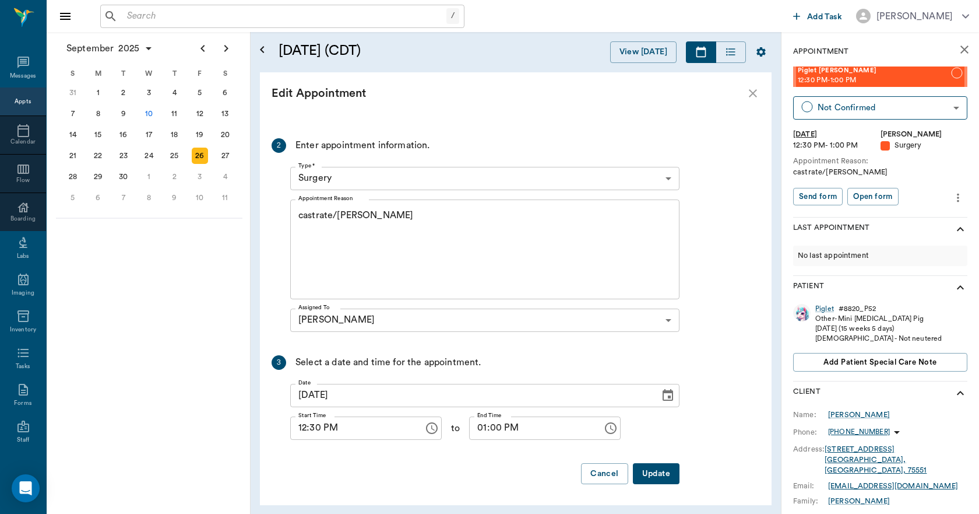
click at [667, 396] on icon "Choose date, selected date is Sep 26, 2025" at bounding box center [668, 395] width 10 height 12
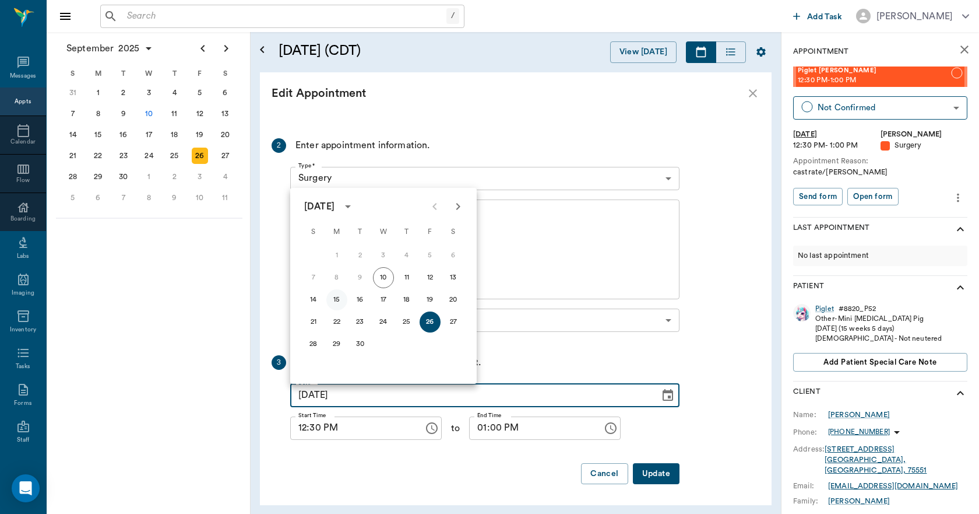
click at [337, 300] on button "15" at bounding box center [336, 299] width 21 height 21
type input "09/15/2025"
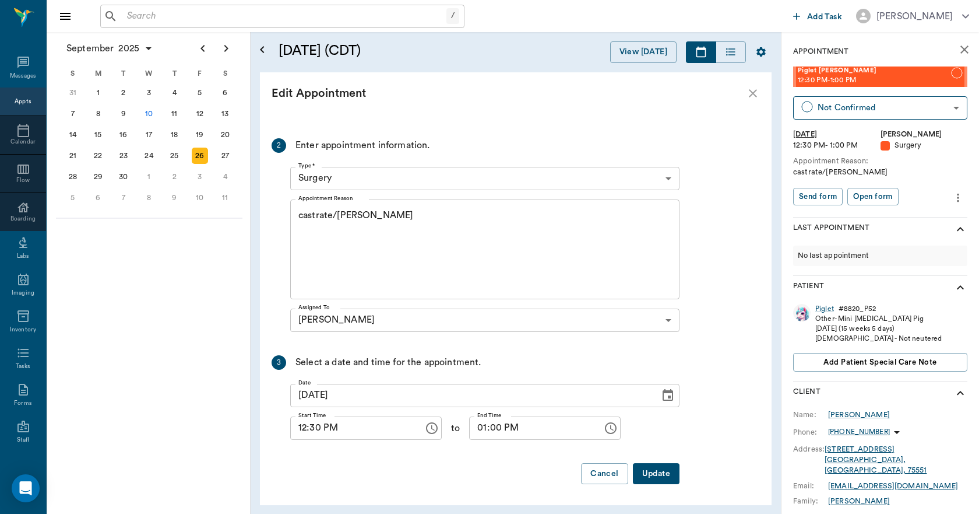
click at [652, 470] on button "Update" at bounding box center [656, 474] width 47 height 22
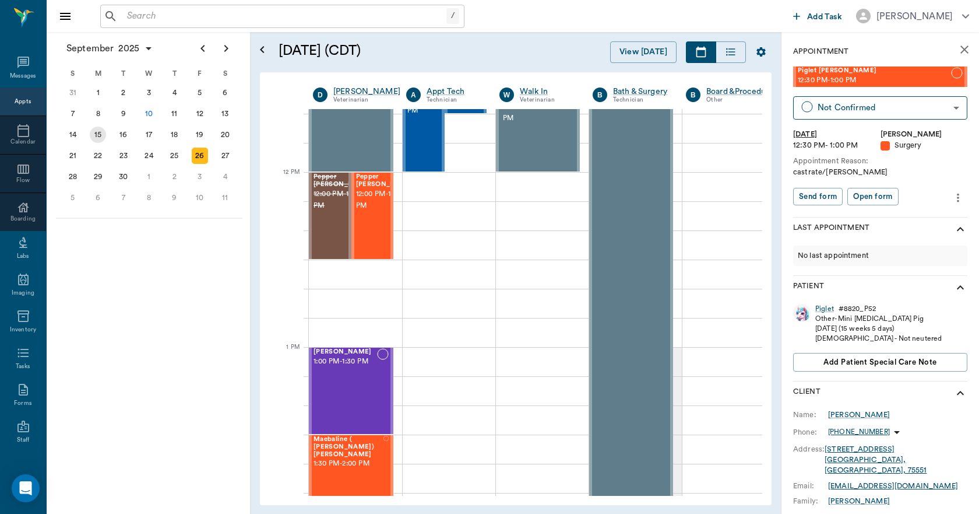
click at [96, 138] on div "15" at bounding box center [98, 134] width 16 height 16
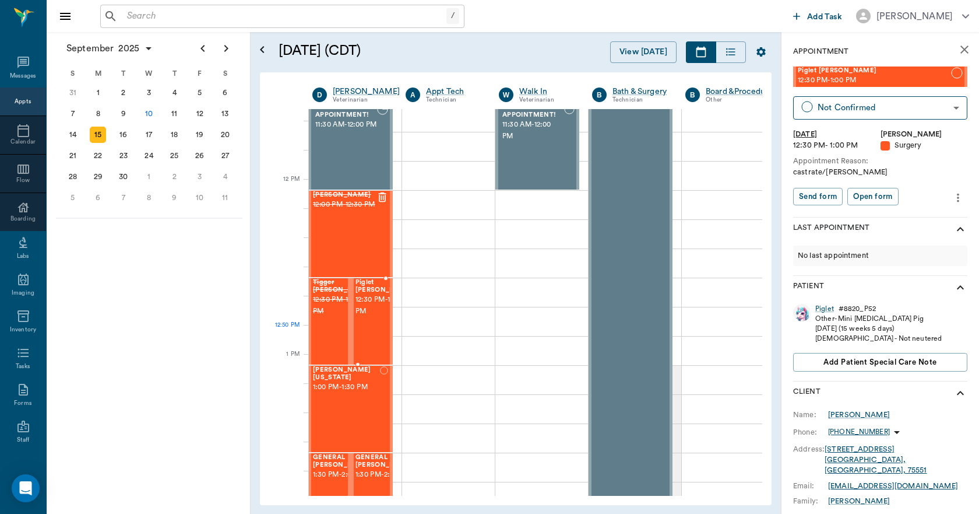
scroll to position [699, 1]
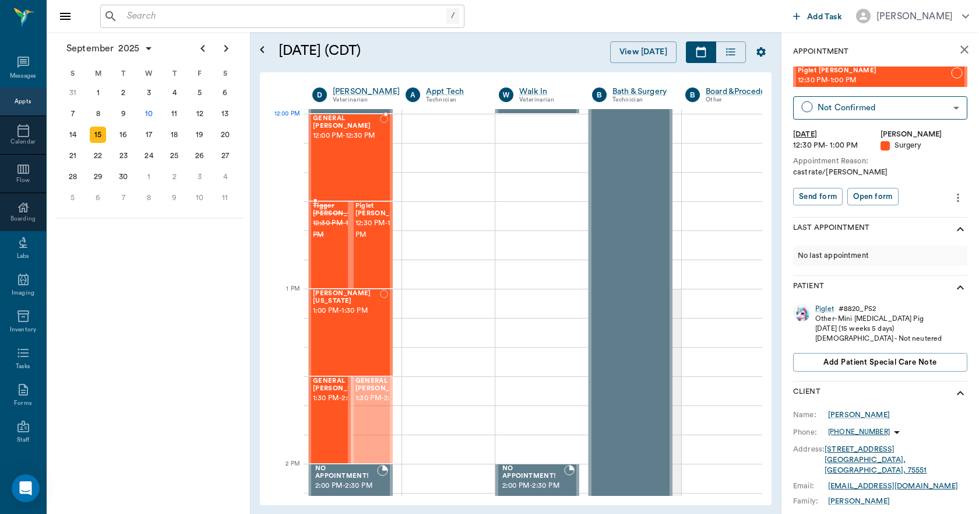
drag, startPoint x: 360, startPoint y: 409, endPoint x: 386, endPoint y: 143, distance: 266.5
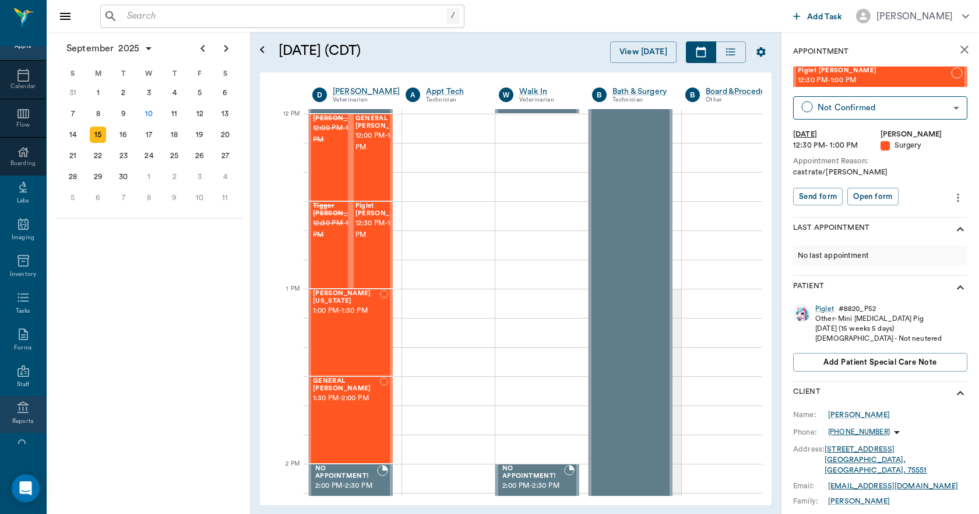
scroll to position [122, 0]
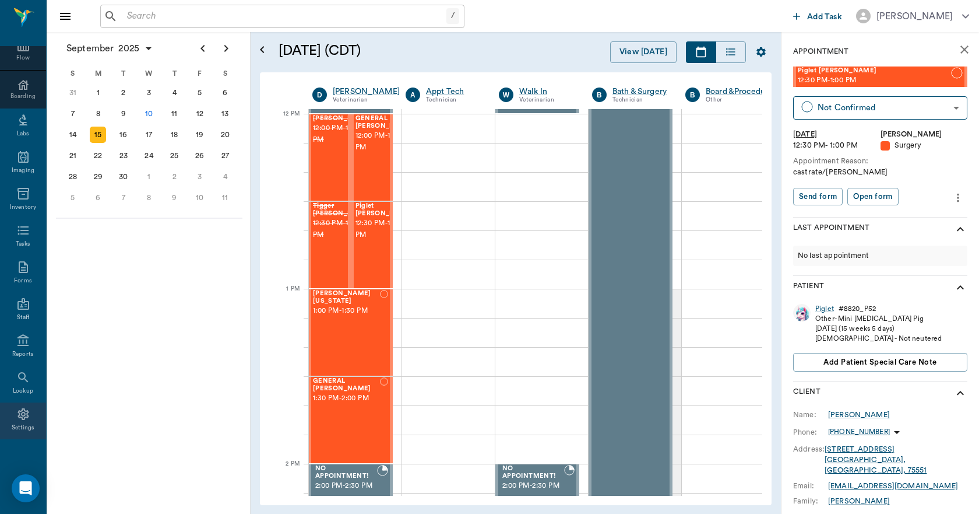
click at [19, 414] on icon at bounding box center [23, 414] width 14 height 14
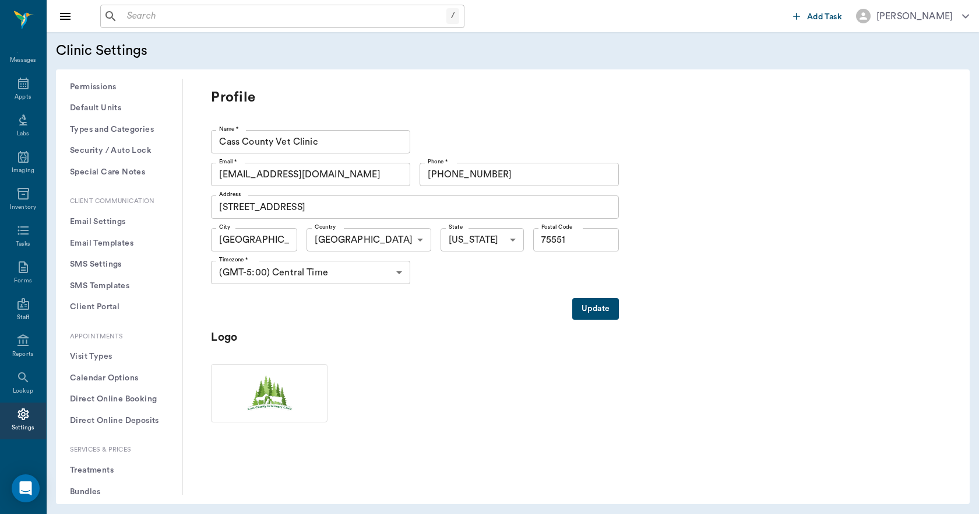
scroll to position [233, 0]
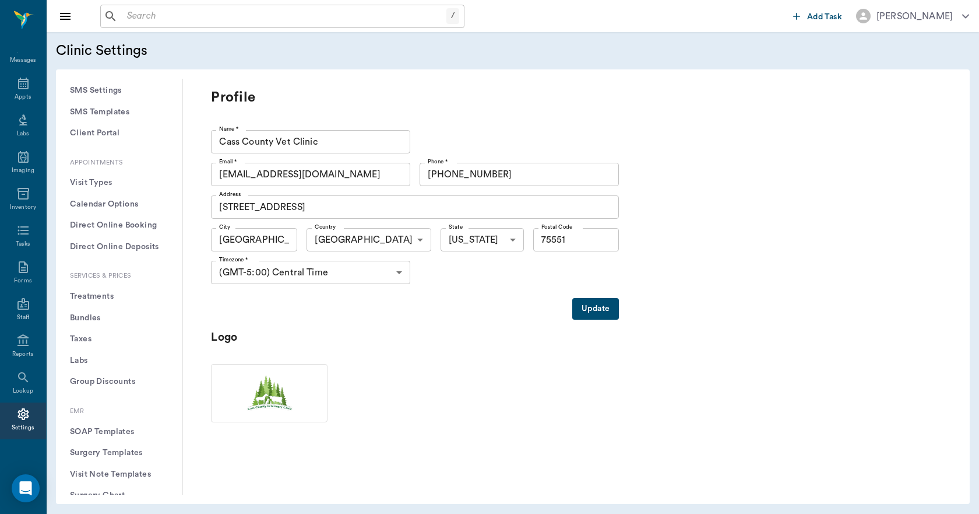
click at [96, 296] on button "Treatments" at bounding box center [119, 297] width 108 height 22
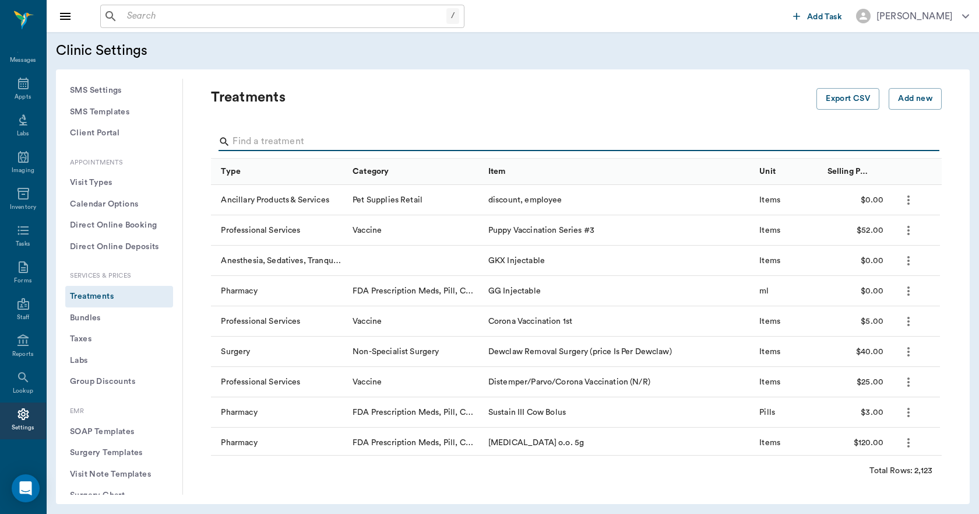
click at [252, 143] on input "Search" at bounding box center [578, 141] width 690 height 19
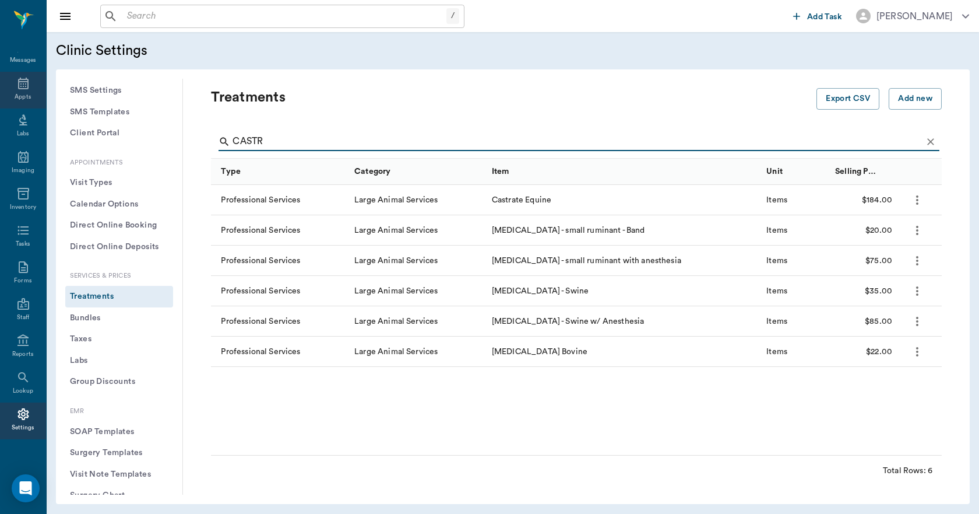
type input "CASTR"
click at [19, 86] on icon at bounding box center [23, 84] width 10 height 12
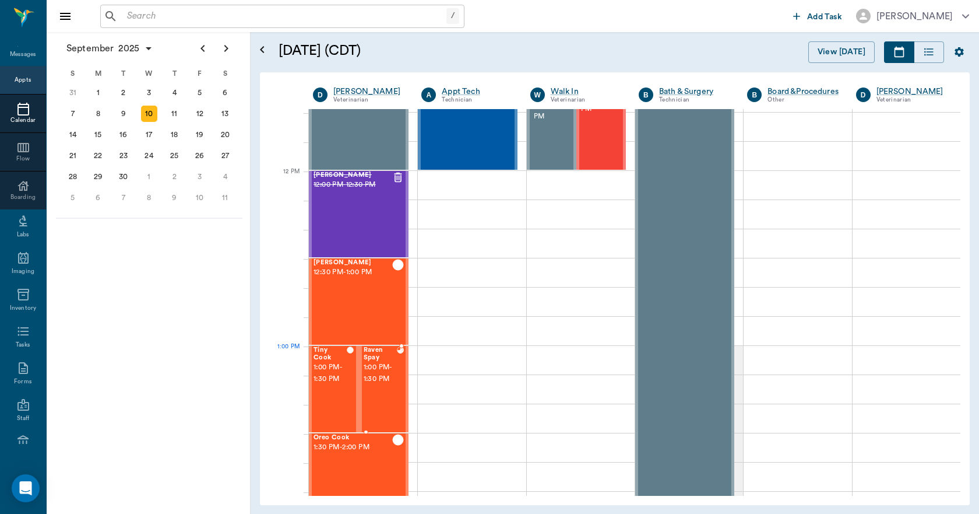
scroll to position [642, 0]
click at [102, 135] on div "15" at bounding box center [98, 134] width 16 height 16
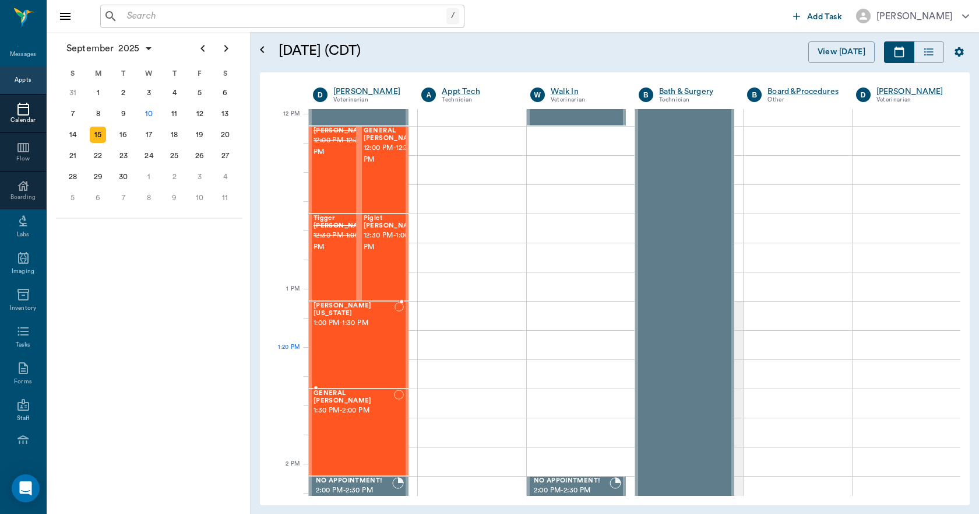
scroll to position [699, 0]
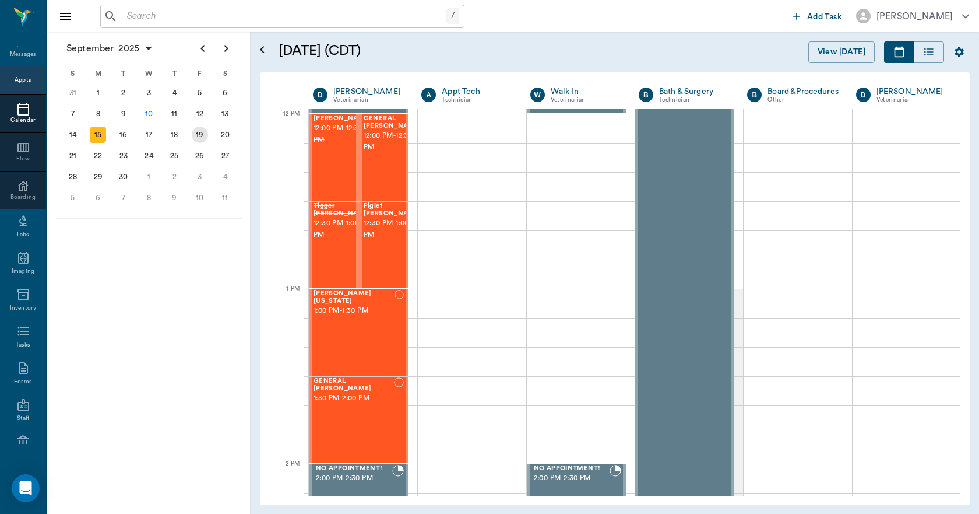
click at [201, 139] on div "19" at bounding box center [200, 134] width 16 height 16
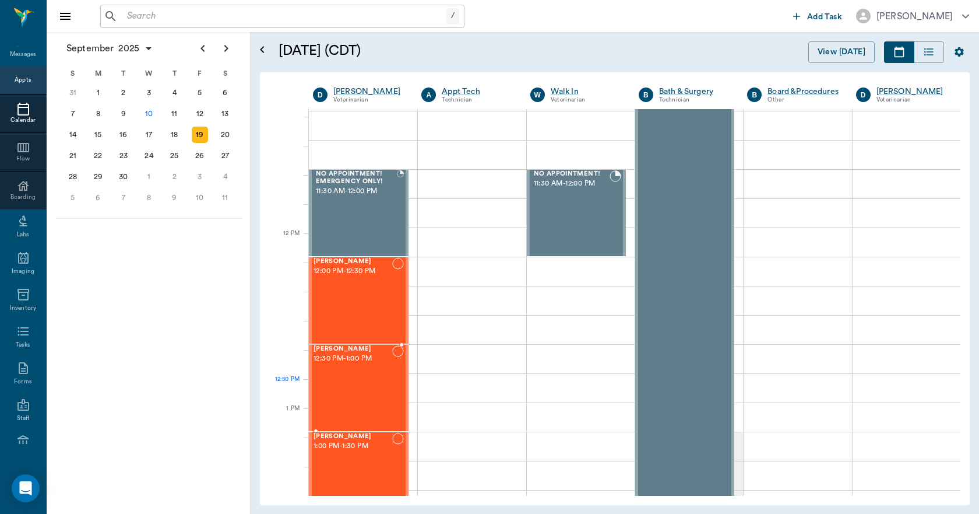
scroll to position [583, 0]
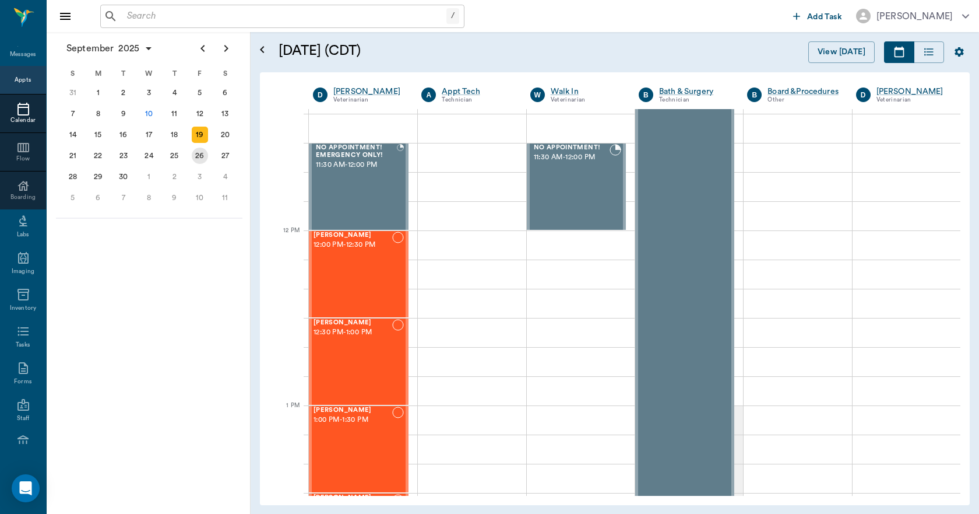
click at [203, 159] on div "26" at bounding box center [200, 155] width 16 height 16
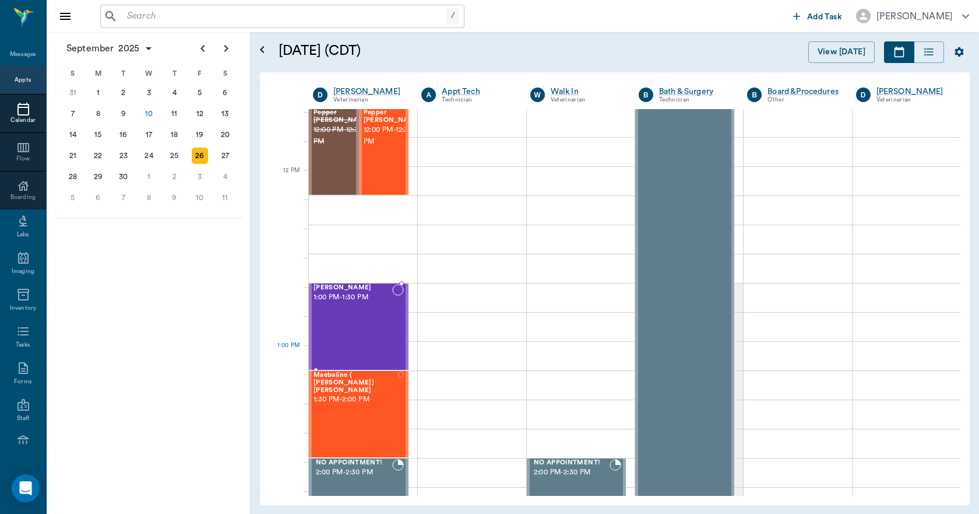
scroll to position [641, 0]
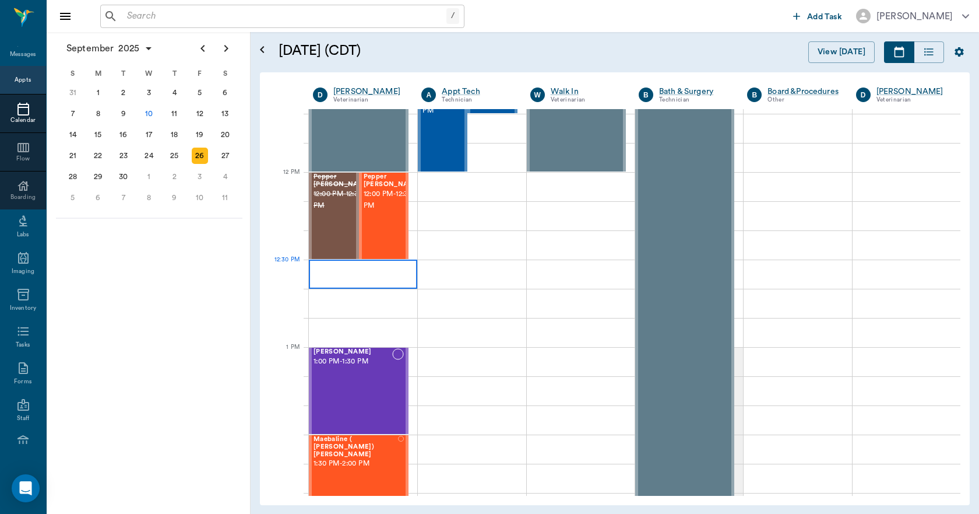
click at [312, 263] on div at bounding box center [363, 273] width 108 height 29
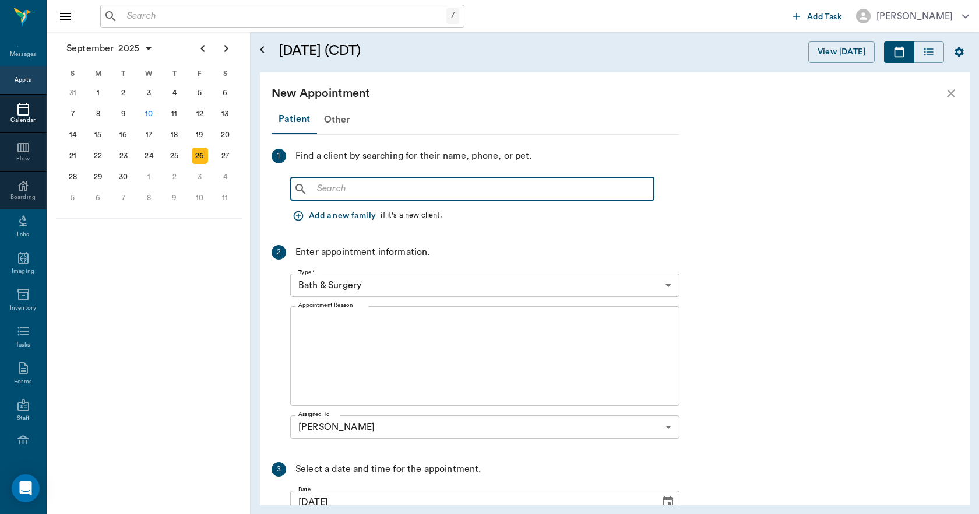
click at [318, 186] on input "text" at bounding box center [480, 189] width 337 height 16
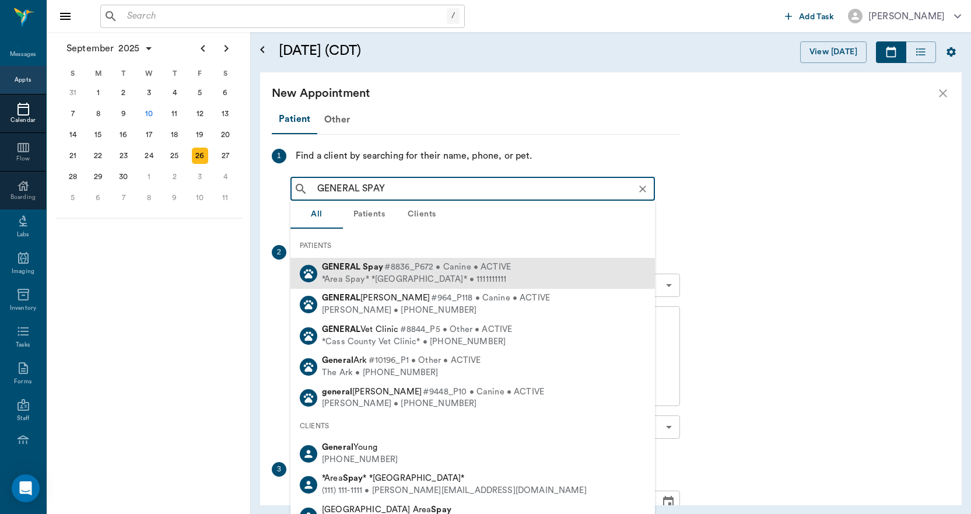
click at [368, 273] on div "*Area Spay* *Atlanta* • 1111111111" at bounding box center [416, 279] width 189 height 12
type input "GENERAL SPAY"
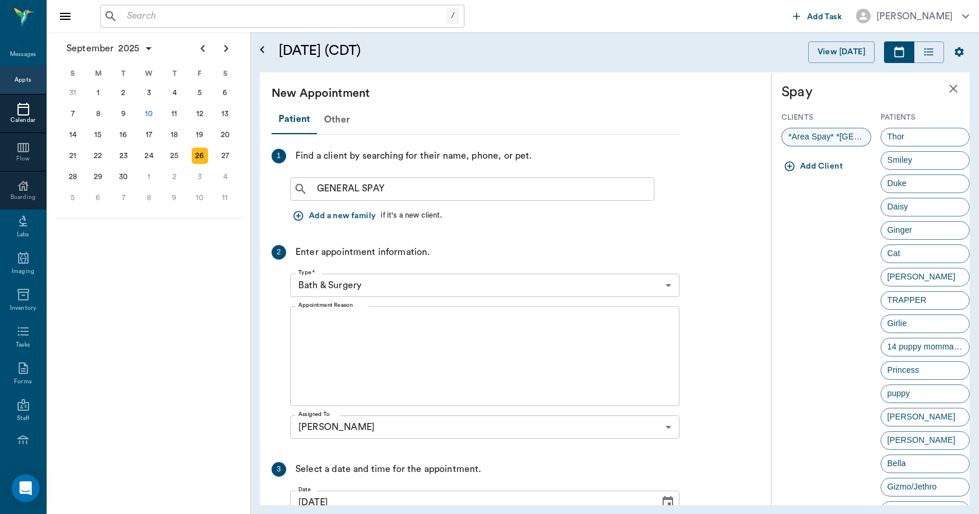
click at [834, 140] on span "*Area Spay* *Atlanta*" at bounding box center [826, 137] width 89 height 12
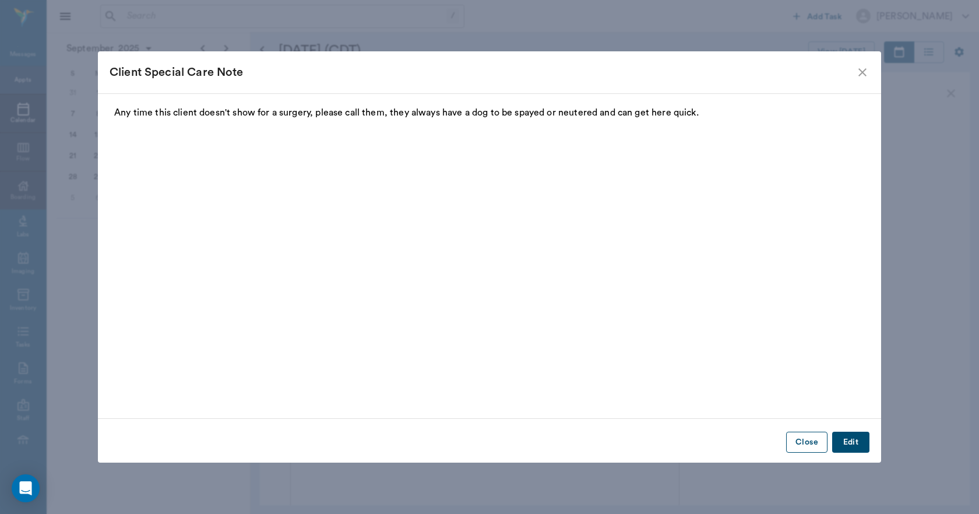
click at [817, 437] on button "Close" at bounding box center [806, 442] width 41 height 22
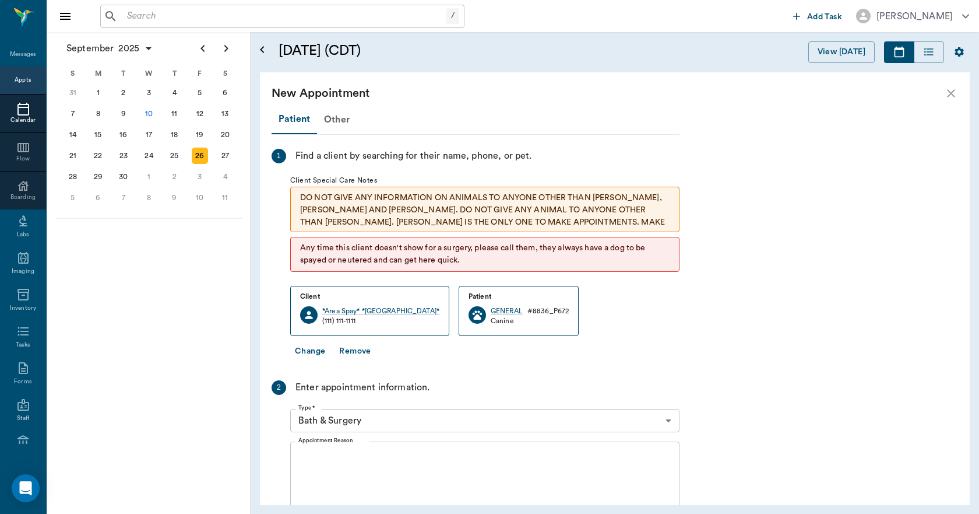
click at [672, 419] on body "/ ​ Add Task Dr. Bert Ellsworth Nectar Messages Appts Calendar Flow Boarding La…" at bounding box center [489, 257] width 979 height 514
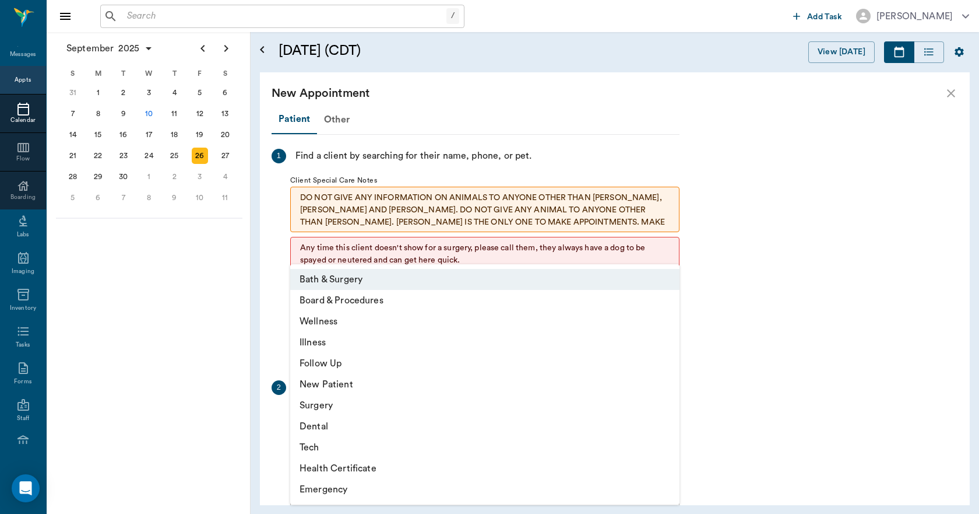
click at [324, 406] on li "Surgery" at bounding box center [484, 405] width 389 height 21
type input "65d2be4f46e3a538d89b8c18"
type input "01:00 PM"
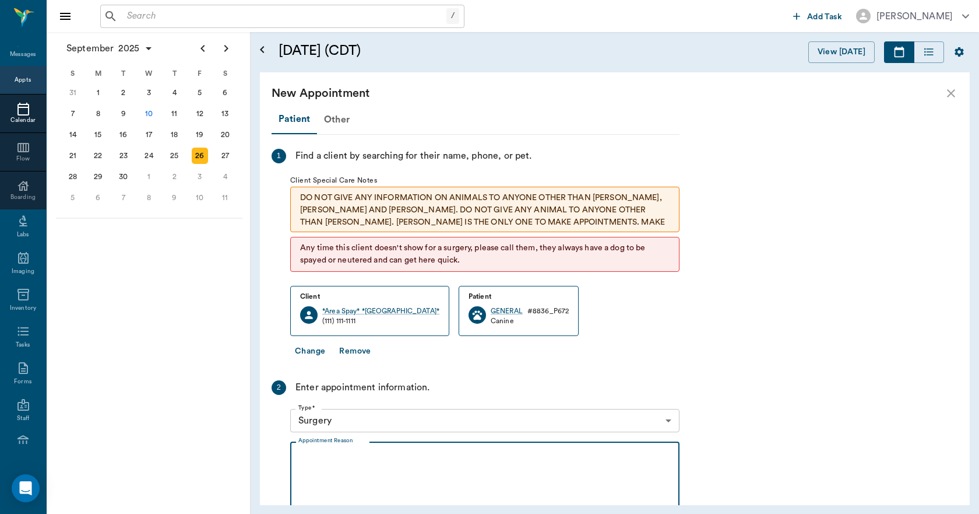
click at [310, 451] on textarea "Appointment Reason" at bounding box center [484, 491] width 373 height 80
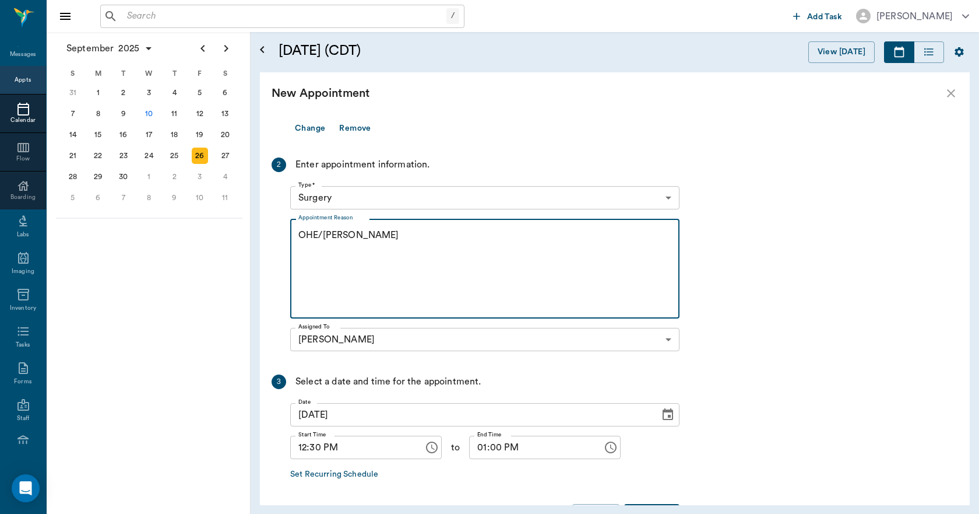
scroll to position [233, 0]
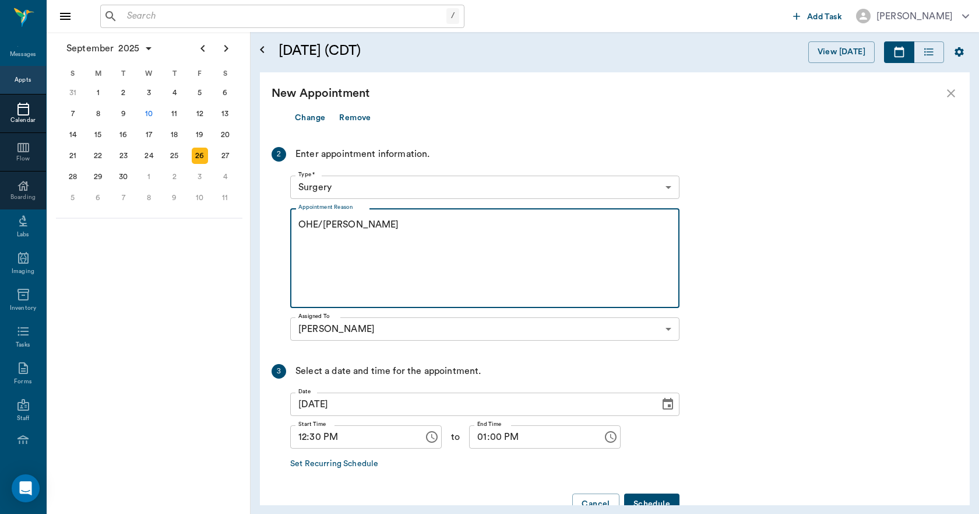
type textarea "OHE/LISA"
click at [654, 496] on button "Schedule" at bounding box center [651, 504] width 55 height 22
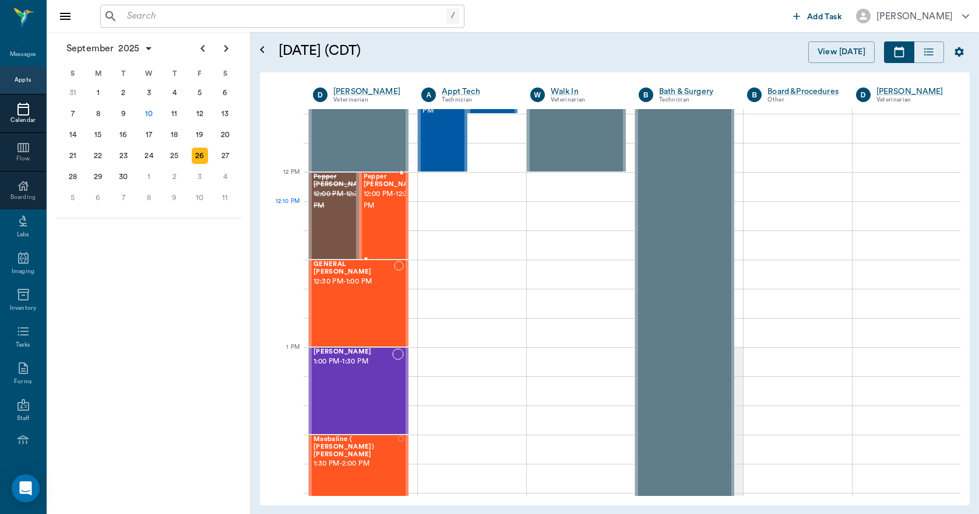
click at [387, 228] on div "Pepper Eaves 12:00 PM - 12:30 PM" at bounding box center [393, 215] width 58 height 85
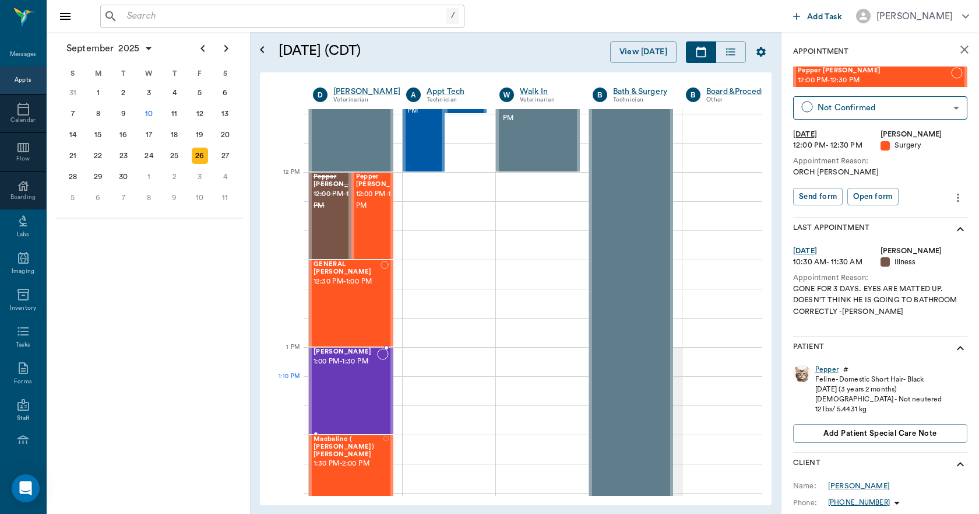
click at [349, 394] on div "Francesca Avalos 1:00 PM - 1:30 PM" at bounding box center [346, 390] width 64 height 85
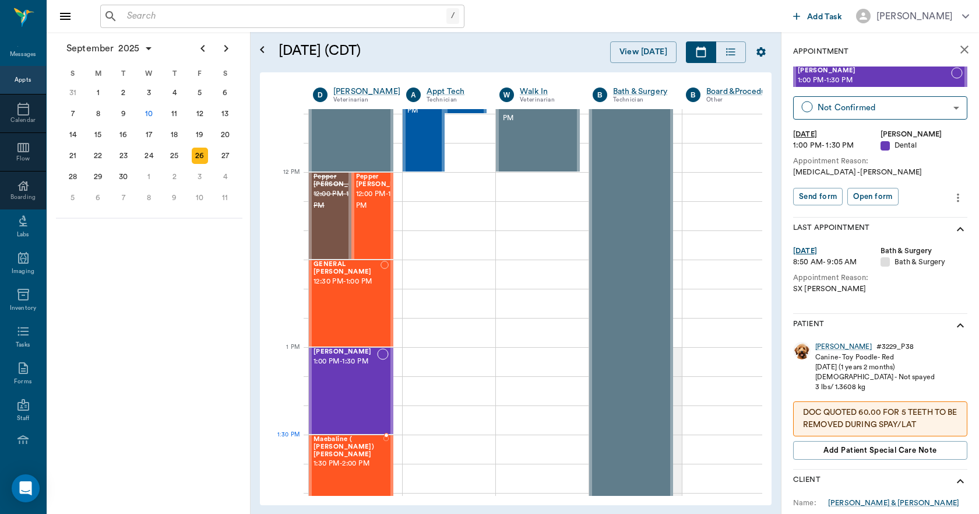
click at [355, 460] on span "1:30 PM - 2:00 PM" at bounding box center [349, 464] width 70 height 12
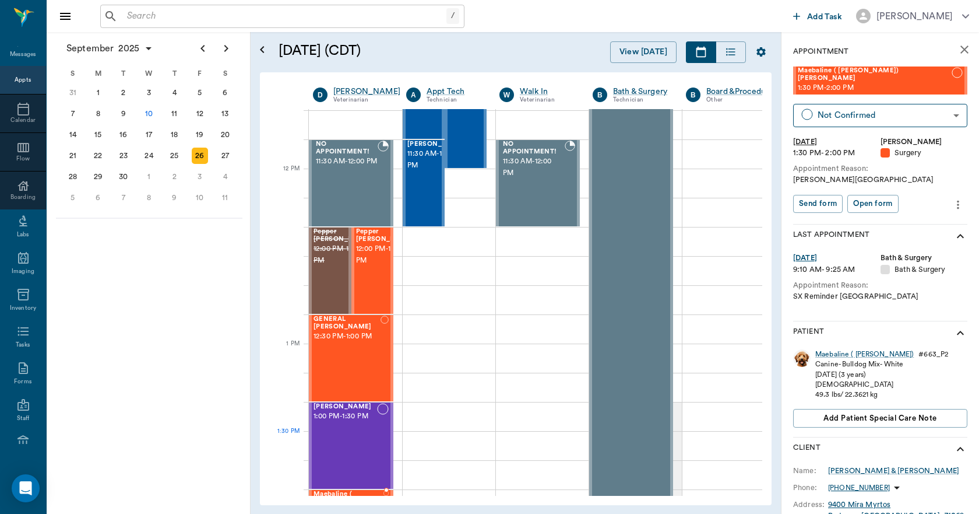
scroll to position [583, 0]
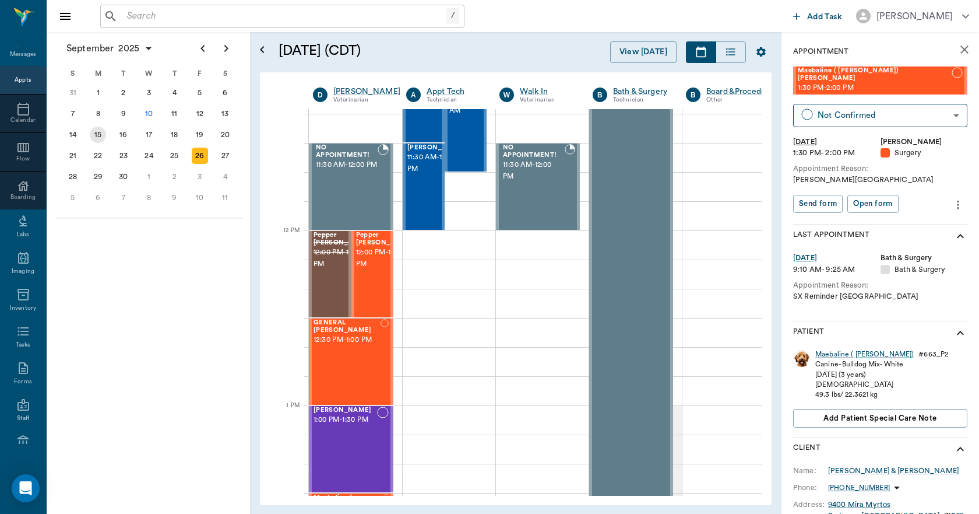
click at [98, 137] on div "15" at bounding box center [98, 134] width 16 height 16
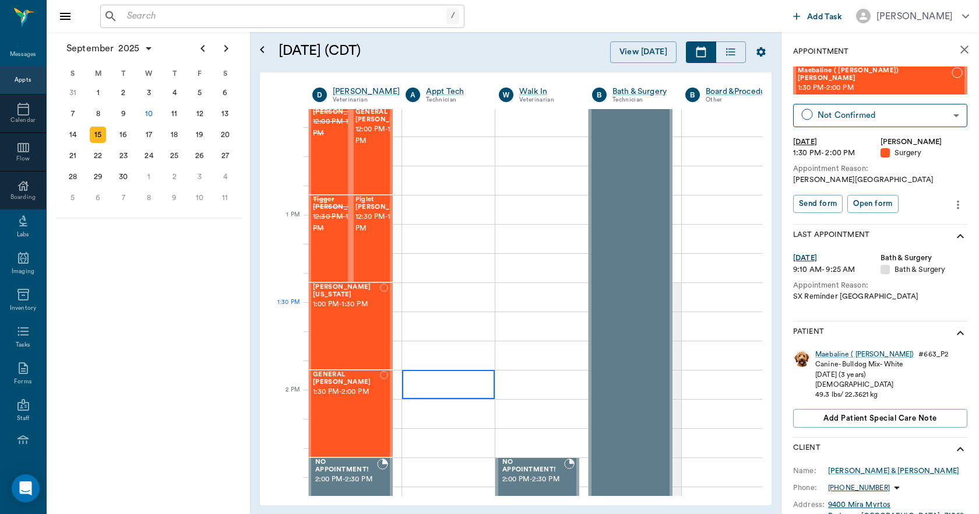
scroll to position [699, 1]
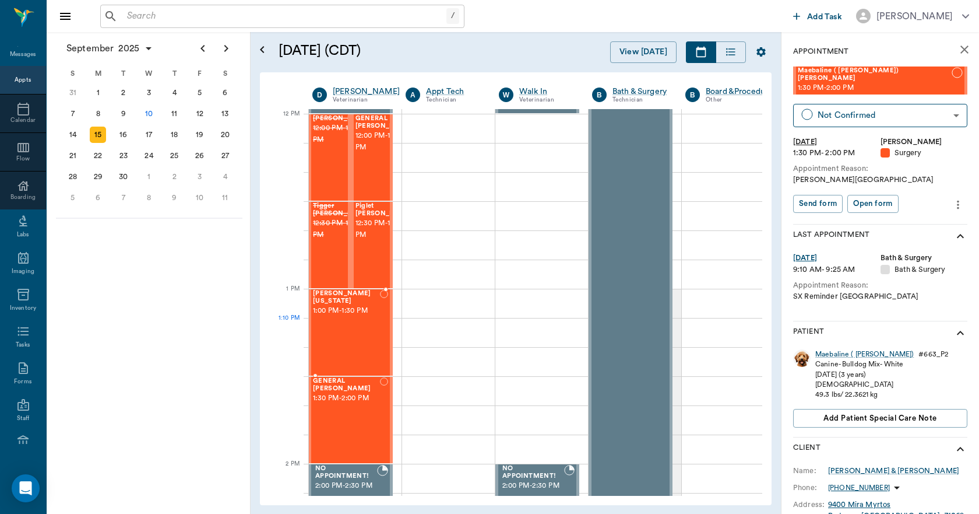
click at [347, 321] on div "Hunni Washington 1:00 PM - 1:30 PM" at bounding box center [346, 332] width 67 height 85
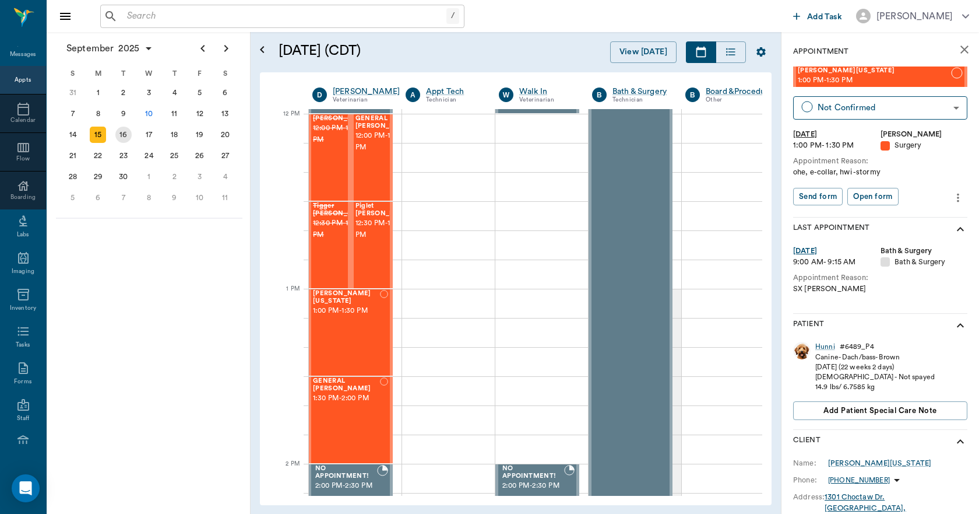
click at [130, 137] on div "16" at bounding box center [123, 134] width 16 height 16
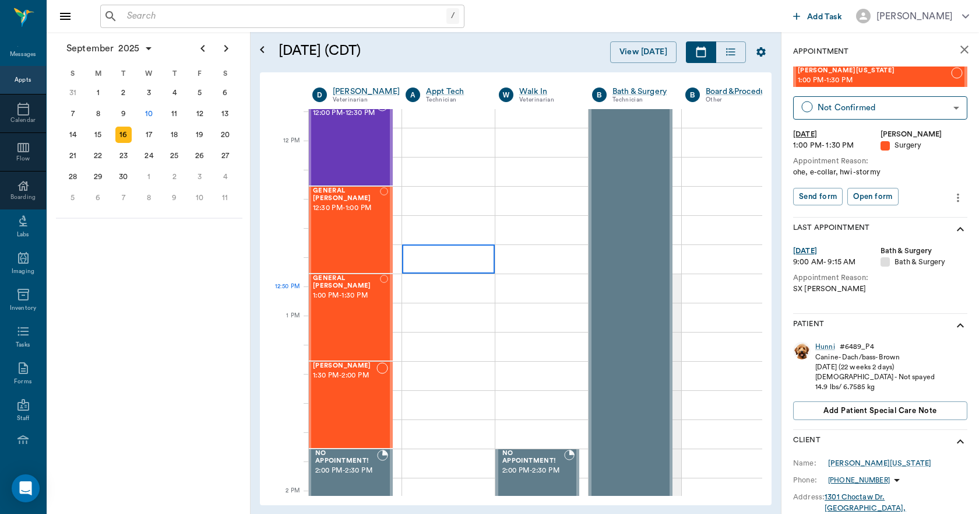
scroll to position [758, 1]
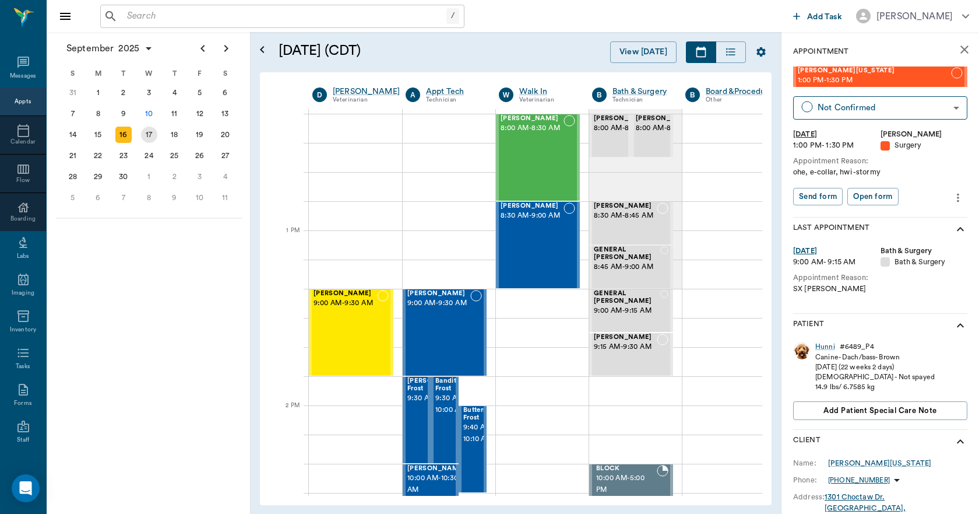
scroll to position [22, 0]
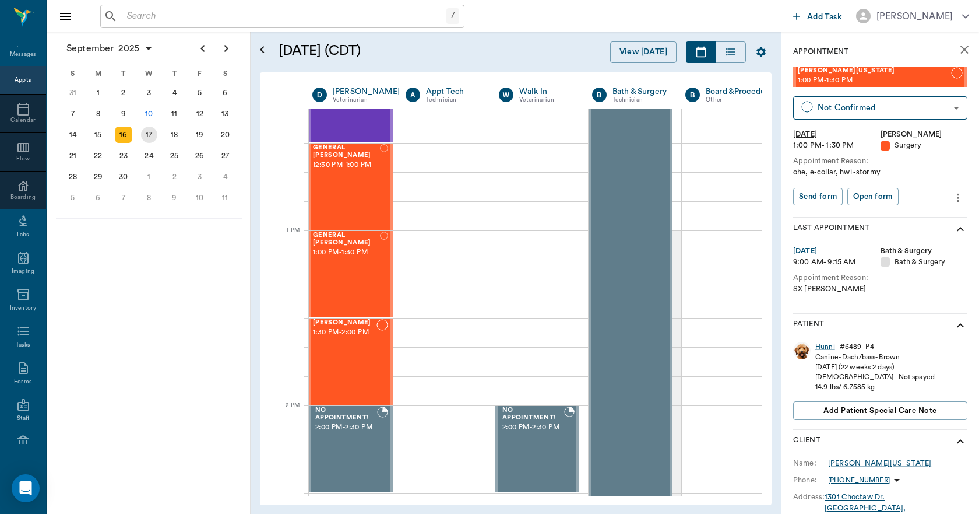
click at [149, 139] on div "17" at bounding box center [149, 134] width 16 height 16
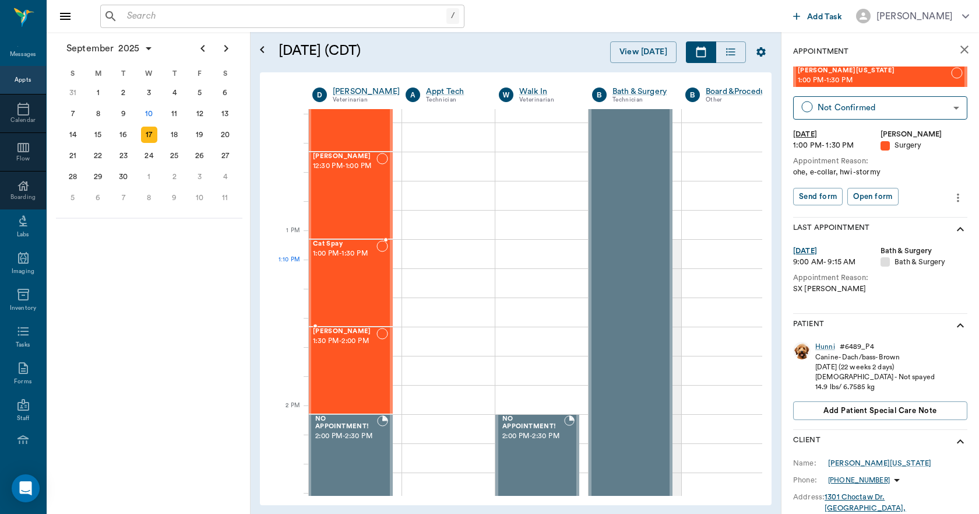
scroll to position [758, 1]
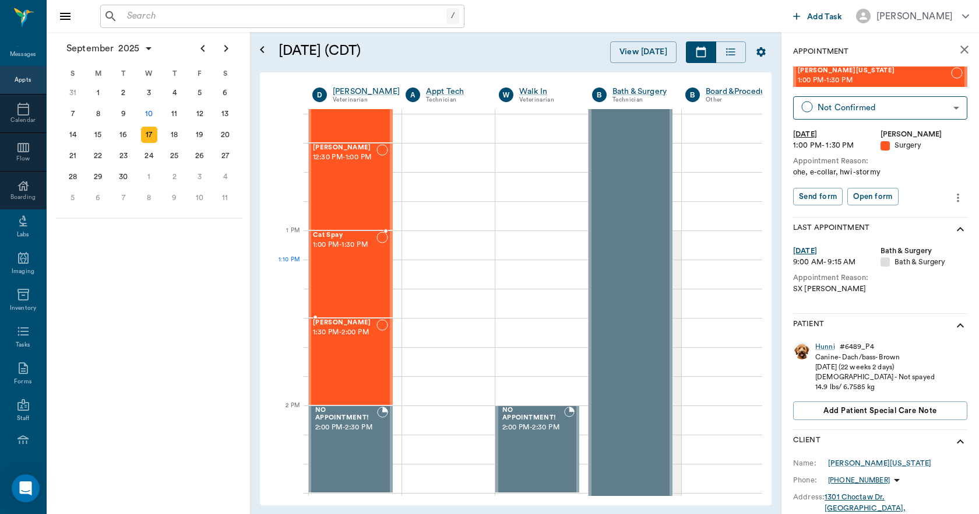
click at [343, 276] on div "Cat Spay 1:00 PM - 1:30 PM" at bounding box center [345, 273] width 64 height 85
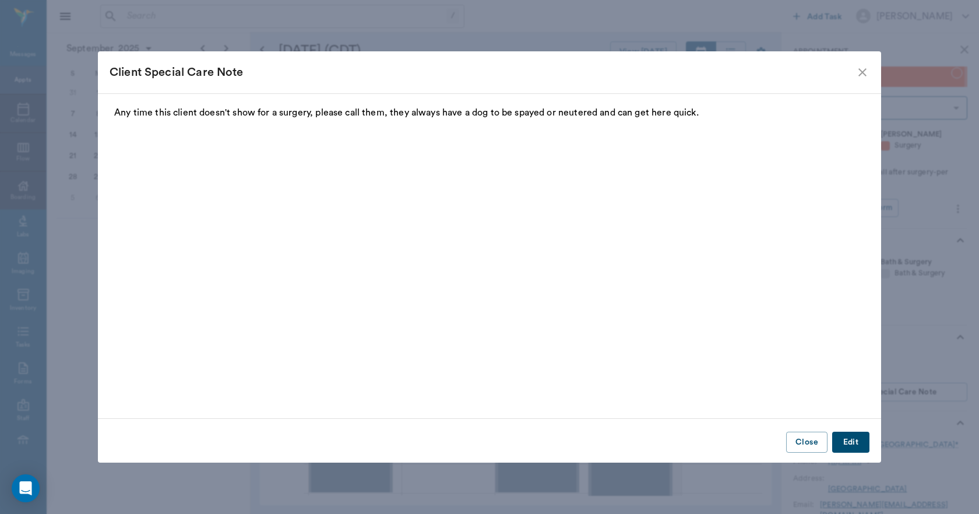
click at [803, 438] on button "Close" at bounding box center [806, 442] width 41 height 22
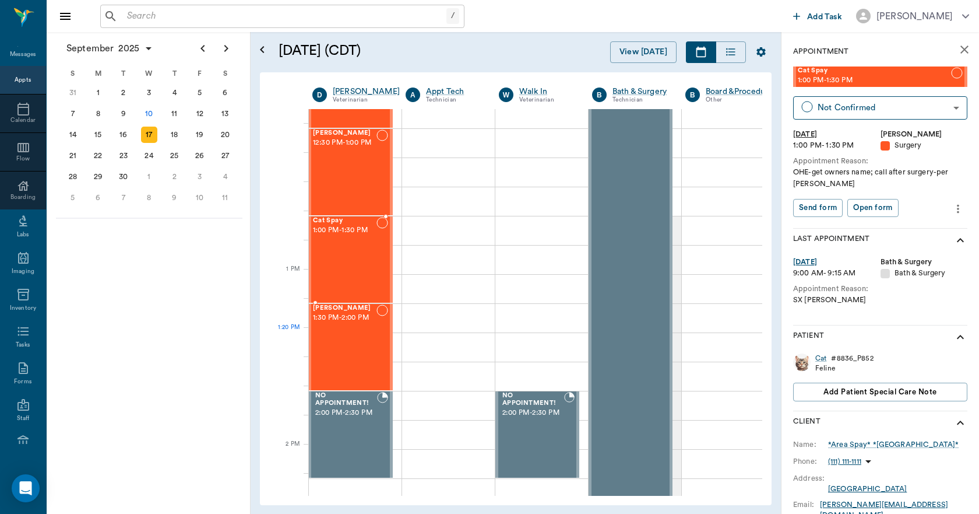
scroll to position [816, 1]
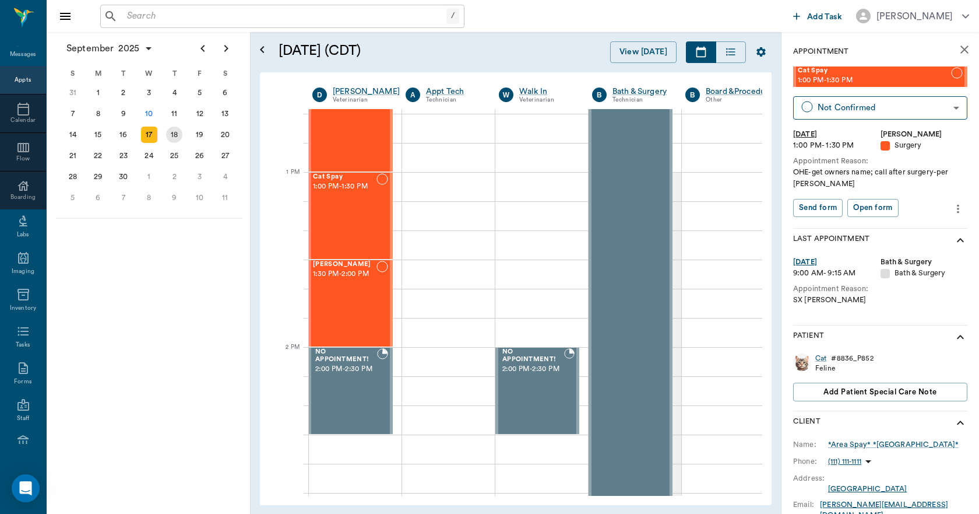
click at [181, 136] on div "18" at bounding box center [174, 134] width 16 height 16
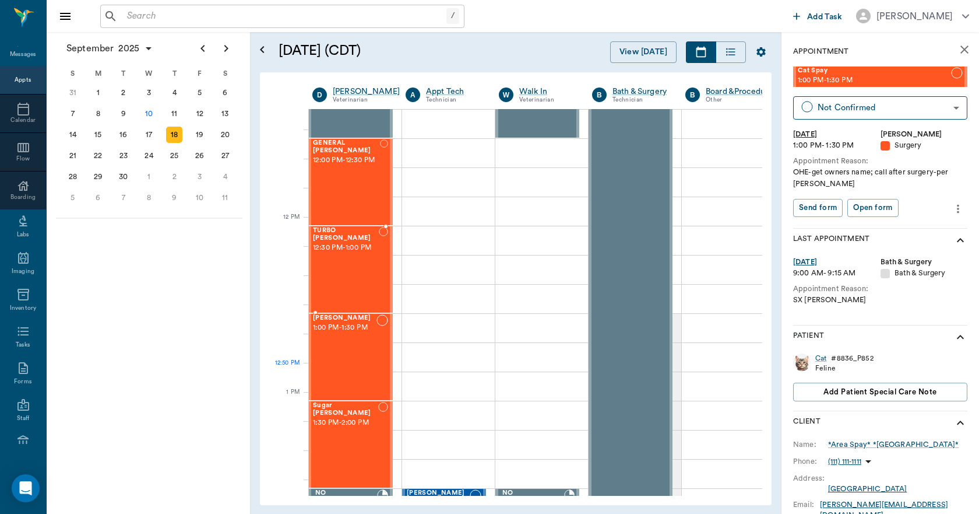
scroll to position [699, 1]
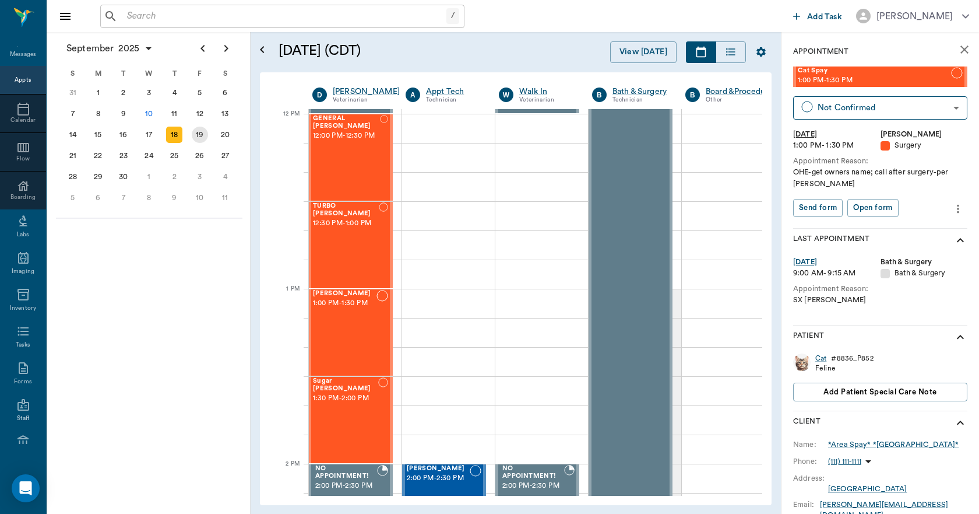
click at [203, 137] on div "19" at bounding box center [200, 134] width 16 height 16
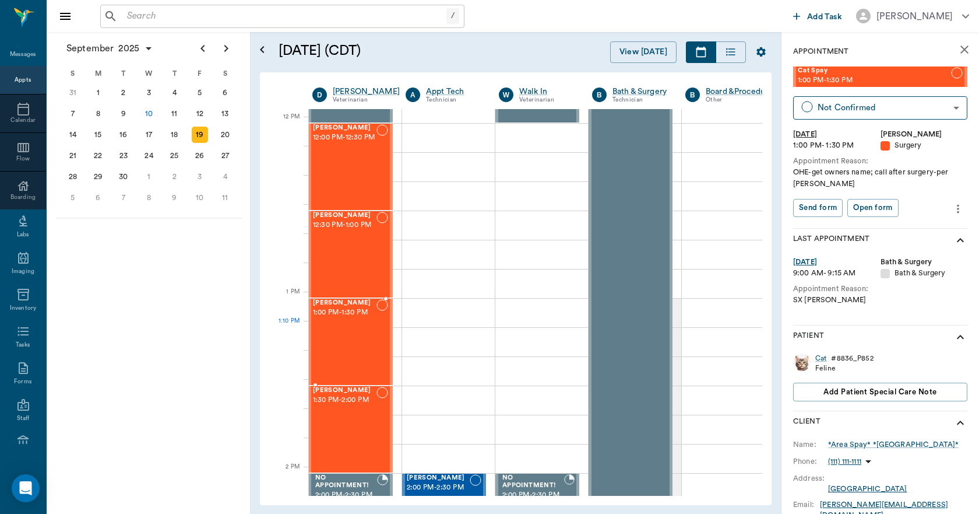
scroll to position [699, 1]
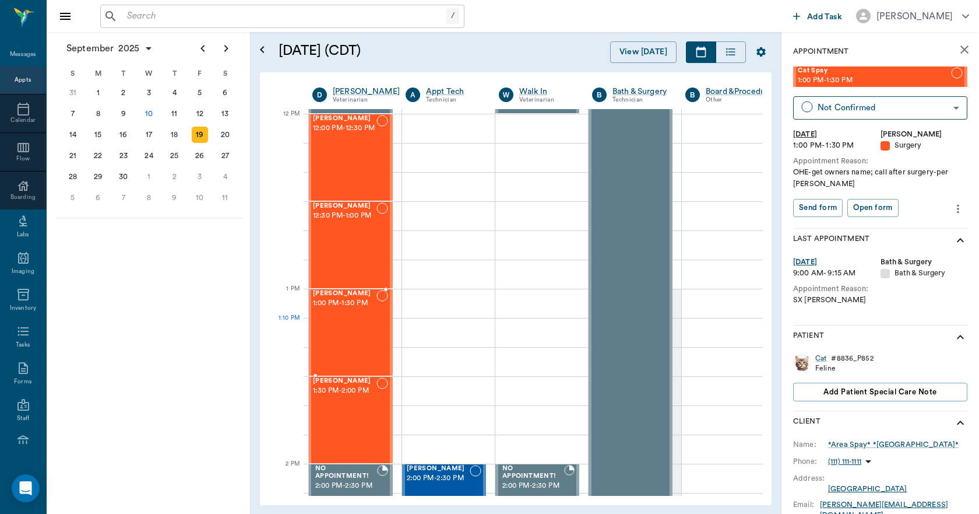
click at [333, 335] on div "Bella Spay 1:00 PM - 1:30 PM" at bounding box center [345, 332] width 64 height 85
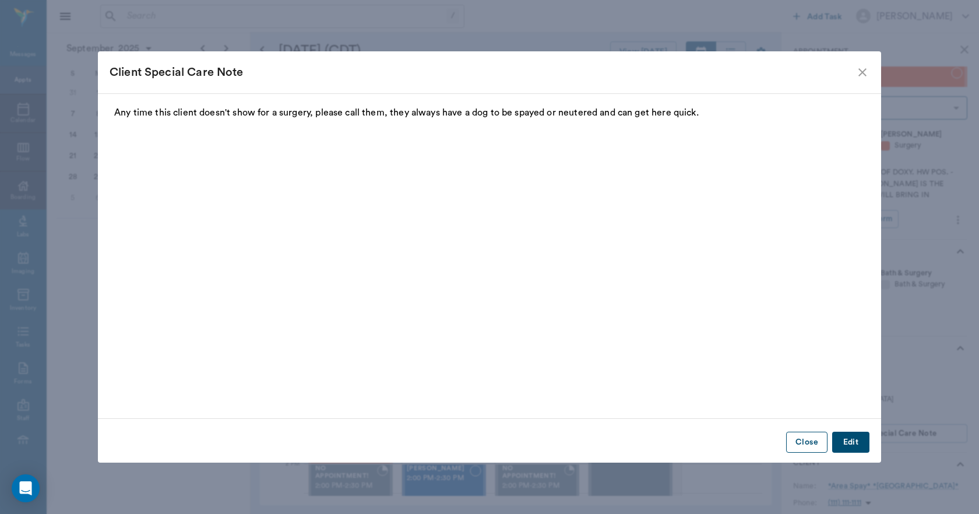
click at [811, 445] on button "Close" at bounding box center [806, 442] width 41 height 22
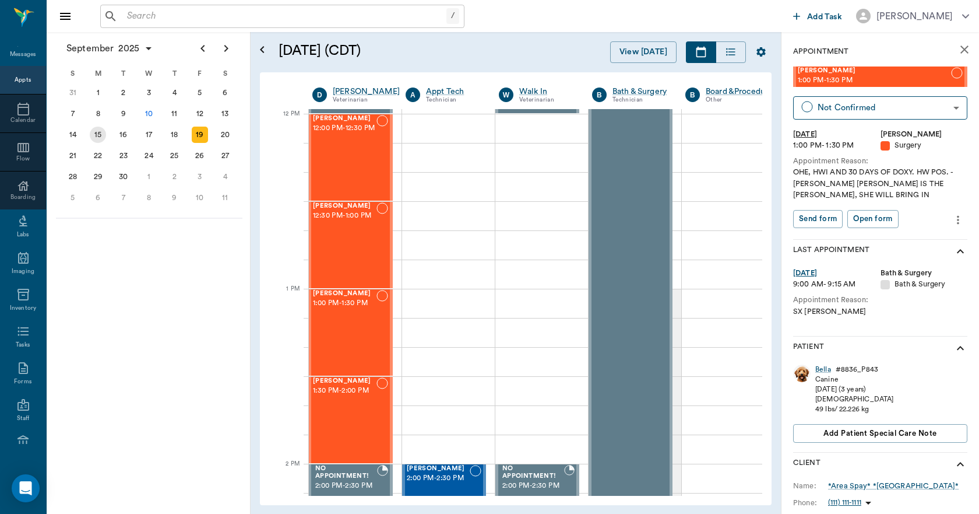
click at [102, 135] on div "15" at bounding box center [98, 134] width 16 height 16
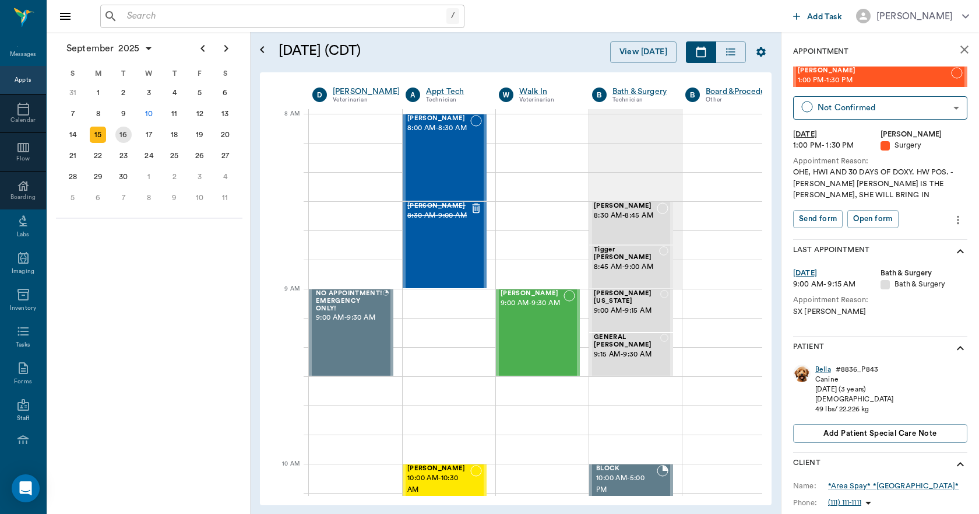
scroll to position [0, 1]
click at [149, 118] on div "10" at bounding box center [149, 114] width 16 height 16
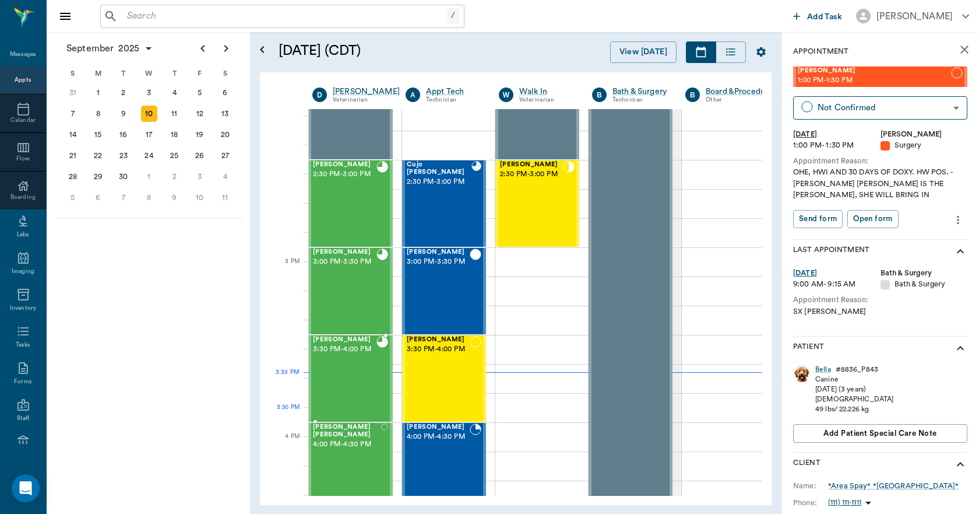
scroll to position [1107, 1]
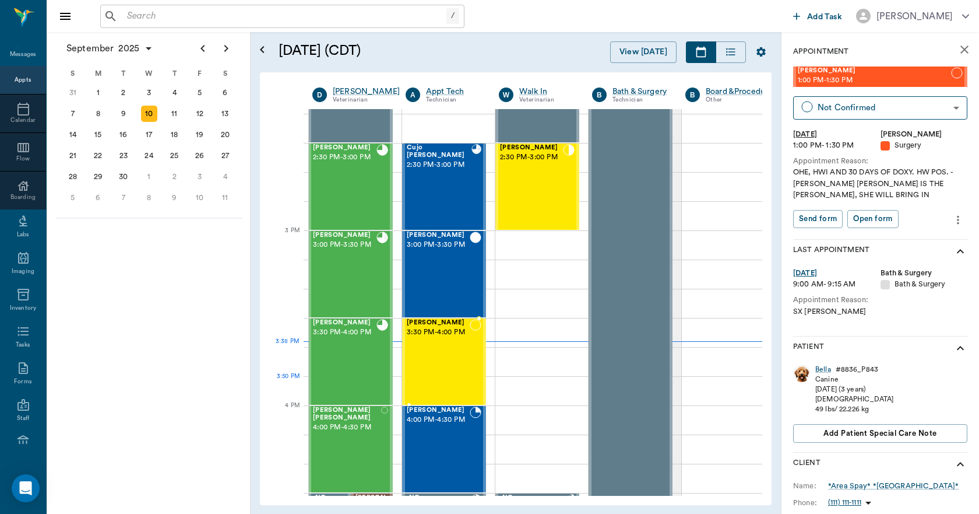
click at [436, 381] on div "[PERSON_NAME] 3:30 PM - 4:00 PM" at bounding box center [438, 361] width 63 height 85
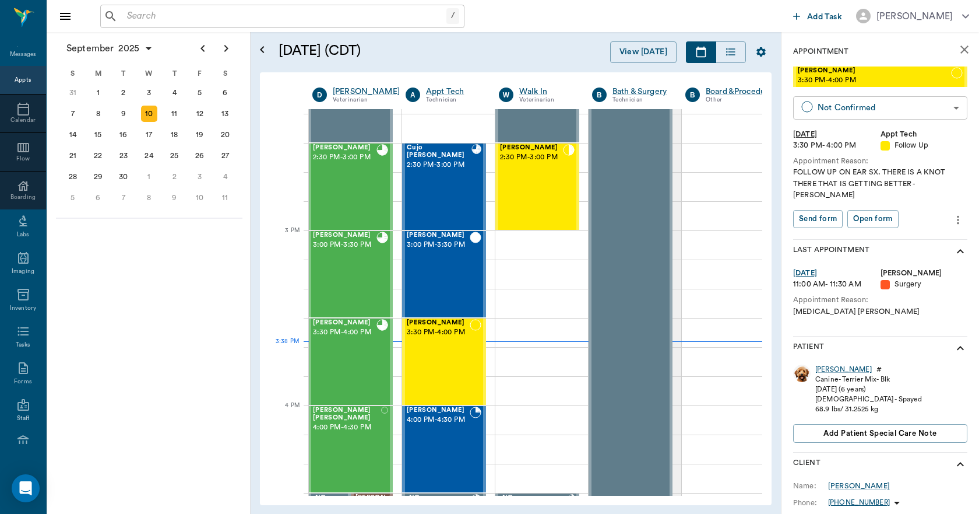
click at [858, 110] on body "/ ​ Add Task [PERSON_NAME] Nectar Messages Appts Calendar Flow Boarding Labs Im…" at bounding box center [489, 257] width 979 height 514
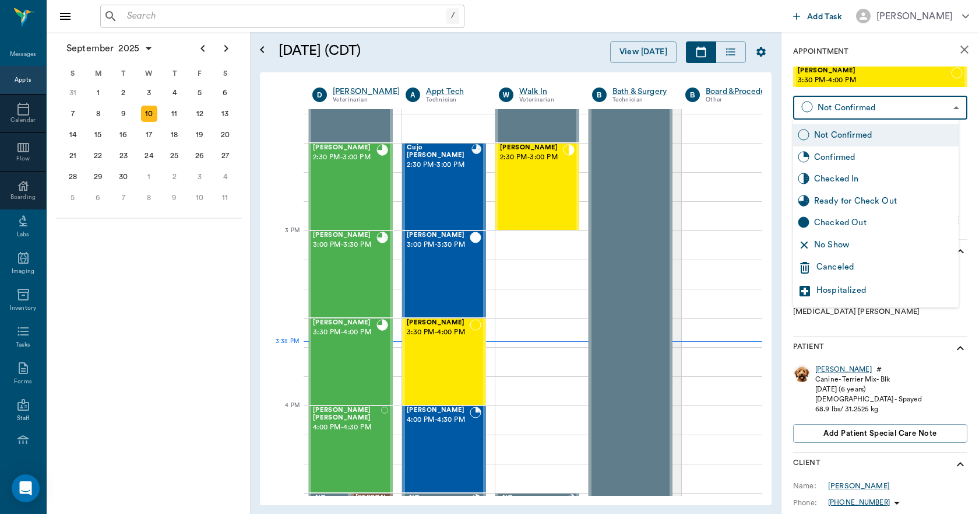
click at [845, 176] on div "Checked In" at bounding box center [884, 179] width 140 height 13
type input "CHECKED_IN"
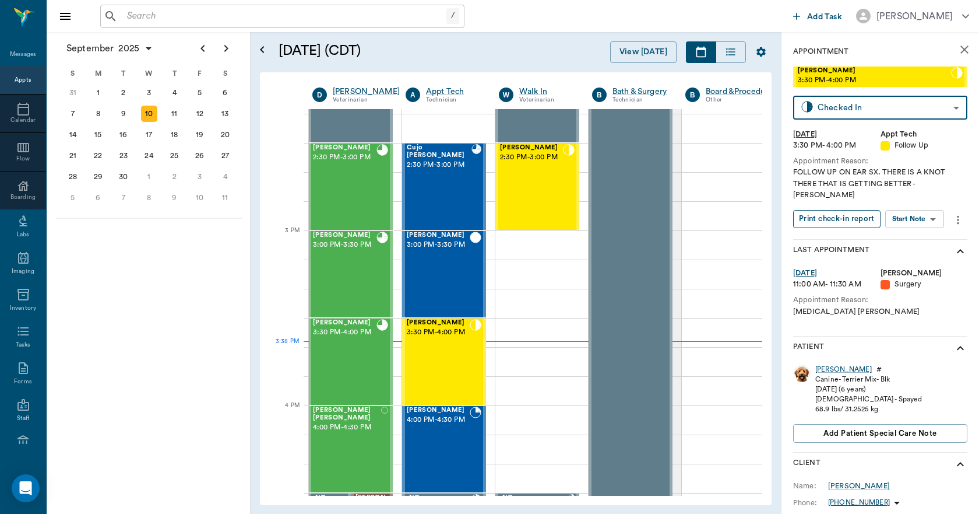
click at [835, 210] on button "Print check-in report" at bounding box center [836, 219] width 87 height 18
